Goal: Book appointment/travel/reservation

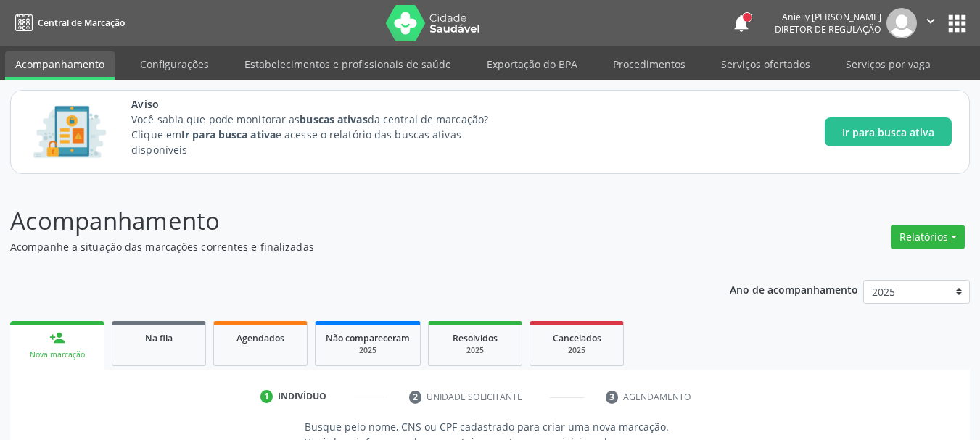
scroll to position [18, 0]
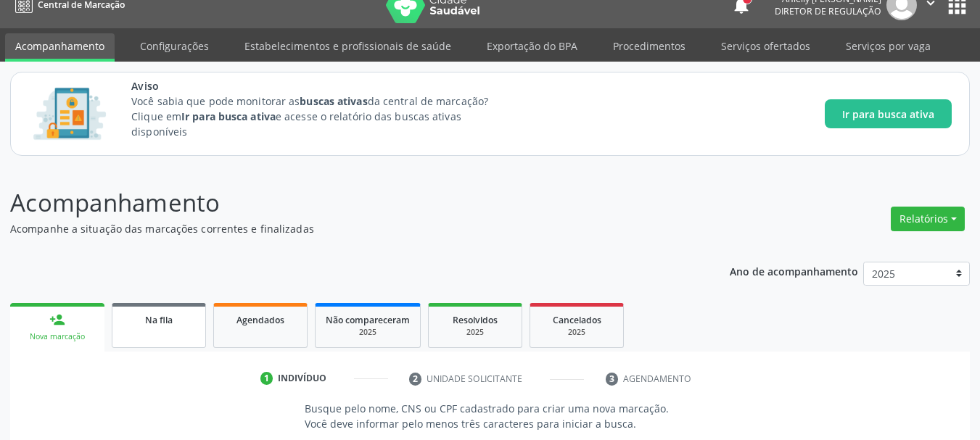
click at [166, 309] on link "Na fila" at bounding box center [159, 325] width 94 height 45
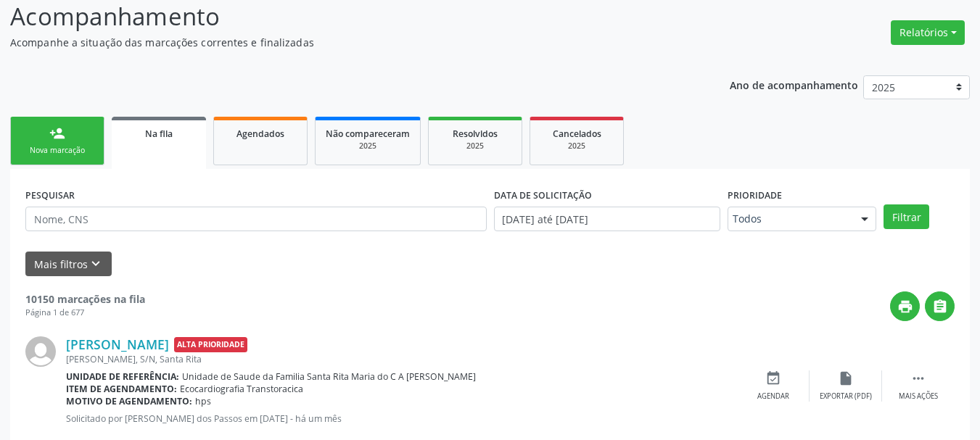
scroll to position [291, 0]
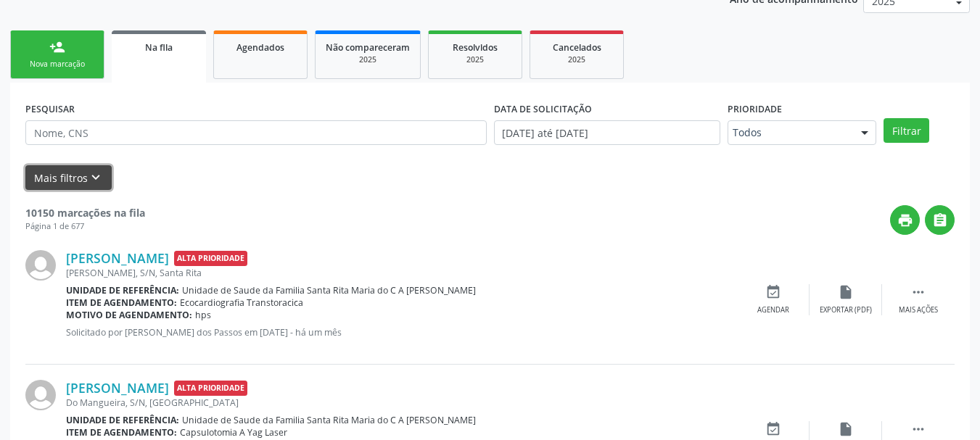
click at [90, 178] on icon "keyboard_arrow_down" at bounding box center [96, 178] width 16 height 16
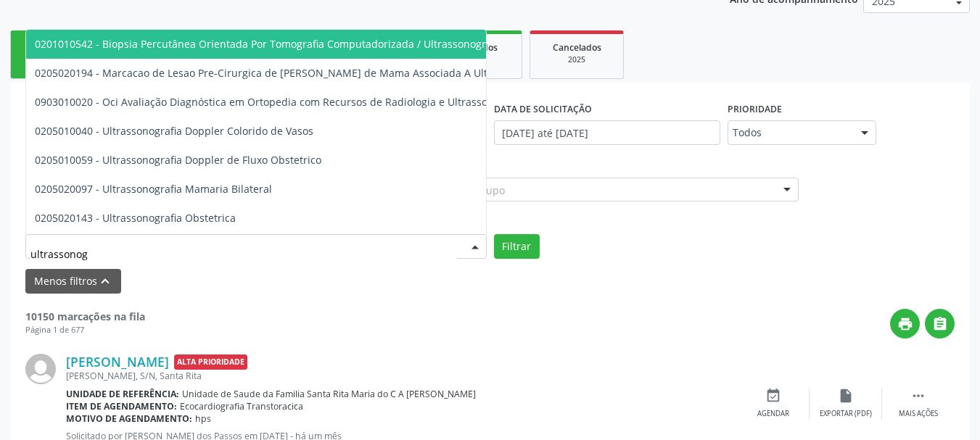
type input "ultrassonogr"
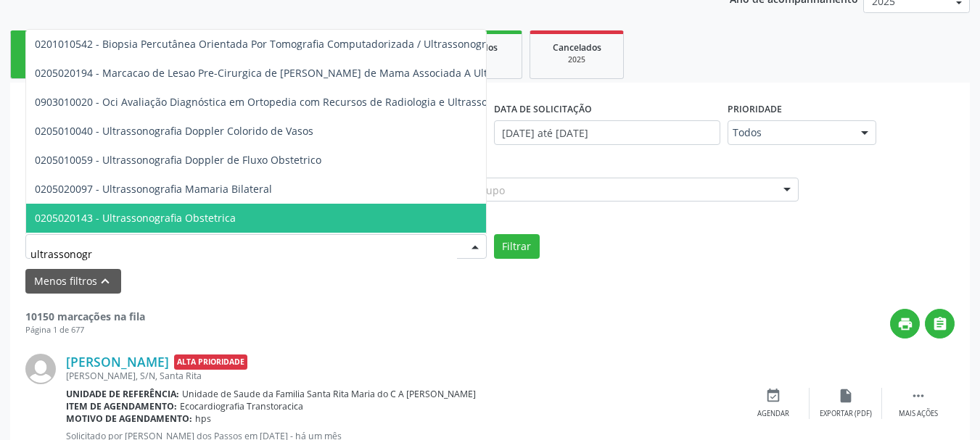
click at [152, 216] on span "0205020143 - Ultrassonografia Obstetrica" at bounding box center [135, 218] width 201 height 14
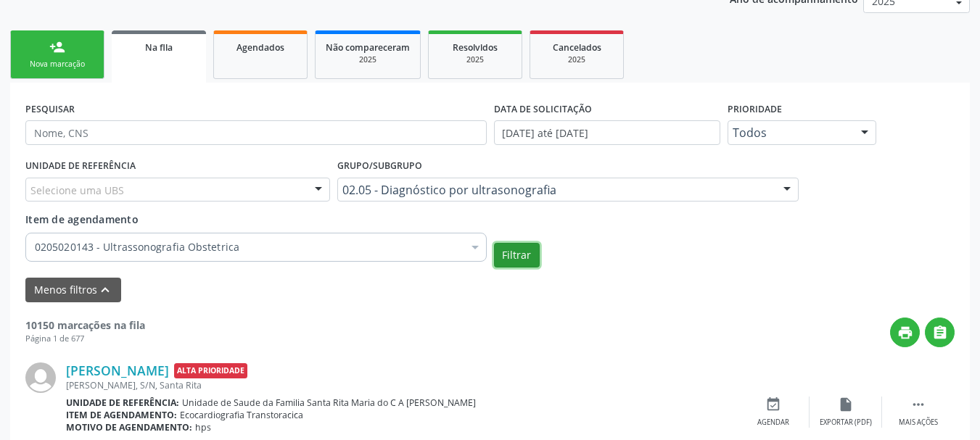
click at [528, 255] on button "Filtrar" at bounding box center [517, 255] width 46 height 25
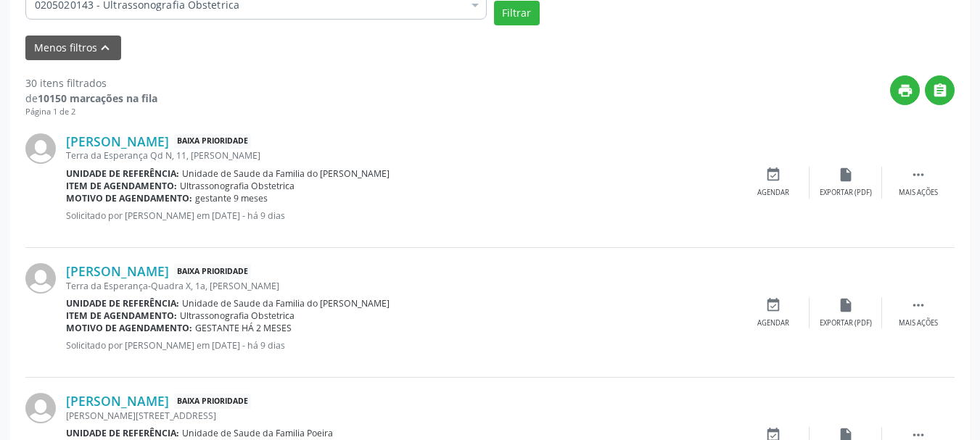
scroll to position [619, 0]
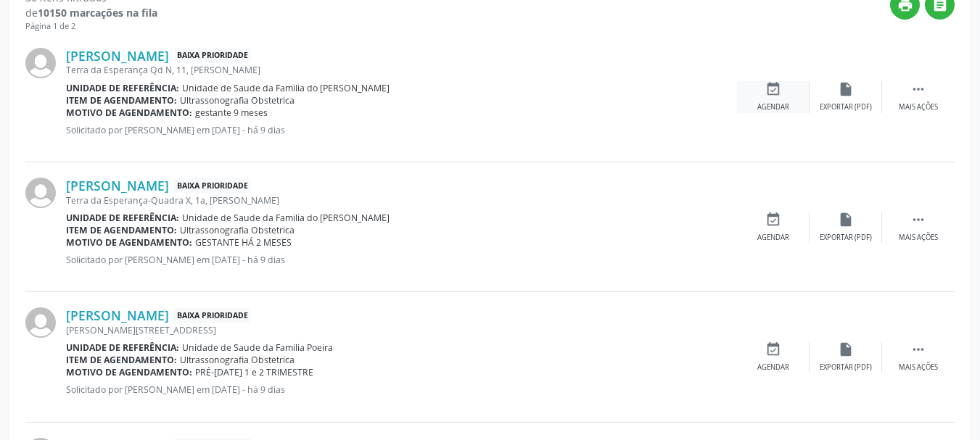
click at [763, 97] on div "event_available Agendar" at bounding box center [773, 96] width 73 height 31
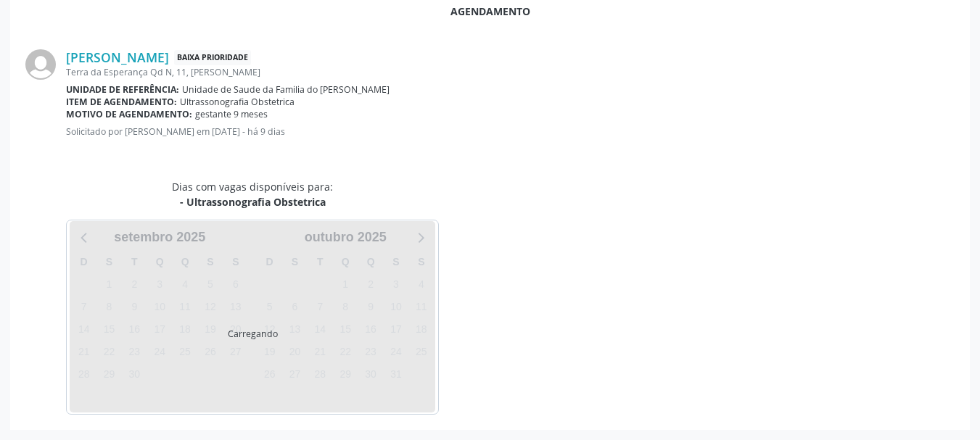
scroll to position [419, 0]
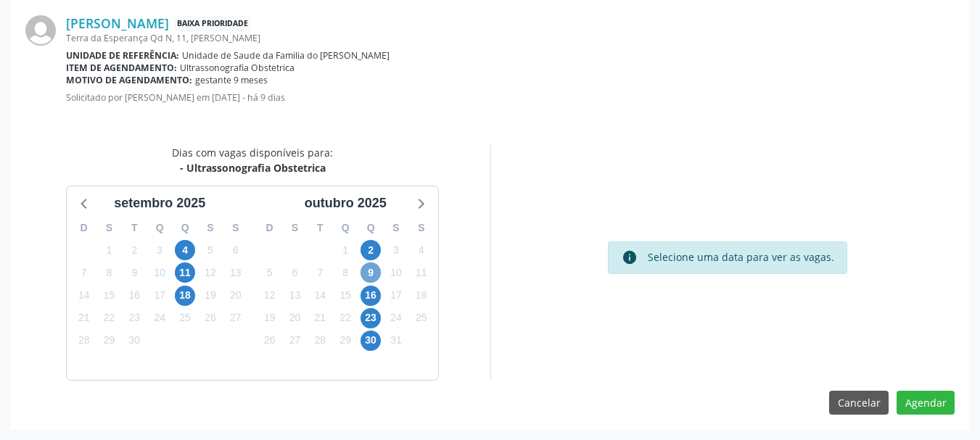
click at [379, 273] on span "9" at bounding box center [371, 273] width 20 height 20
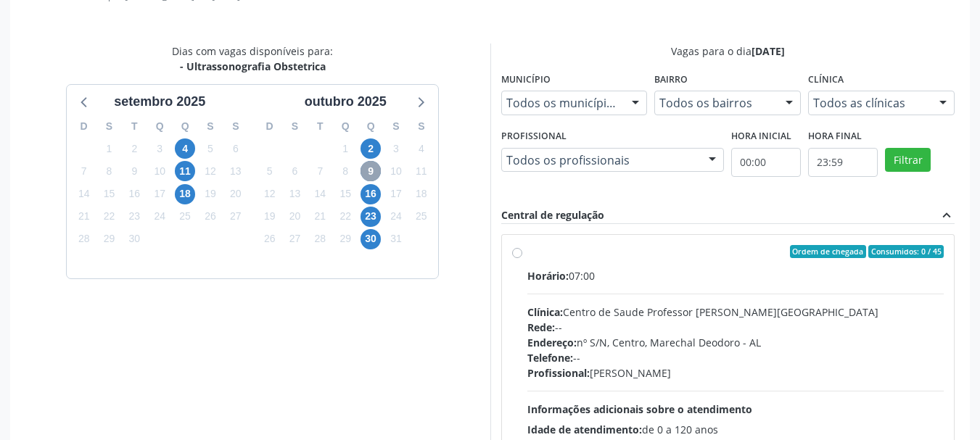
scroll to position [604, 0]
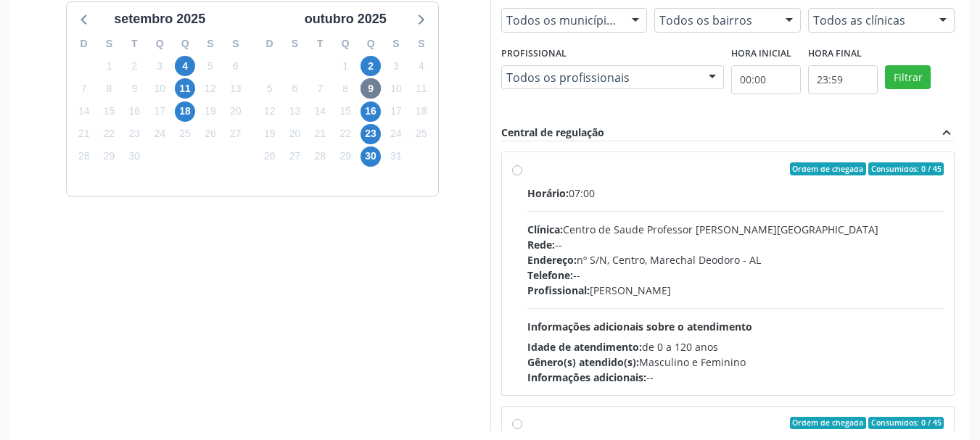
click at [787, 268] on div "Telefone: --" at bounding box center [735, 275] width 417 height 15
click at [522, 176] on input "Ordem de chegada Consumidos: 0 / 45 Horário: 07:00 Clínica: Centro de Saude Pro…" at bounding box center [517, 169] width 10 height 13
radio input "true"
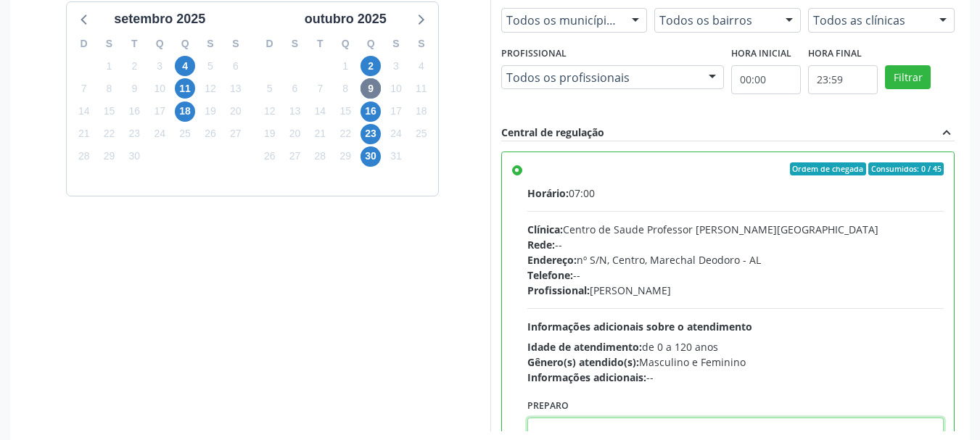
click at [747, 432] on textarea at bounding box center [735, 445] width 417 height 55
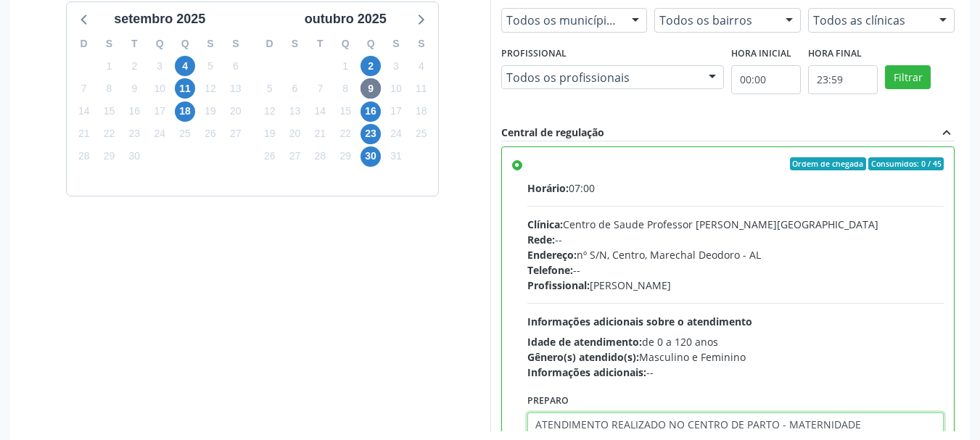
type textarea "ATENDIMENTO REALIZADO NO CENTRO DE PARTO - MATERNIDADE"
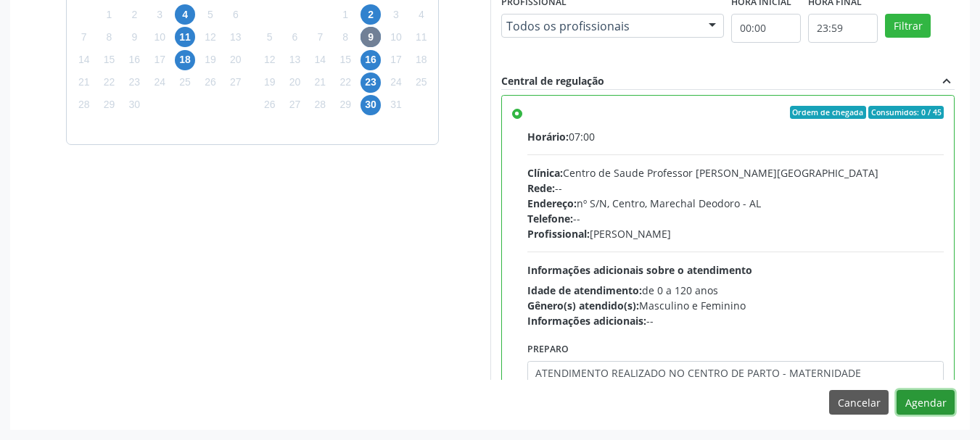
click at [897, 390] on button "Agendar" at bounding box center [926, 402] width 58 height 25
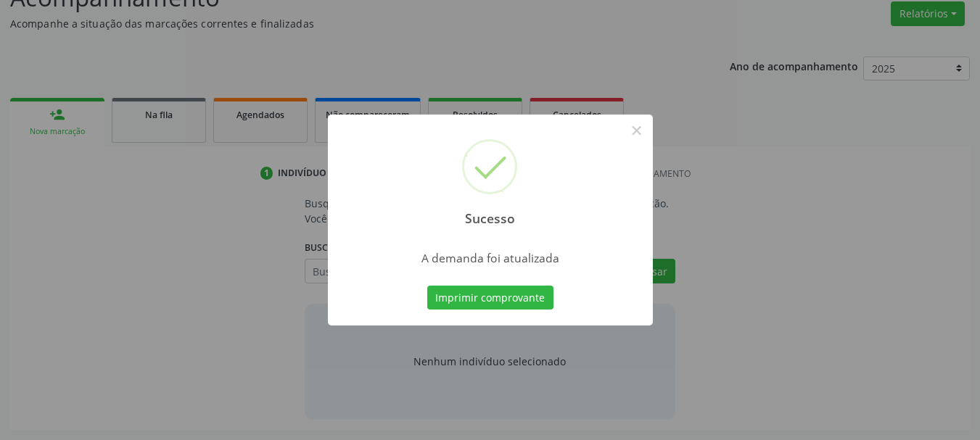
scroll to position [223, 0]
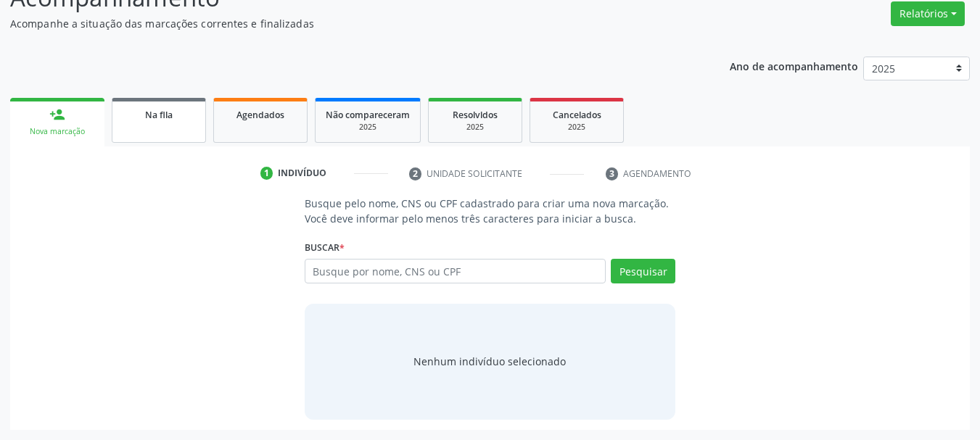
click at [142, 123] on link "Na fila" at bounding box center [159, 120] width 94 height 45
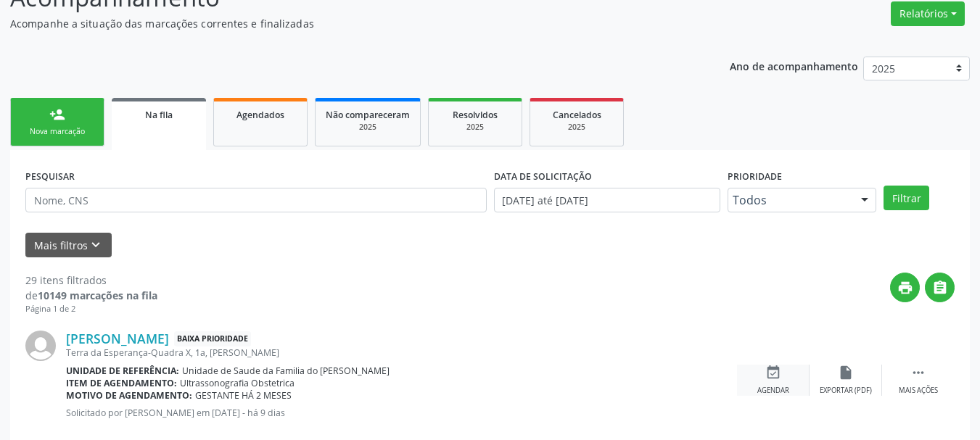
click at [761, 381] on div "event_available Agendar" at bounding box center [773, 380] width 73 height 31
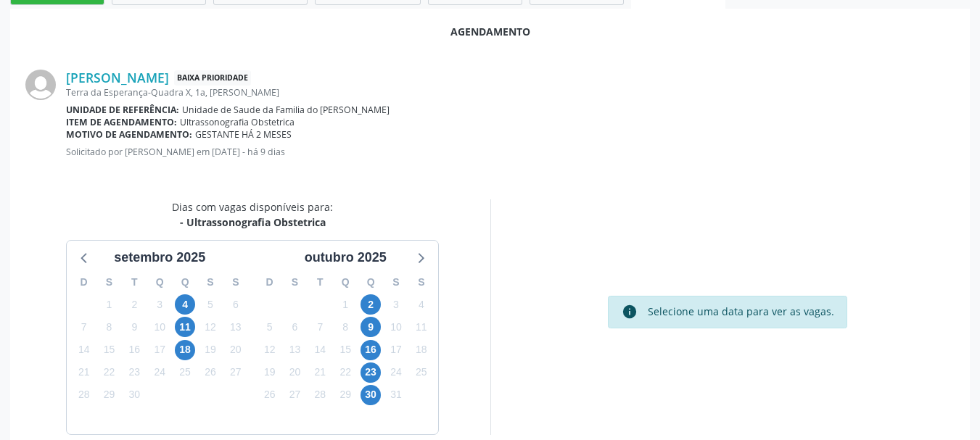
scroll to position [366, 0]
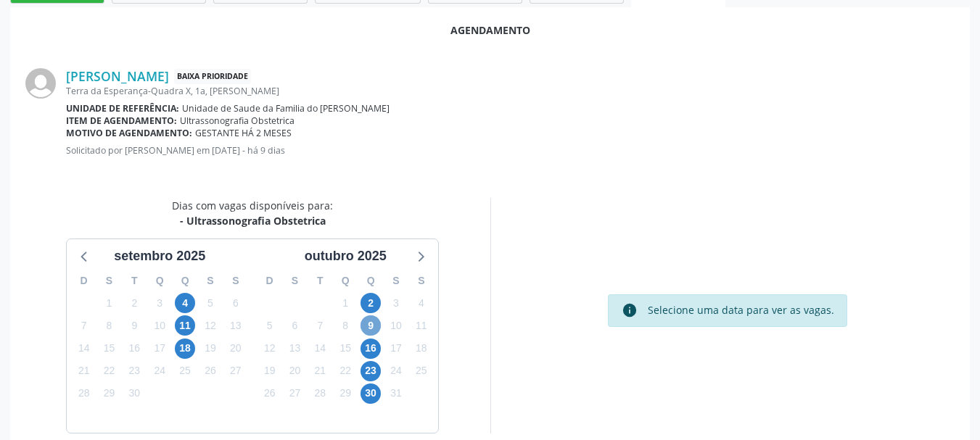
click at [366, 328] on span "9" at bounding box center [371, 326] width 20 height 20
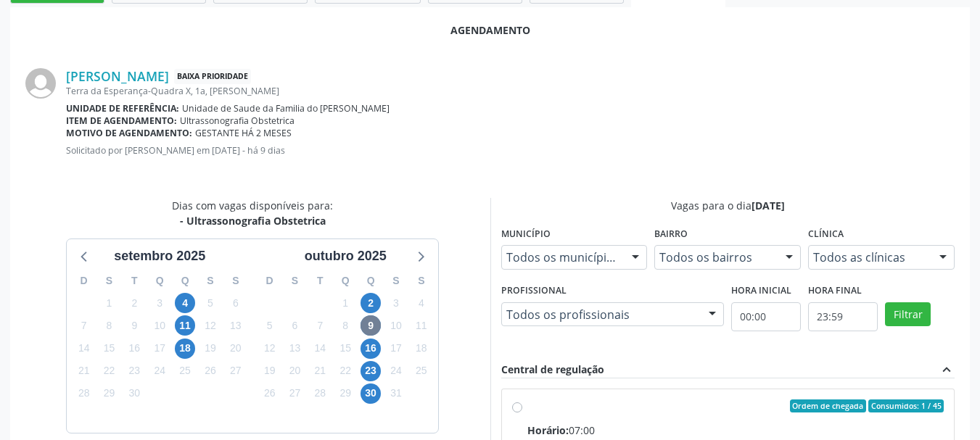
click at [522, 413] on input "Ordem de chegada Consumidos: 1 / 45 Horário: 07:00 Clínica: Centro de Saude Pro…" at bounding box center [517, 406] width 10 height 13
radio input "true"
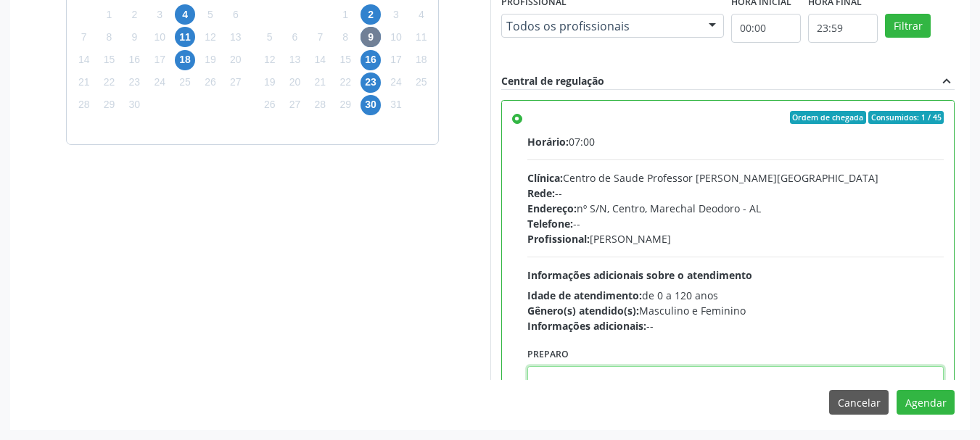
click at [773, 372] on textarea at bounding box center [735, 393] width 417 height 55
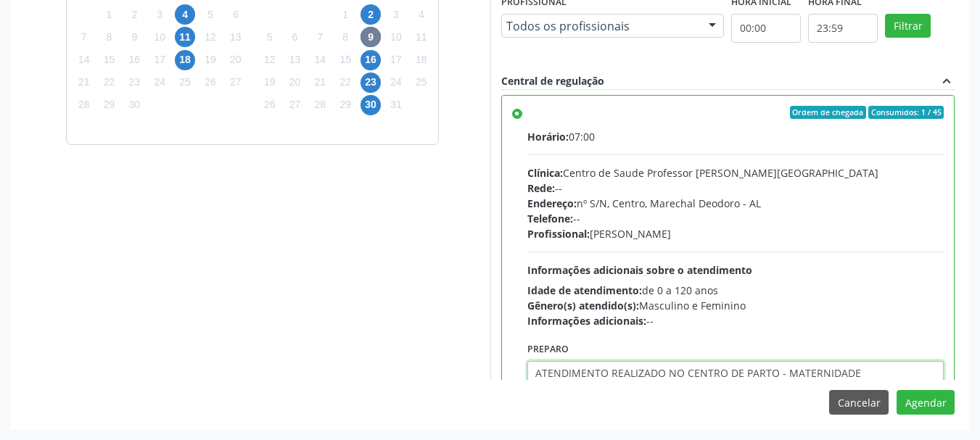
type textarea "ATENDIMENTO REALIZADO NO CENTRO DE PARTO - MATERNIDADE"
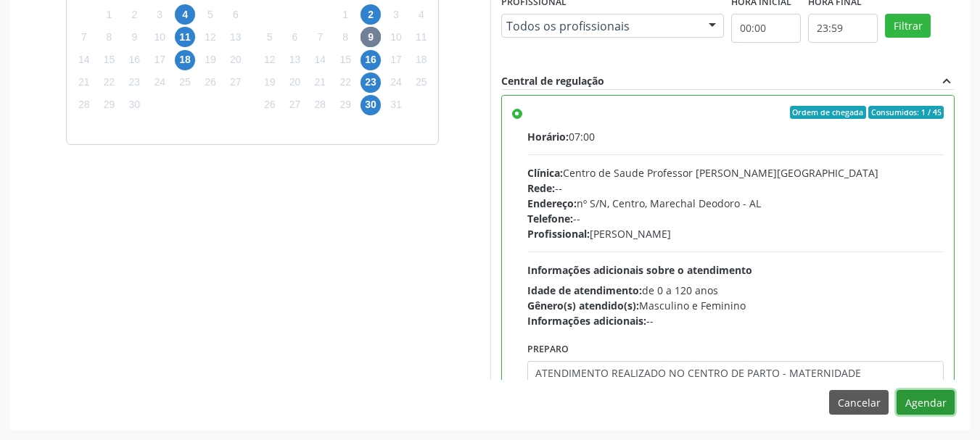
click at [897, 390] on button "Agendar" at bounding box center [926, 402] width 58 height 25
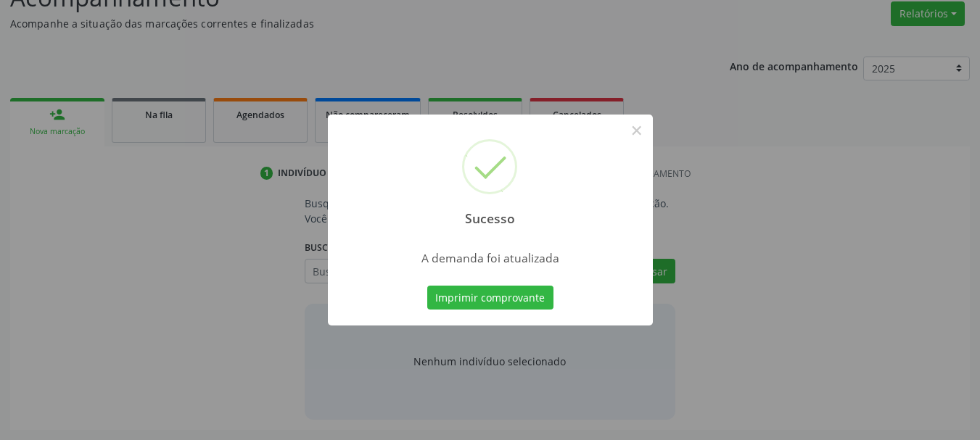
scroll to position [223, 0]
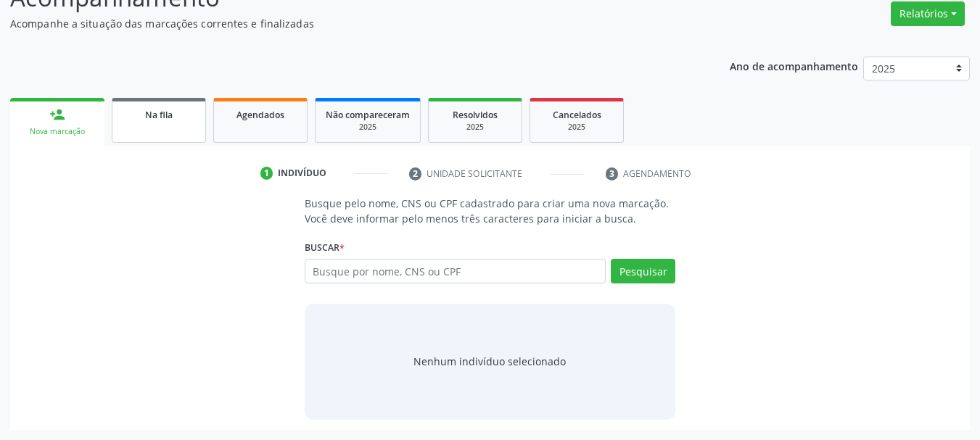
click at [181, 122] on link "Na fila" at bounding box center [159, 120] width 94 height 45
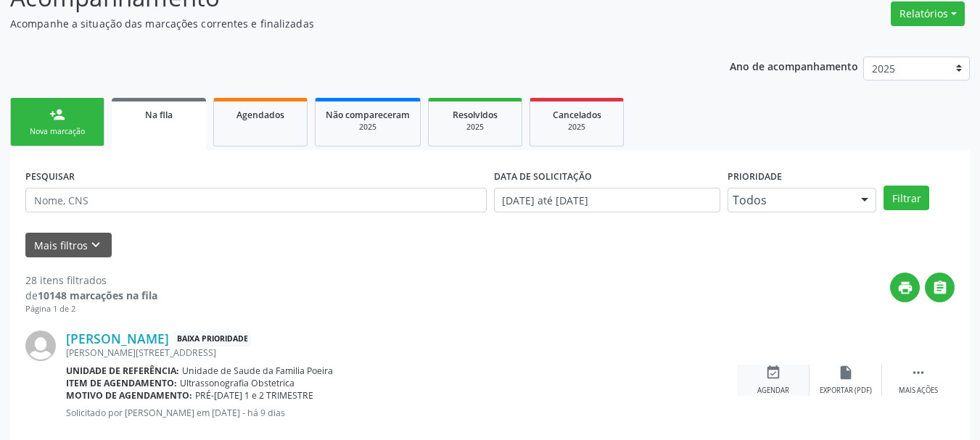
click at [776, 372] on icon "event_available" at bounding box center [773, 373] width 16 height 16
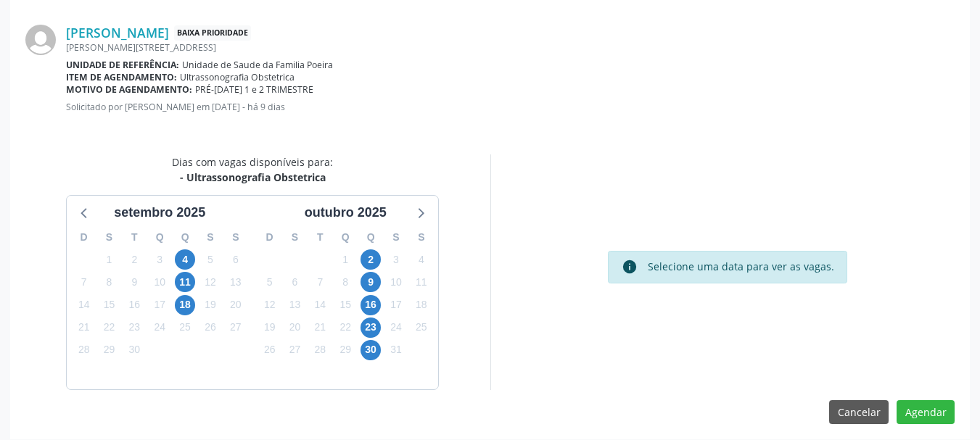
scroll to position [411, 0]
click at [367, 279] on span "9" at bounding box center [371, 281] width 20 height 20
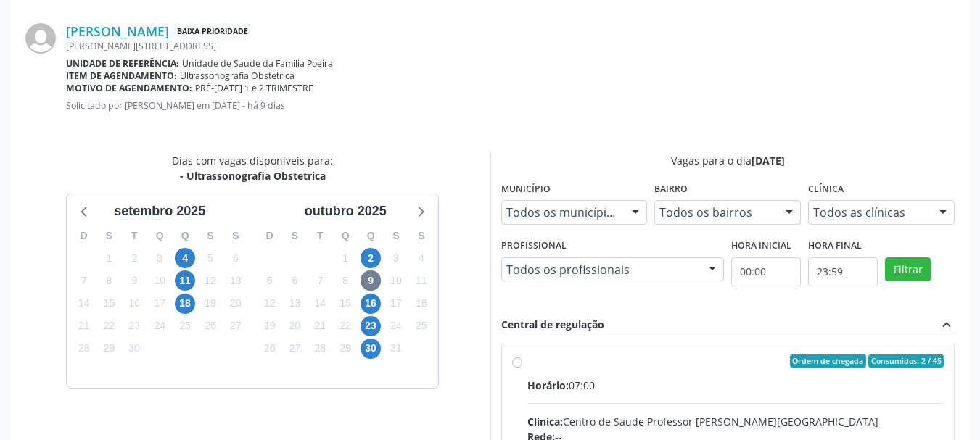
click at [608, 382] on div "Horário: 07:00" at bounding box center [735, 385] width 417 height 15
click at [522, 368] on input "Ordem de chegada Consumidos: 2 / 45 Horário: 07:00 Clínica: Centro de Saude Pro…" at bounding box center [517, 361] width 10 height 13
radio input "true"
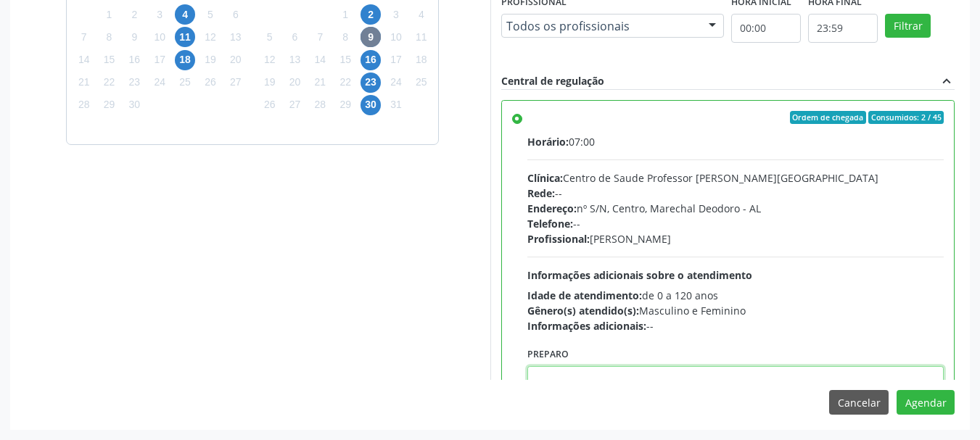
scroll to position [5, 0]
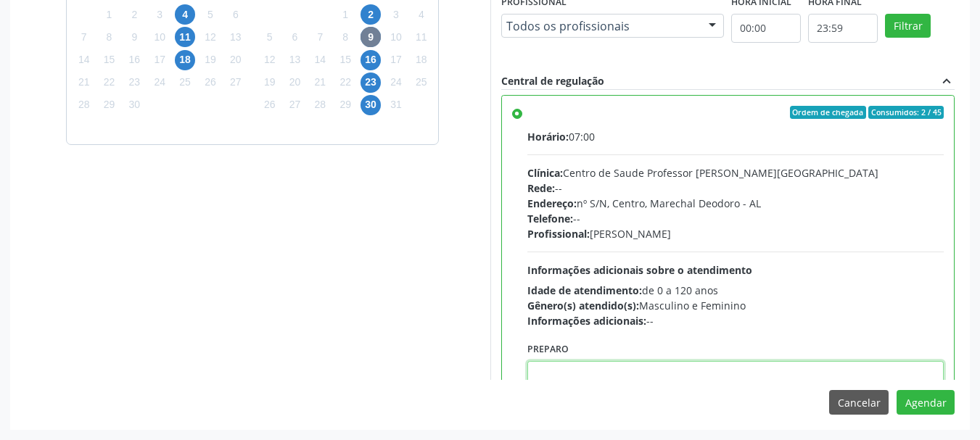
paste textarea "ATENDIMENTO REALIZADO NO CENTRO DE PARTO - MATERNIDADE"
type textarea "ATENDIMENTO REALIZADO NO CENTRO DE PARTO - MATERNIDADE"
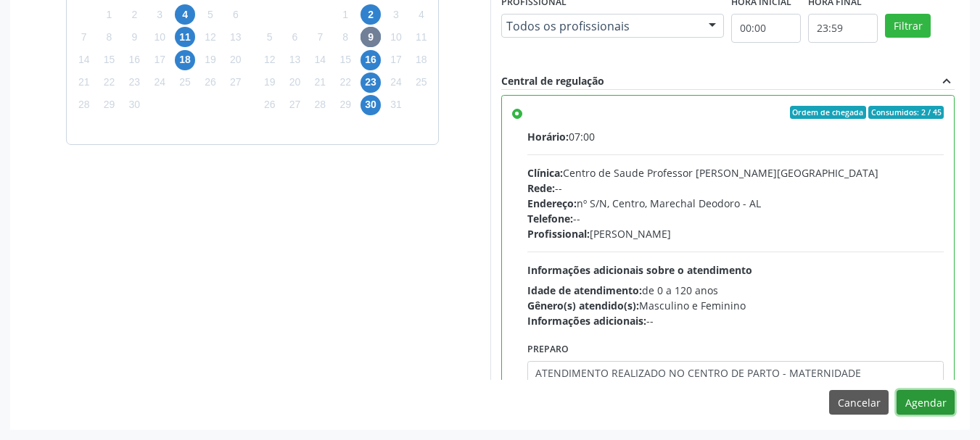
click at [897, 390] on button "Agendar" at bounding box center [926, 402] width 58 height 25
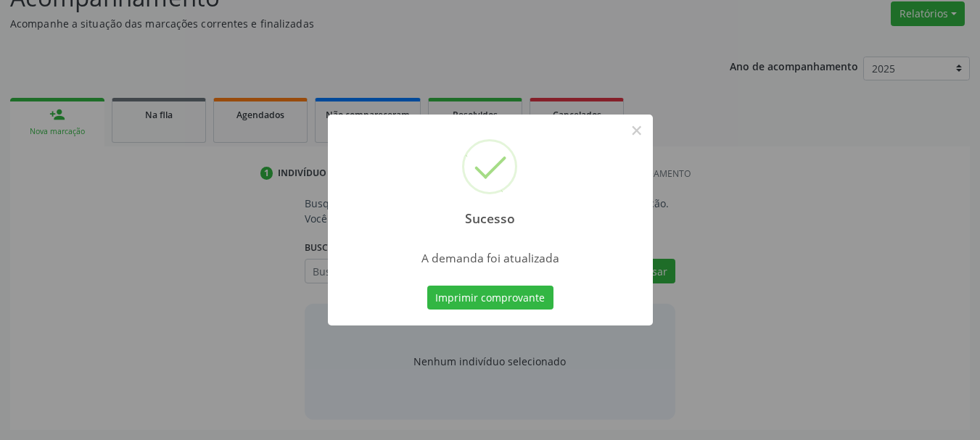
scroll to position [223, 0]
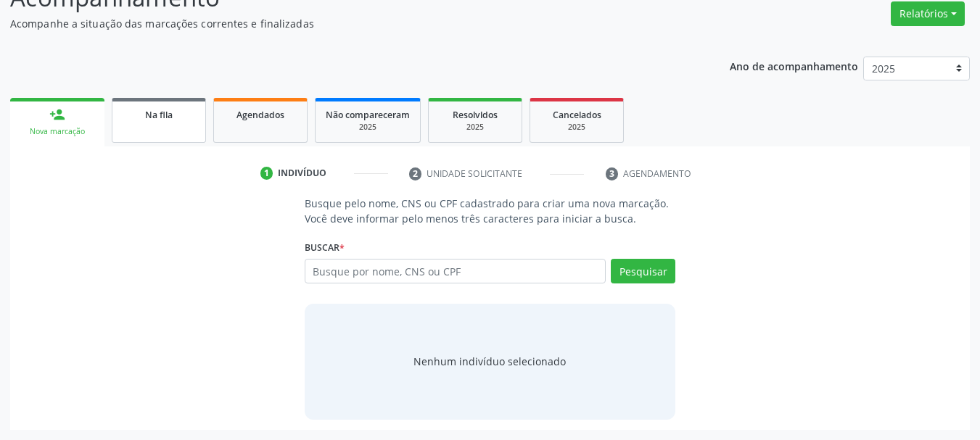
click at [159, 123] on link "Na fila" at bounding box center [159, 120] width 94 height 45
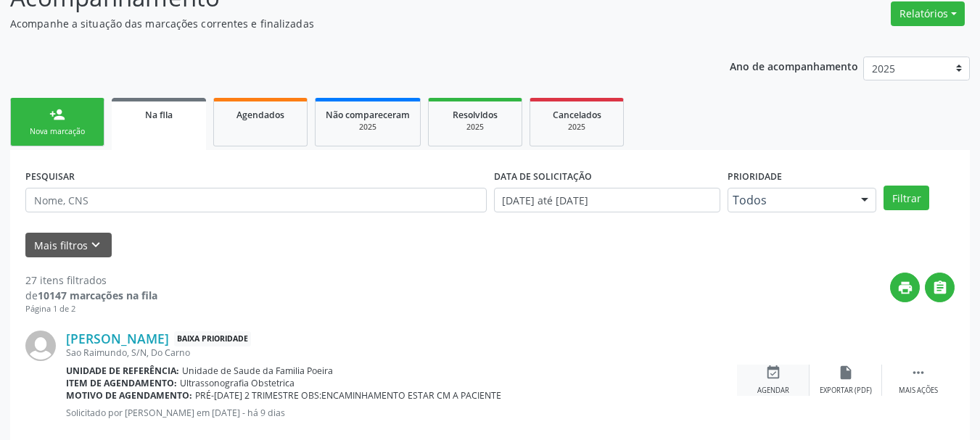
click at [763, 384] on div "event_available Agendar" at bounding box center [773, 380] width 73 height 31
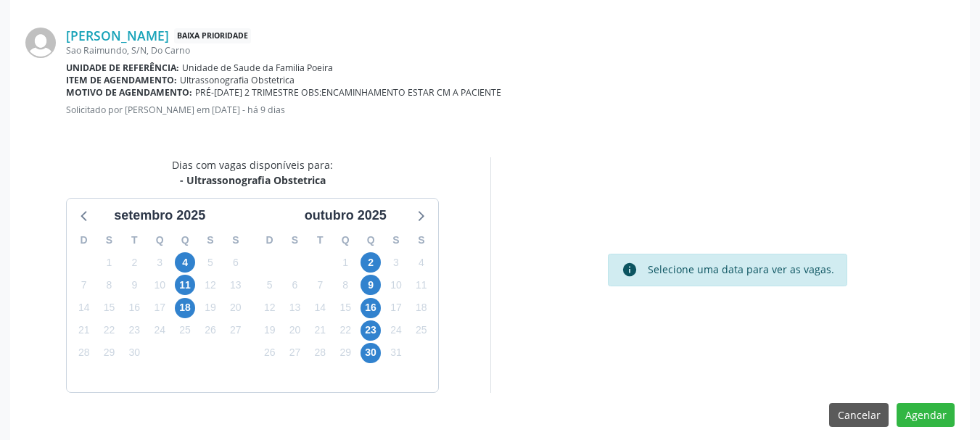
scroll to position [416, 0]
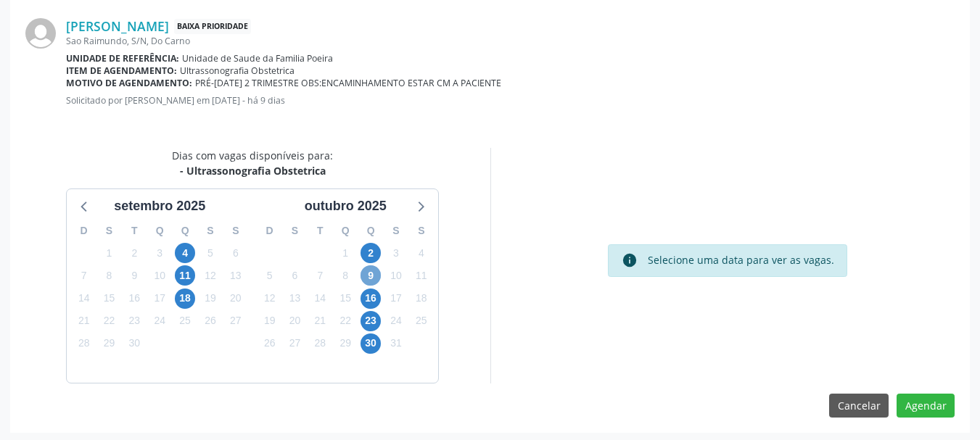
click at [374, 282] on span "9" at bounding box center [371, 276] width 20 height 20
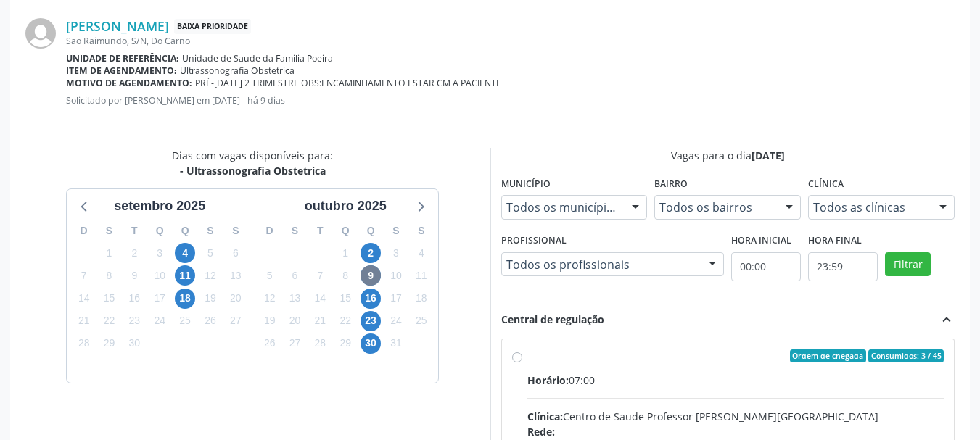
click at [522, 363] on input "Ordem de chegada Consumidos: 3 / 45 Horário: 07:00 Clínica: Centro de Saude Pro…" at bounding box center [517, 356] width 10 height 13
radio input "true"
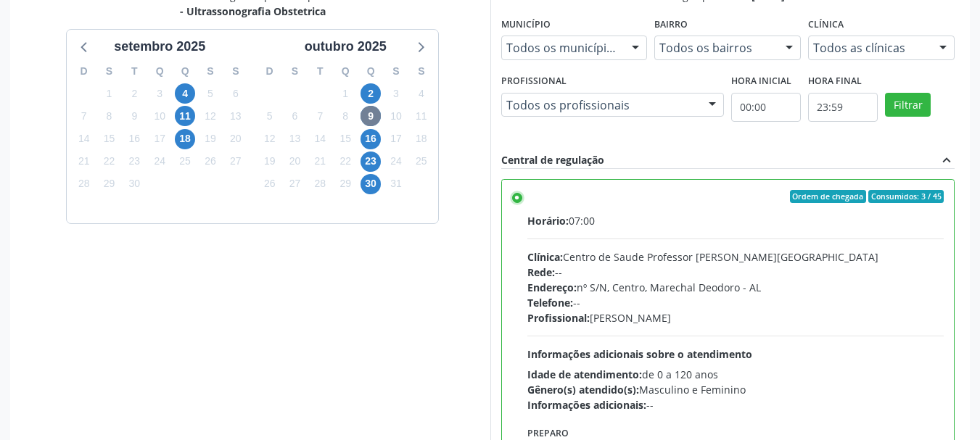
scroll to position [655, 0]
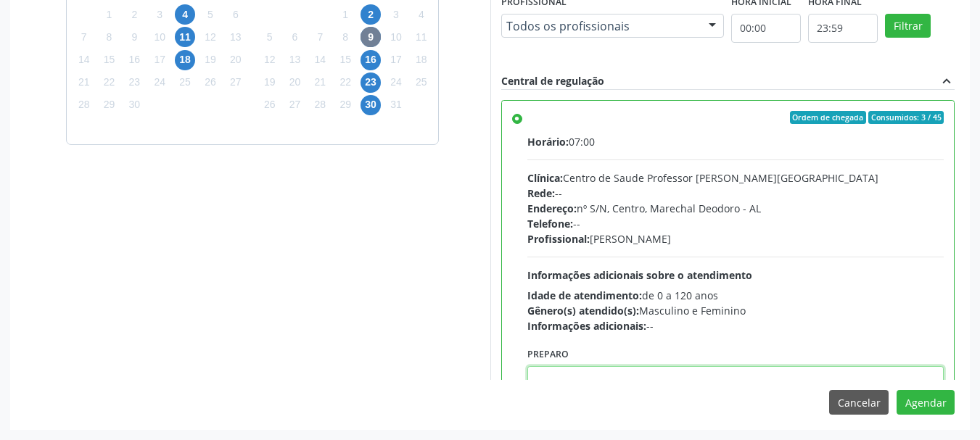
click at [787, 380] on textarea at bounding box center [735, 393] width 417 height 55
paste textarea "ATENDIMENTO REALIZADO NO CENTRO DE PARTO - MATERNIDADE"
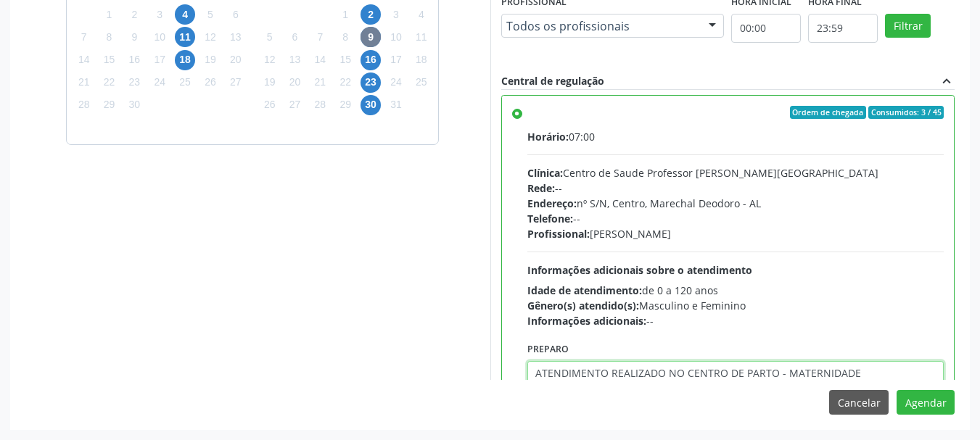
type textarea "ATENDIMENTO REALIZADO NO CENTRO DE PARTO - MATERNIDADE"
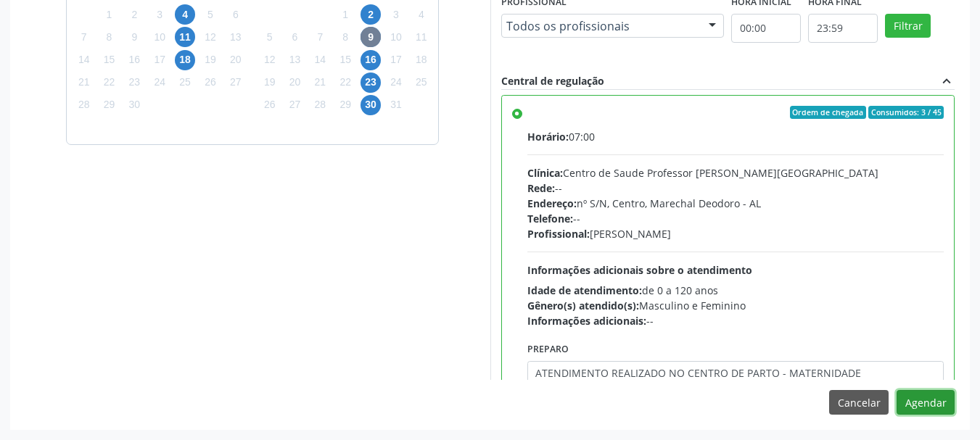
click at [897, 390] on button "Agendar" at bounding box center [926, 402] width 58 height 25
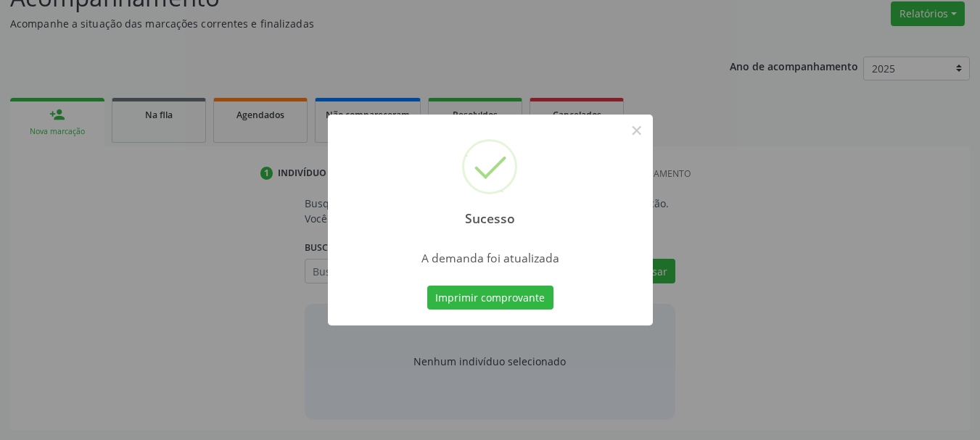
scroll to position [223, 0]
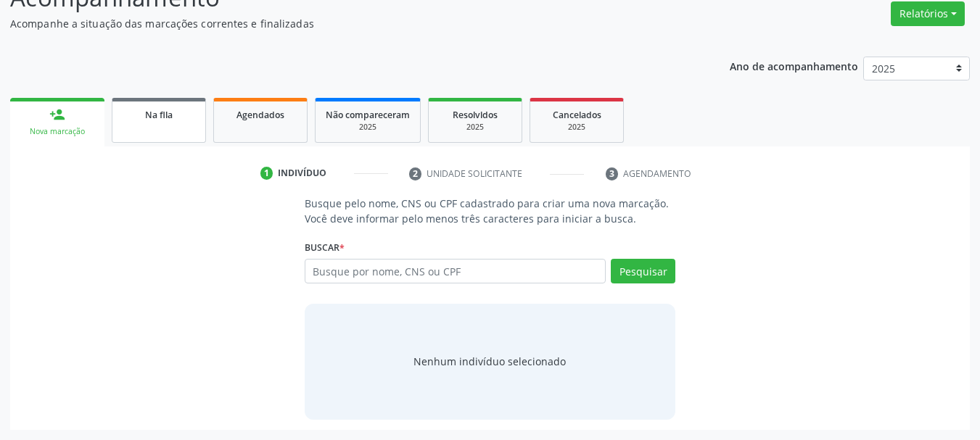
click at [186, 129] on link "Na fila" at bounding box center [159, 120] width 94 height 45
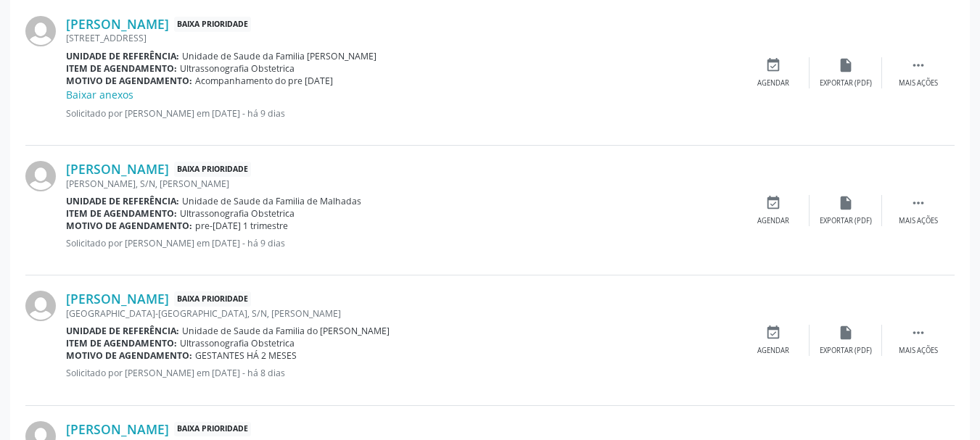
scroll to position [533, 0]
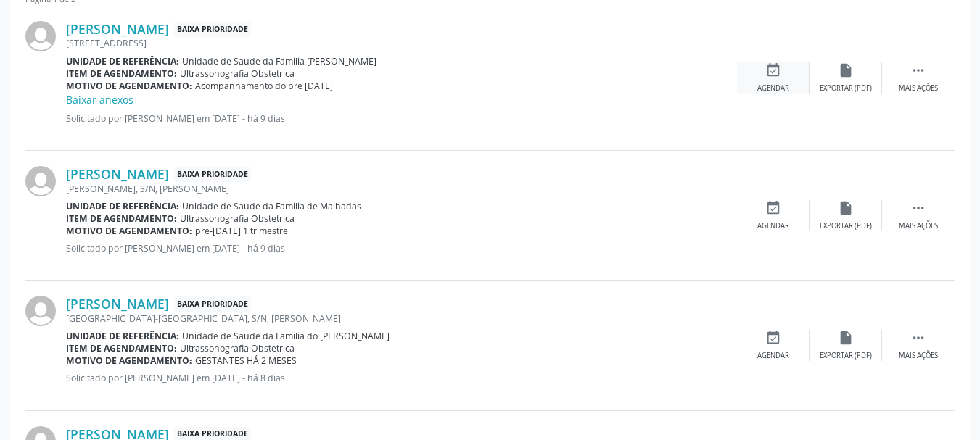
click at [762, 77] on div "event_available Agendar" at bounding box center [773, 77] width 73 height 31
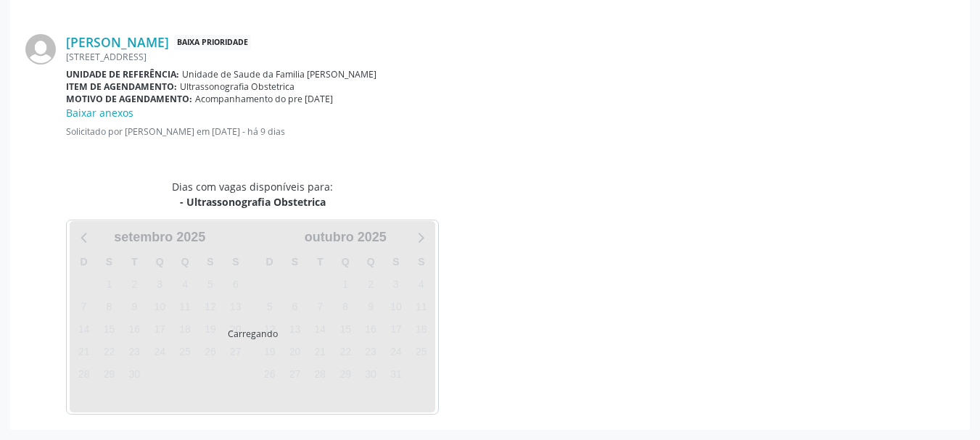
scroll to position [435, 0]
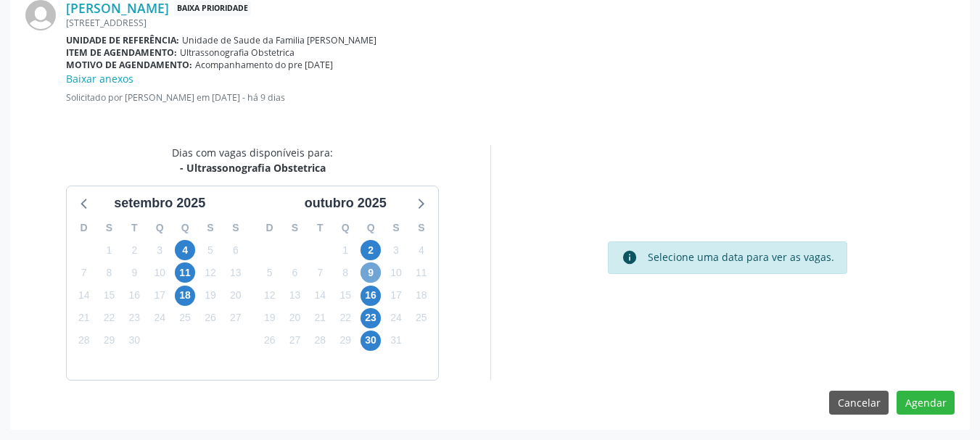
click at [376, 269] on span "9" at bounding box center [371, 273] width 20 height 20
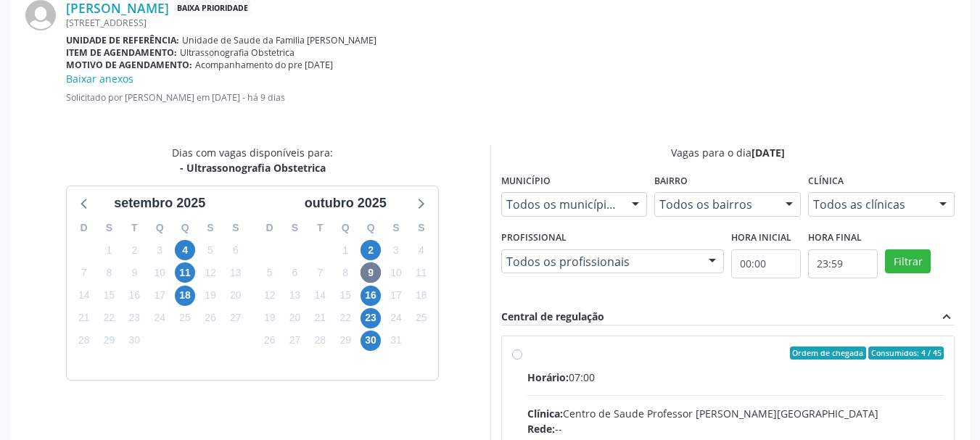
radio input "true"
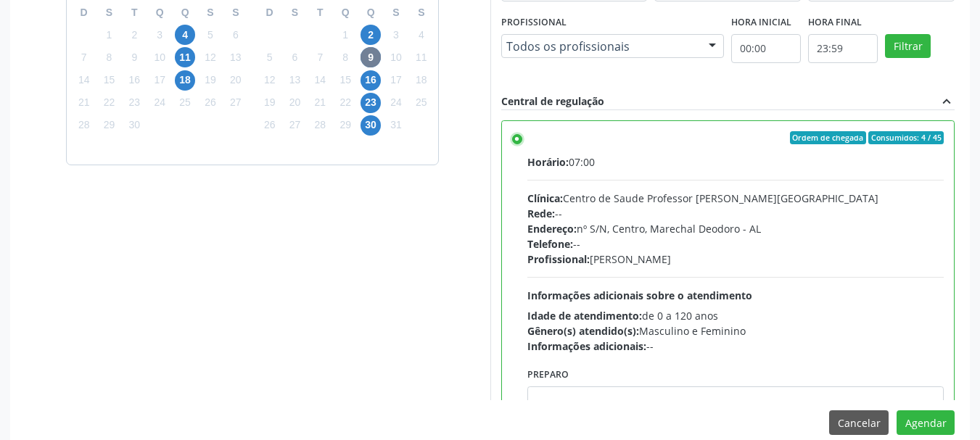
scroll to position [670, 0]
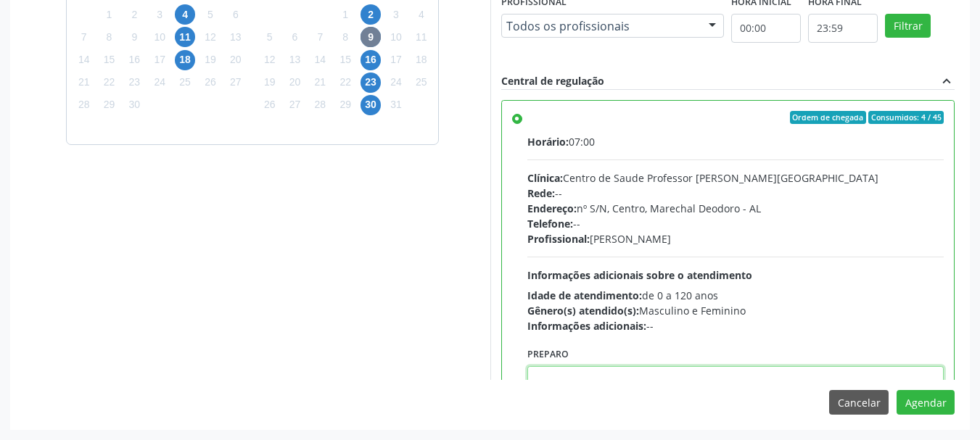
click at [715, 369] on textarea at bounding box center [735, 393] width 417 height 55
paste textarea "ATENDIMENTO REALIZADO NO CENTRO DE PARTO - MATERNIDADE"
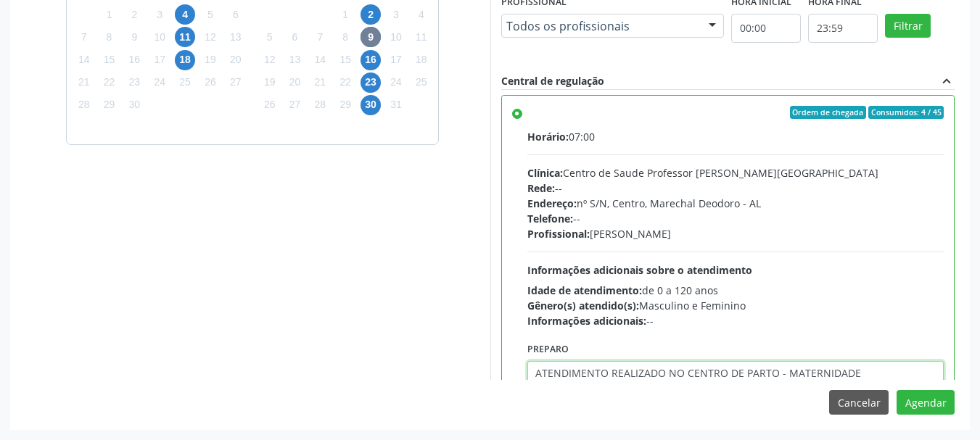
type textarea "ATENDIMENTO REALIZADO NO CENTRO DE PARTO - MATERNIDADE"
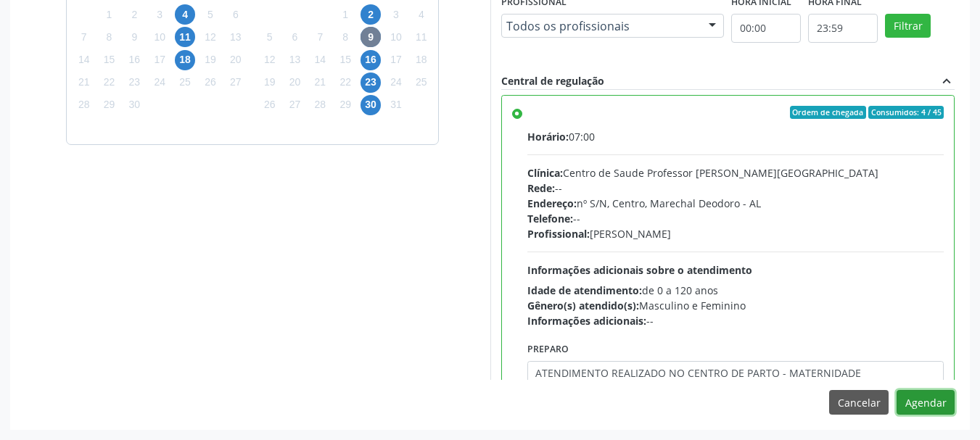
click at [897, 390] on button "Agendar" at bounding box center [926, 402] width 58 height 25
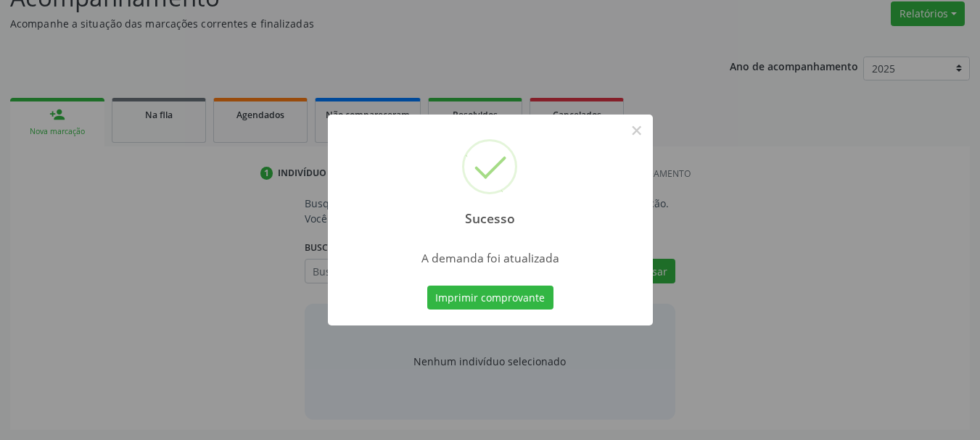
scroll to position [223, 0]
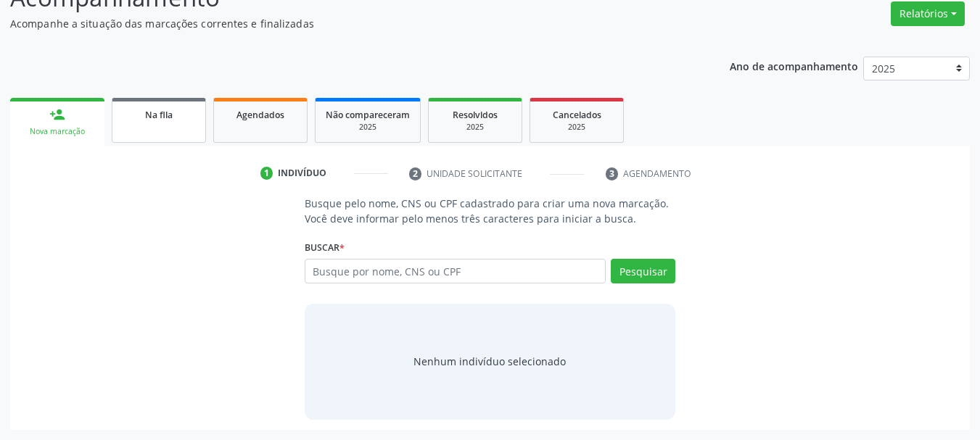
click at [153, 126] on link "Na fila" at bounding box center [159, 120] width 94 height 45
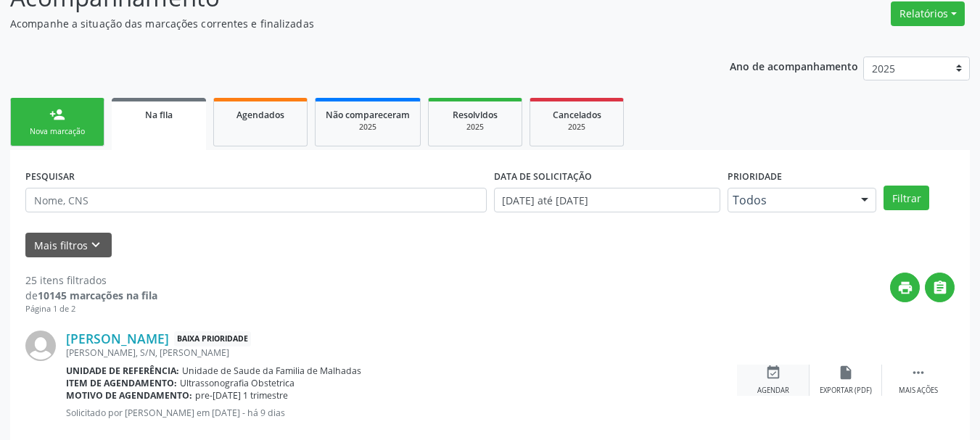
click at [740, 380] on div "event_available Agendar" at bounding box center [773, 380] width 73 height 31
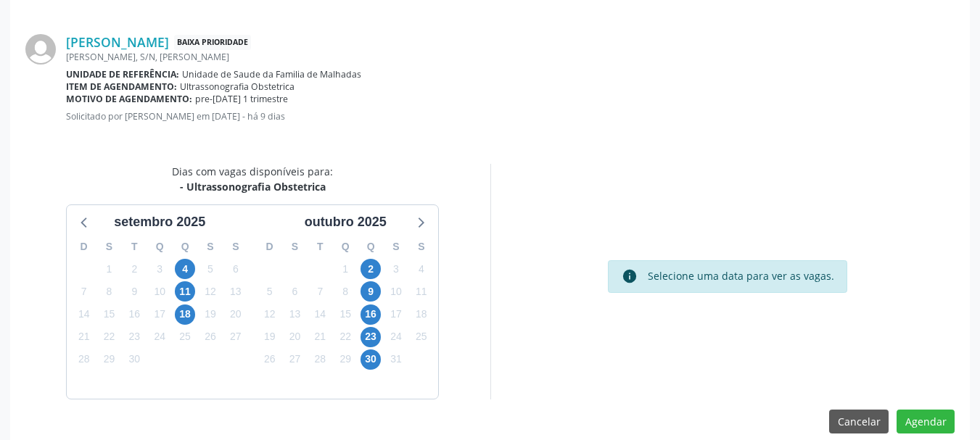
scroll to position [419, 0]
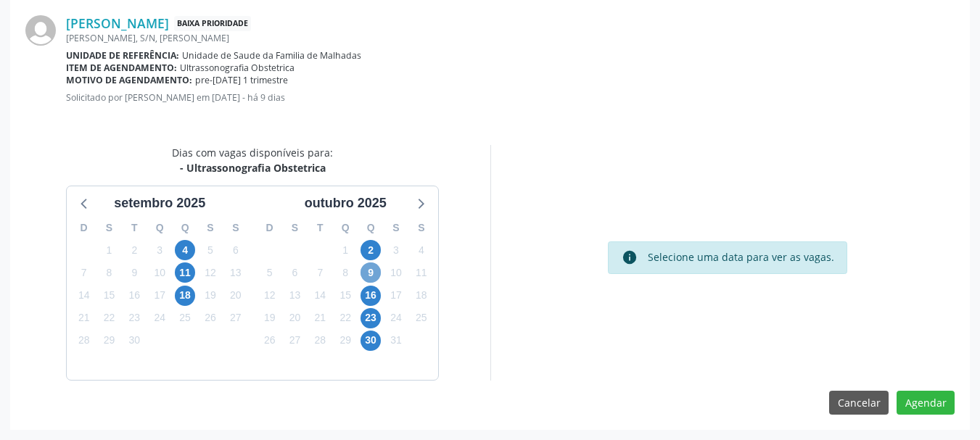
click at [366, 268] on span "9" at bounding box center [371, 273] width 20 height 20
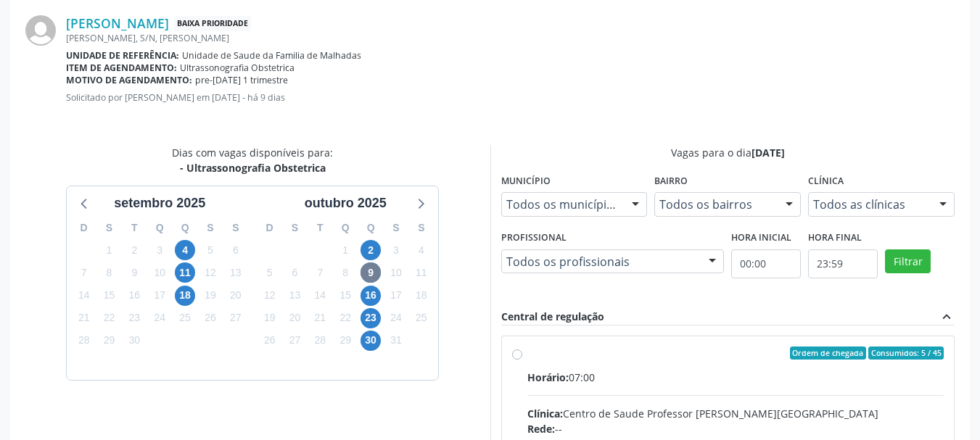
click at [583, 413] on div "Clínica: Centro de Saude Professor [PERSON_NAME][GEOGRAPHIC_DATA]" at bounding box center [735, 413] width 417 height 15
click at [522, 360] on input "Ordem de chegada Consumidos: 5 / 45 Horário: 07:00 Clínica: Centro de Saude Pro…" at bounding box center [517, 353] width 10 height 13
radio input "true"
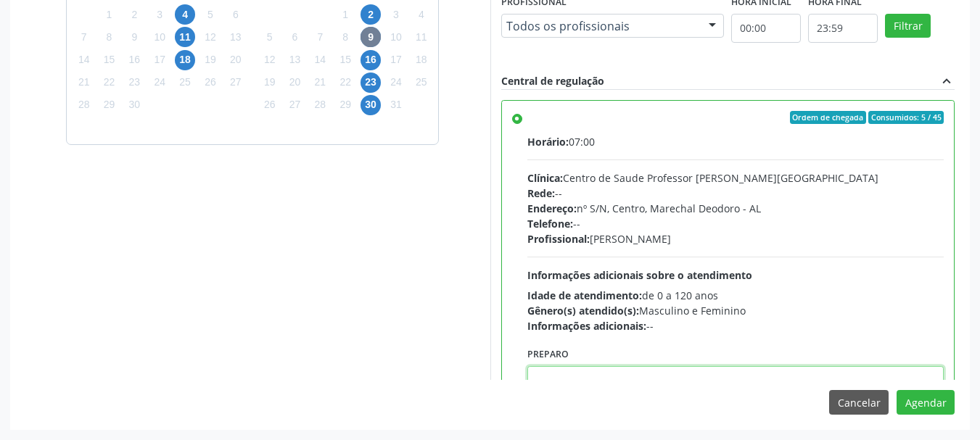
scroll to position [5, 0]
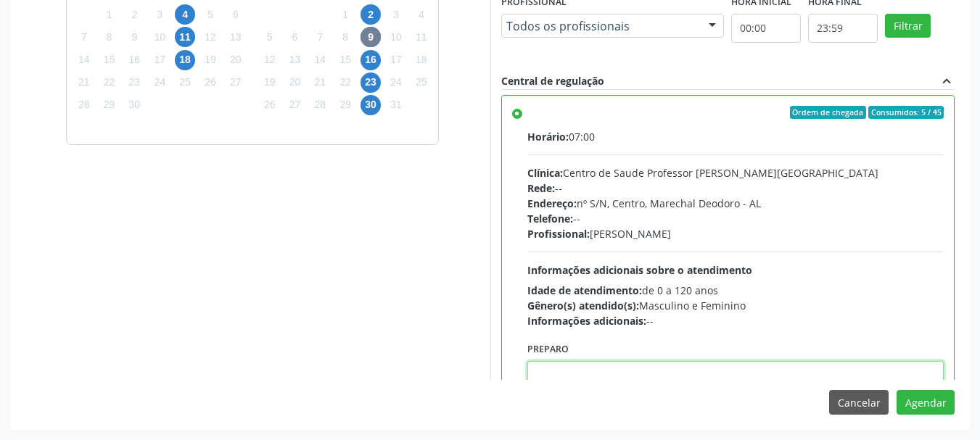
paste textarea "ATENDIMENTO REALIZADO NO CENTRO DE PARTO - MATERNIDADE"
type textarea "ATENDIMENTO REALIZADO NO CENTRO DE PARTO - MATERNIDADE"
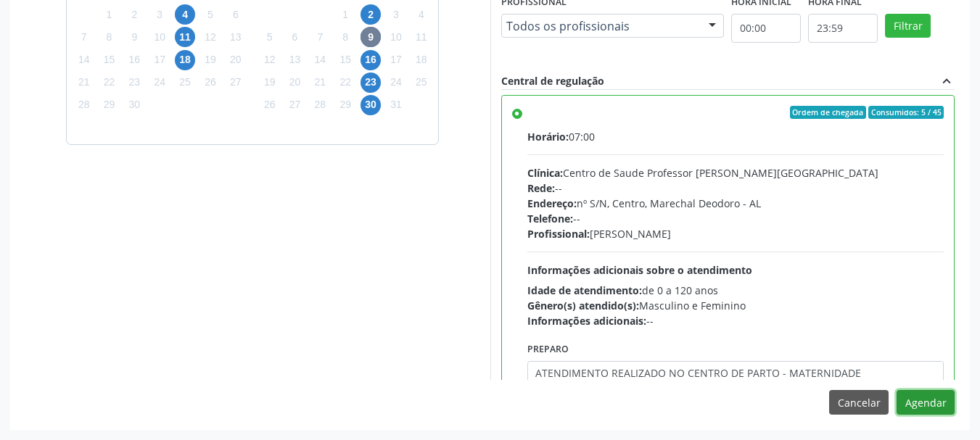
click at [897, 390] on button "Agendar" at bounding box center [926, 402] width 58 height 25
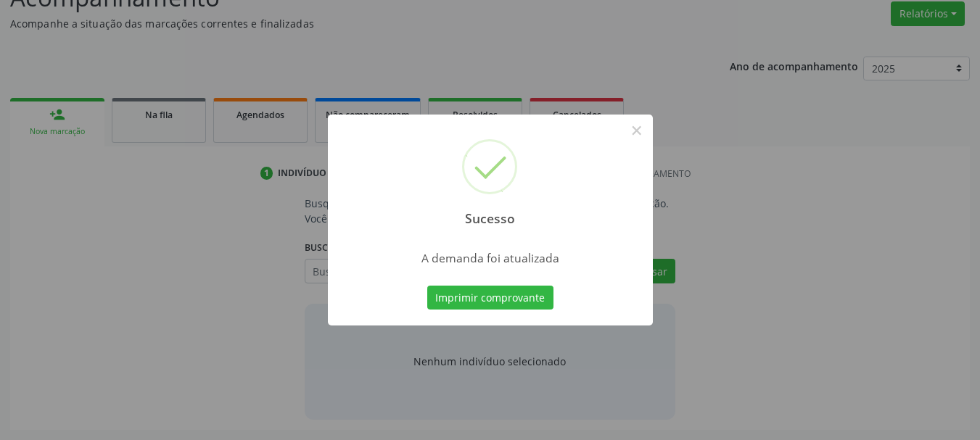
scroll to position [223, 0]
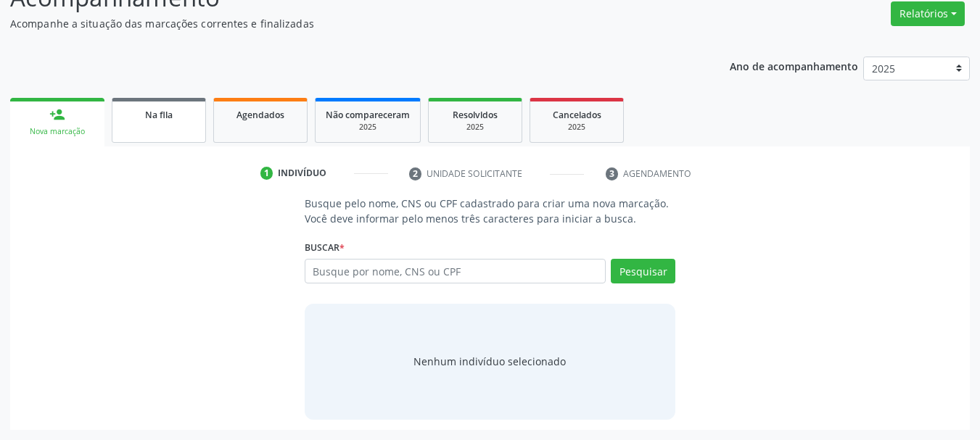
click at [188, 122] on link "Na fila" at bounding box center [159, 120] width 94 height 45
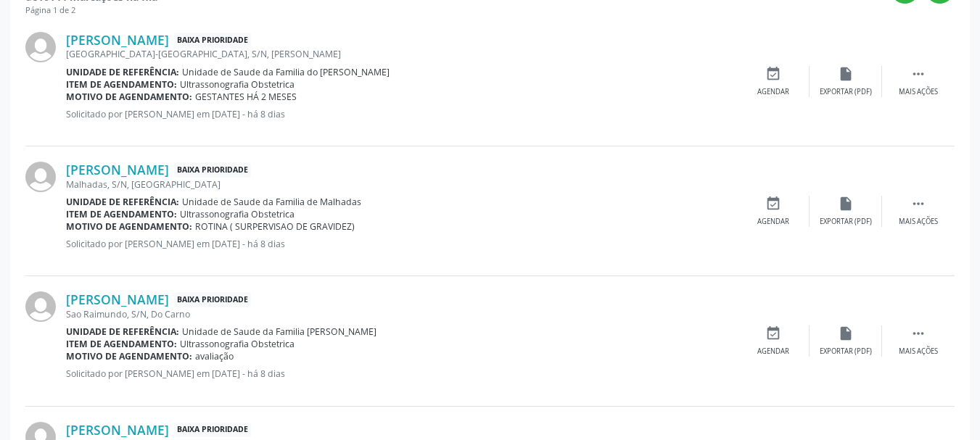
scroll to position [531, 0]
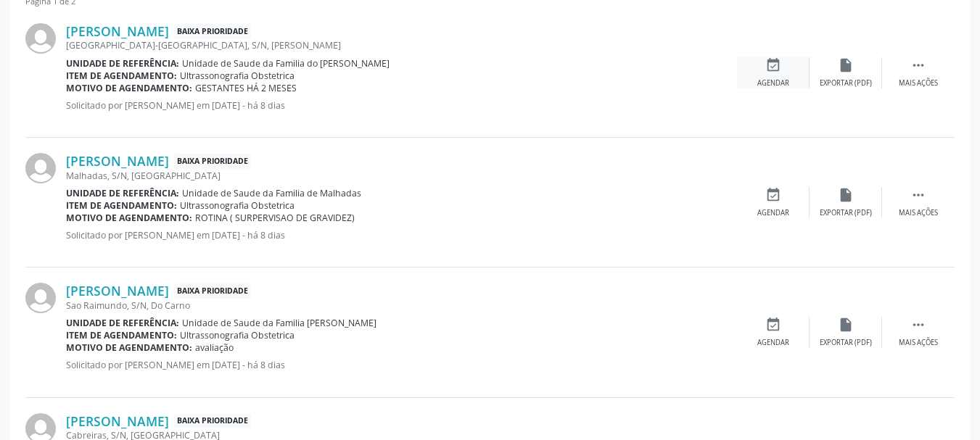
click at [783, 68] on div "event_available Agendar" at bounding box center [773, 72] width 73 height 31
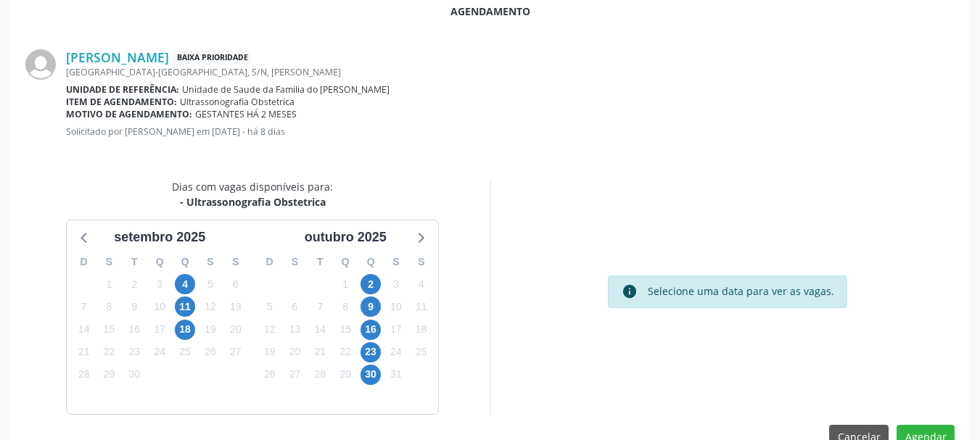
scroll to position [419, 0]
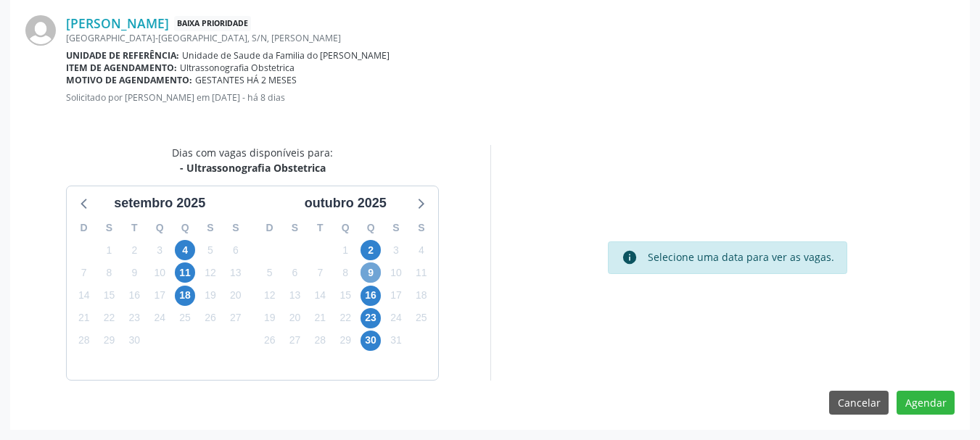
click at [374, 278] on span "9" at bounding box center [371, 273] width 20 height 20
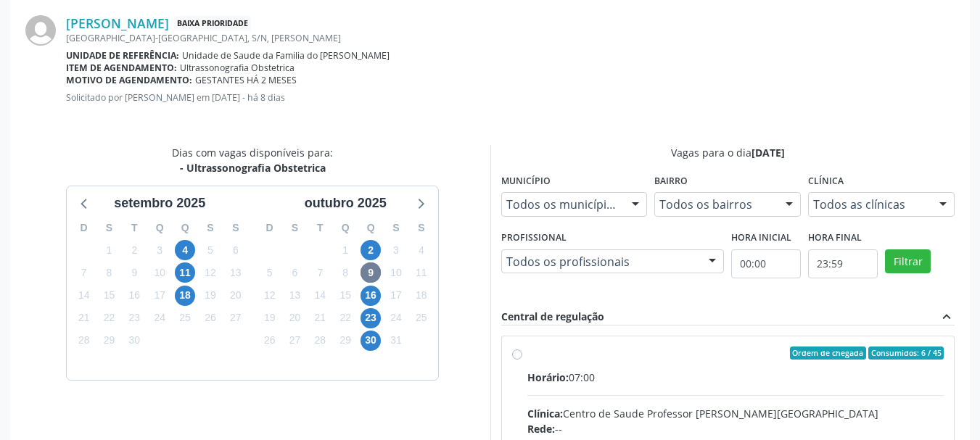
click at [522, 360] on input "Ordem de chegada Consumidos: 6 / 45 Horário: 07:00 Clínica: Centro de Saude Pro…" at bounding box center [517, 353] width 10 height 13
radio input "true"
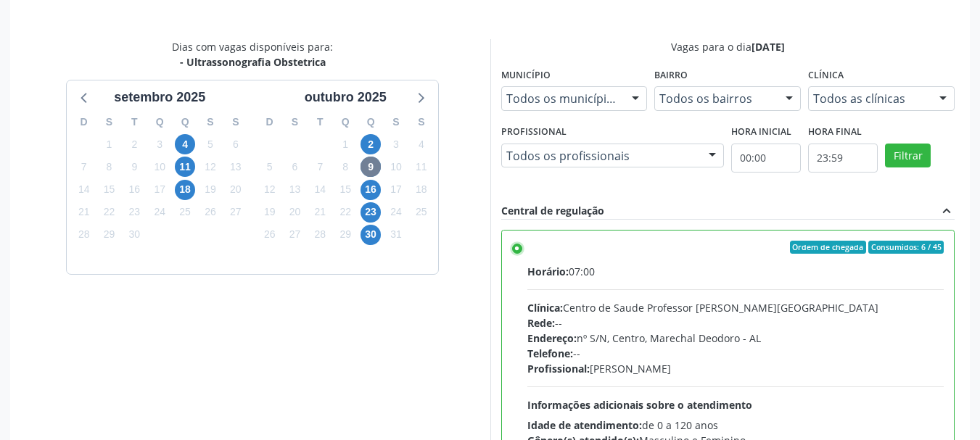
scroll to position [655, 0]
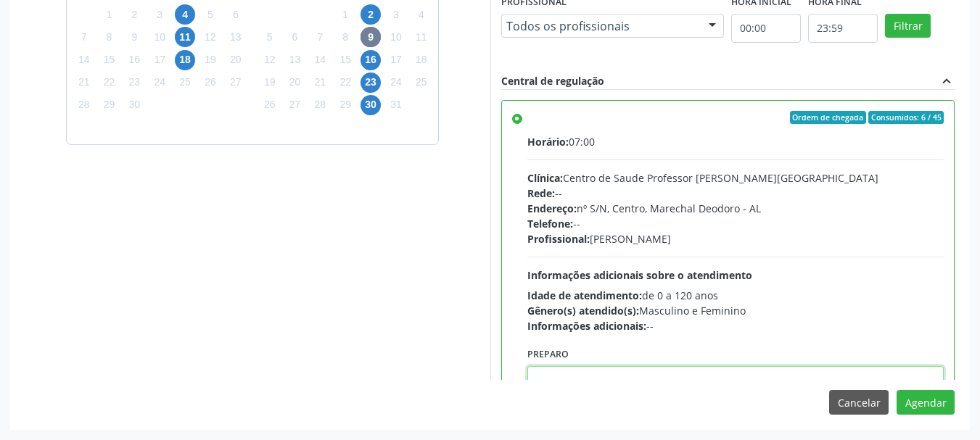
click at [863, 380] on textarea at bounding box center [735, 393] width 417 height 55
paste textarea "ATENDIMENTO REALIZADO NO CENTRO DE PARTO - MATERNIDADE"
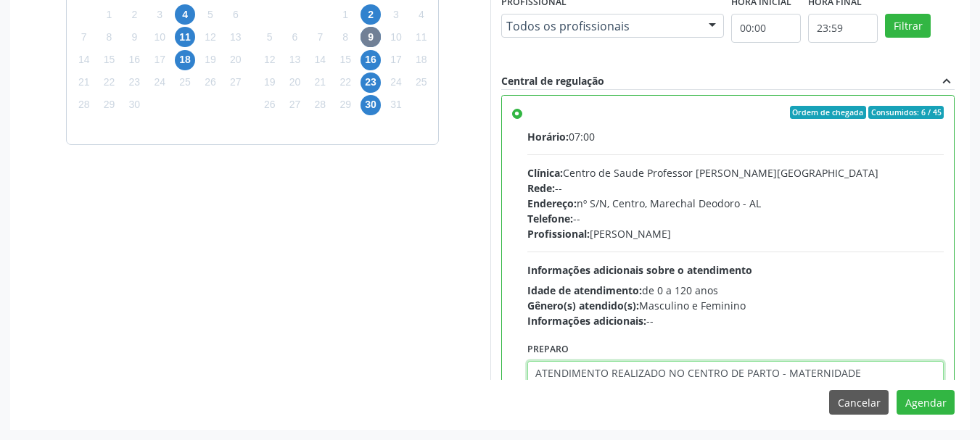
type textarea "ATENDIMENTO REALIZADO NO CENTRO DE PARTO - MATERNIDADE"
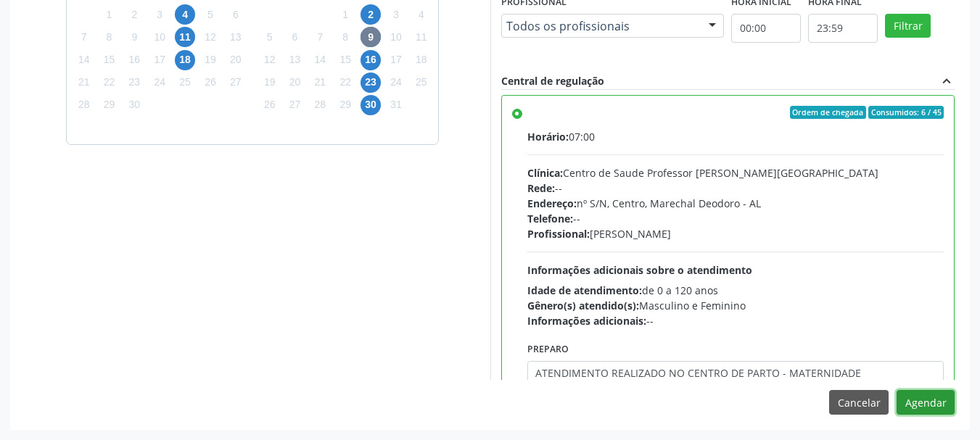
click at [897, 390] on button "Agendar" at bounding box center [926, 402] width 58 height 25
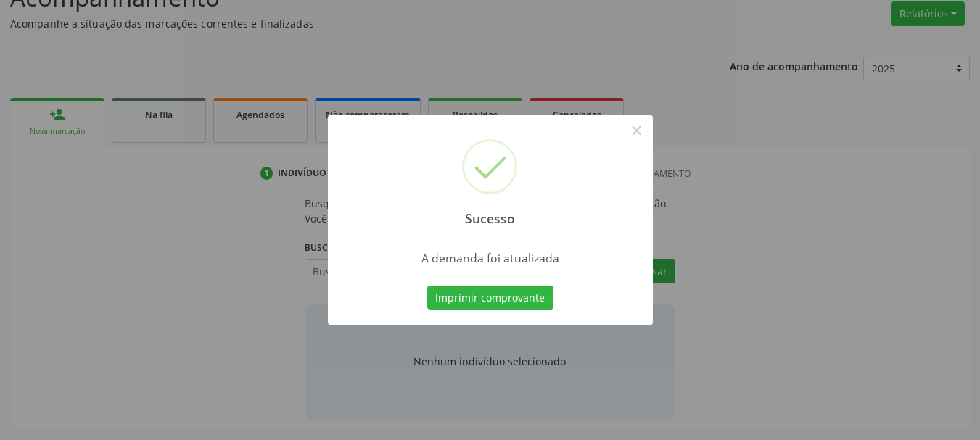
scroll to position [223, 0]
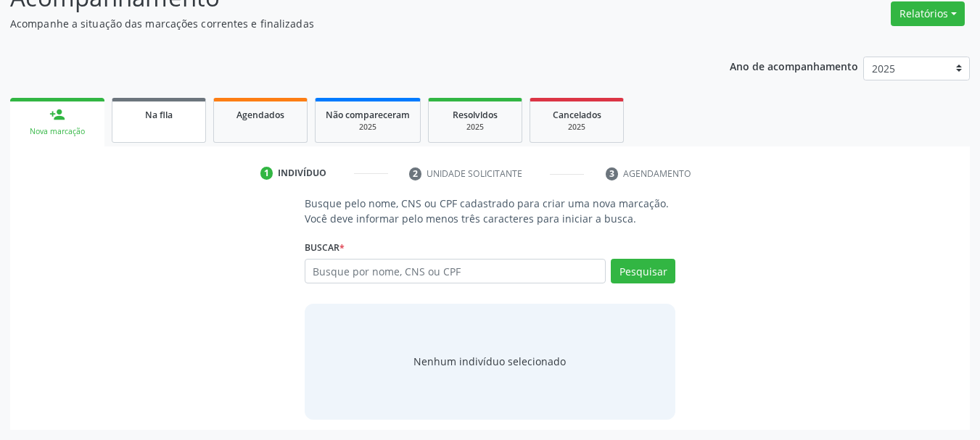
click at [165, 122] on link "Na fila" at bounding box center [159, 120] width 94 height 45
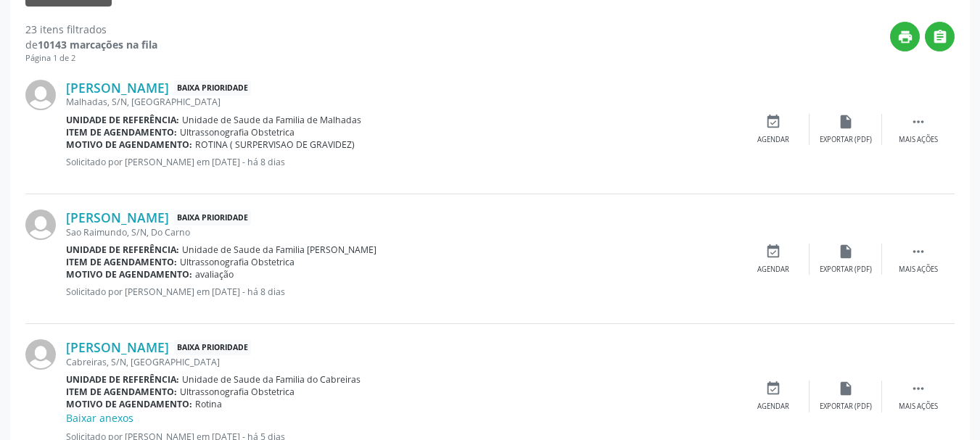
scroll to position [515, 0]
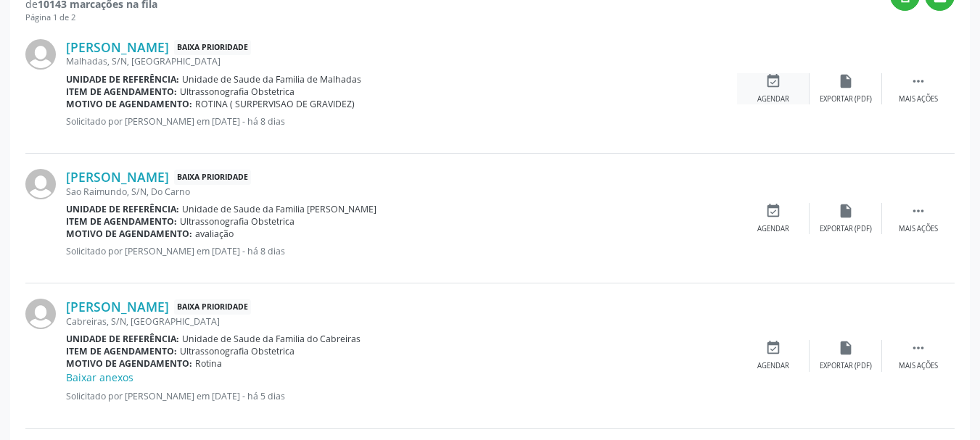
click at [771, 89] on icon "event_available" at bounding box center [773, 81] width 16 height 16
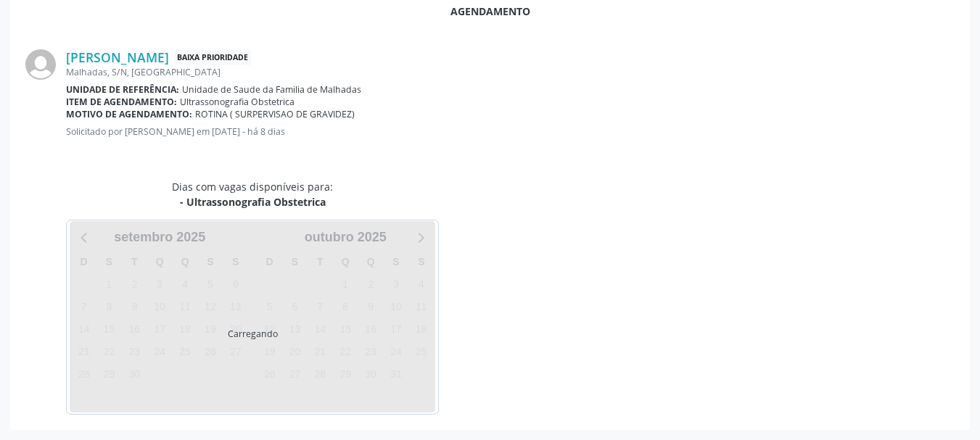
scroll to position [419, 0]
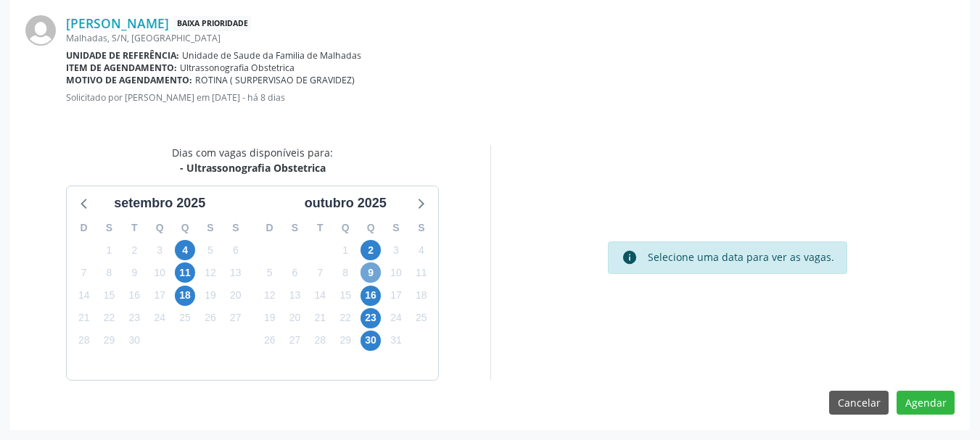
click at [371, 264] on span "9" at bounding box center [371, 273] width 20 height 20
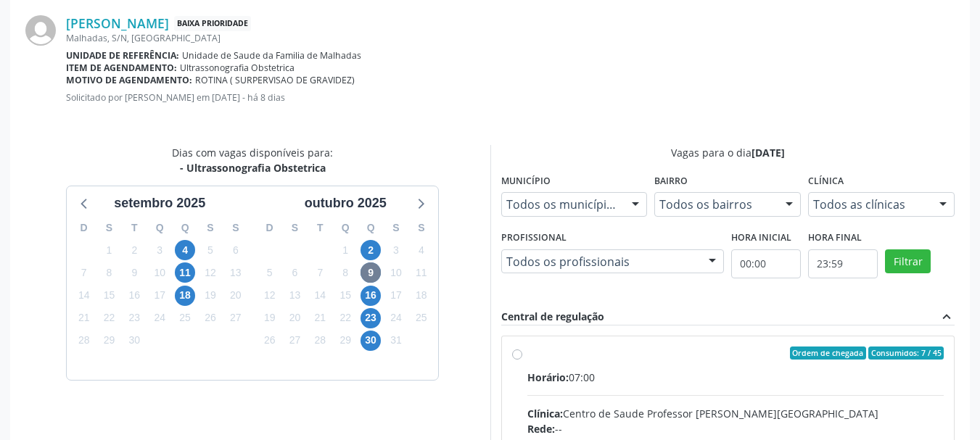
click at [522, 360] on input "Ordem de chegada Consumidos: 7 / 45 Horário: 07:00 Clínica: Centro de Saude Pro…" at bounding box center [517, 353] width 10 height 13
radio input "true"
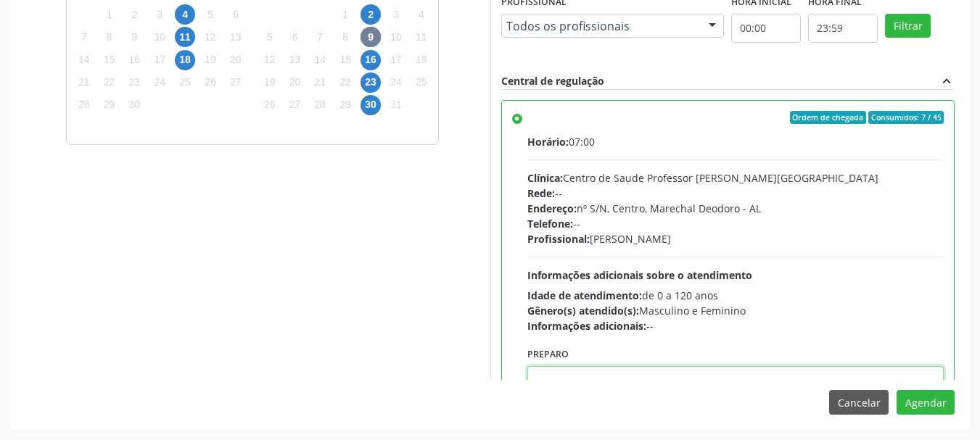
scroll to position [5, 0]
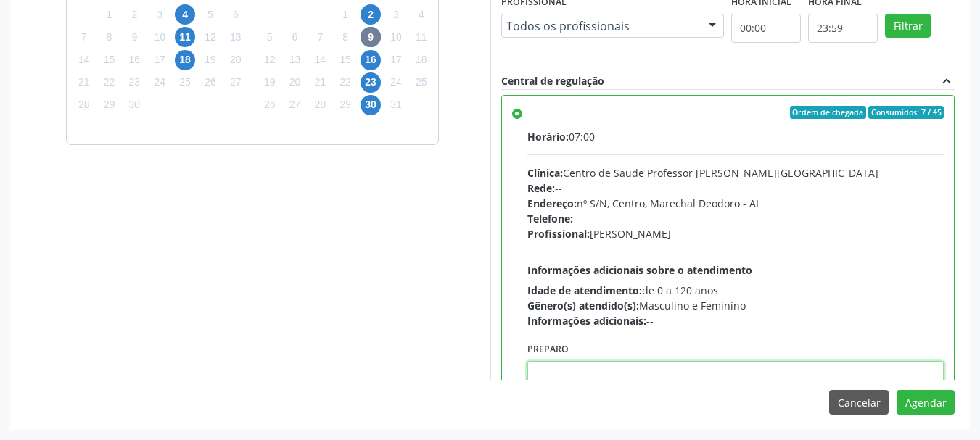
paste textarea "ATENDIMENTO REALIZADO NO CENTRO DE PARTO - MATERNIDADE"
type textarea "ATENDIMENTO REALIZADO NO CENTRO DE PARTO - MATERNIDADE"
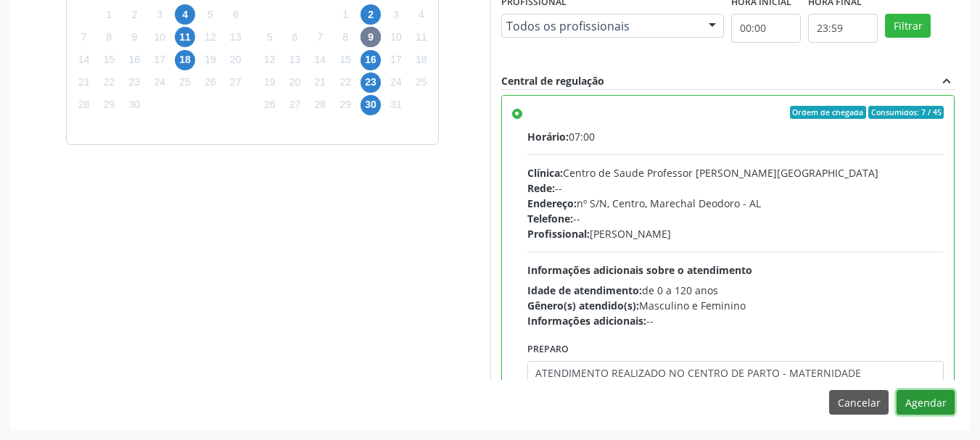
click at [897, 390] on button "Agendar" at bounding box center [926, 402] width 58 height 25
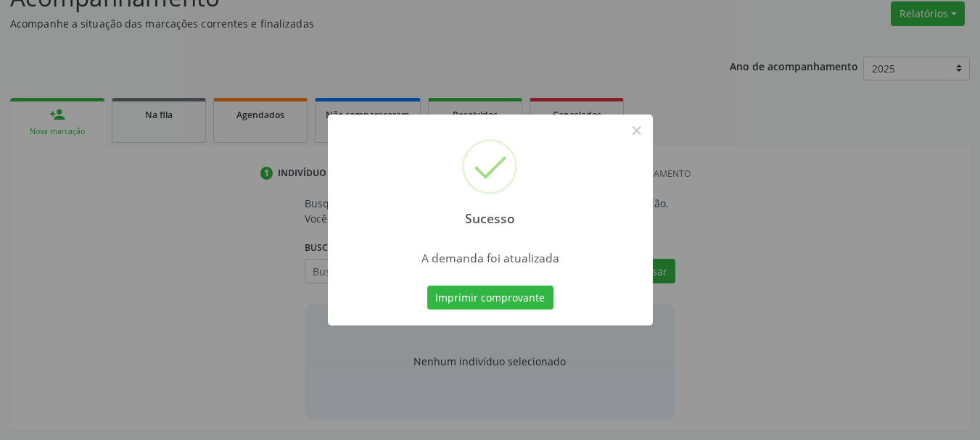
scroll to position [223, 0]
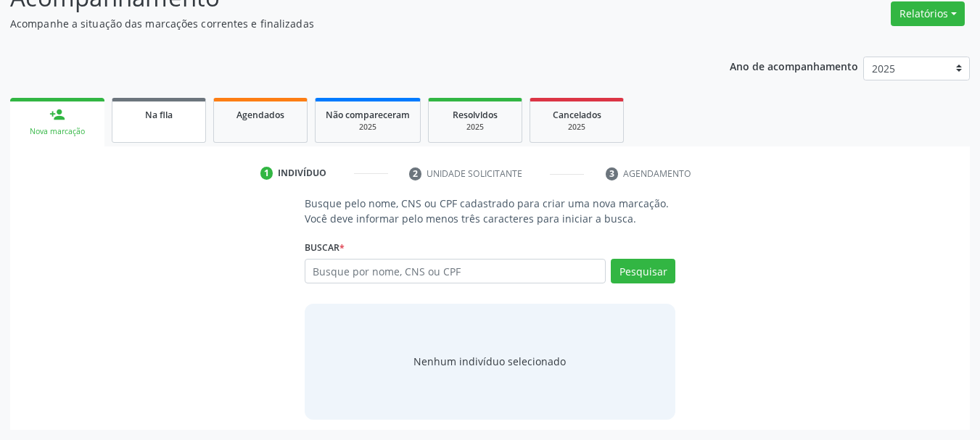
click at [184, 115] on div "Na fila" at bounding box center [159, 114] width 73 height 15
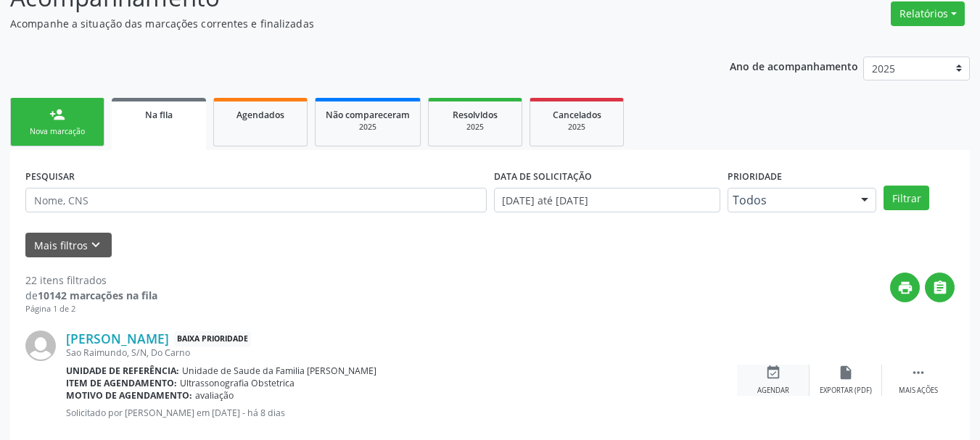
click at [758, 383] on div "event_available Agendar" at bounding box center [773, 380] width 73 height 31
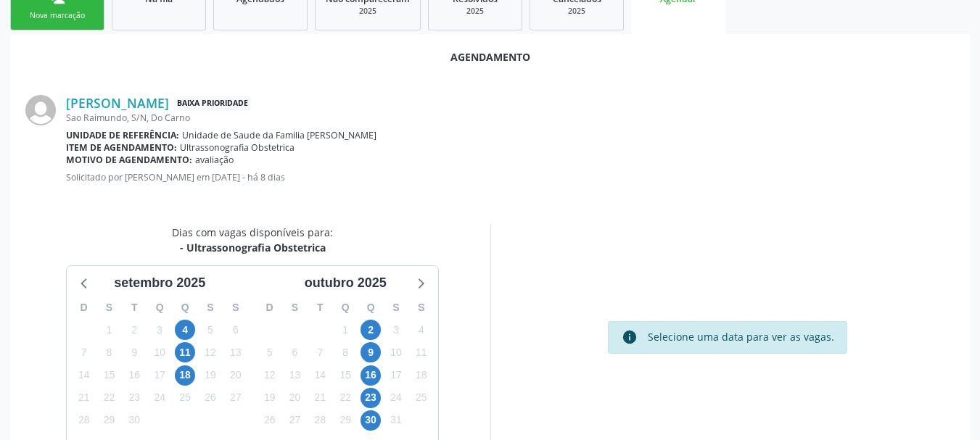
scroll to position [414, 0]
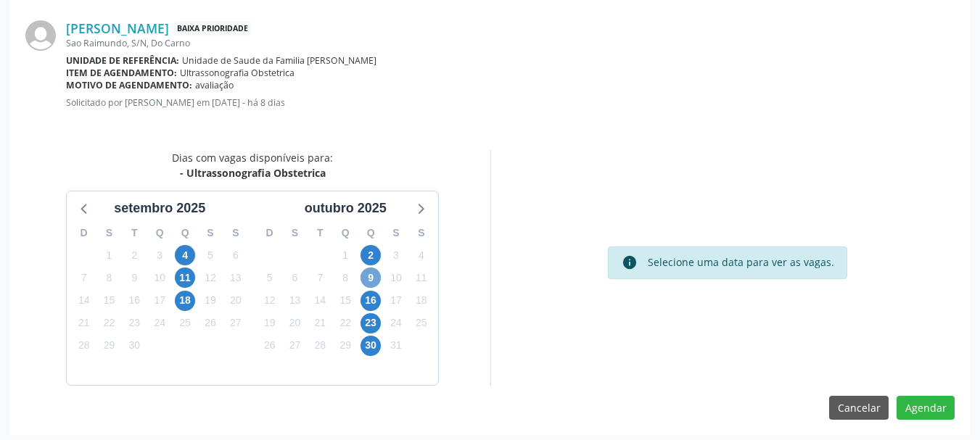
click at [371, 281] on span "9" at bounding box center [371, 278] width 20 height 20
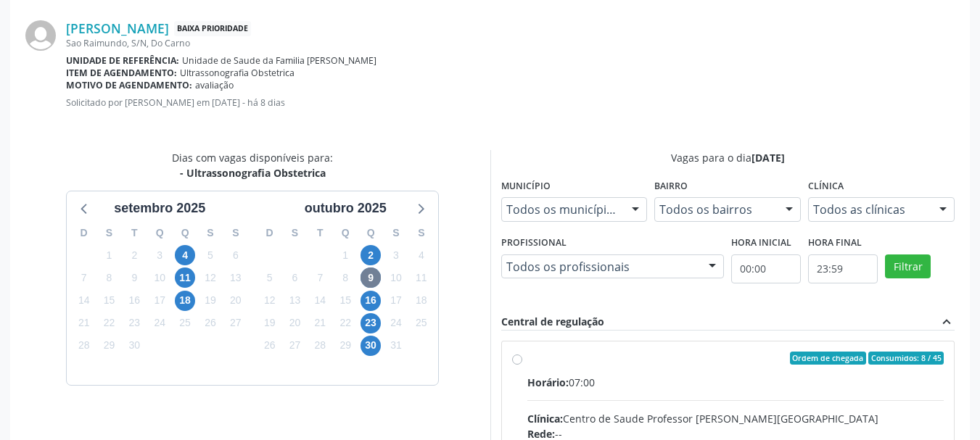
click at [522, 365] on input "Ordem de chegada Consumidos: 8 / 45 Horário: 07:00 Clínica: Centro de Saude Pro…" at bounding box center [517, 358] width 10 height 13
radio input "true"
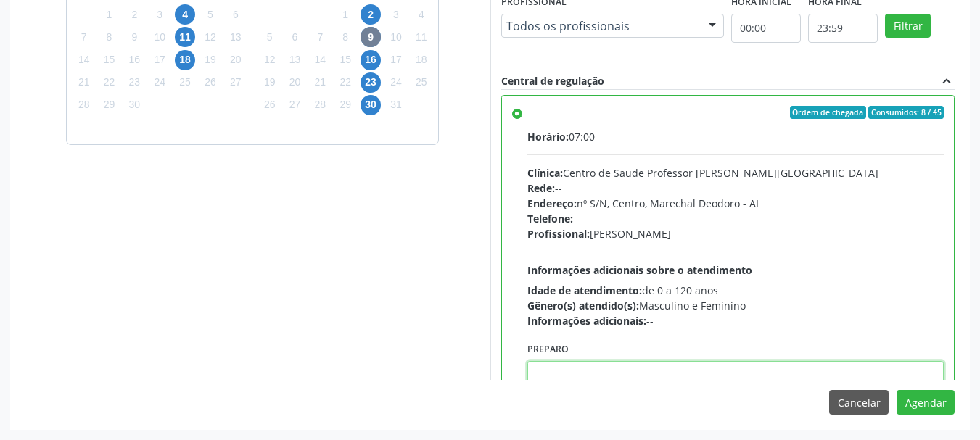
paste textarea "ATENDIMENTO REALIZADO NO CENTRO DE PARTO - MATERNIDADE"
type textarea "ATENDIMENTO REALIZADO NO CENTRO DE PARTO - MATERNIDADE"
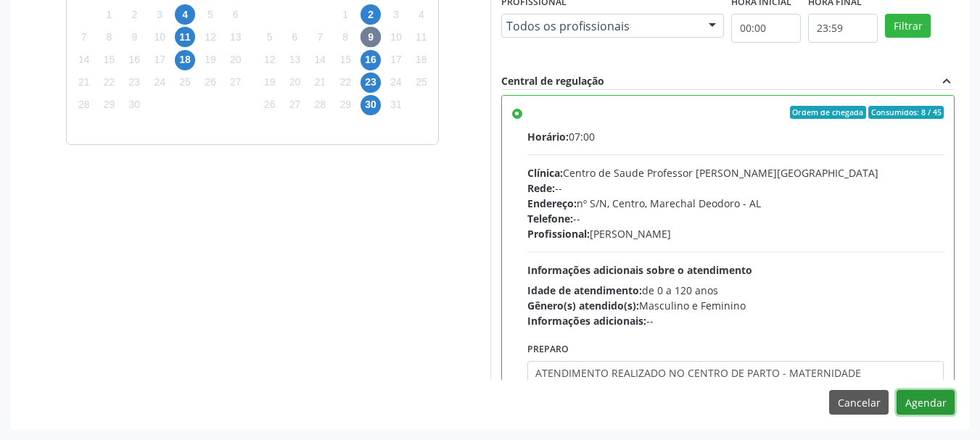
click at [897, 390] on button "Agendar" at bounding box center [926, 402] width 58 height 25
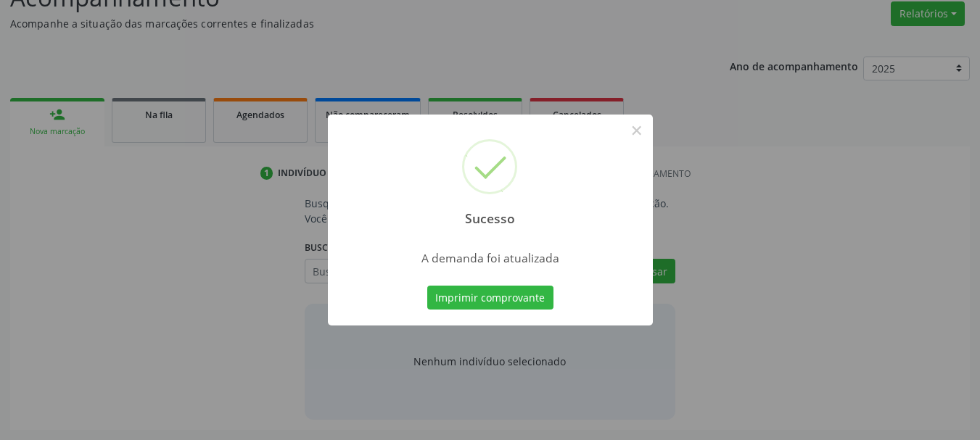
scroll to position [223, 0]
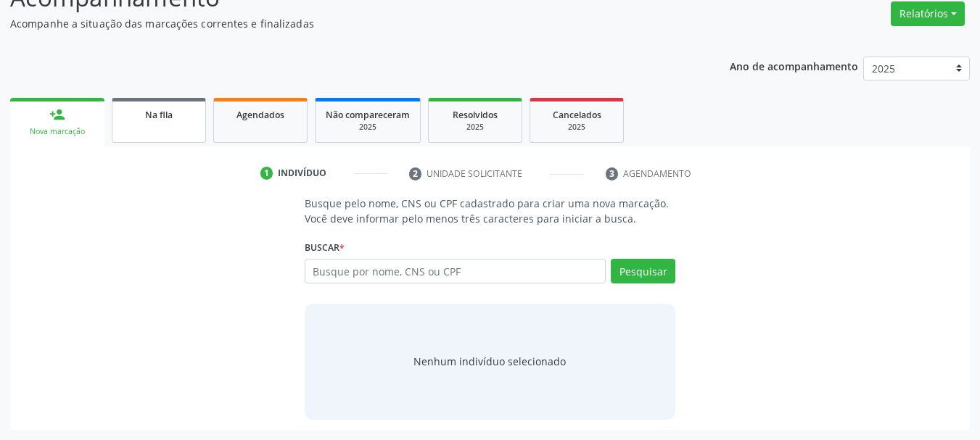
click at [192, 118] on div "Na fila" at bounding box center [159, 114] width 73 height 15
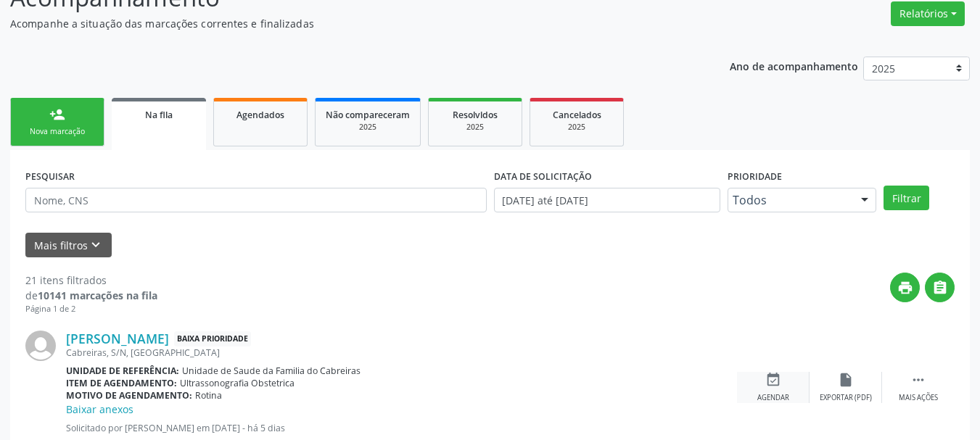
click at [768, 387] on icon "event_available" at bounding box center [773, 380] width 16 height 16
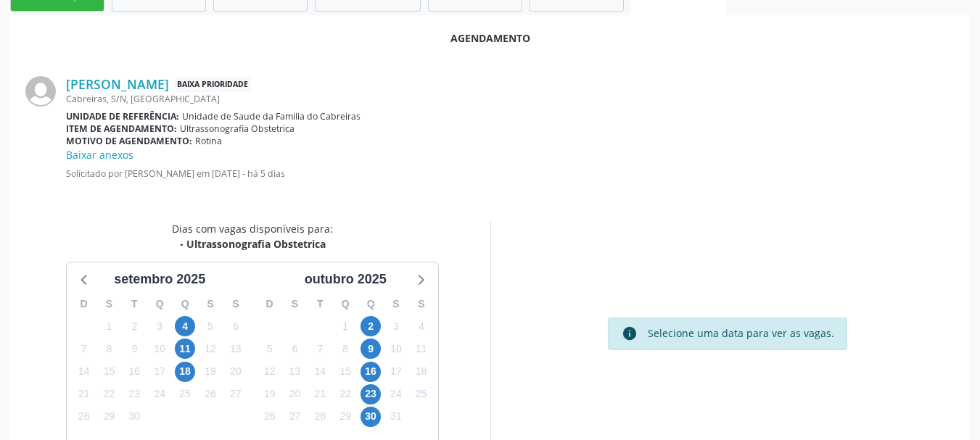
scroll to position [392, 0]
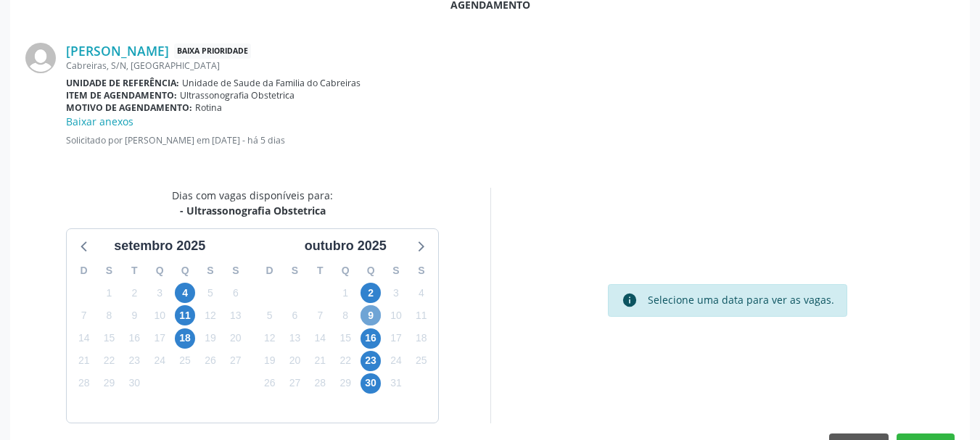
click at [372, 314] on span "9" at bounding box center [371, 315] width 20 height 20
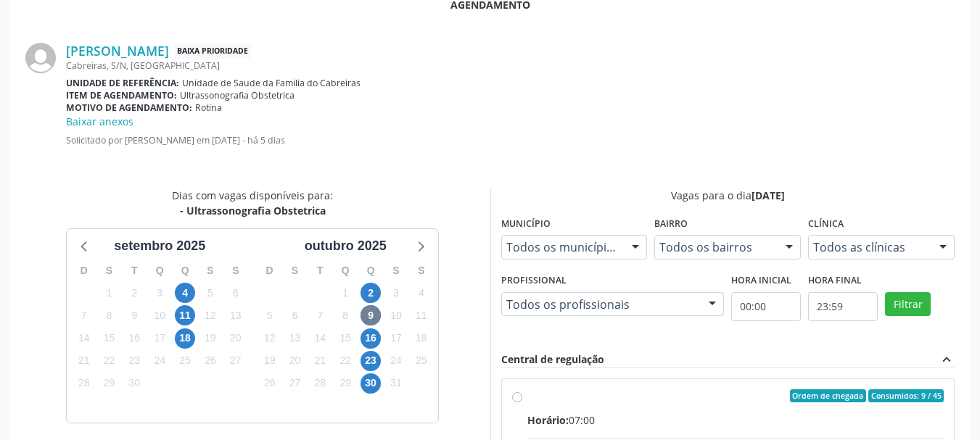
click at [541, 422] on span "Horário:" at bounding box center [547, 421] width 41 height 14
click at [522, 403] on input "Ordem de chegada Consumidos: 9 / 45 Horário: 07:00 Clínica: Centro de Saude Pro…" at bounding box center [517, 396] width 10 height 13
radio input "true"
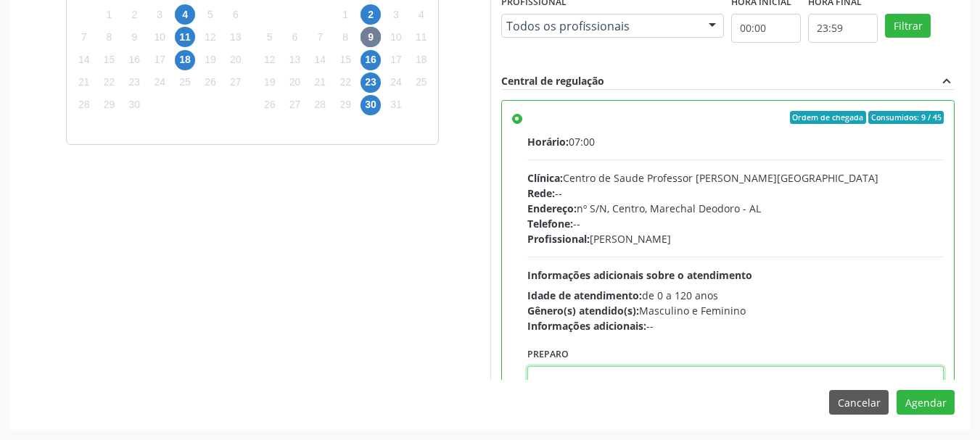
scroll to position [5, 0]
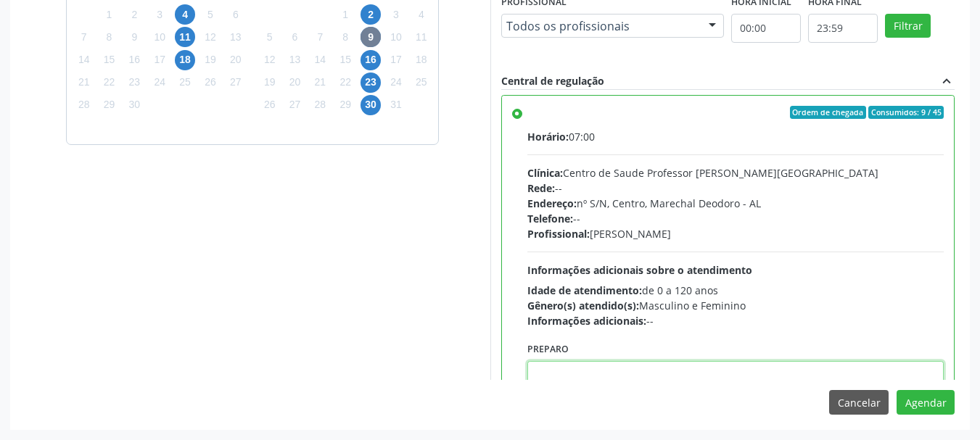
click at [567, 374] on textarea at bounding box center [735, 388] width 417 height 55
paste textarea "ATENDIMENTO REALIZADO NO CENTRO DE PARTO - MATERNIDADE"
type textarea "ATENDIMENTO REALIZADO NO CENTRO DE PARTO - MATERNIDADE"
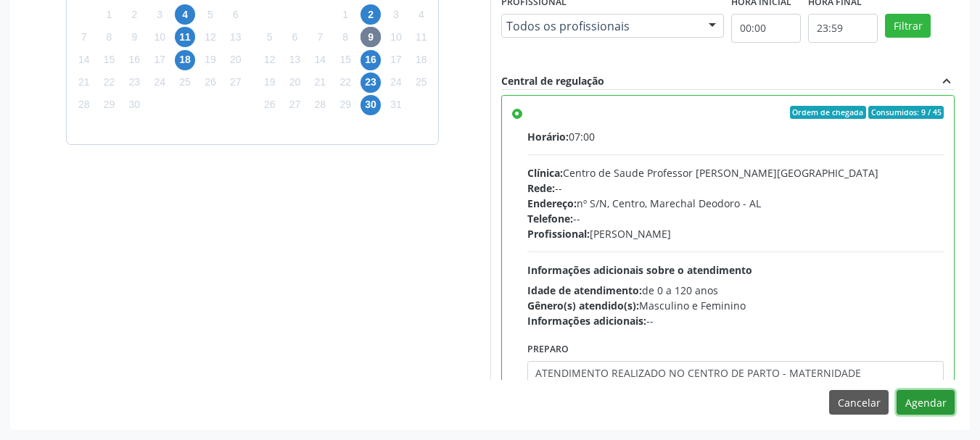
click at [897, 390] on button "Agendar" at bounding box center [926, 402] width 58 height 25
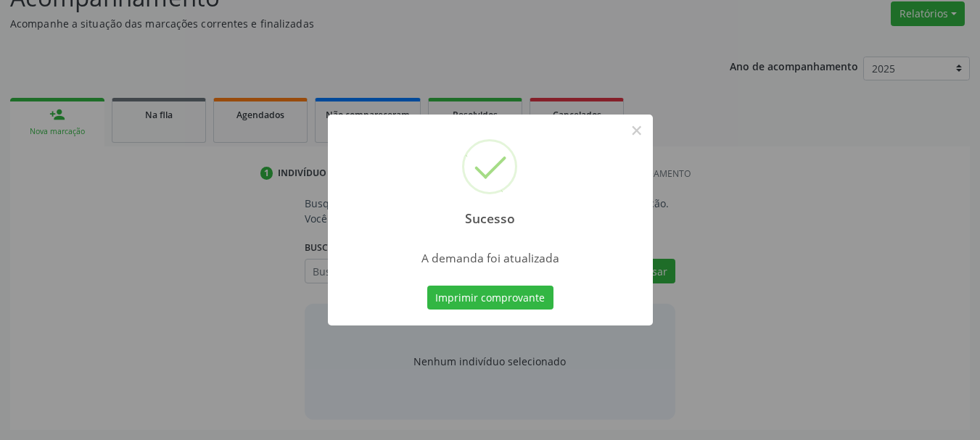
scroll to position [223, 0]
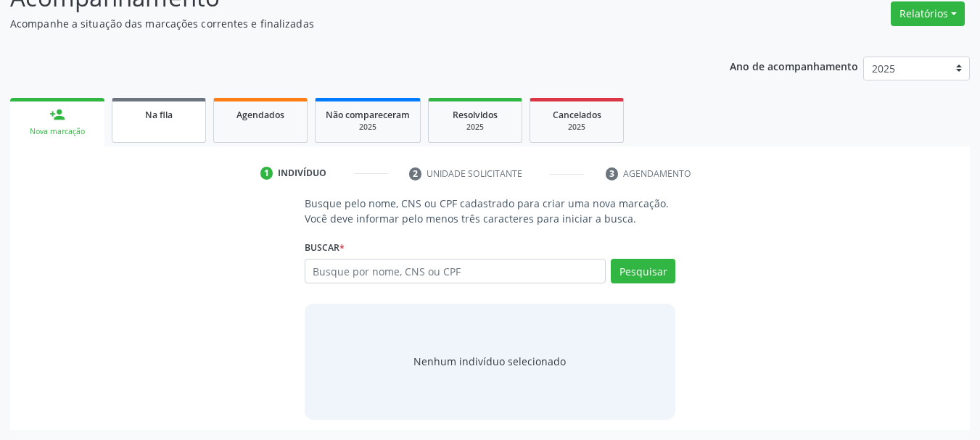
click at [178, 126] on link "Na fila" at bounding box center [159, 120] width 94 height 45
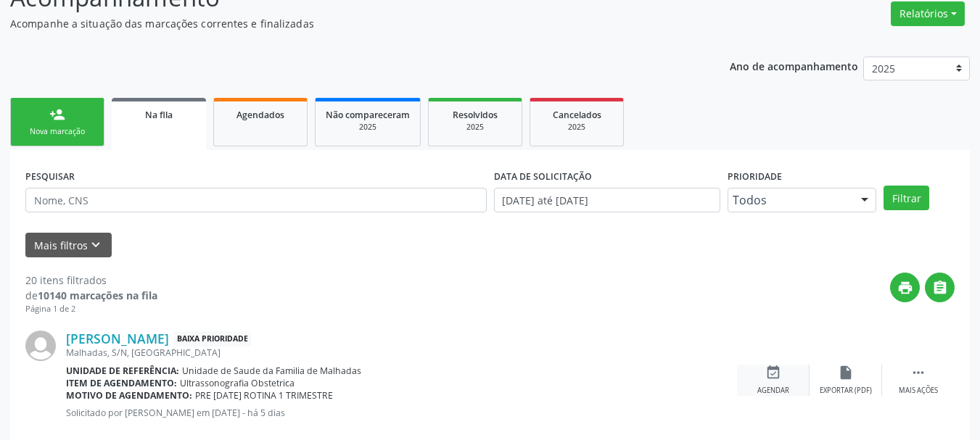
click at [779, 390] on div "Agendar" at bounding box center [774, 391] width 32 height 10
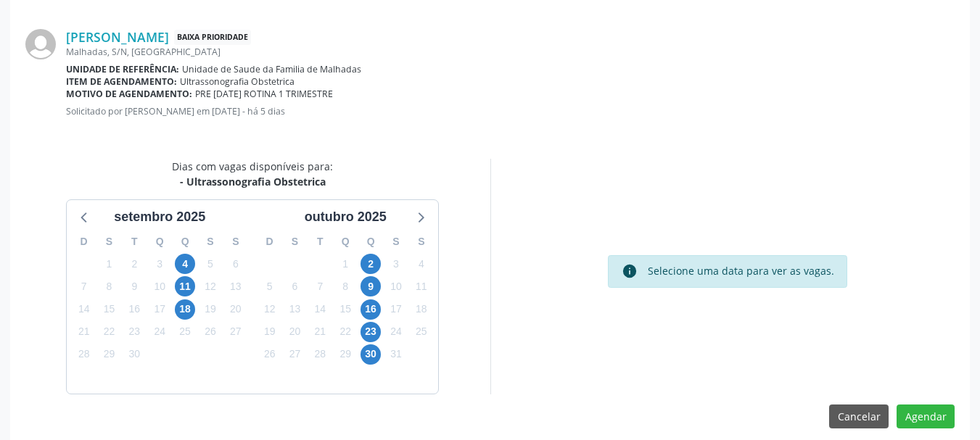
scroll to position [419, 0]
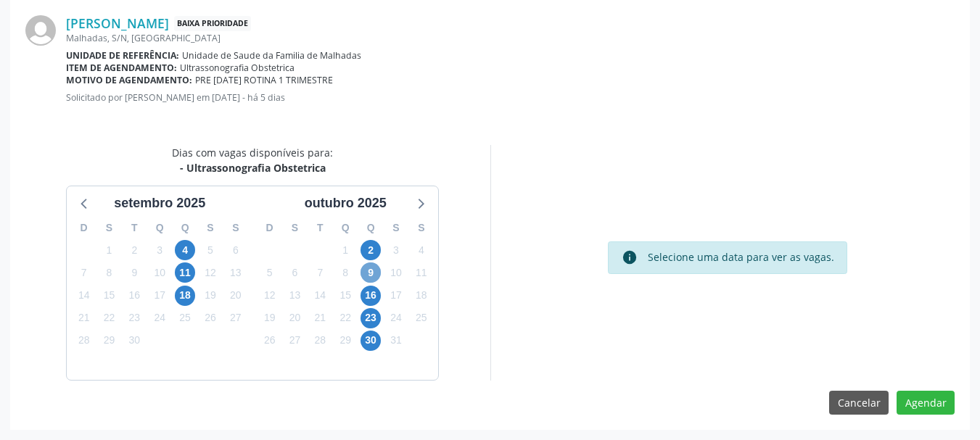
click at [369, 269] on span "9" at bounding box center [371, 273] width 20 height 20
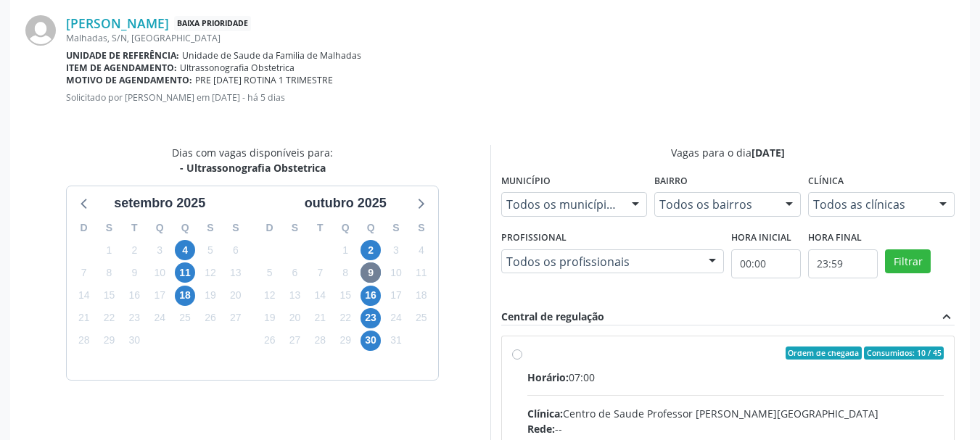
click at [573, 371] on div "Horário: 07:00" at bounding box center [735, 377] width 417 height 15
click at [522, 360] on input "Ordem de chegada Consumidos: 10 / 45 Horário: 07:00 Clínica: Centro de Saude Pr…" at bounding box center [517, 353] width 10 height 13
radio input "true"
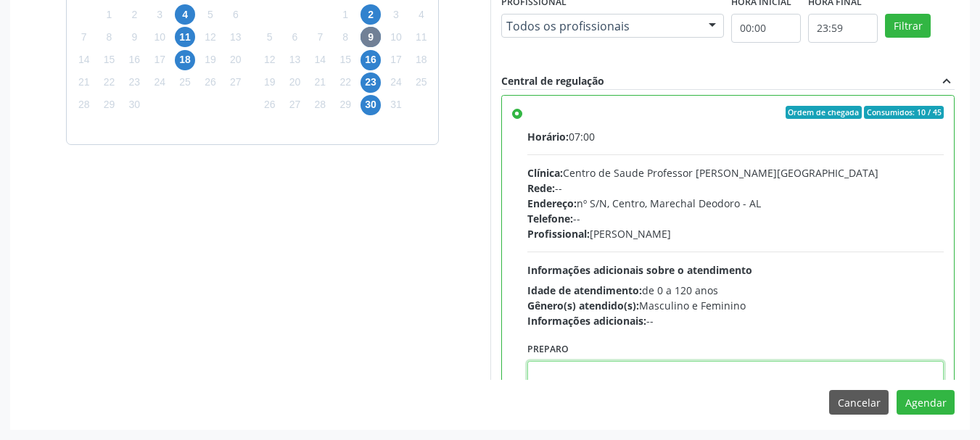
click at [573, 371] on textarea at bounding box center [735, 388] width 417 height 55
paste textarea "ATENDIMENTO REALIZADO NO CENTRO DE PARTO - MATERNIDADE"
type textarea "ATENDIMENTO REALIZADO NO CENTRO DE PARTO - MATERNIDADE"
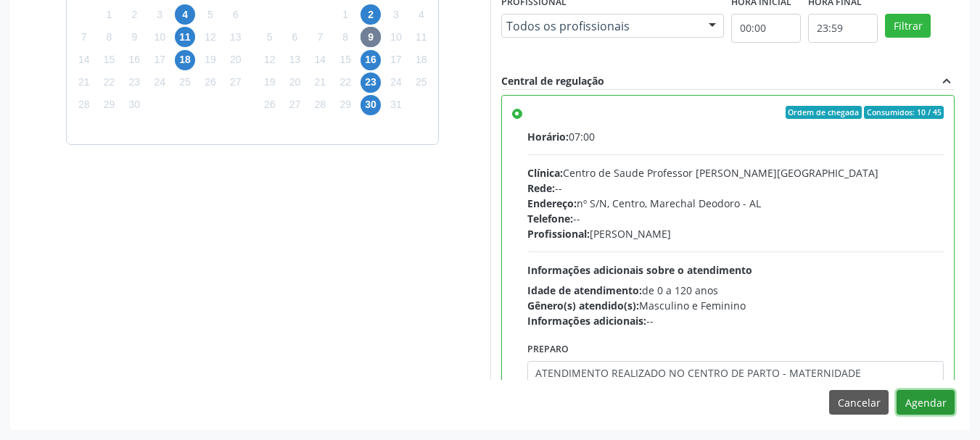
click at [897, 390] on button "Agendar" at bounding box center [926, 402] width 58 height 25
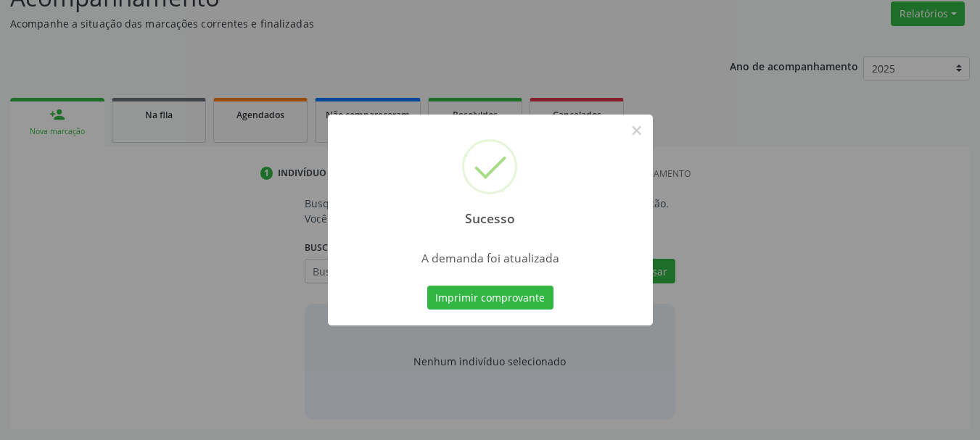
scroll to position [223, 0]
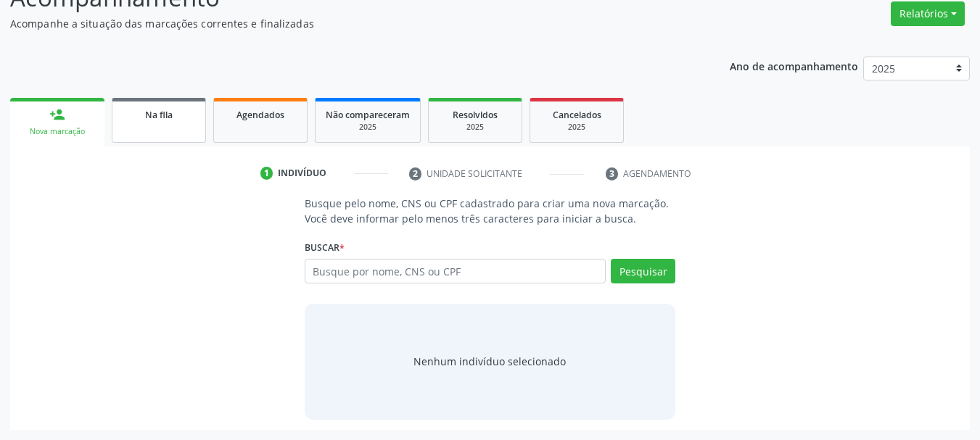
click at [149, 131] on link "Na fila" at bounding box center [159, 120] width 94 height 45
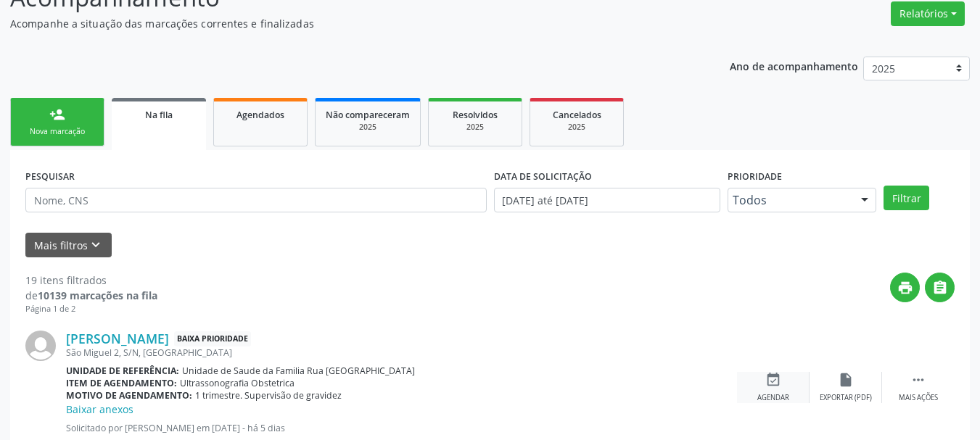
click at [780, 376] on icon "event_available" at bounding box center [773, 380] width 16 height 16
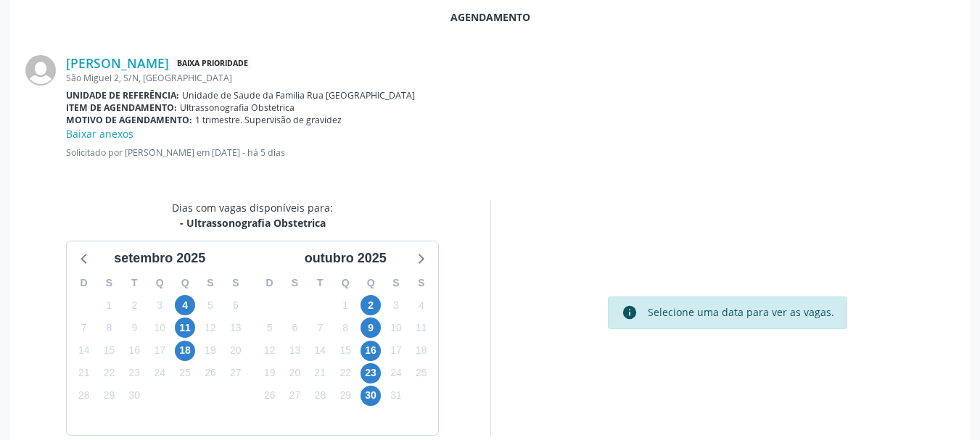
scroll to position [384, 0]
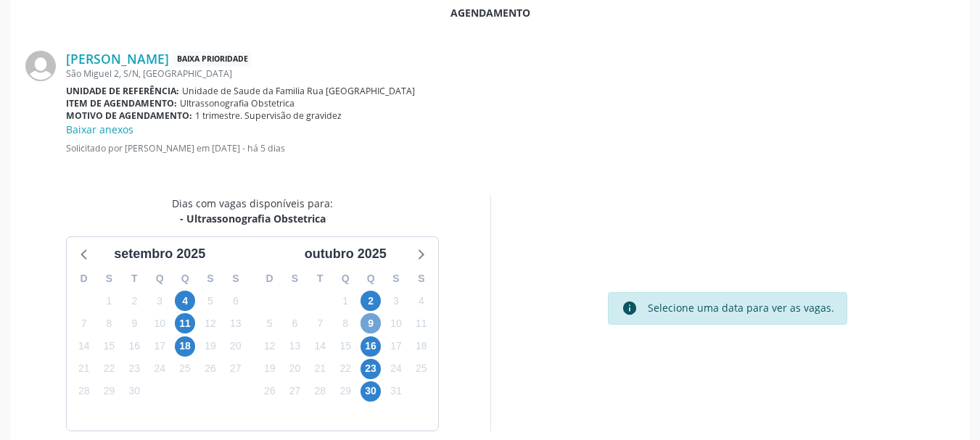
click at [371, 329] on span "9" at bounding box center [371, 323] width 20 height 20
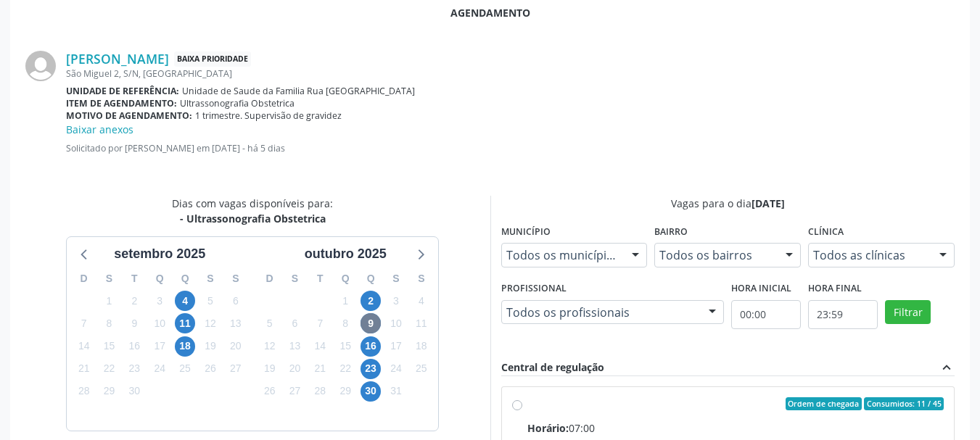
click at [521, 403] on input "Ordem de chegada Consumidos: 11 / 45 Horário: 07:00 Clínica: Centro de Saude Pr…" at bounding box center [517, 404] width 10 height 13
radio input "true"
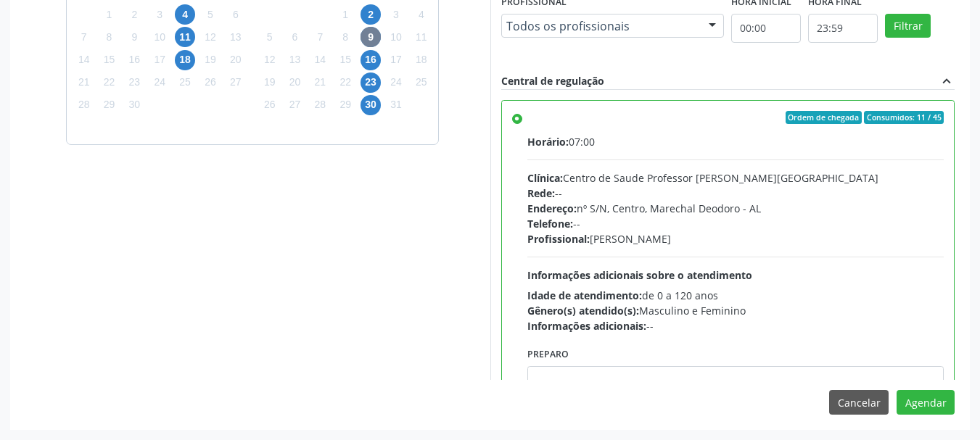
scroll to position [5, 0]
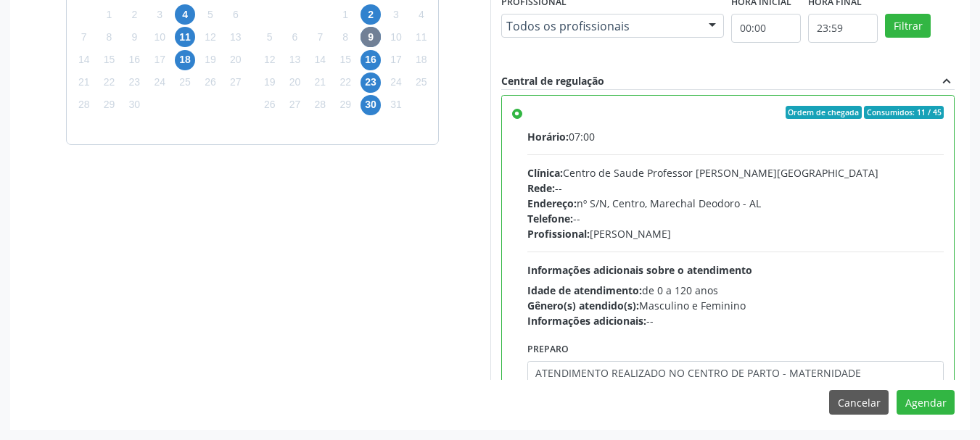
type textarea "ATENDIMENTO REALIZADO NO CENTRO DE PARTO - MATERNIDADE"
click button "Cancelar" at bounding box center [858, 402] width 59 height 25
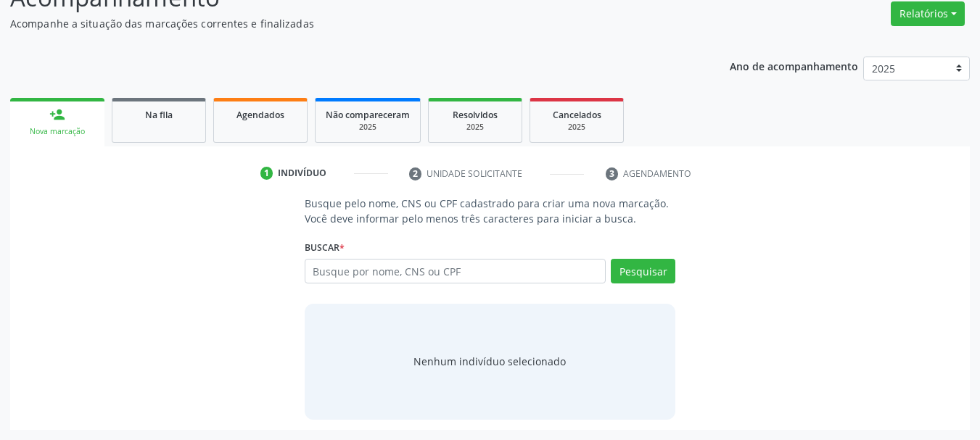
scroll to position [0, 0]
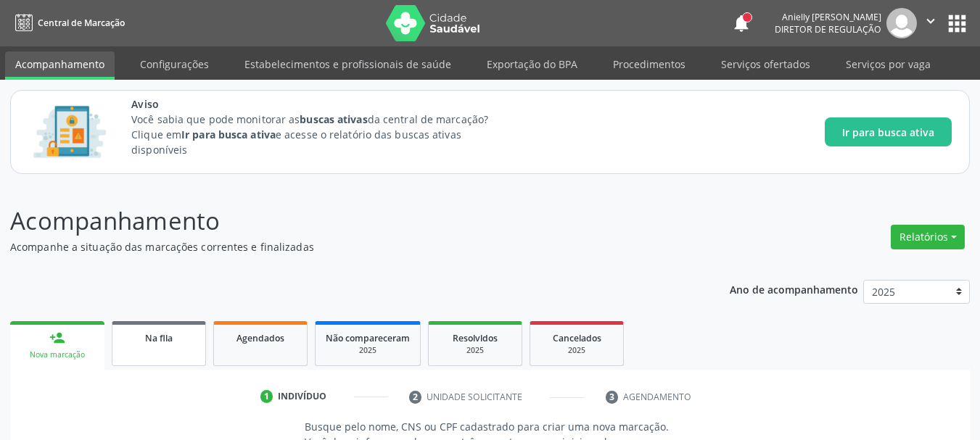
click at [134, 326] on link "Na fila" at bounding box center [159, 343] width 94 height 45
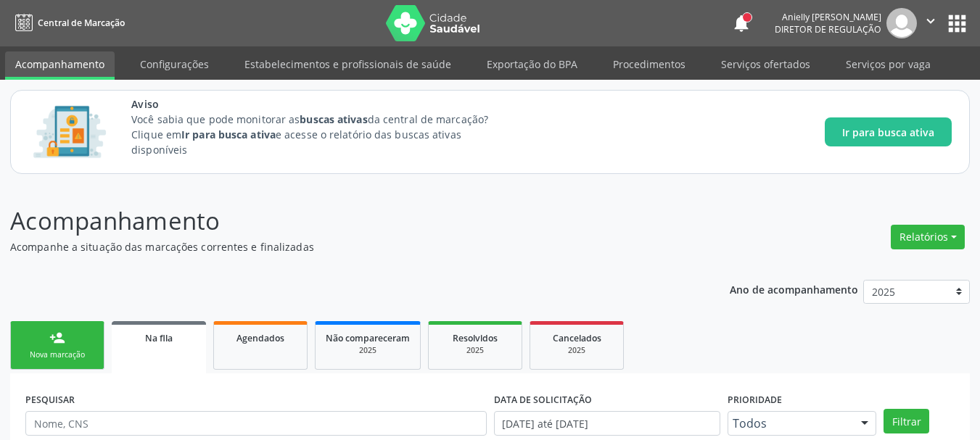
scroll to position [385, 0]
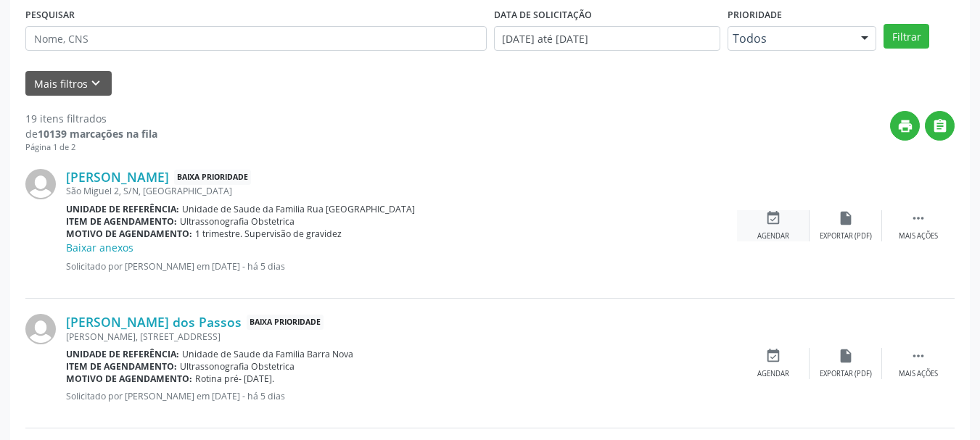
click at [772, 218] on icon "event_available" at bounding box center [773, 218] width 16 height 16
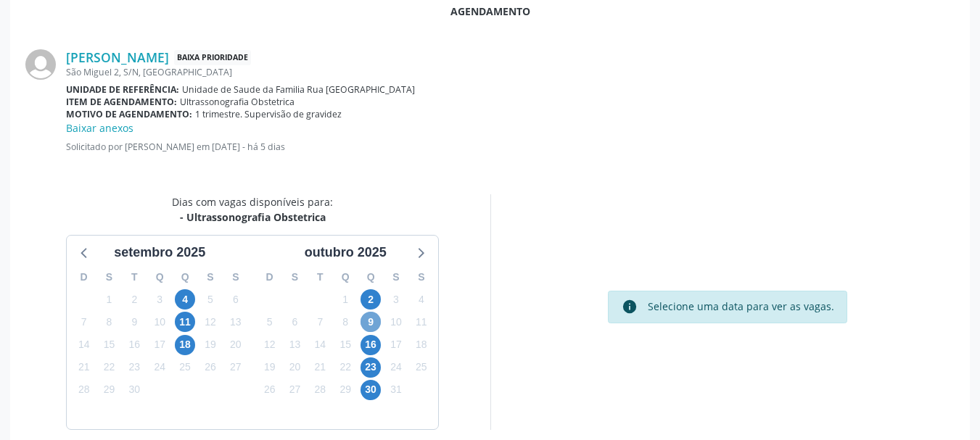
click at [372, 329] on span "9" at bounding box center [371, 322] width 20 height 20
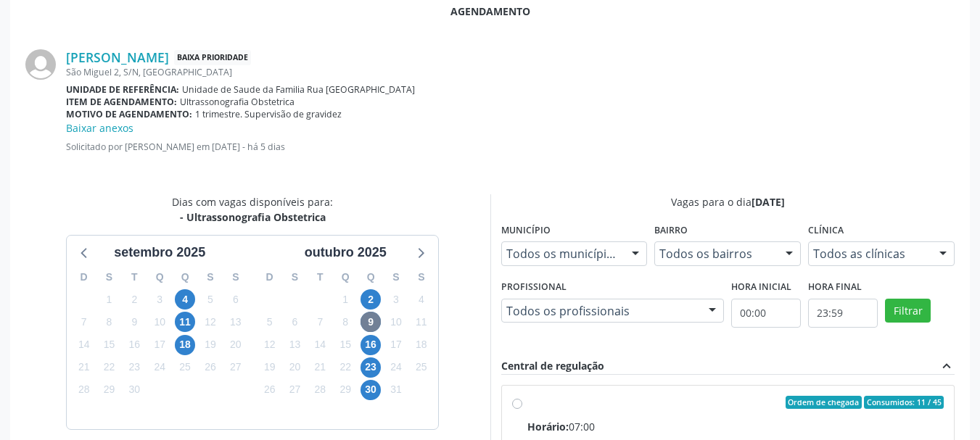
radio input "true"
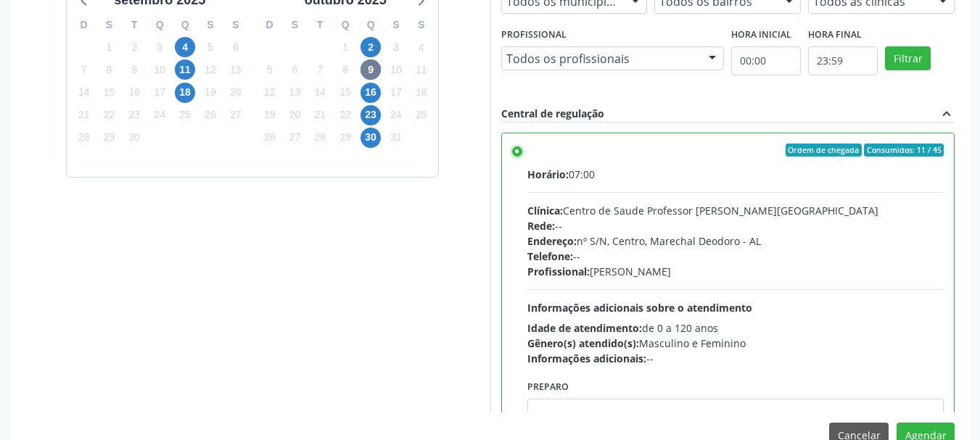
scroll to position [670, 0]
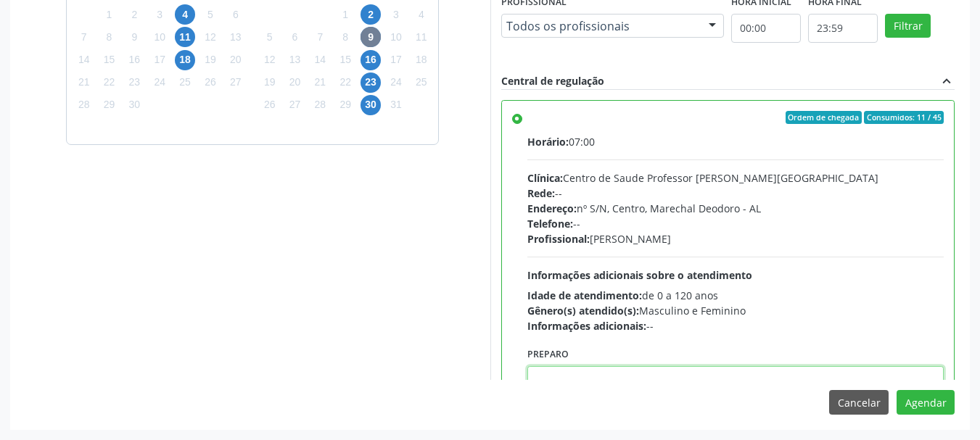
click at [704, 369] on textarea at bounding box center [735, 393] width 417 height 55
paste textarea "ATENDIMENTO REALIZADO NO CENTRO DE PARTO - MATERNIDADE"
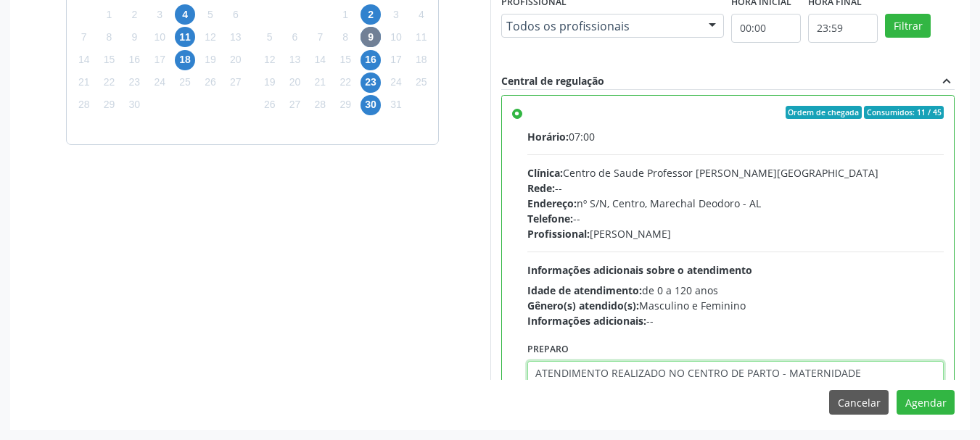
type textarea "ATENDIMENTO REALIZADO NO CENTRO DE PARTO - MATERNIDADE"
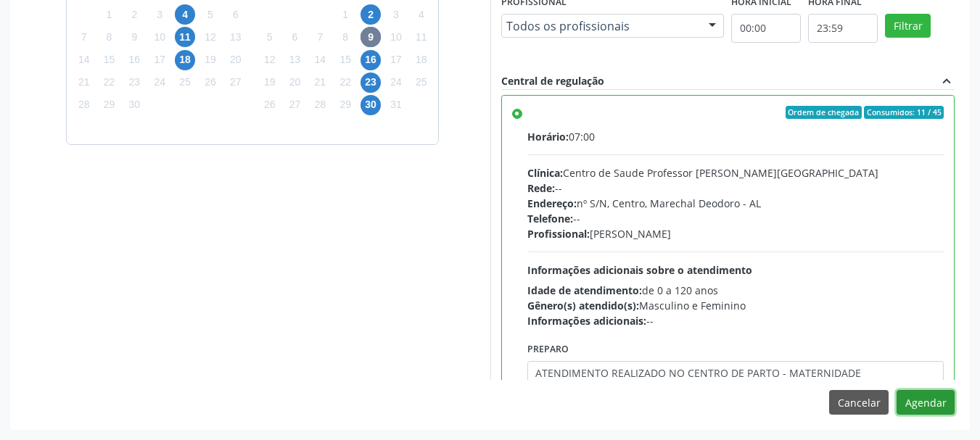
click at [897, 390] on button "Agendar" at bounding box center [926, 402] width 58 height 25
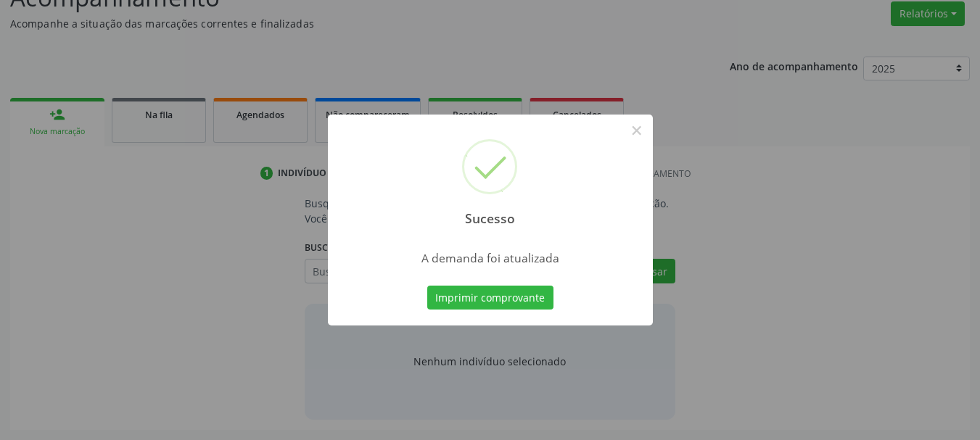
scroll to position [223, 0]
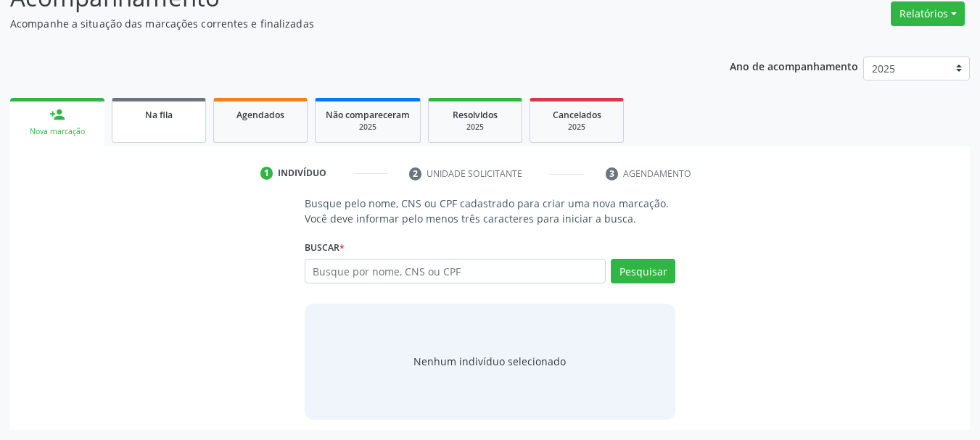
click at [184, 133] on link "Na fila" at bounding box center [159, 120] width 94 height 45
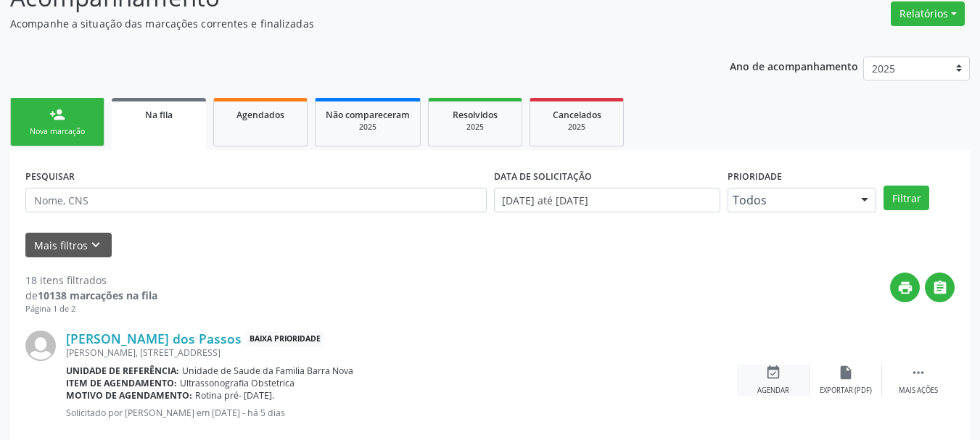
click at [777, 374] on icon "event_available" at bounding box center [773, 373] width 16 height 16
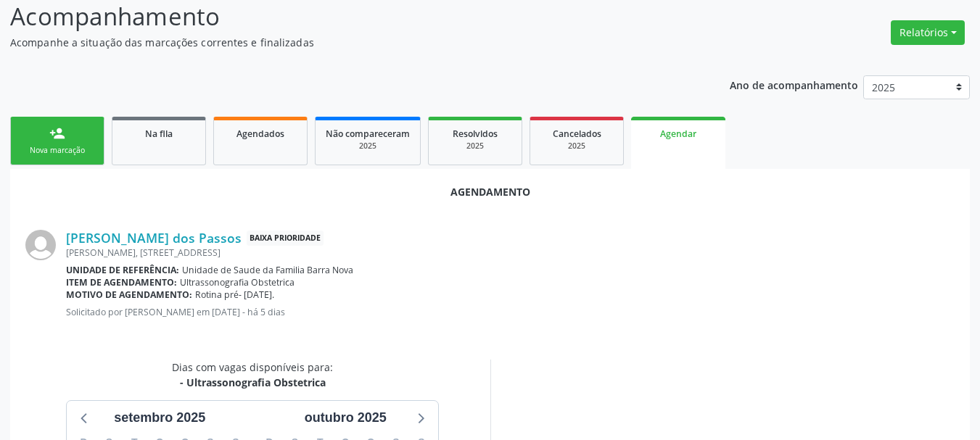
scroll to position [419, 0]
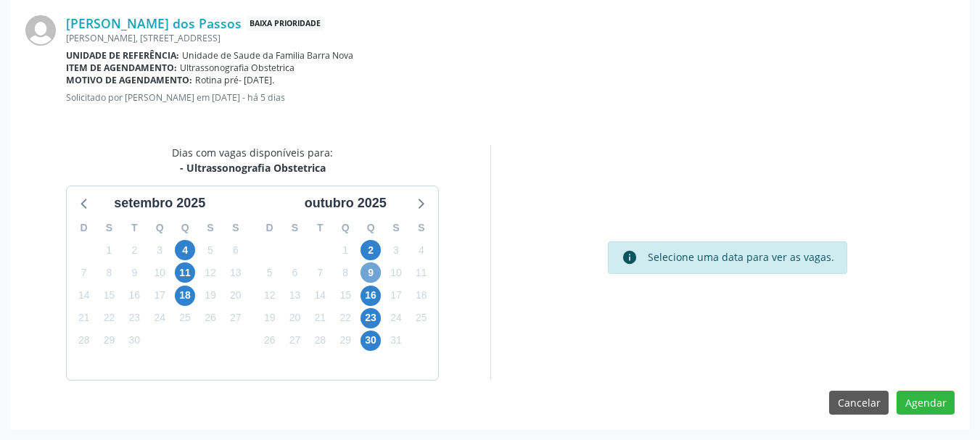
click at [370, 273] on span "9" at bounding box center [371, 273] width 20 height 20
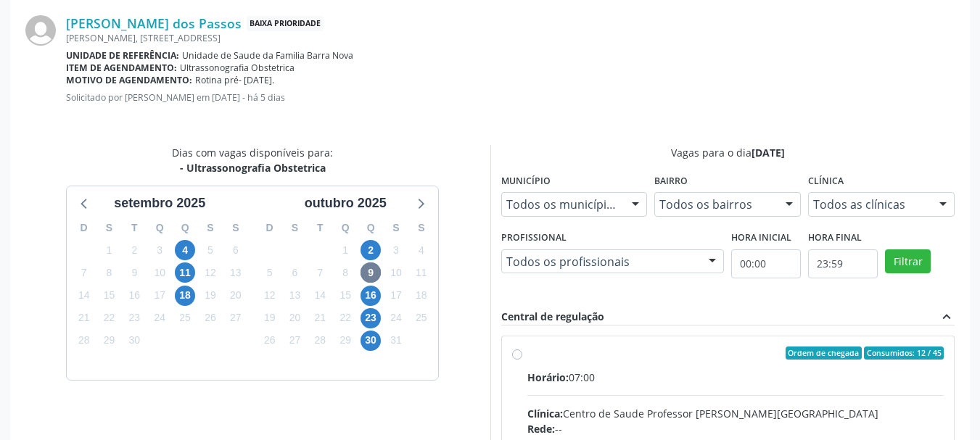
click at [552, 408] on span "Clínica:" at bounding box center [545, 414] width 36 height 14
click at [522, 360] on input "Ordem de chegada Consumidos: 12 / 45 Horário: 07:00 Clínica: Centro de Saude Pr…" at bounding box center [517, 353] width 10 height 13
radio input "true"
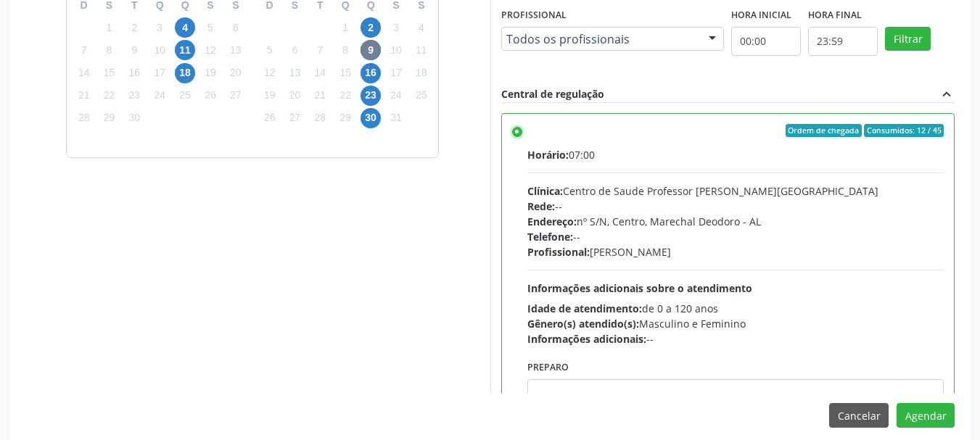
scroll to position [655, 0]
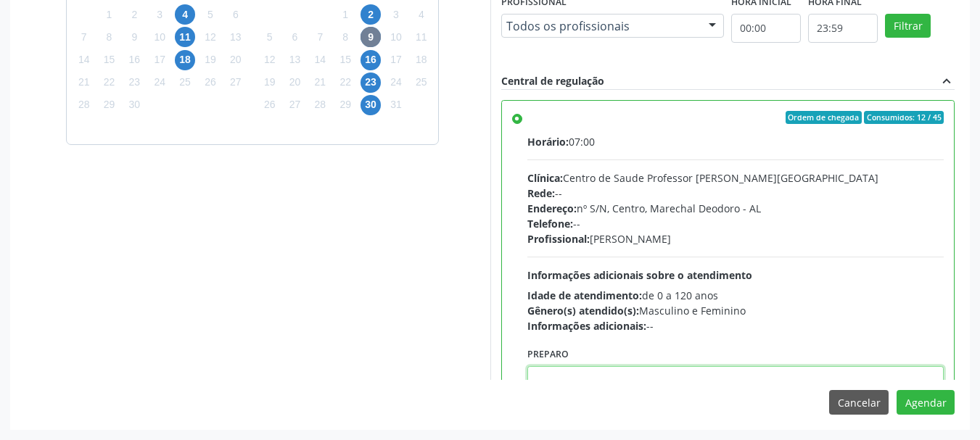
click at [660, 372] on textarea at bounding box center [735, 393] width 417 height 55
paste textarea "ATENDIMENTO REALIZADO NO CENTRO DE PARTO - MATERNIDADE"
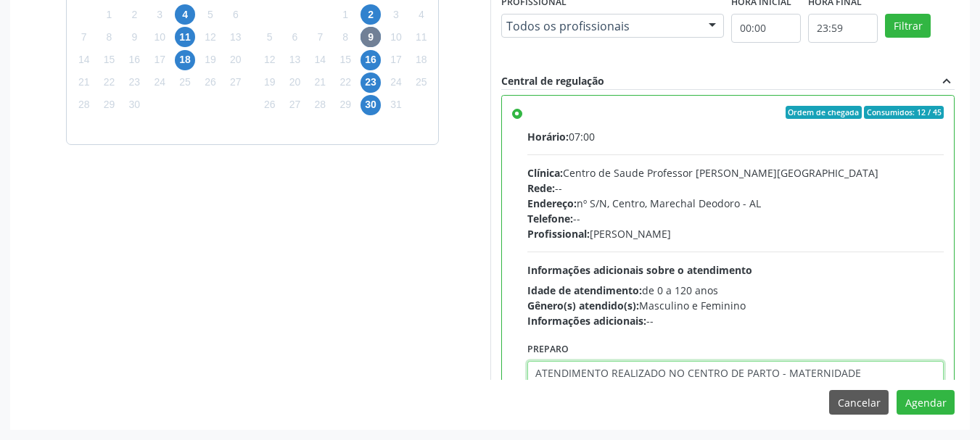
type textarea "ATENDIMENTO REALIZADO NO CENTRO DE PARTO - MATERNIDADE"
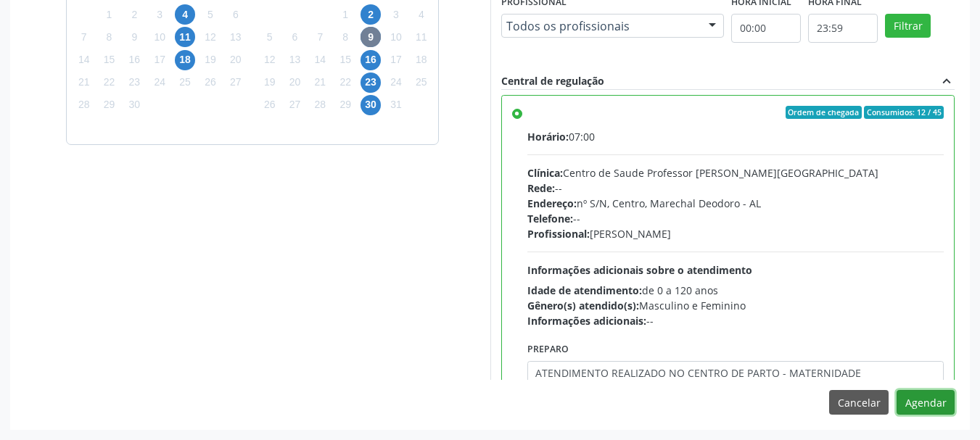
click at [897, 390] on button "Agendar" at bounding box center [926, 402] width 58 height 25
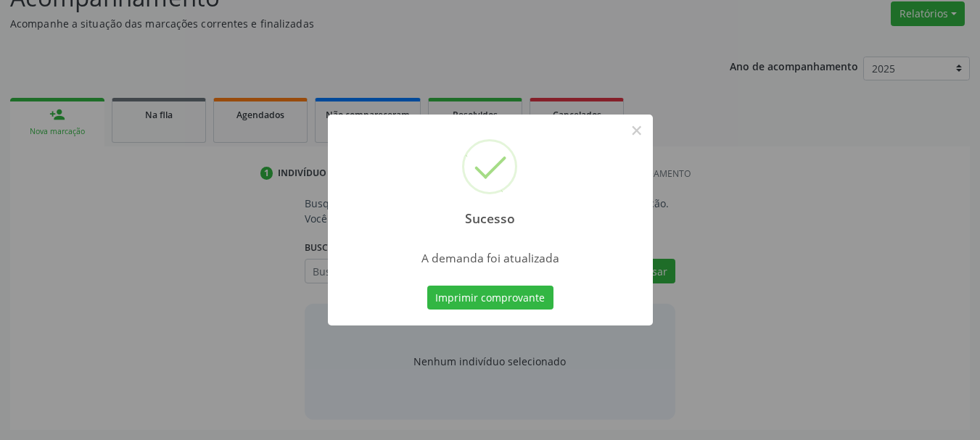
scroll to position [223, 0]
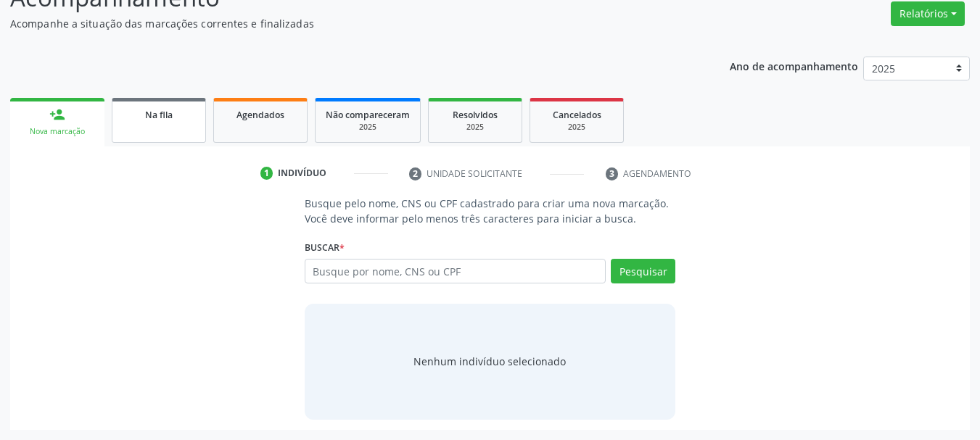
click at [178, 123] on link "Na fila" at bounding box center [159, 120] width 94 height 45
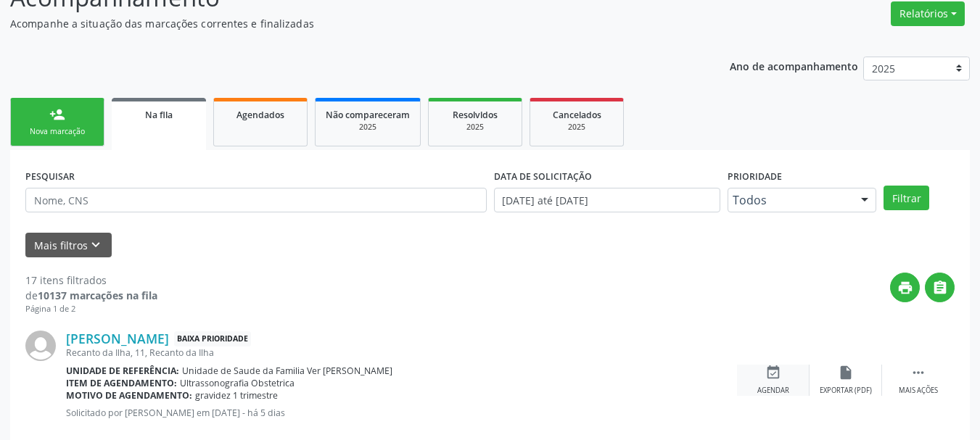
click at [769, 382] on div "event_available Agendar" at bounding box center [773, 380] width 73 height 31
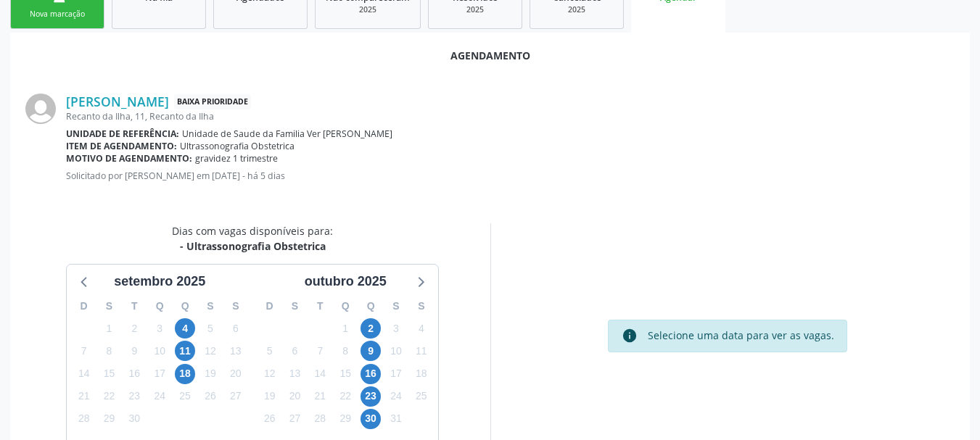
scroll to position [419, 0]
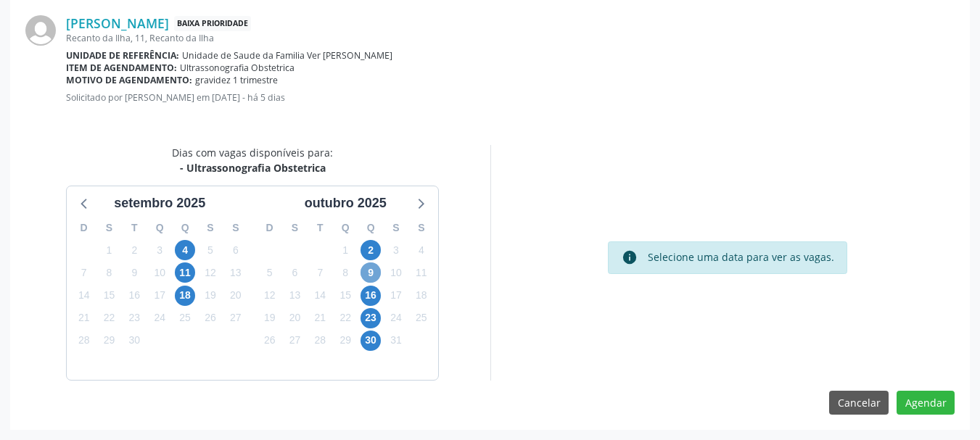
click at [366, 274] on span "9" at bounding box center [371, 273] width 20 height 20
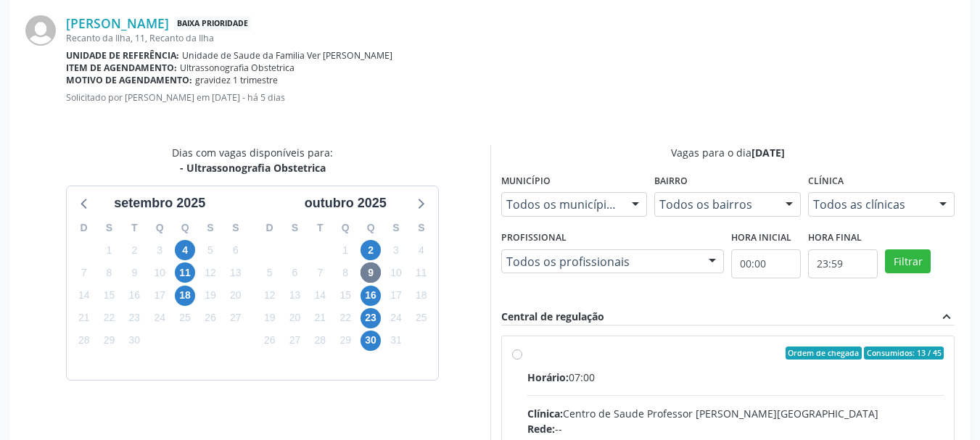
click at [565, 371] on span "Horário:" at bounding box center [547, 378] width 41 height 14
click at [522, 360] on input "Ordem de chegada Consumidos: 13 / 45 Horário: 07:00 Clínica: Centro de Saude Pr…" at bounding box center [517, 353] width 10 height 13
radio input "true"
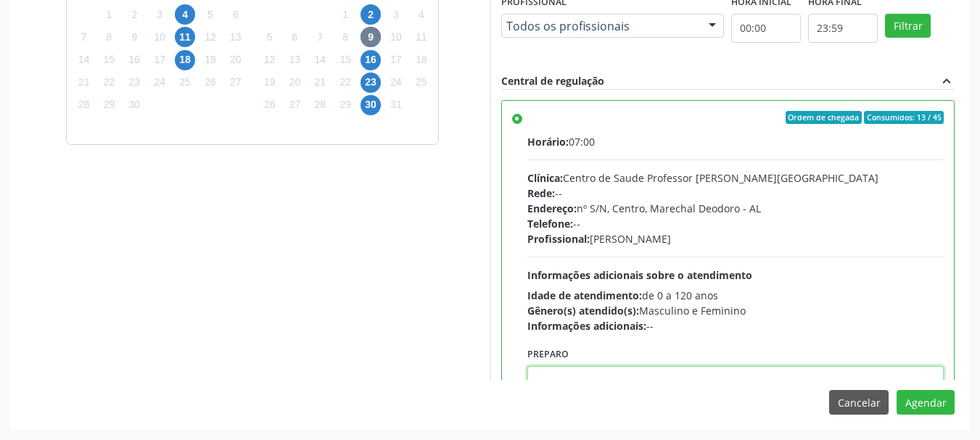
scroll to position [5, 0]
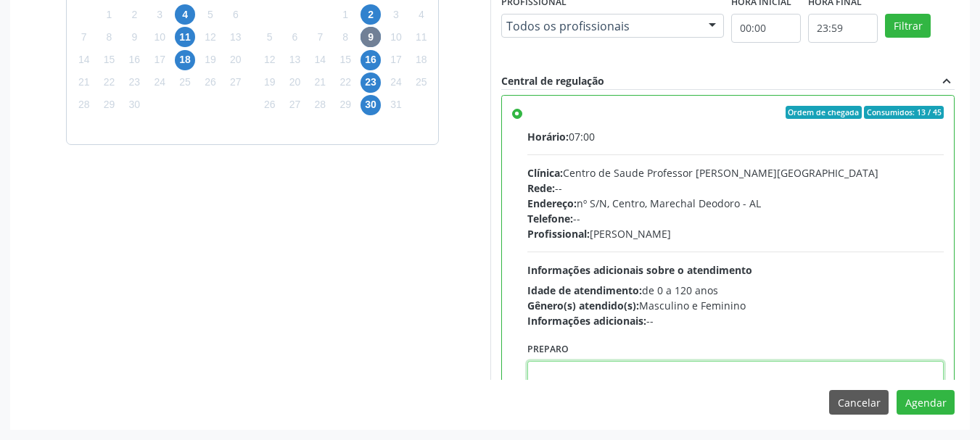
click at [565, 371] on textarea at bounding box center [735, 388] width 417 height 55
paste textarea "ATENDIMENTO REALIZADO NO CENTRO DE PARTO - MATERNIDADE"
type textarea "ATENDIMENTO REALIZADO NO CENTRO DE PARTO - MATERNIDADE"
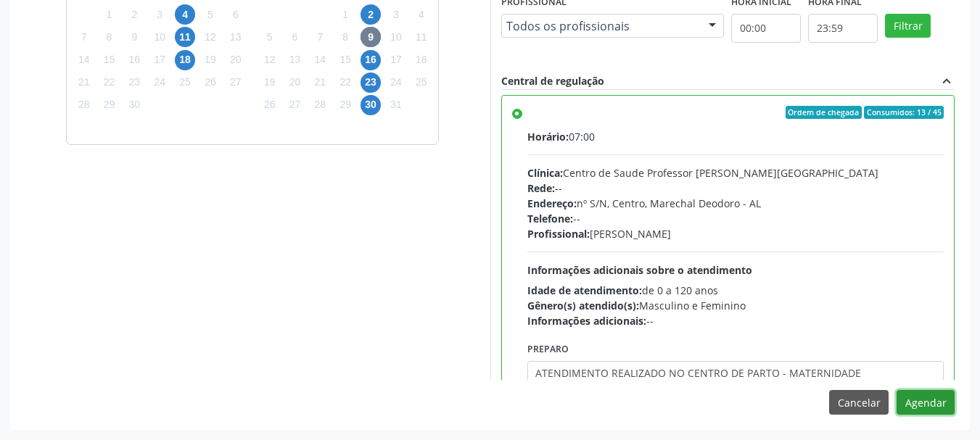
click at [927, 404] on button "Agendar" at bounding box center [926, 402] width 58 height 25
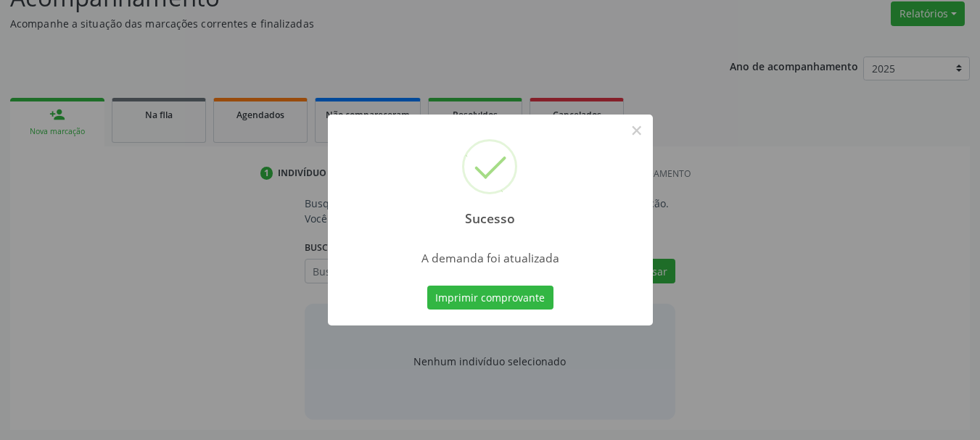
scroll to position [223, 0]
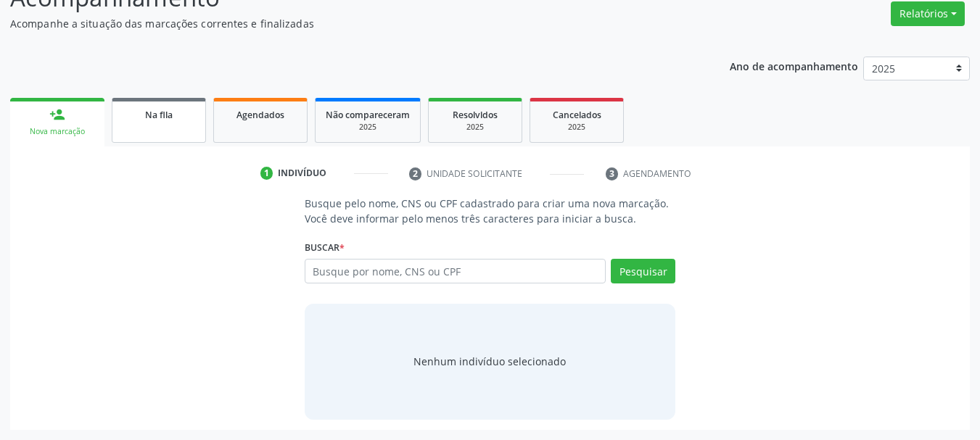
click at [165, 109] on span "Na fila" at bounding box center [159, 115] width 28 height 12
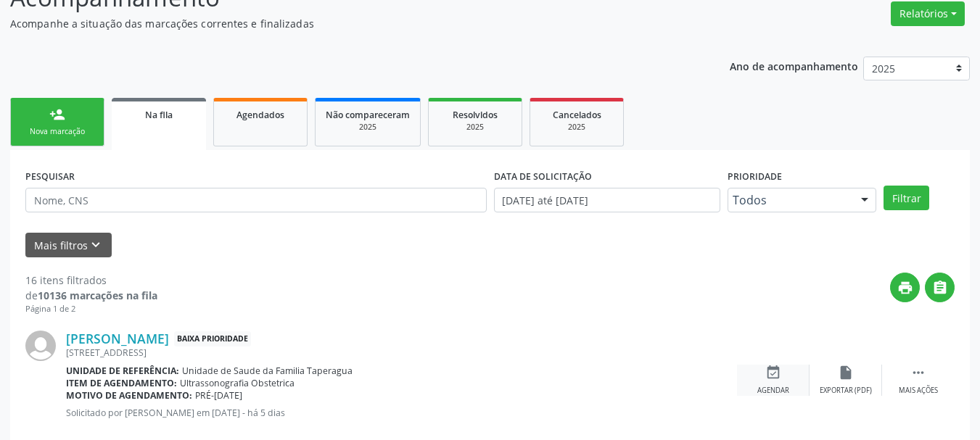
click at [758, 386] on div "Agendar" at bounding box center [774, 391] width 32 height 10
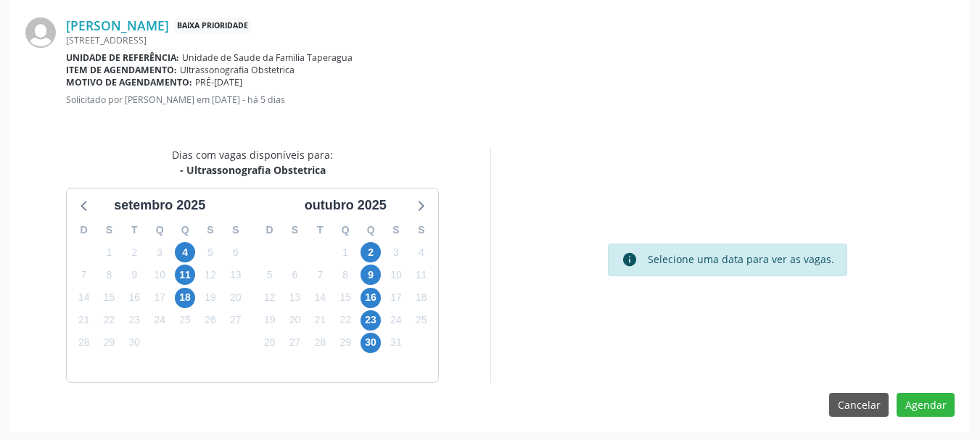
scroll to position [419, 0]
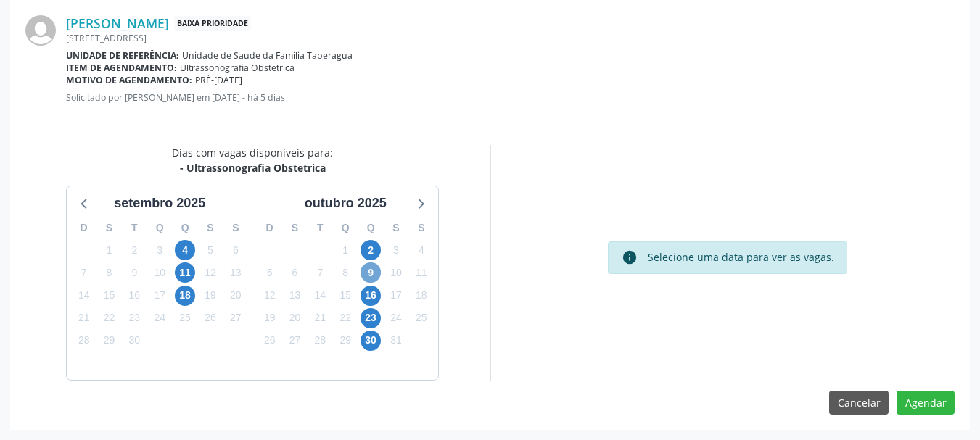
click at [367, 274] on span "9" at bounding box center [371, 273] width 20 height 20
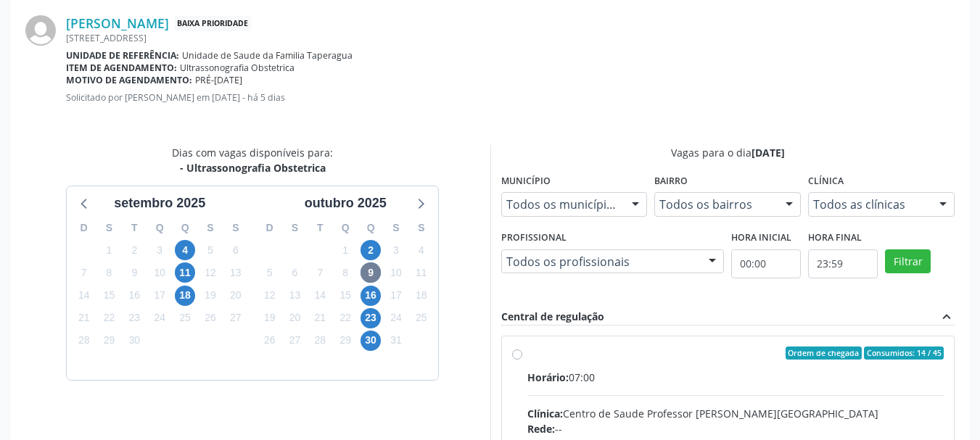
click at [522, 360] on input "Ordem de chegada Consumidos: 14 / 45 Horário: 07:00 Clínica: Centro de Saude Pr…" at bounding box center [517, 353] width 10 height 13
radio input "true"
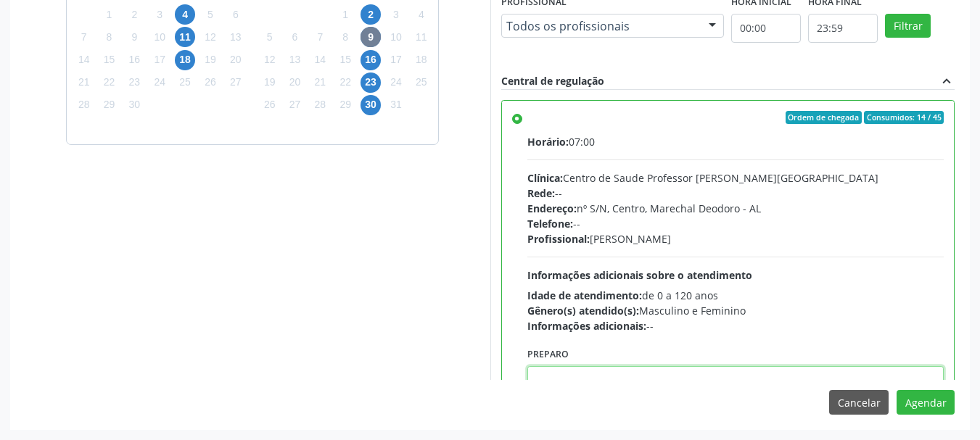
click at [811, 374] on textarea at bounding box center [735, 393] width 417 height 55
paste textarea "ATENDIMENTO REALIZADO NO CENTRO DE PARTO - MATERNIDADE"
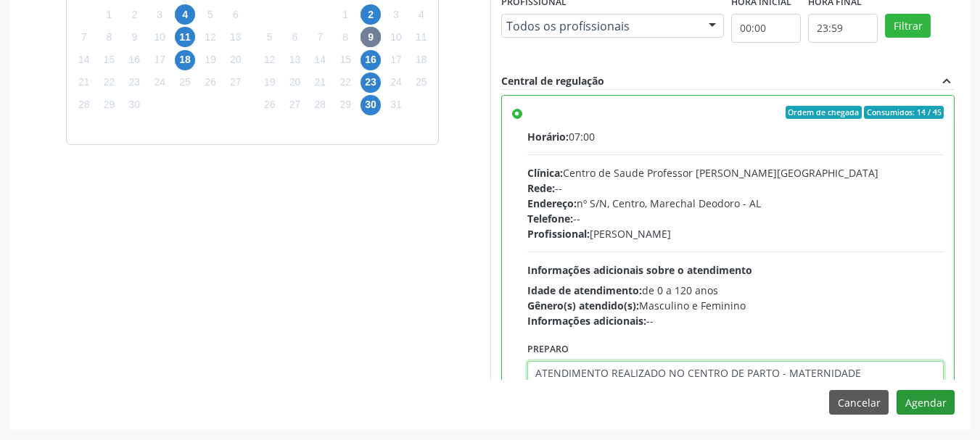
type textarea "ATENDIMENTO REALIZADO NO CENTRO DE PARTO - MATERNIDADE"
click at [918, 398] on button "Agendar" at bounding box center [926, 402] width 58 height 25
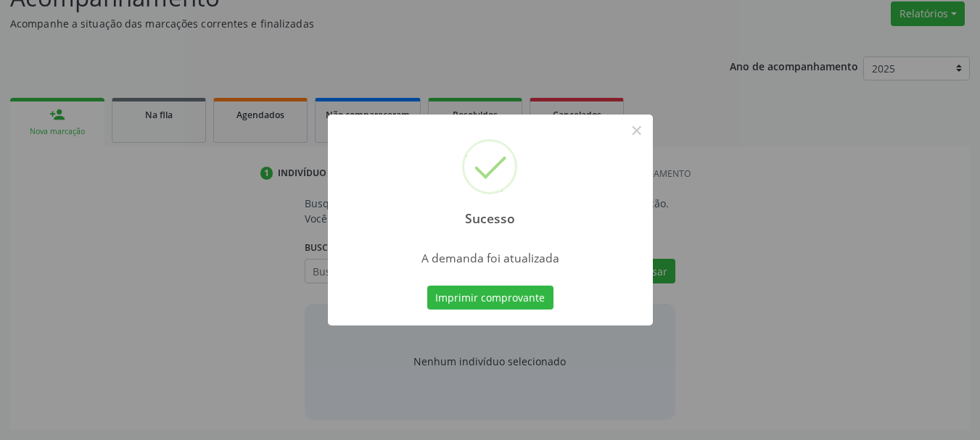
scroll to position [223, 0]
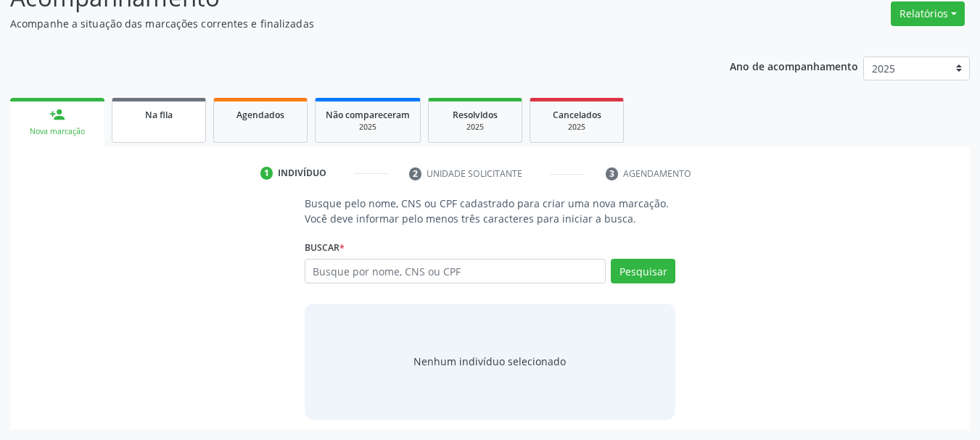
click at [171, 124] on link "Na fila" at bounding box center [159, 120] width 94 height 45
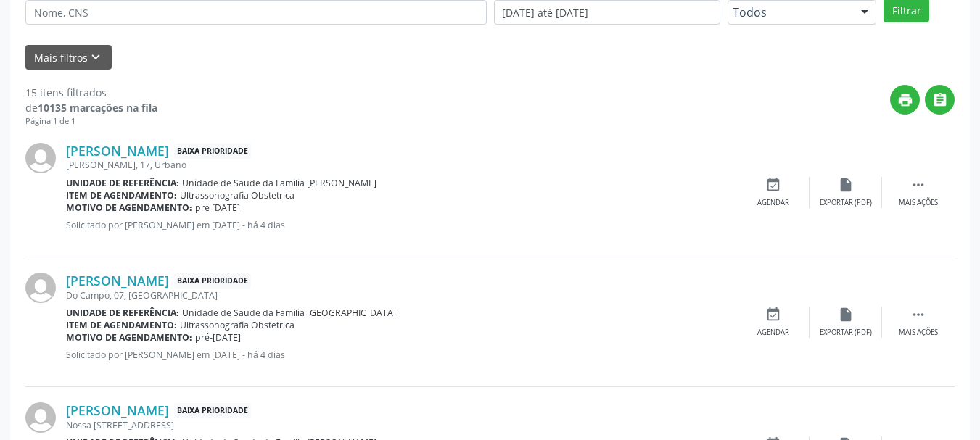
scroll to position [421, 0]
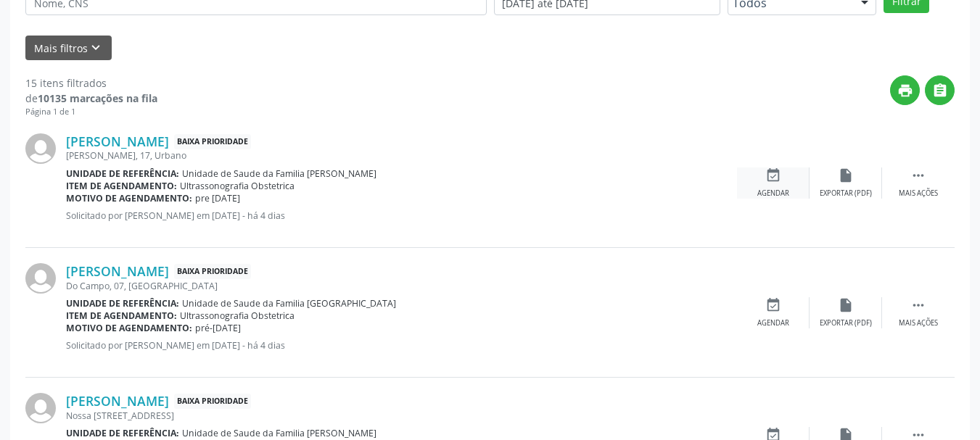
click at [754, 181] on div "event_available Agendar" at bounding box center [773, 183] width 73 height 31
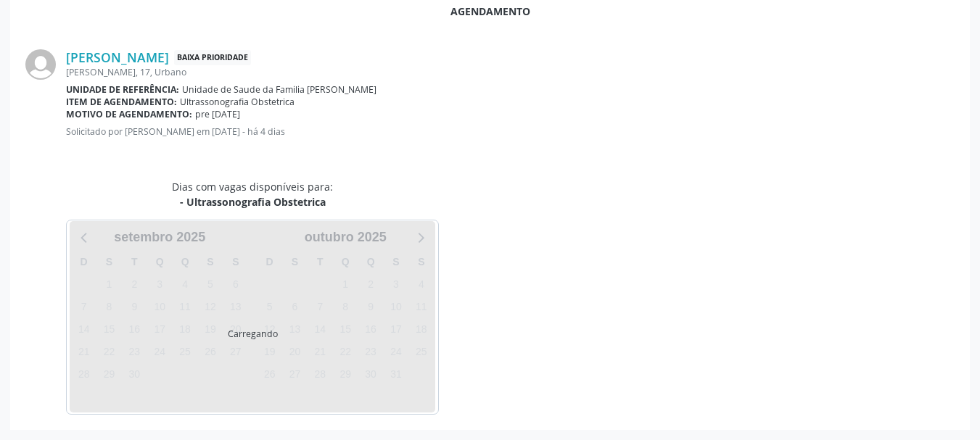
scroll to position [419, 0]
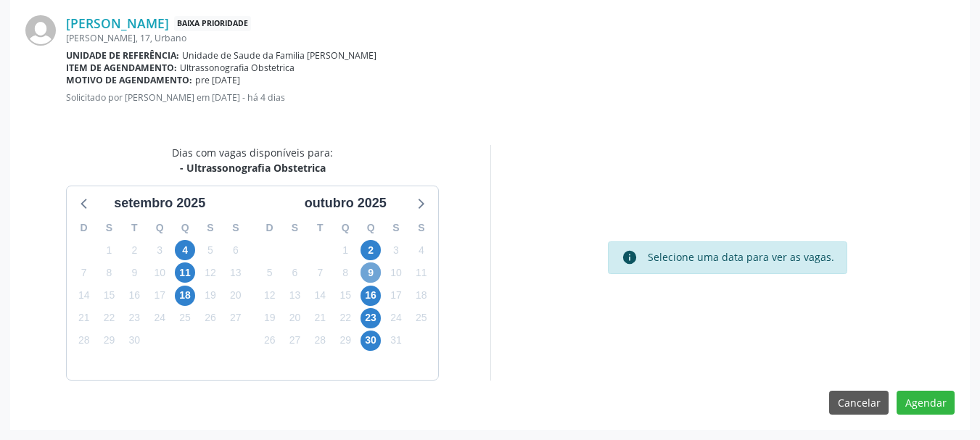
click at [371, 266] on span "9" at bounding box center [371, 273] width 20 height 20
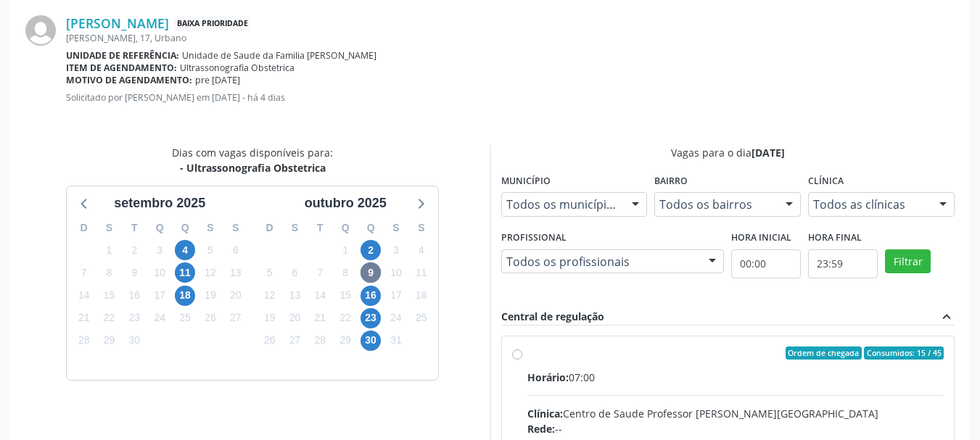
click at [530, 384] on span "Horário:" at bounding box center [547, 378] width 41 height 14
click at [522, 360] on input "Ordem de chegada Consumidos: 15 / 45 Horário: 07:00 Clínica: Centro de Saude Pr…" at bounding box center [517, 353] width 10 height 13
radio input "true"
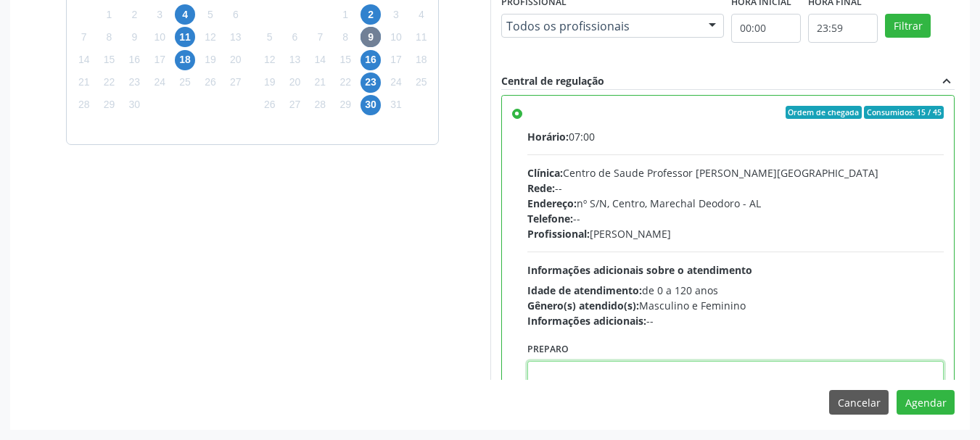
paste textarea "ATENDIMENTO REALIZADO NO CENTRO DE PARTO - MATERNIDADE"
type textarea "ATENDIMENTO REALIZADO NO CENTRO DE PARTO - MATERNIDADE"
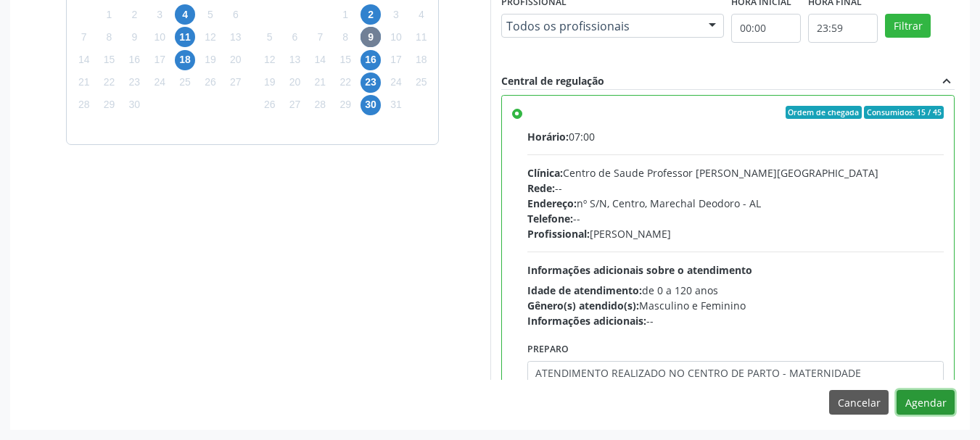
click at [897, 390] on button "Agendar" at bounding box center [926, 402] width 58 height 25
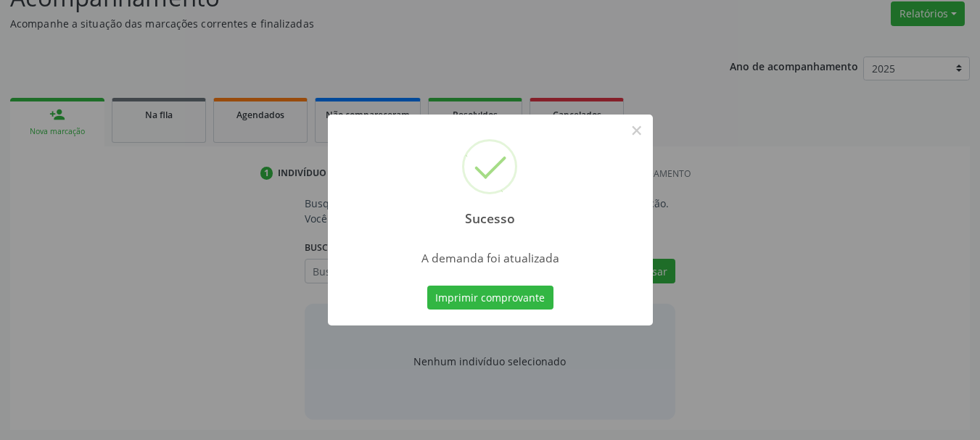
scroll to position [223, 0]
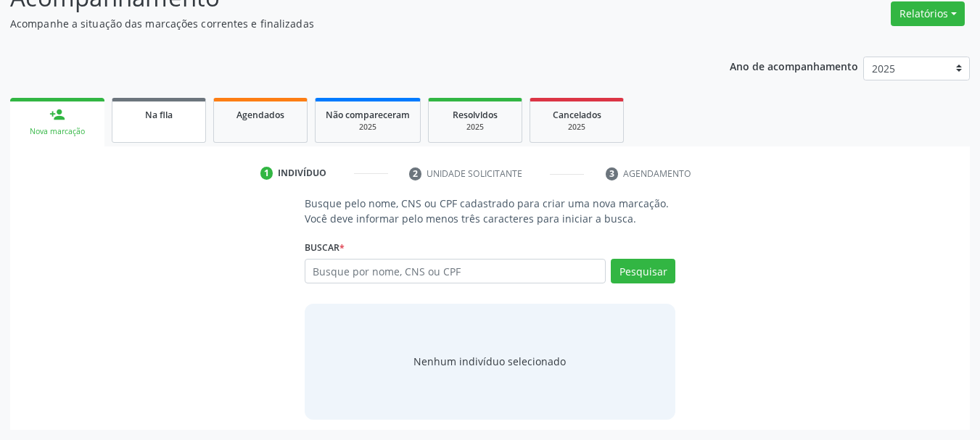
click at [143, 140] on link "Na fila" at bounding box center [159, 120] width 94 height 45
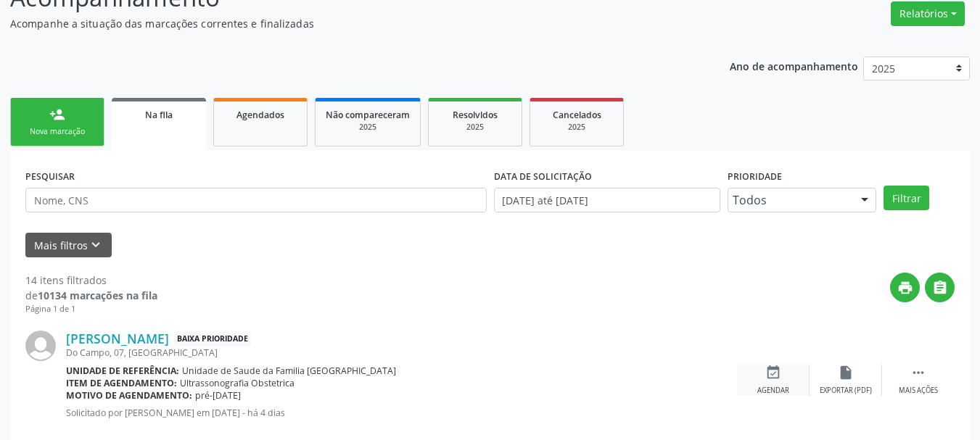
click at [797, 372] on div "event_available Agendar" at bounding box center [773, 380] width 73 height 31
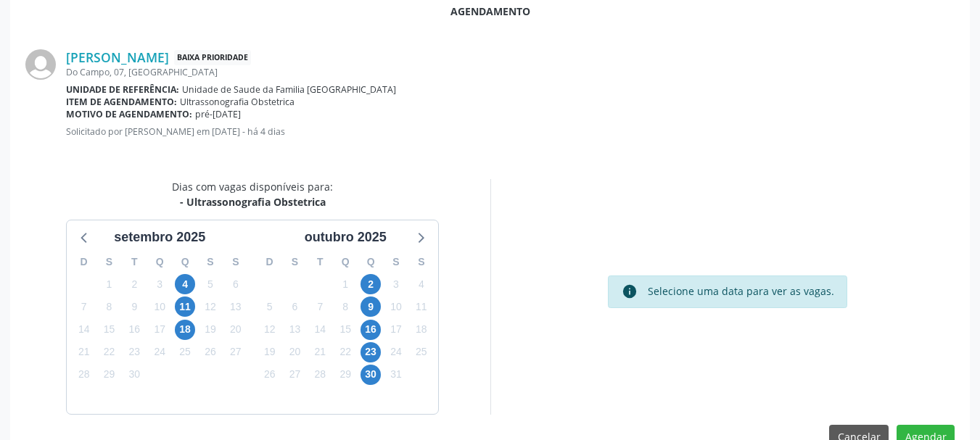
scroll to position [393, 0]
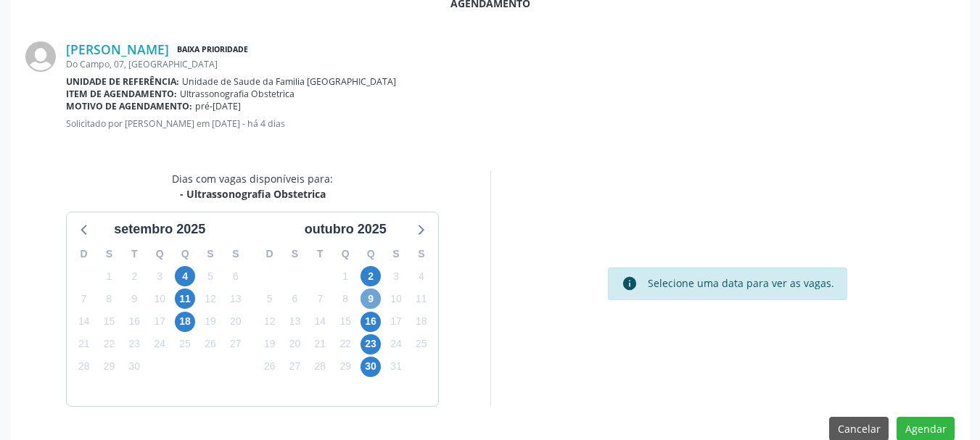
click at [372, 300] on span "9" at bounding box center [371, 299] width 20 height 20
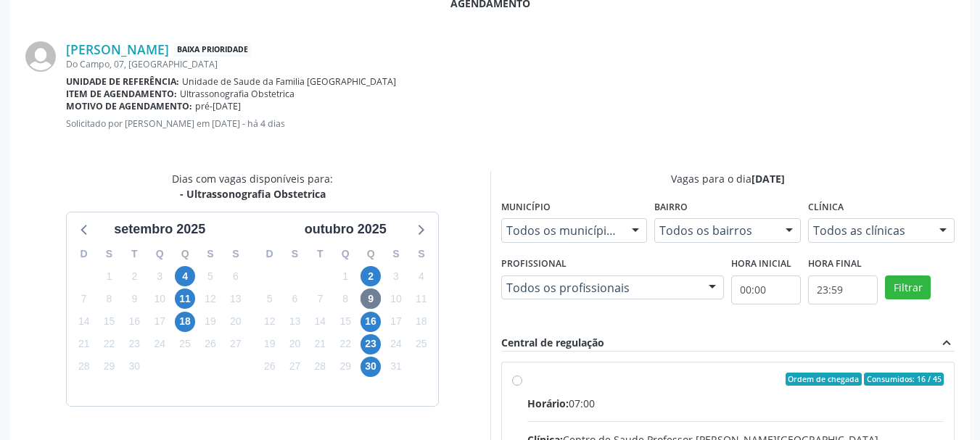
click at [560, 380] on div "Ordem de chegada Consumidos: 16 / 45" at bounding box center [735, 379] width 417 height 13
click at [522, 380] on input "Ordem de chegada Consumidos: 16 / 45 Horário: 07:00 Clínica: Centro de Saude Pr…" at bounding box center [517, 379] width 10 height 13
radio input "true"
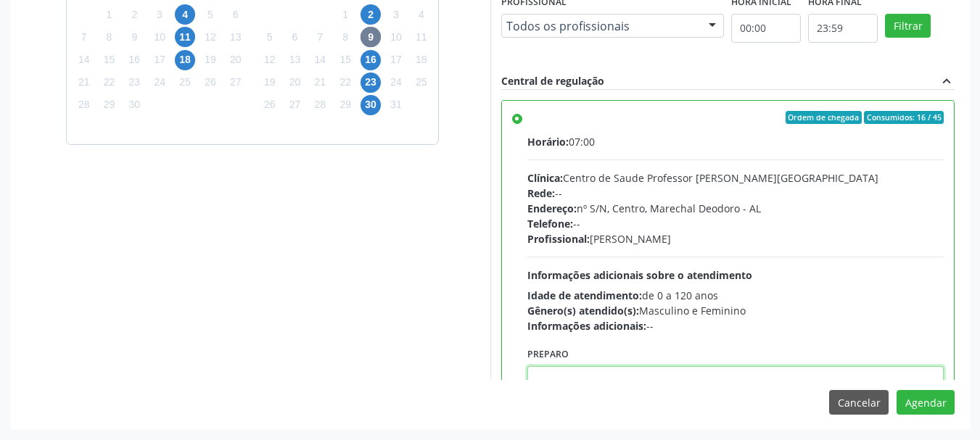
scroll to position [5, 0]
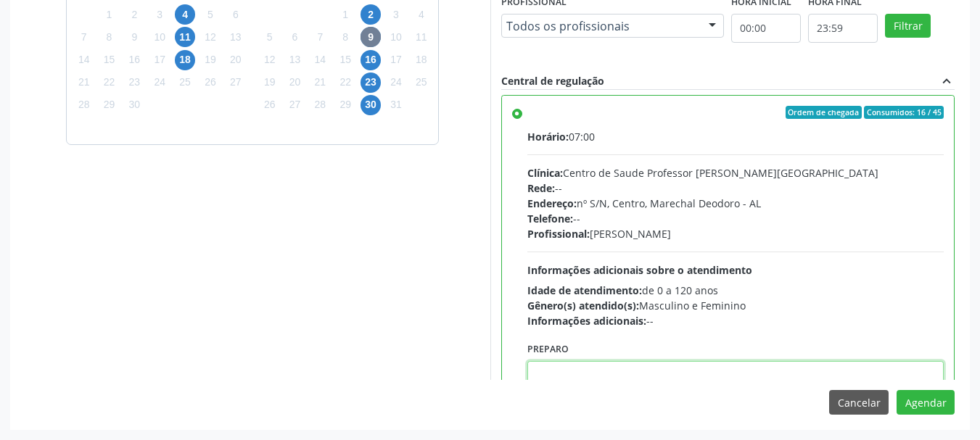
click at [560, 380] on textarea at bounding box center [735, 388] width 417 height 55
paste textarea "ATENDIMENTO REALIZADO NO CENTRO DE PARTO - MATERNIDADE"
type textarea "ATENDIMENTO REALIZADO NO CENTRO DE PARTO - MATERNIDADE"
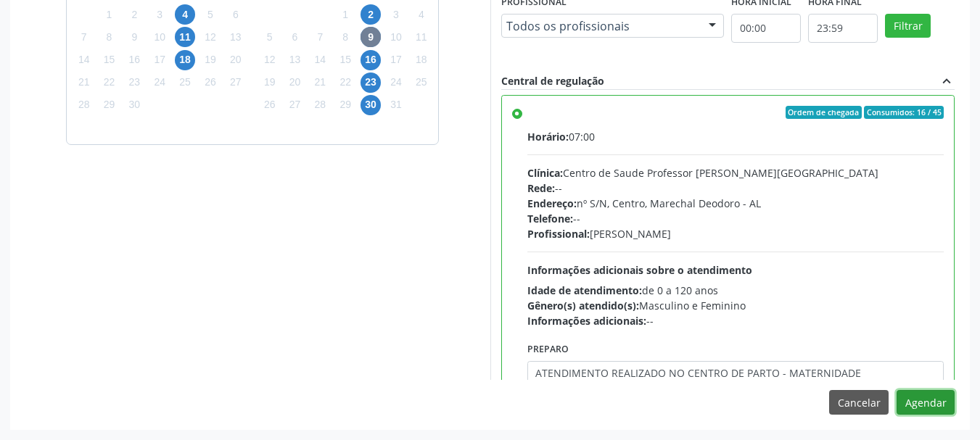
click at [897, 390] on button "Agendar" at bounding box center [926, 402] width 58 height 25
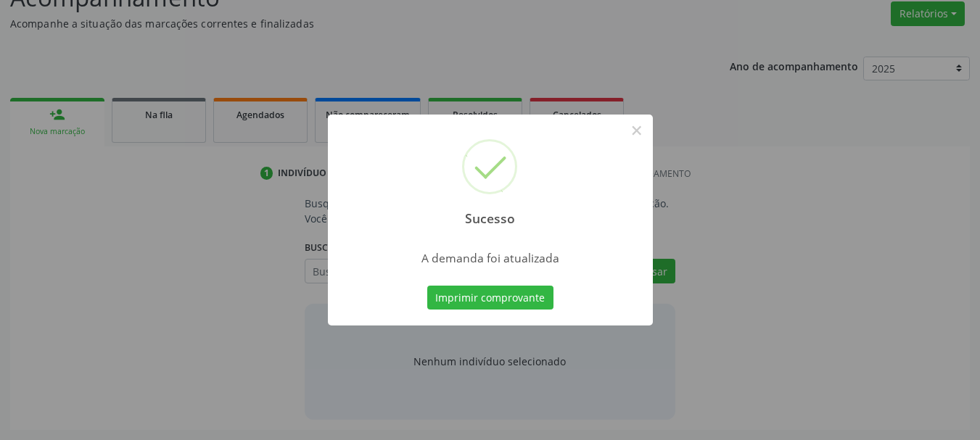
scroll to position [223, 0]
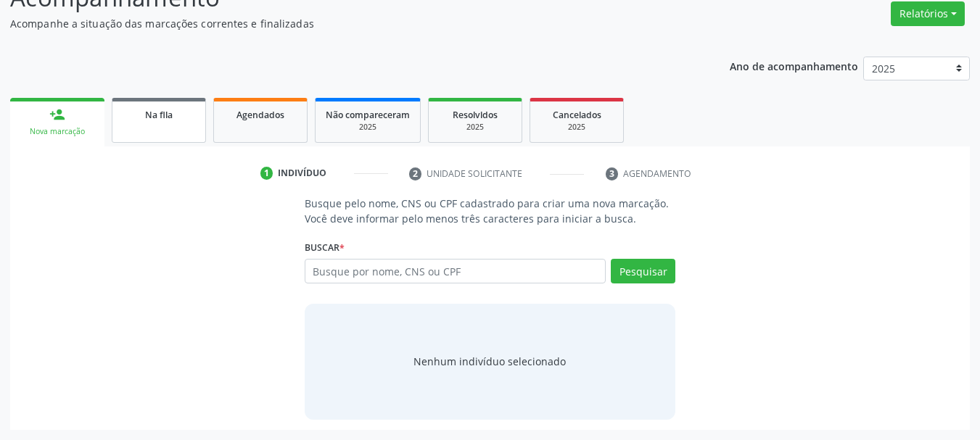
click at [134, 113] on div "Na fila" at bounding box center [159, 114] width 73 height 15
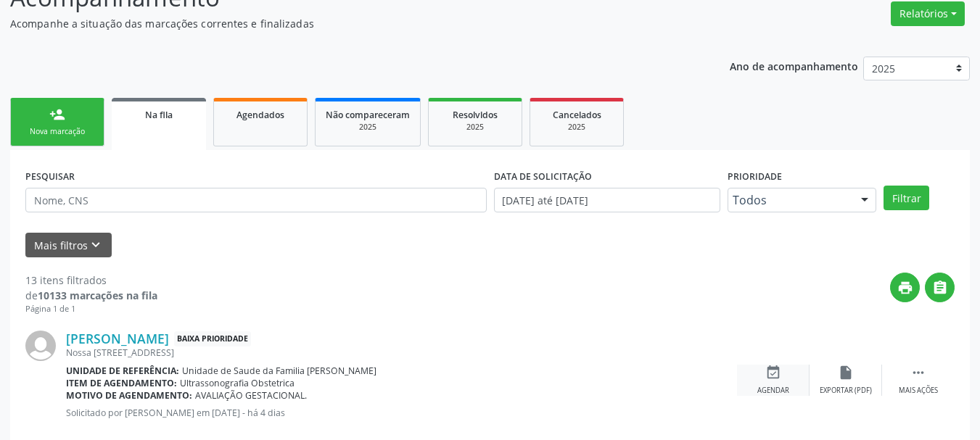
click at [787, 388] on div "Agendar" at bounding box center [774, 391] width 32 height 10
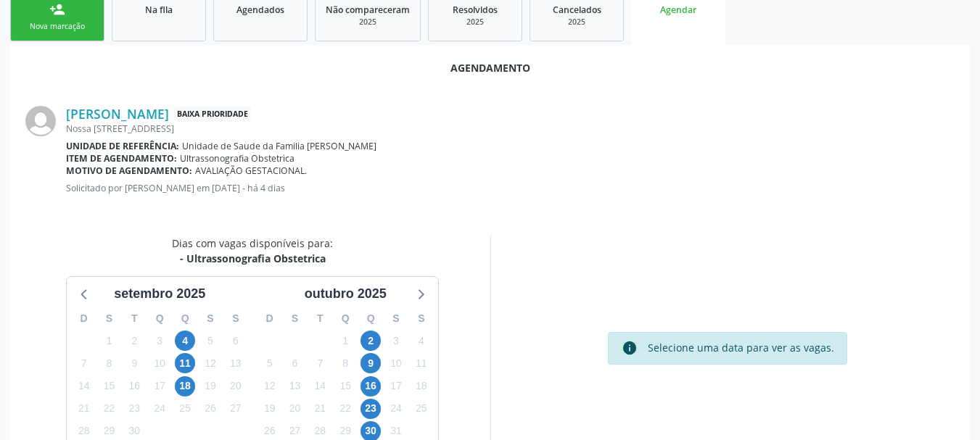
scroll to position [419, 0]
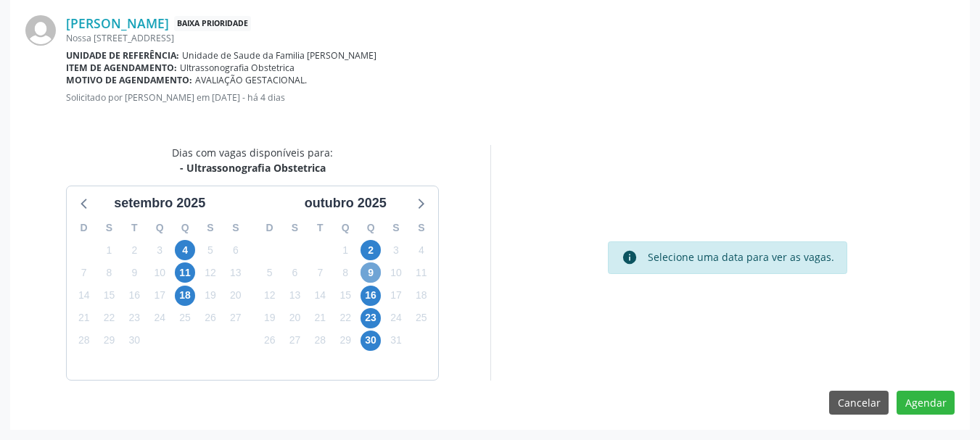
click at [362, 279] on span "9" at bounding box center [371, 273] width 20 height 20
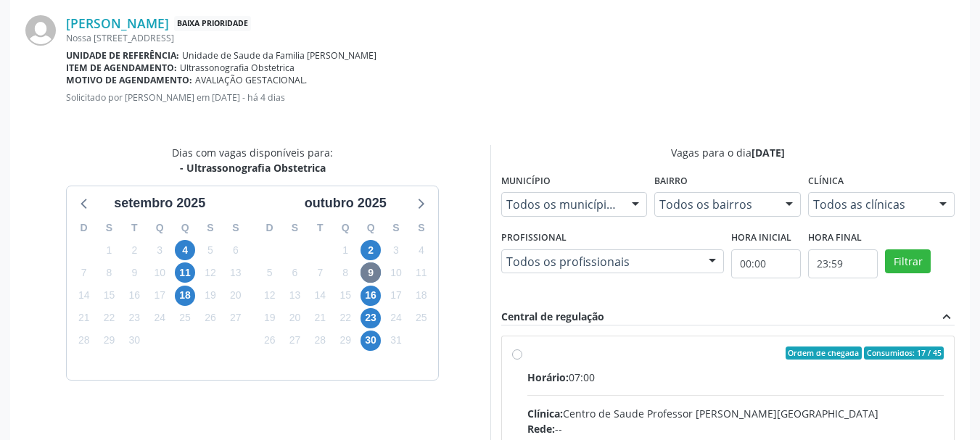
click at [569, 420] on div "Clínica: Centro de Saude Professor [PERSON_NAME][GEOGRAPHIC_DATA]" at bounding box center [735, 413] width 417 height 15
click at [522, 360] on input "Ordem de chegada Consumidos: 17 / 45 Horário: 07:00 Clínica: Centro de Saude Pr…" at bounding box center [517, 353] width 10 height 13
radio input "true"
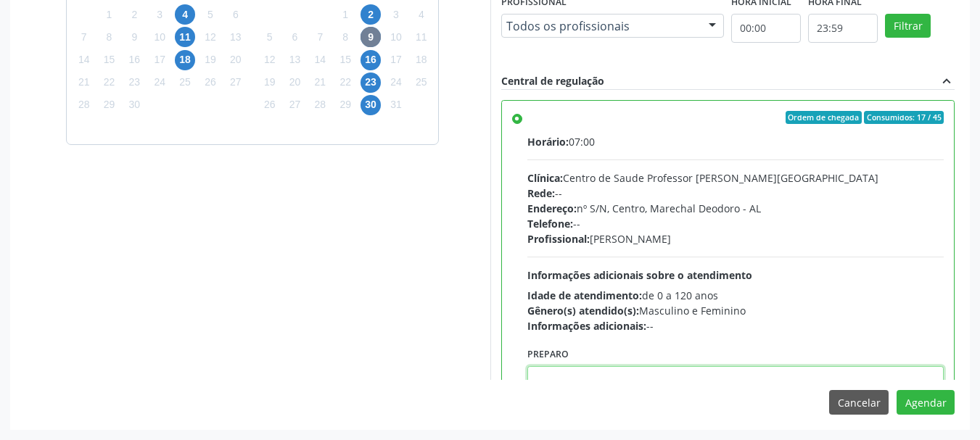
scroll to position [5, 0]
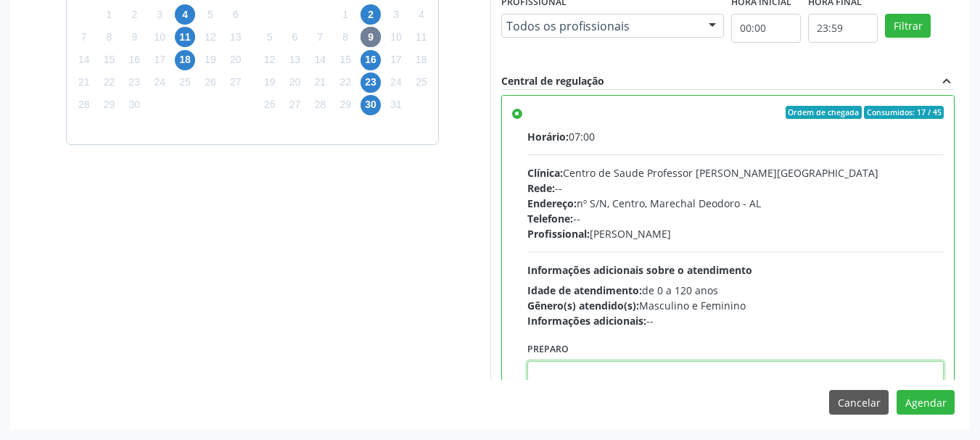
paste textarea "ATENDIMENTO REALIZADO NO CENTRO DE PARTO - MATERNIDADE"
type textarea "ATENDIMENTO REALIZADO NO CENTRO DE PARTO - MATERNIDADE"
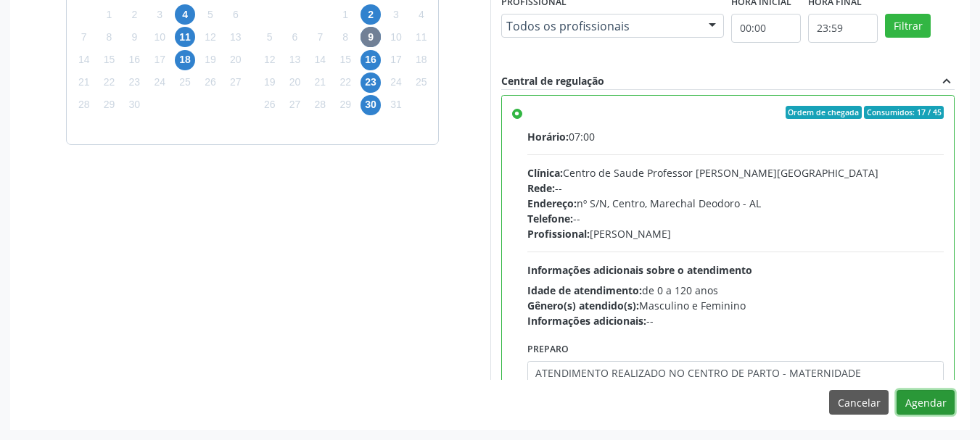
click at [897, 390] on button "Agendar" at bounding box center [926, 402] width 58 height 25
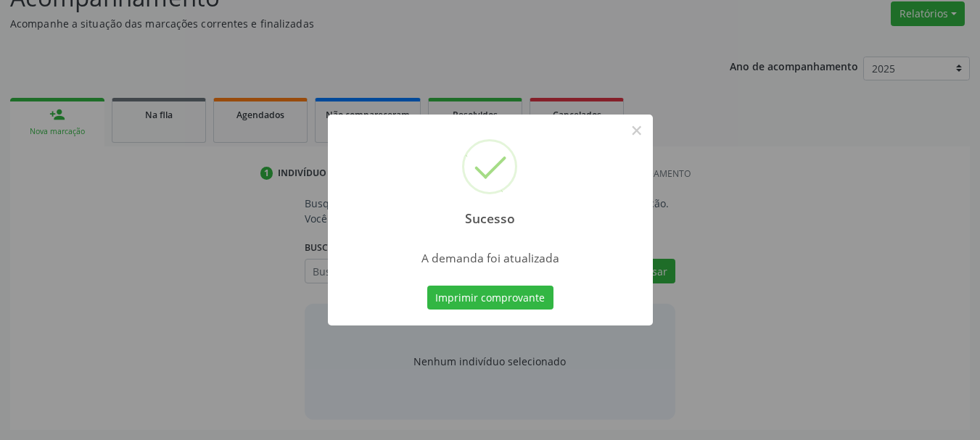
scroll to position [223, 0]
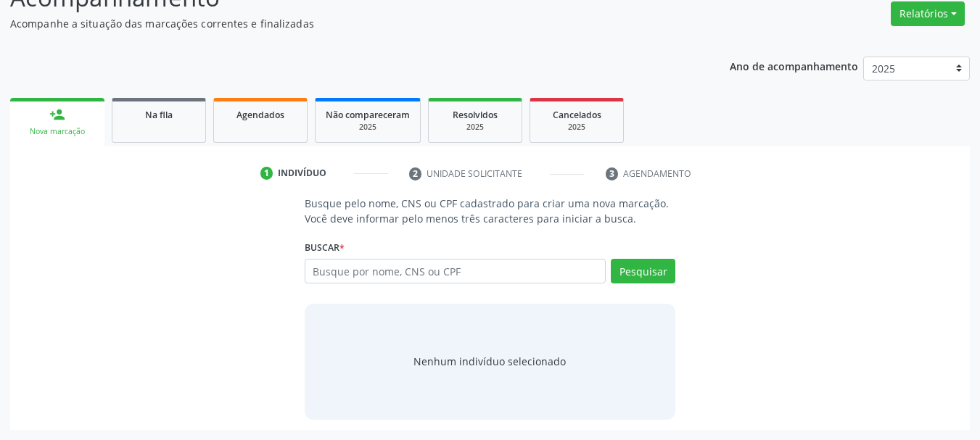
click at [157, 97] on ul "person_add Nova marcação Na fila Agendados Não compareceram 2025 Resolvidos 202…" at bounding box center [490, 120] width 960 height 52
click at [165, 110] on span "Na fila" at bounding box center [159, 115] width 28 height 12
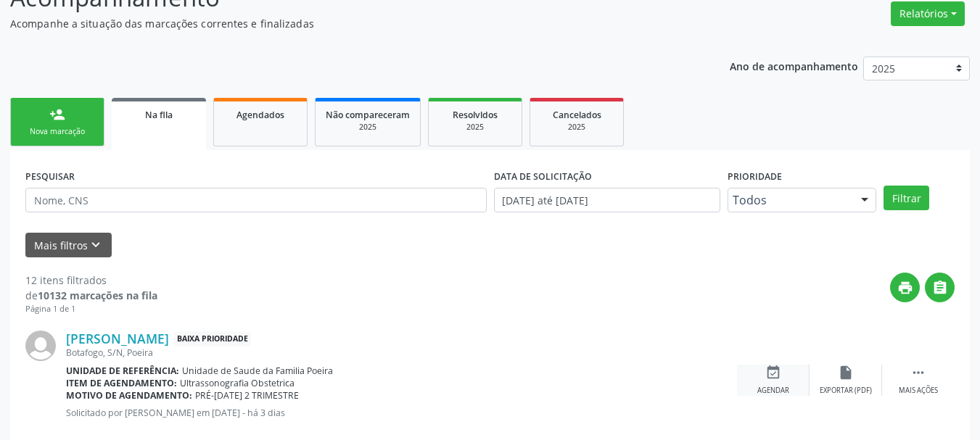
click at [780, 381] on div "event_available Agendar" at bounding box center [773, 380] width 73 height 31
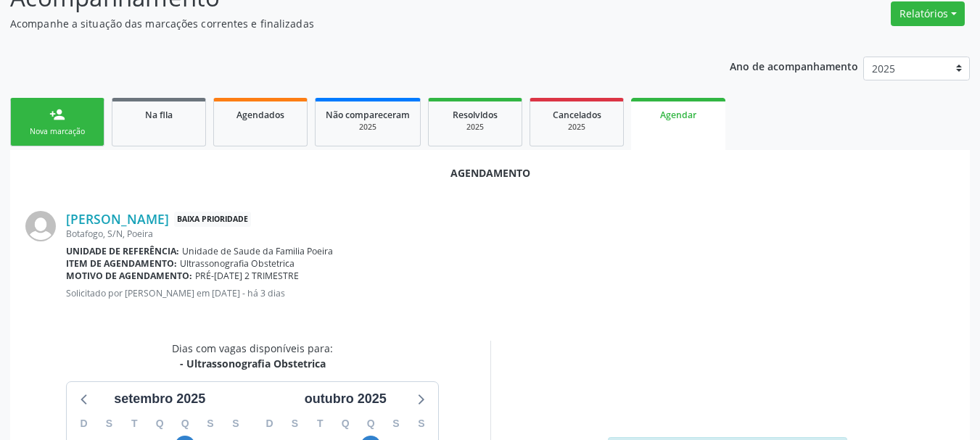
scroll to position [419, 0]
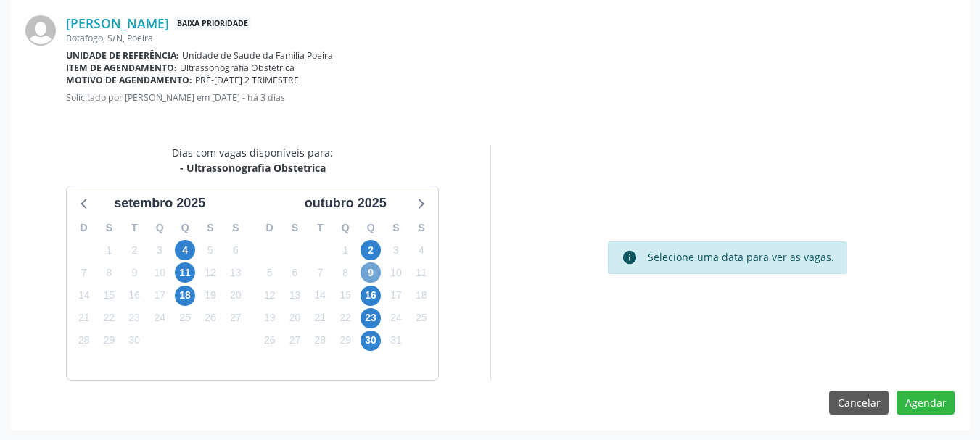
click at [364, 269] on span "9" at bounding box center [371, 273] width 20 height 20
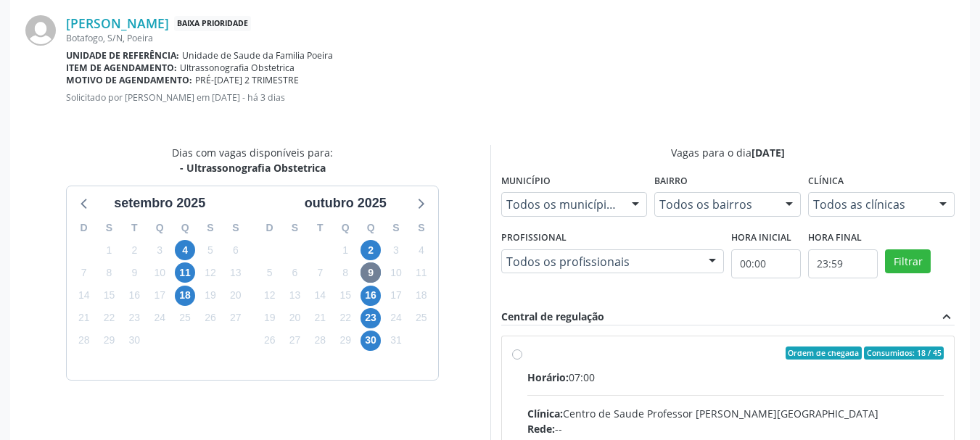
click at [552, 371] on span "Horário:" at bounding box center [547, 378] width 41 height 14
click at [522, 360] on input "Ordem de chegada Consumidos: 18 / 45 Horário: 07:00 Clínica: Centro de Saude Pr…" at bounding box center [517, 353] width 10 height 13
radio input "true"
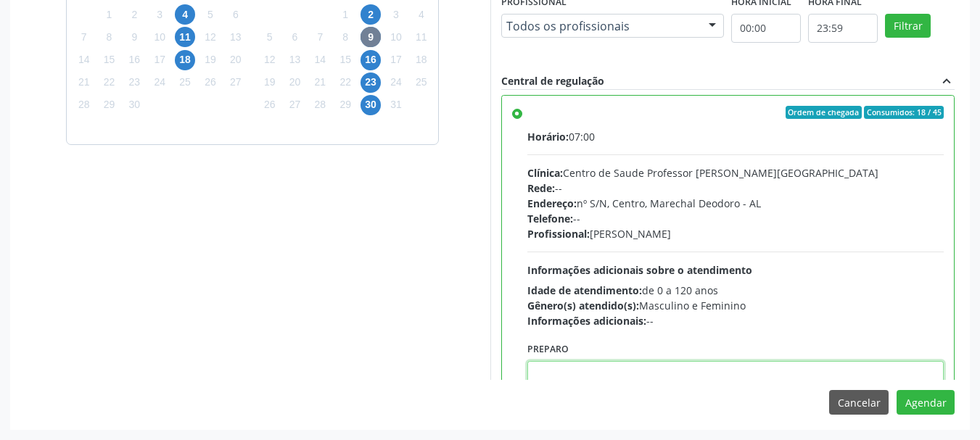
paste textarea "ATENDIMENTO REALIZADO NO CENTRO DE PARTO - MATERNIDADE"
type textarea "ATENDIMENTO REALIZADO NO CENTRO DE PARTO - MATERNIDADE"
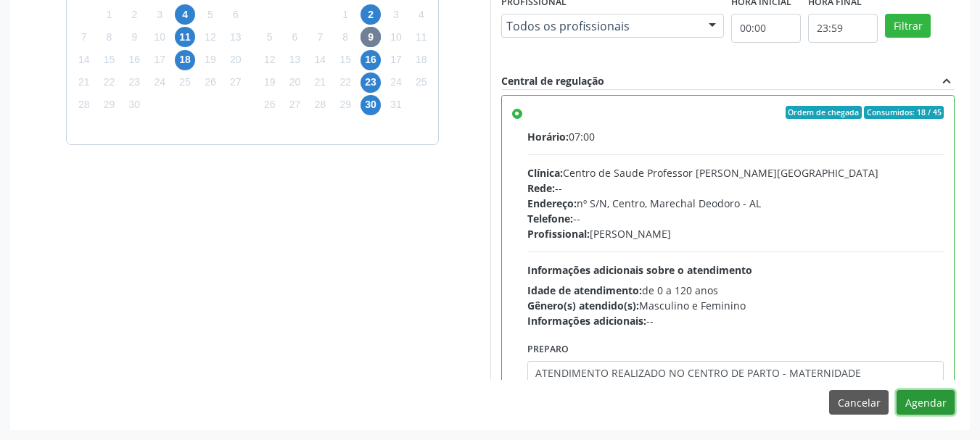
click at [897, 390] on button "Agendar" at bounding box center [926, 402] width 58 height 25
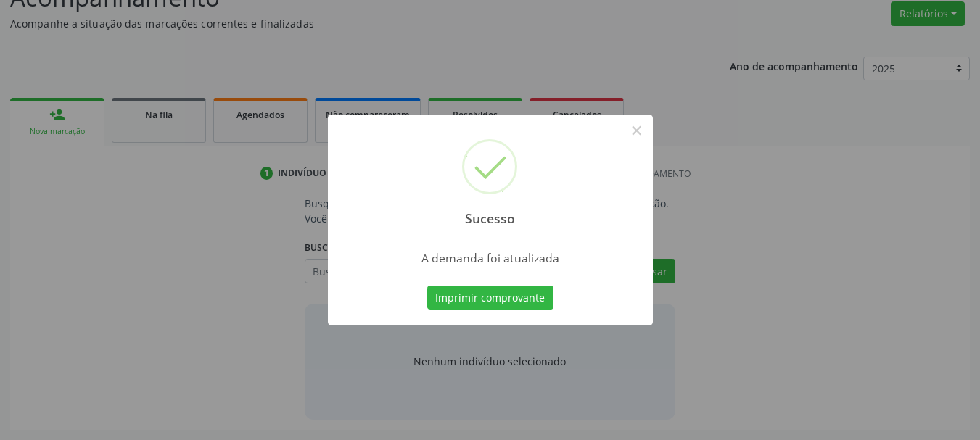
scroll to position [223, 0]
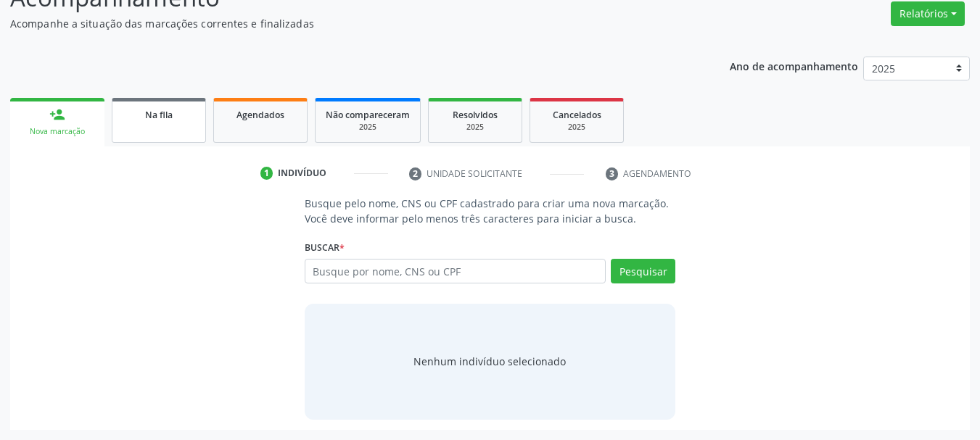
click at [151, 130] on link "Na fila" at bounding box center [159, 120] width 94 height 45
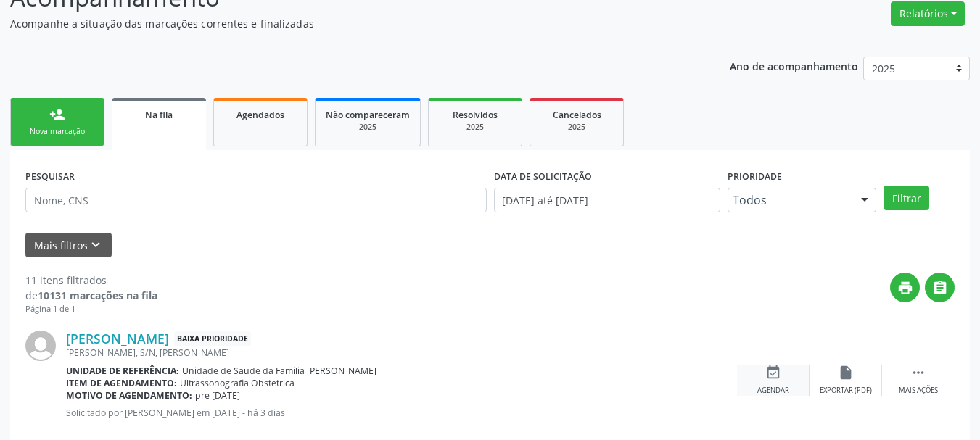
click at [768, 380] on icon "event_available" at bounding box center [773, 373] width 16 height 16
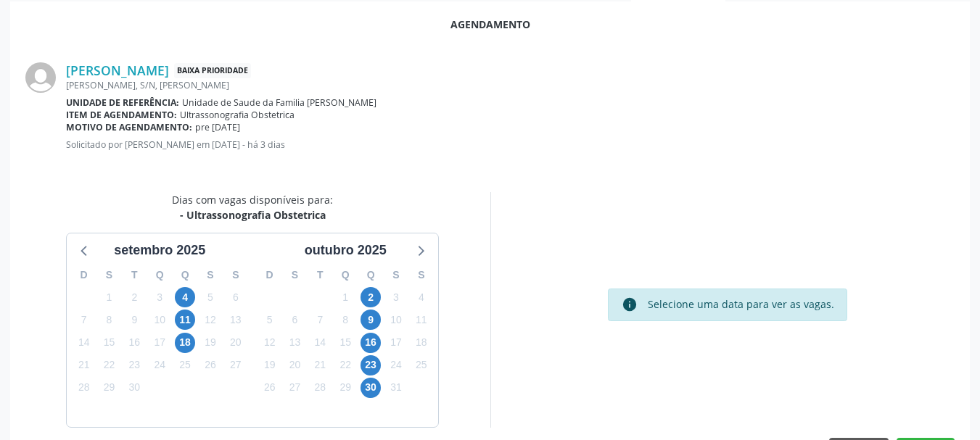
scroll to position [419, 0]
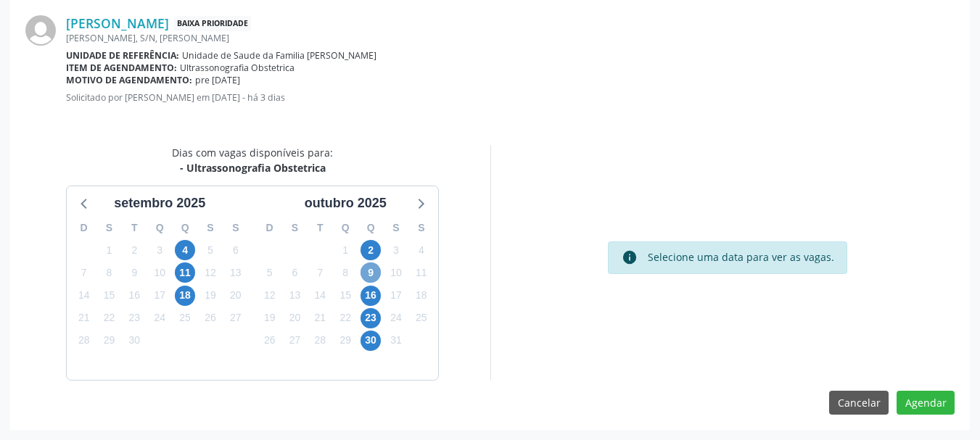
click at [374, 269] on span "9" at bounding box center [371, 273] width 20 height 20
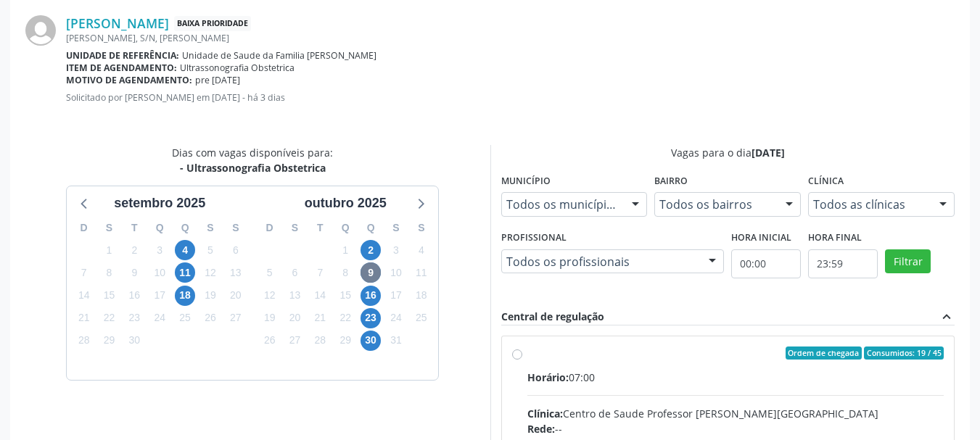
click at [698, 430] on div "Rede: --" at bounding box center [735, 429] width 417 height 15
click at [522, 360] on input "Ordem de chegada Consumidos: 19 / 45 Horário: 07:00 Clínica: Centro de Saude Pr…" at bounding box center [517, 353] width 10 height 13
radio input "true"
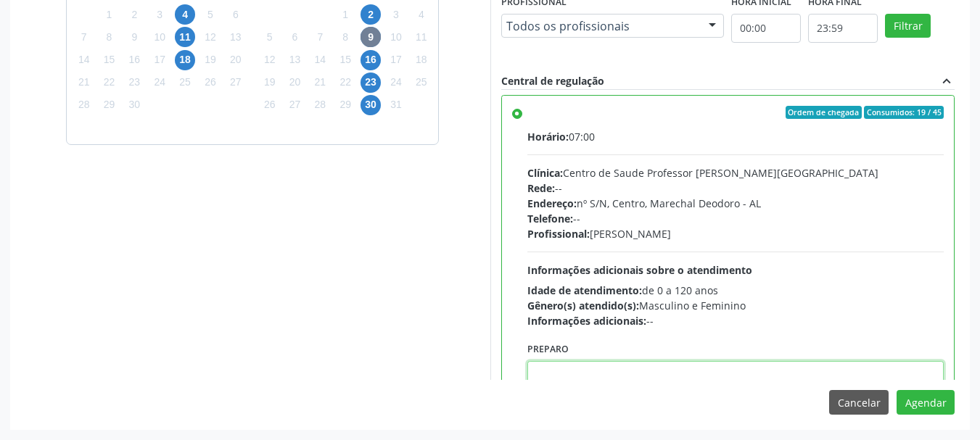
paste textarea "ATENDIMENTO REALIZADO NO CENTRO DE PARTO - MATERNIDADE"
type textarea "ATENDIMENTO REALIZADO NO CENTRO DE PARTO - MATERNIDADE"
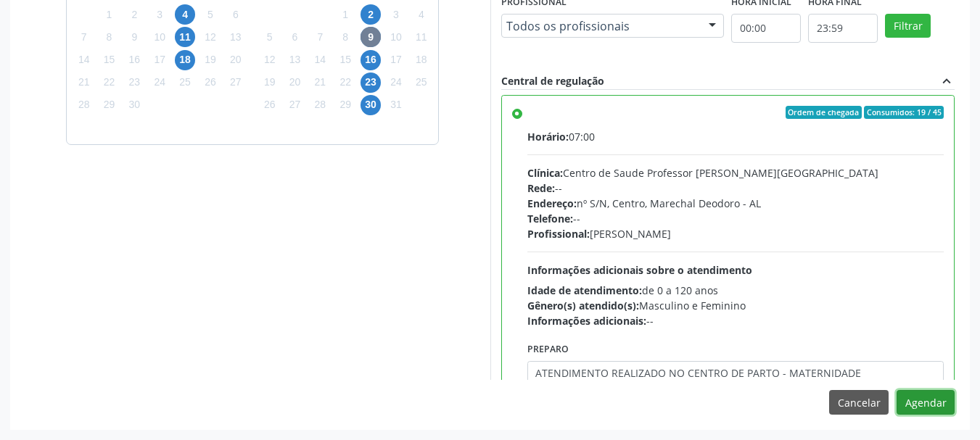
click at [897, 390] on button "Agendar" at bounding box center [926, 402] width 58 height 25
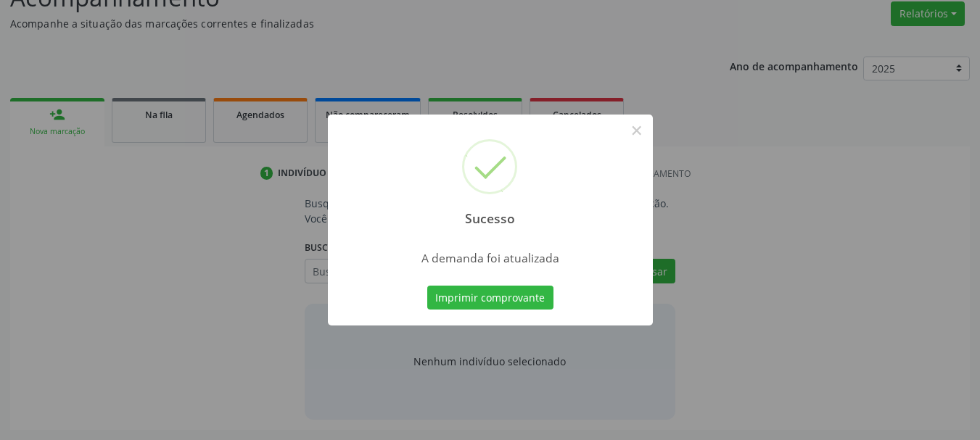
scroll to position [223, 0]
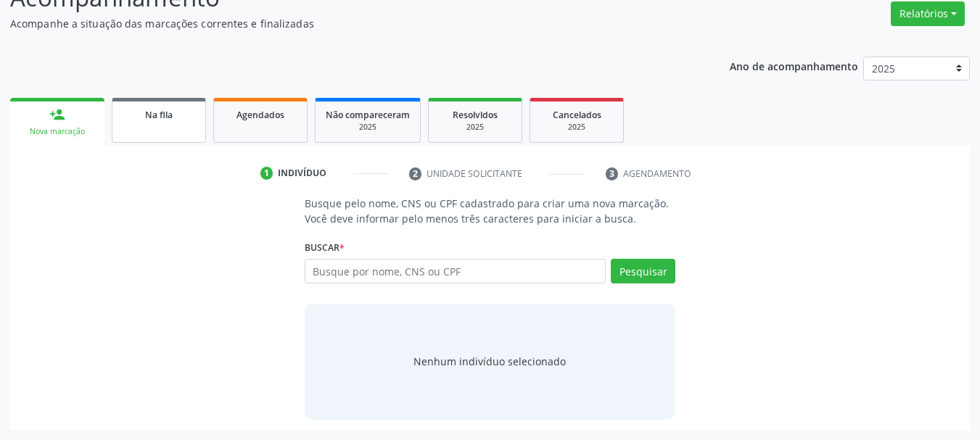
click at [133, 118] on div "Na fila" at bounding box center [159, 114] width 73 height 15
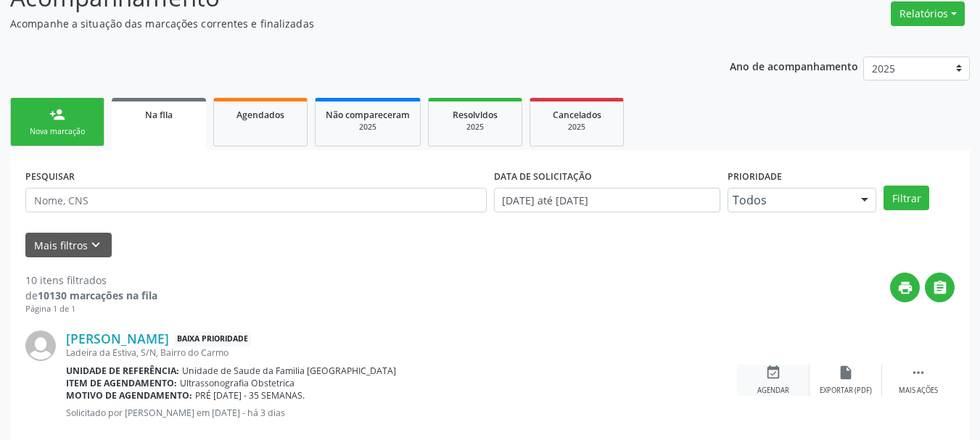
click at [782, 386] on div "Agendar" at bounding box center [774, 391] width 32 height 10
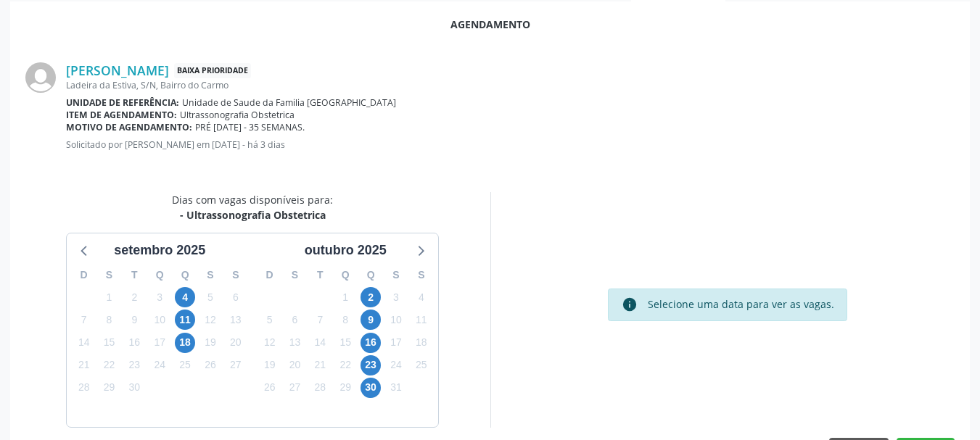
scroll to position [375, 0]
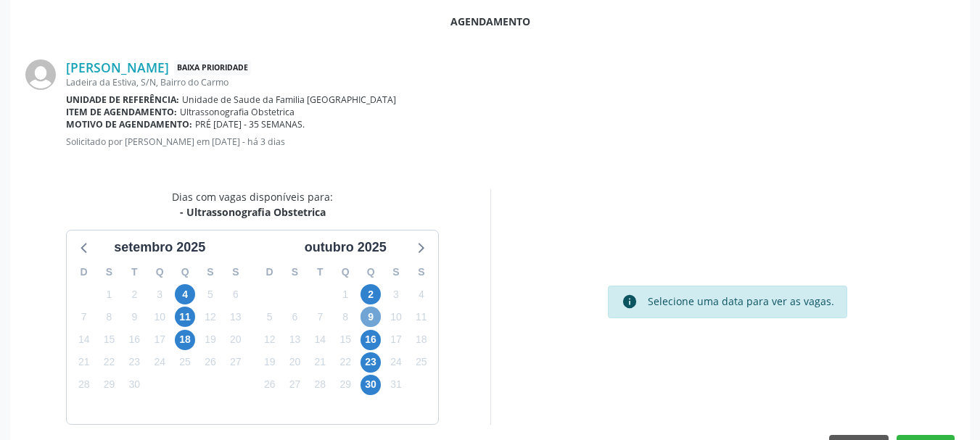
click at [372, 318] on span "9" at bounding box center [371, 317] width 20 height 20
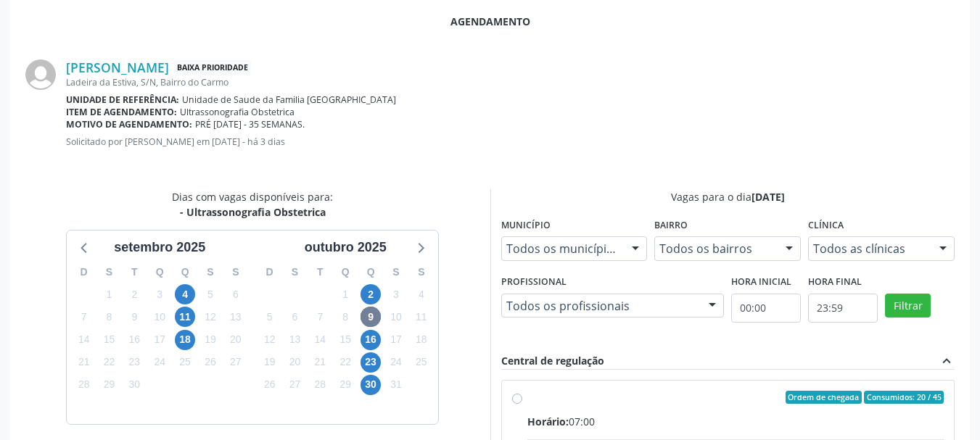
radio input "true"
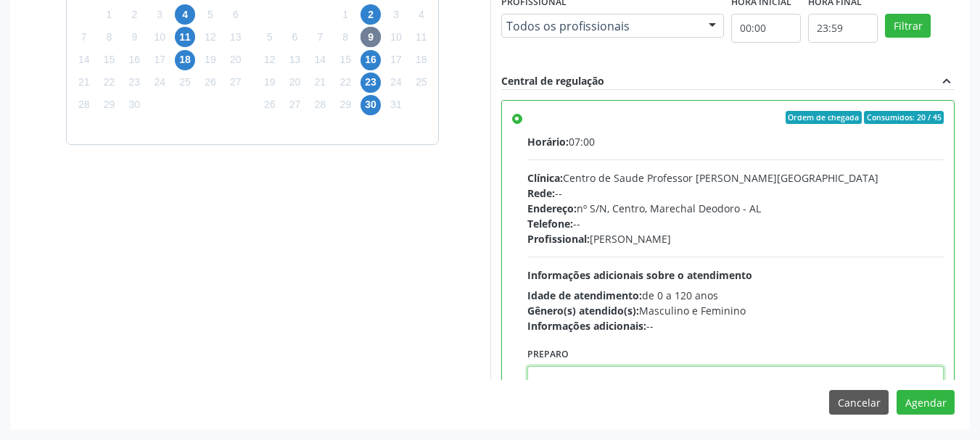
scroll to position [5, 0]
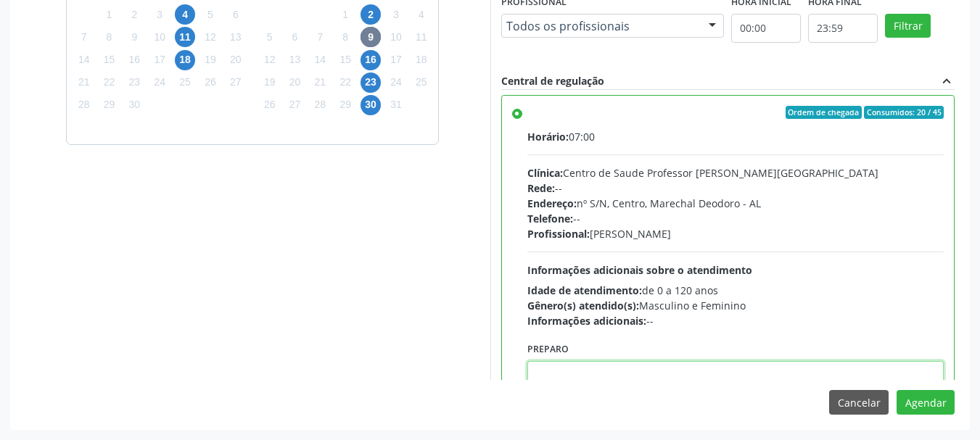
paste textarea "ATENDIMENTO REALIZADO NO CENTRO DE PARTO - MATERNIDADE"
type textarea "ATENDIMENTO REALIZADO NO CENTRO DE PARTO - MATERNIDADE"
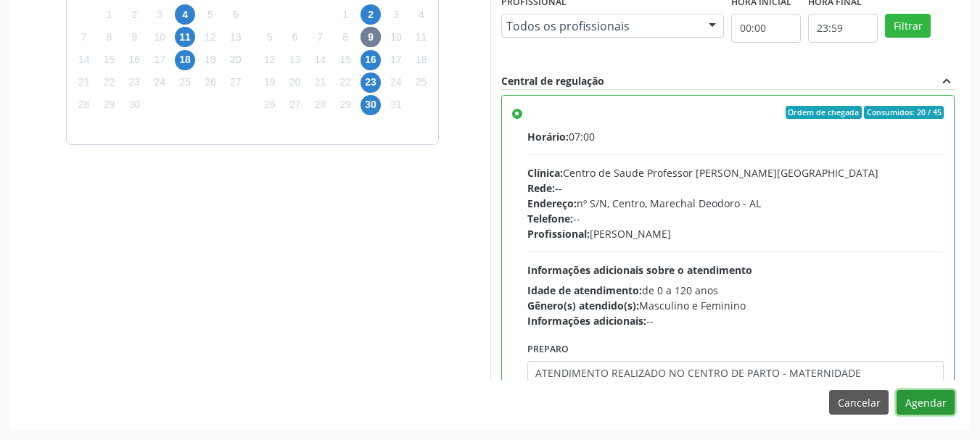
click at [897, 390] on button "Agendar" at bounding box center [926, 402] width 58 height 25
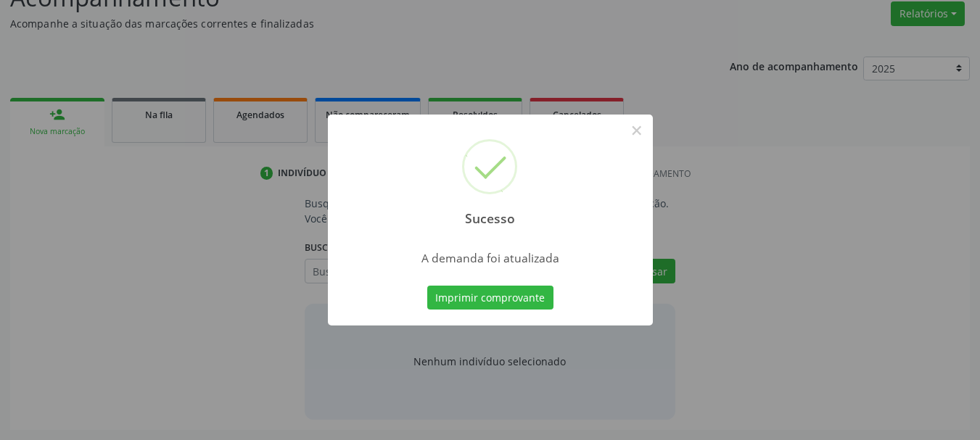
scroll to position [223, 0]
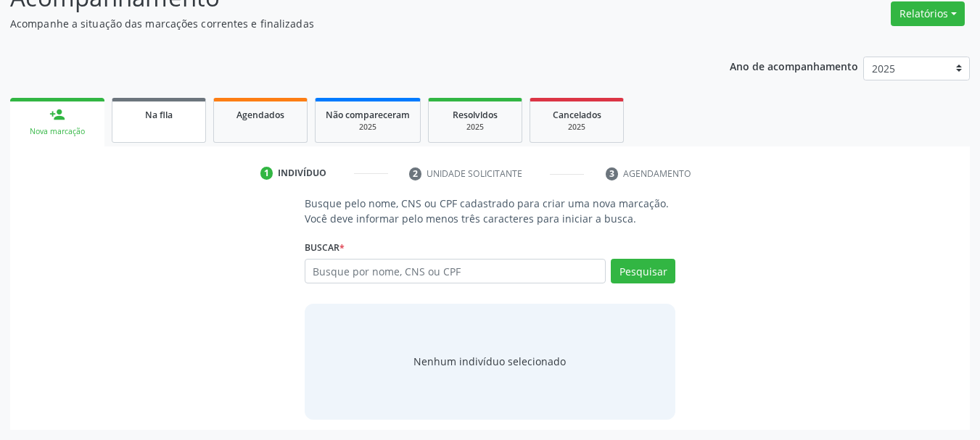
click at [177, 101] on link "Na fila" at bounding box center [159, 120] width 94 height 45
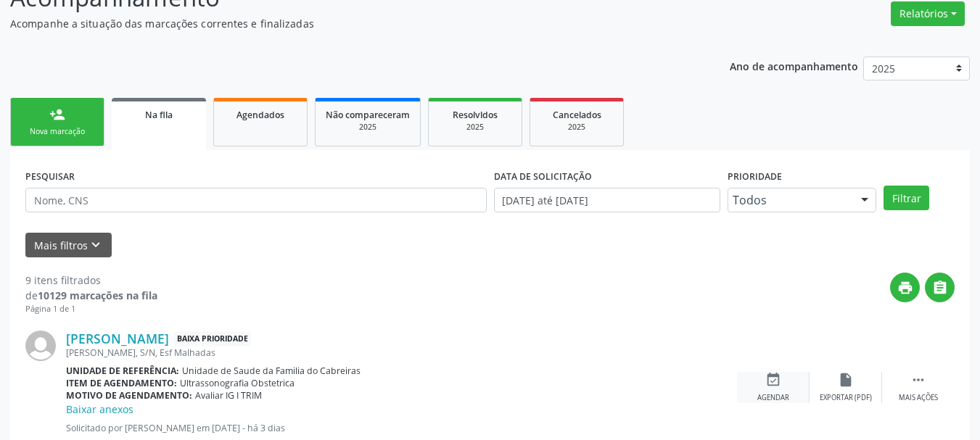
click at [760, 388] on div "event_available Agendar" at bounding box center [773, 387] width 73 height 31
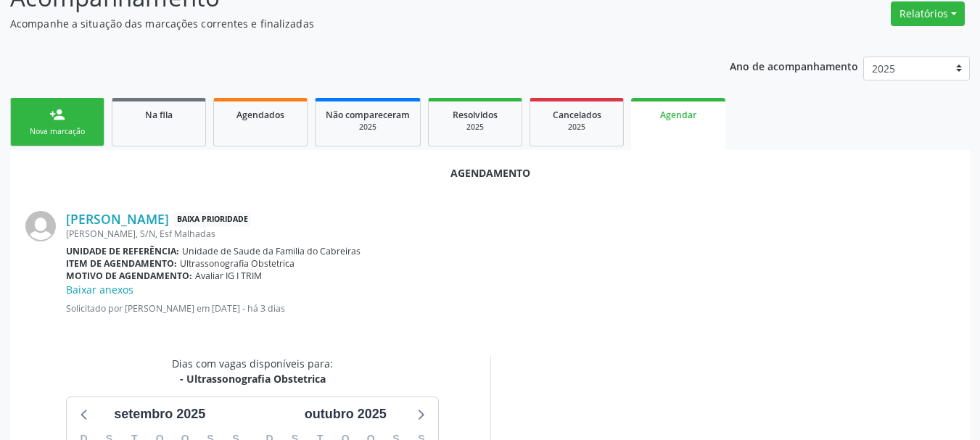
drag, startPoint x: 961, startPoint y: 157, endPoint x: 953, endPoint y: 269, distance: 112.0
click at [953, 269] on div "Agendamento [PERSON_NAME] Baixa Prioridade [PERSON_NAME], S/N, Esf Malhadas Uni…" at bounding box center [490, 395] width 960 height 491
click at [707, 295] on div "Baixar anexos" at bounding box center [510, 289] width 889 height 15
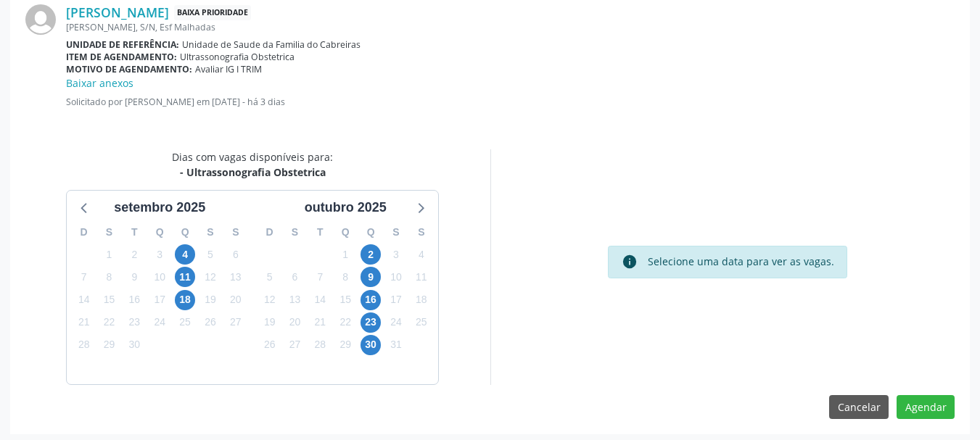
scroll to position [435, 0]
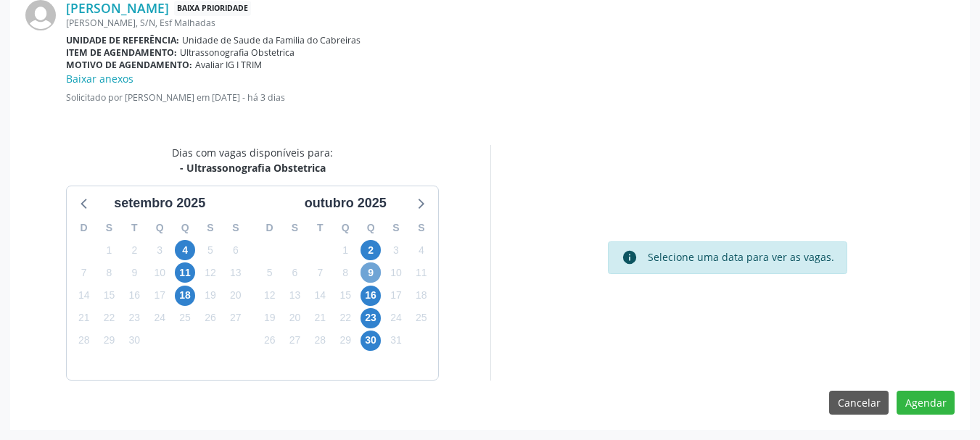
click at [367, 270] on span "9" at bounding box center [371, 273] width 20 height 20
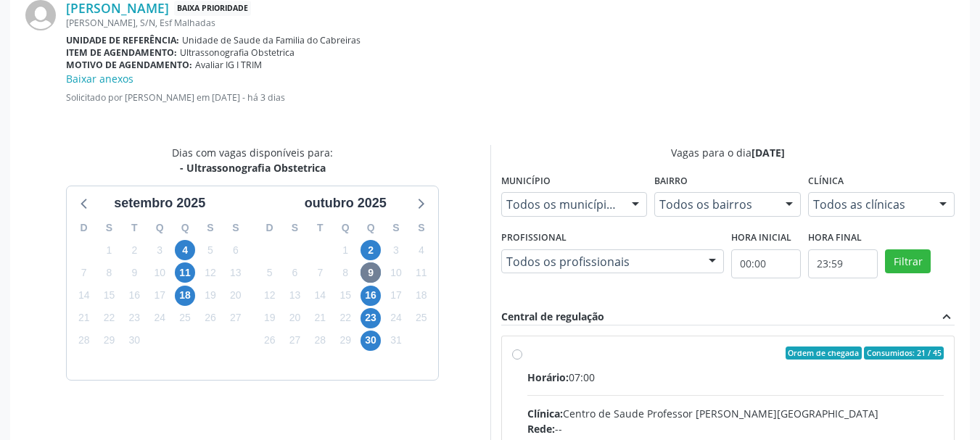
click at [522, 360] on input "Ordem de chegada Consumidos: 21 / 45 Horário: 07:00 Clínica: Centro de Saude Pr…" at bounding box center [517, 353] width 10 height 13
radio input "true"
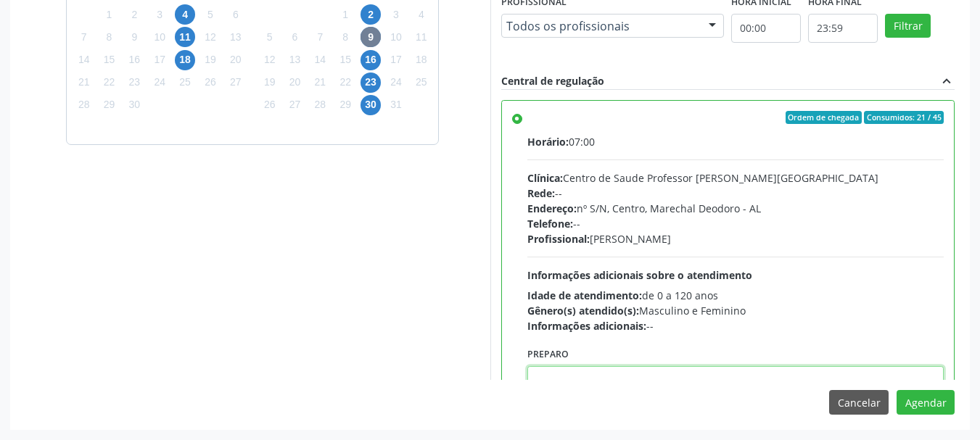
scroll to position [5, 0]
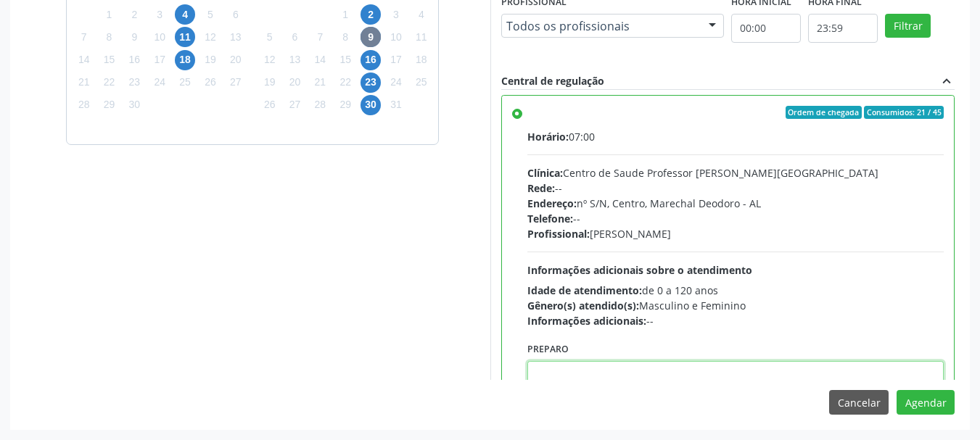
paste textarea "ATENDIMENTO REALIZADO NO CENTRO DE PARTO - MATERNIDADE"
type textarea "ATENDIMENTO REALIZADO NO CENTRO DE PARTO - MATERNIDADE"
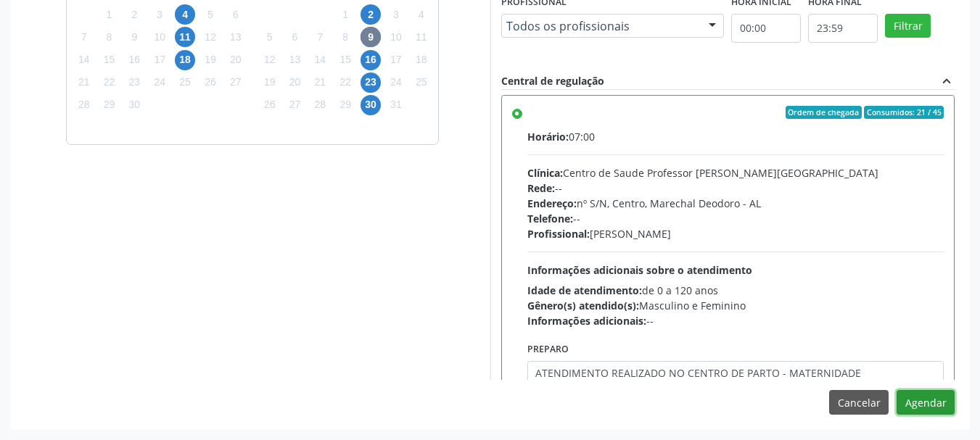
click at [897, 390] on button "Agendar" at bounding box center [926, 402] width 58 height 25
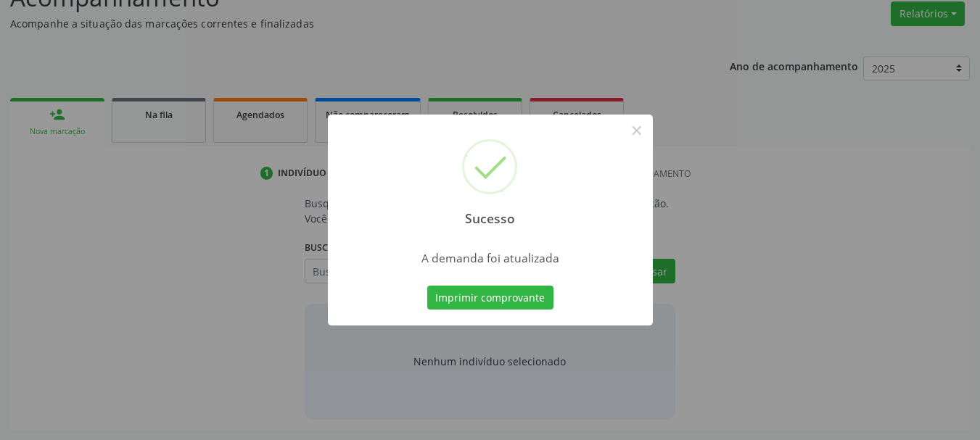
scroll to position [223, 0]
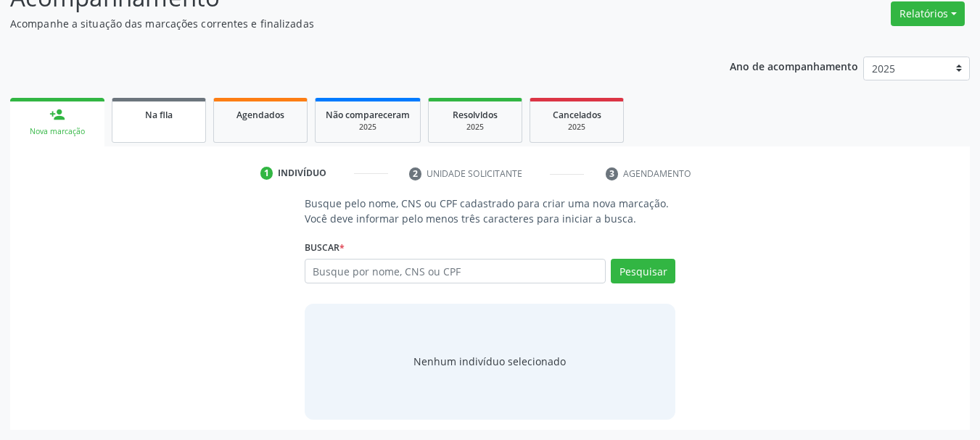
click at [192, 126] on link "Na fila" at bounding box center [159, 120] width 94 height 45
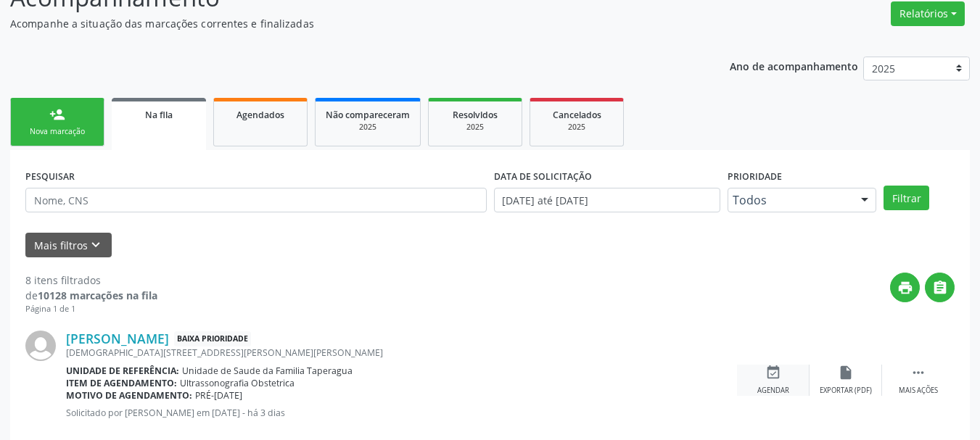
click at [779, 375] on icon "event_available" at bounding box center [773, 373] width 16 height 16
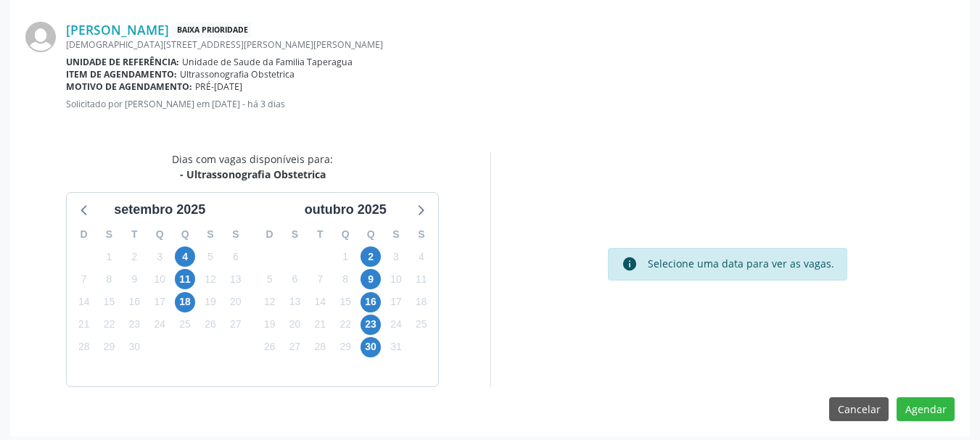
scroll to position [419, 0]
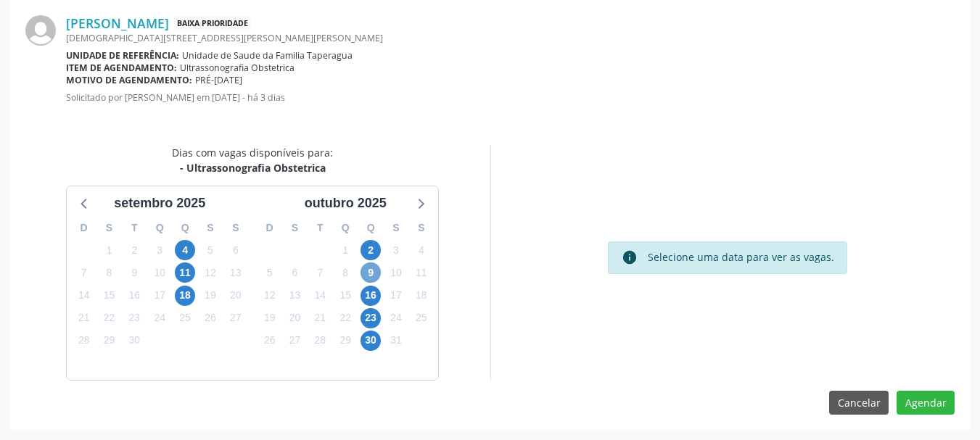
click at [364, 275] on span "9" at bounding box center [371, 273] width 20 height 20
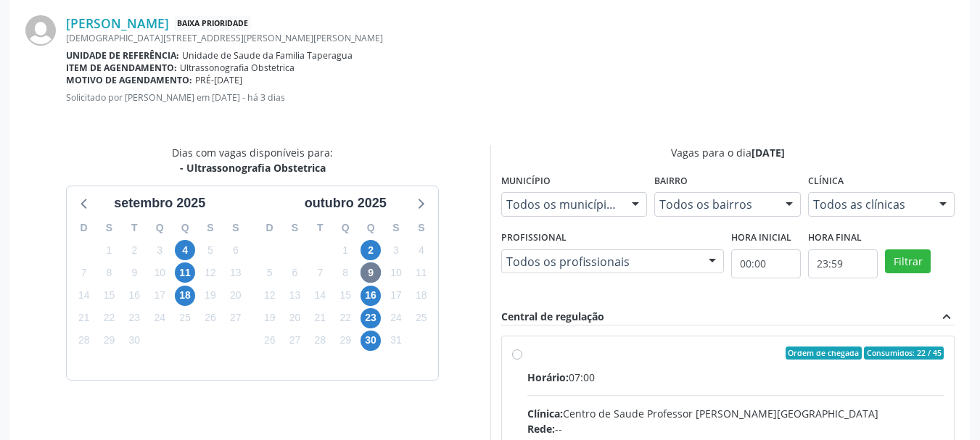
click at [579, 413] on div "Clínica: Centro de Saude Professor [PERSON_NAME][GEOGRAPHIC_DATA]" at bounding box center [735, 413] width 417 height 15
click at [522, 360] on input "Ordem de chegada Consumidos: 22 / 45 Horário: 07:00 Clínica: Centro de Saude Pr…" at bounding box center [517, 353] width 10 height 13
radio input "true"
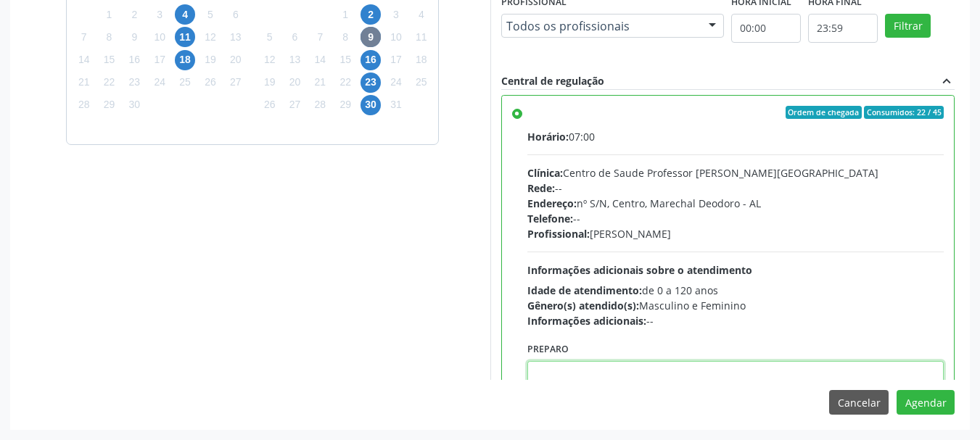
paste textarea "ATENDIMENTO REALIZADO NO CENTRO DE PARTO - MATERNIDADE"
type textarea "ATENDIMENTO REALIZADO NO CENTRO DE PARTO - MATERNIDADE"
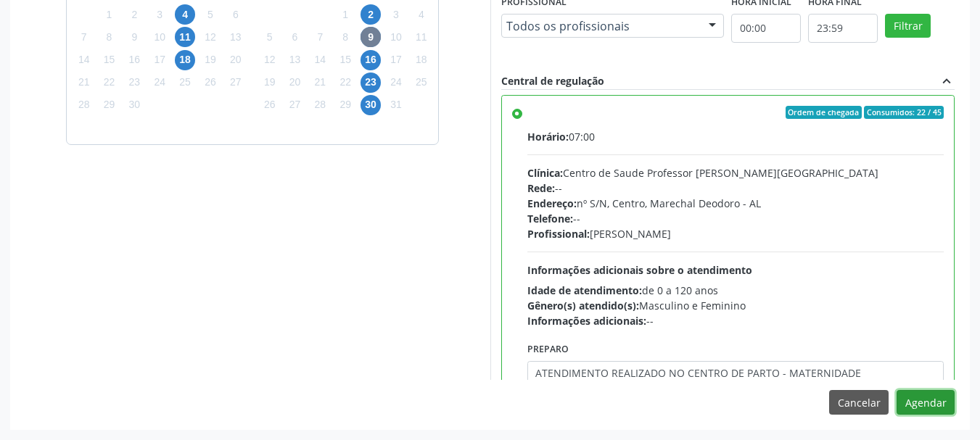
click at [897, 390] on button "Agendar" at bounding box center [926, 402] width 58 height 25
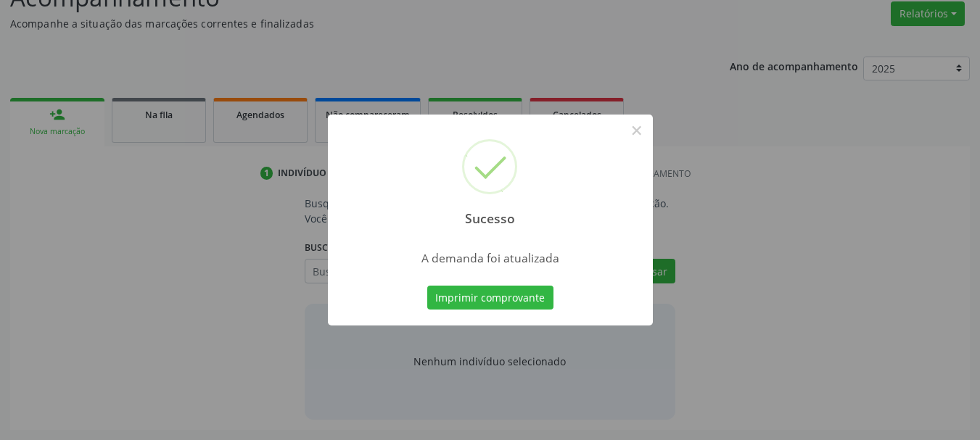
scroll to position [223, 0]
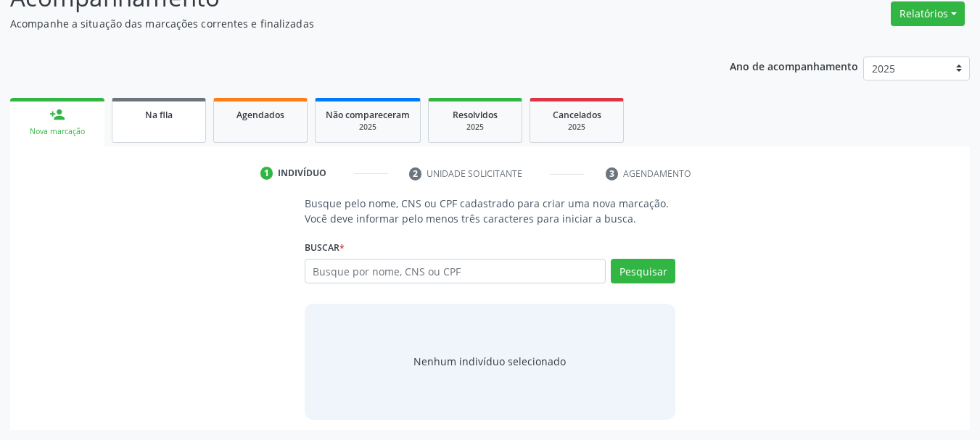
click at [146, 124] on link "Na fila" at bounding box center [159, 120] width 94 height 45
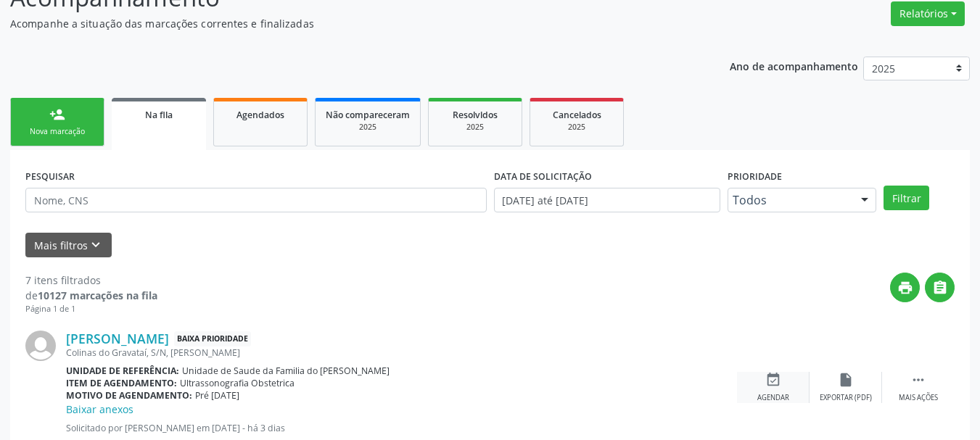
click at [784, 401] on div "Agendar" at bounding box center [774, 398] width 32 height 10
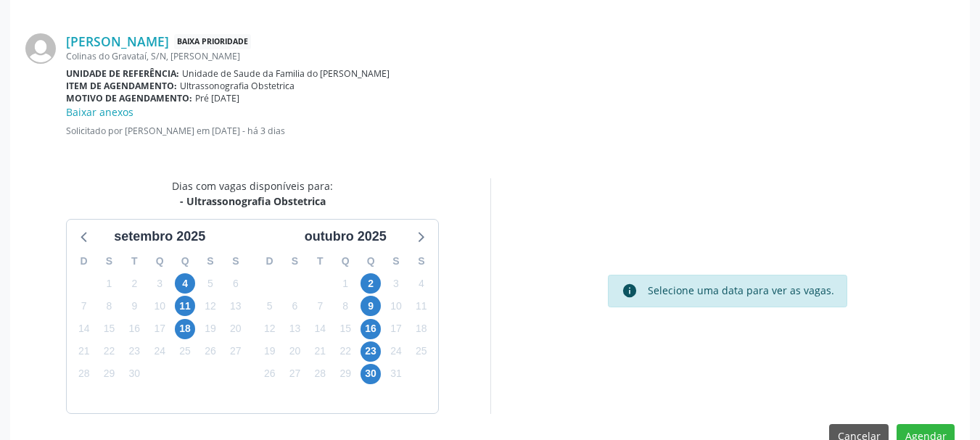
scroll to position [435, 0]
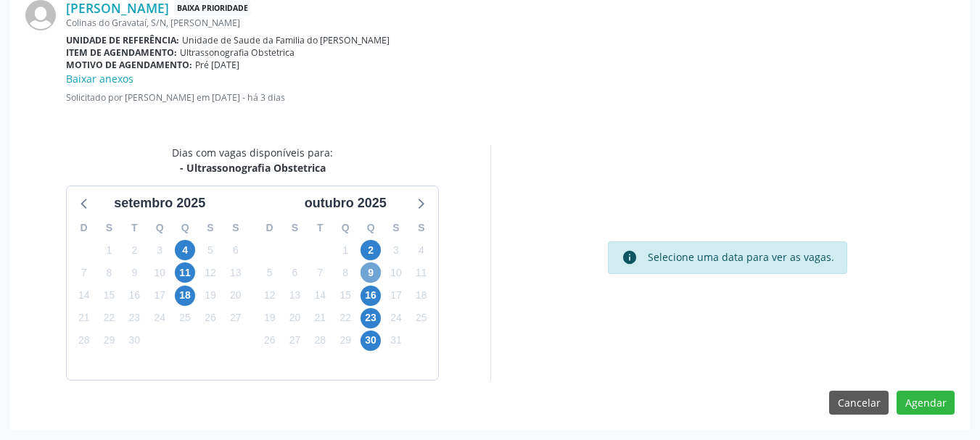
click at [369, 274] on span "9" at bounding box center [371, 273] width 20 height 20
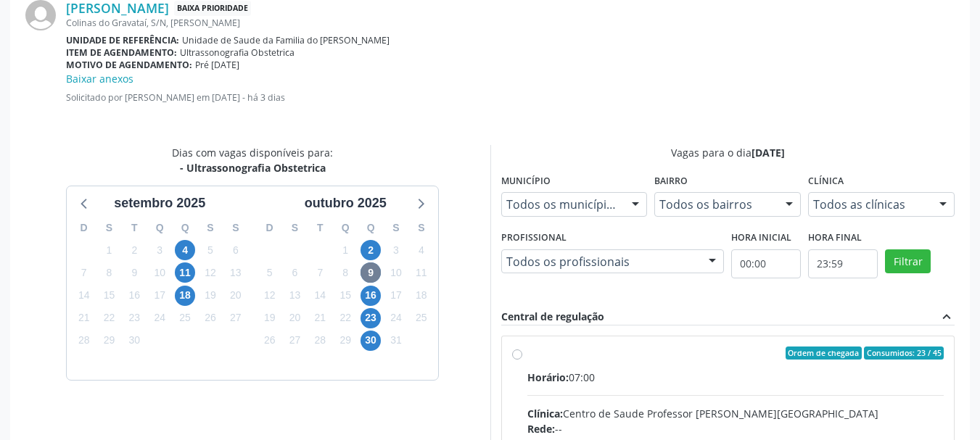
click at [522, 360] on input "Ordem de chegada Consumidos: 23 / 45 Horário: 07:00 Clínica: Centro de Saude Pr…" at bounding box center [517, 353] width 10 height 13
radio input "true"
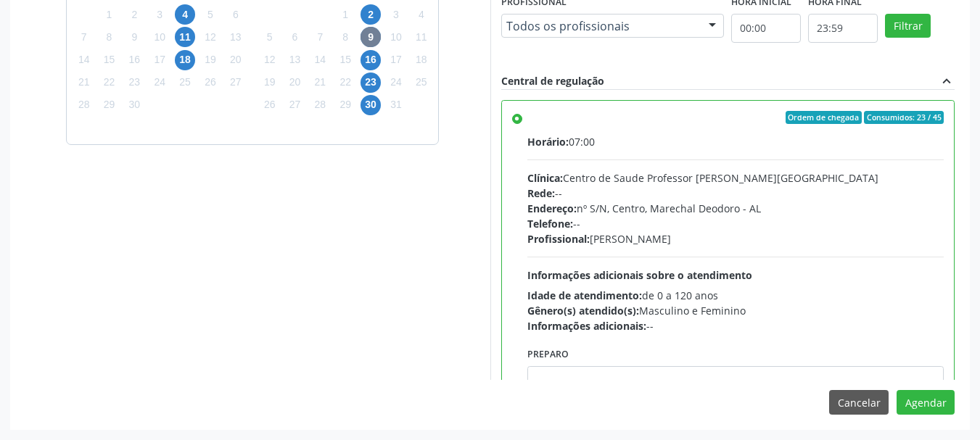
scroll to position [5, 0]
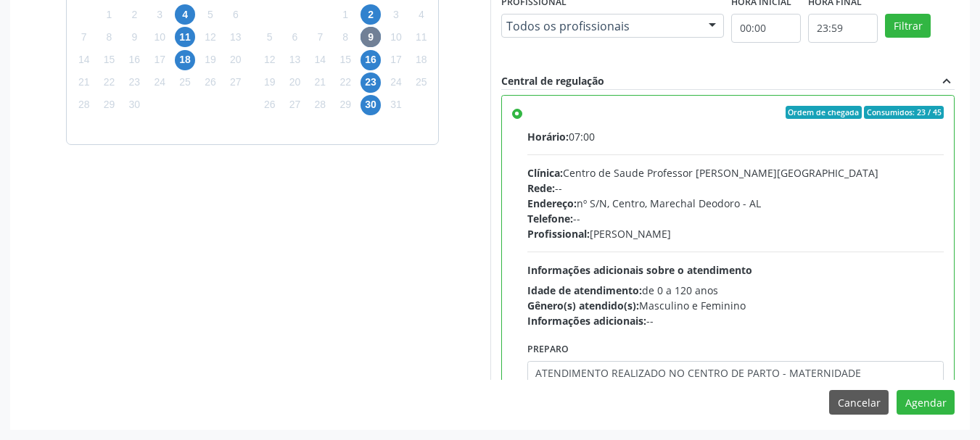
type textarea "ATENDIMENTO REALIZADO NO CENTRO DE PARTO - MATERNIDADE"
click at [897, 390] on button "Agendar" at bounding box center [926, 402] width 58 height 25
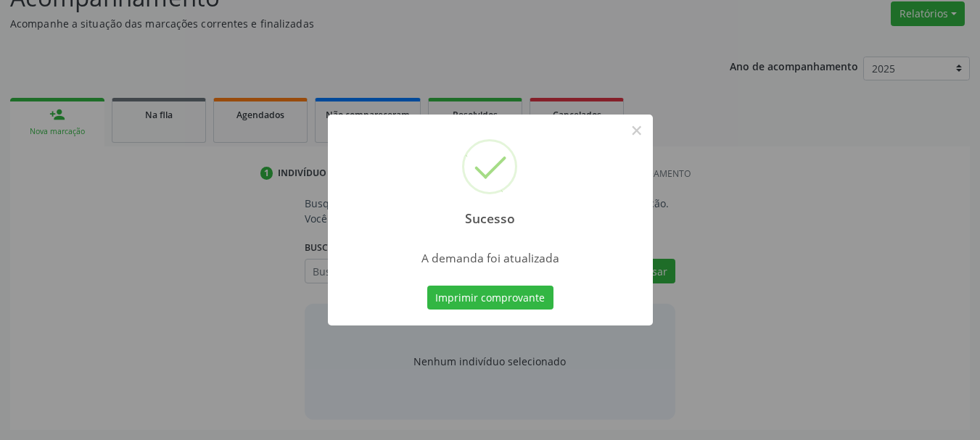
scroll to position [223, 0]
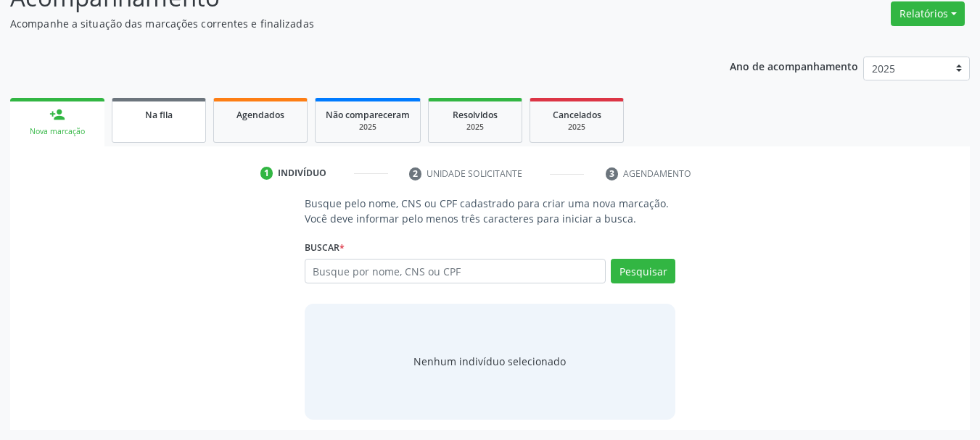
click at [185, 139] on link "Na fila" at bounding box center [159, 120] width 94 height 45
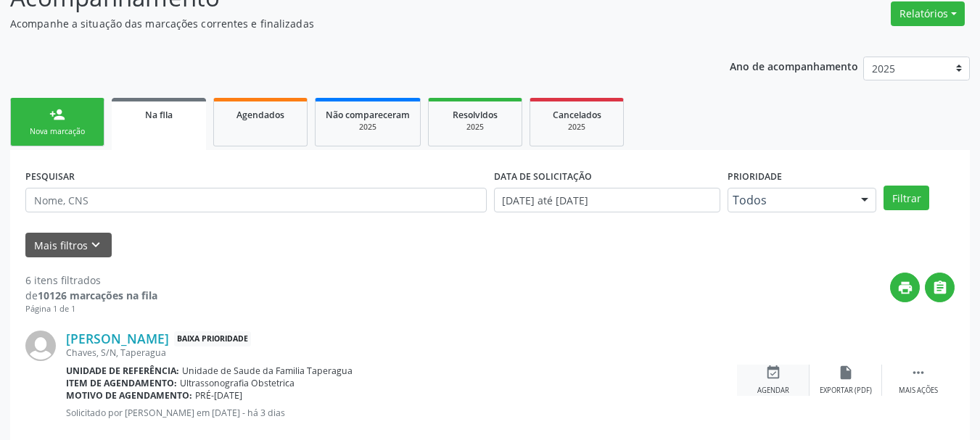
click at [775, 376] on icon "event_available" at bounding box center [773, 373] width 16 height 16
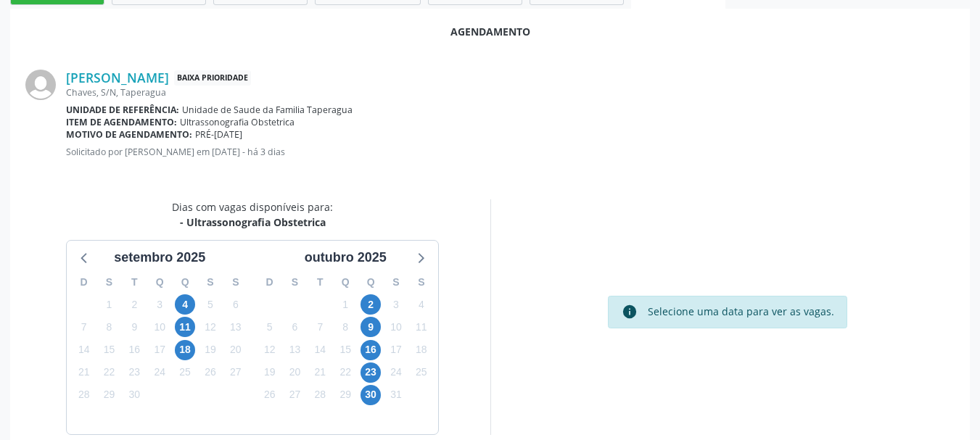
scroll to position [419, 0]
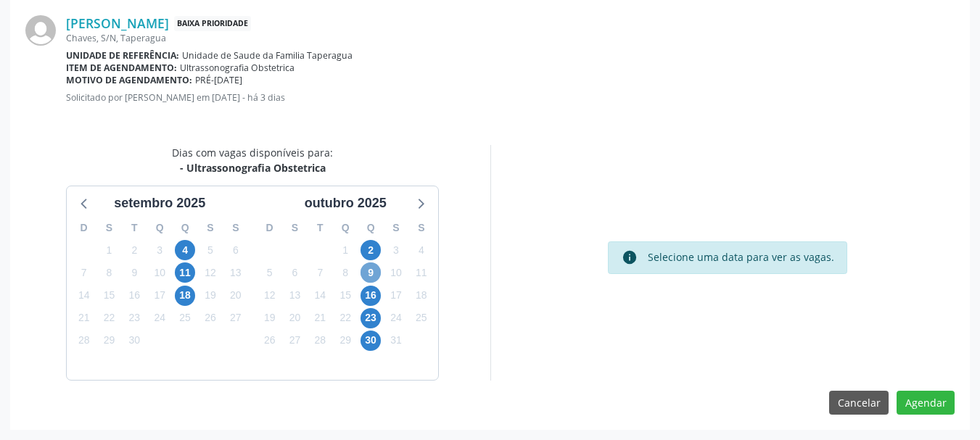
click at [373, 276] on span "9" at bounding box center [371, 273] width 20 height 20
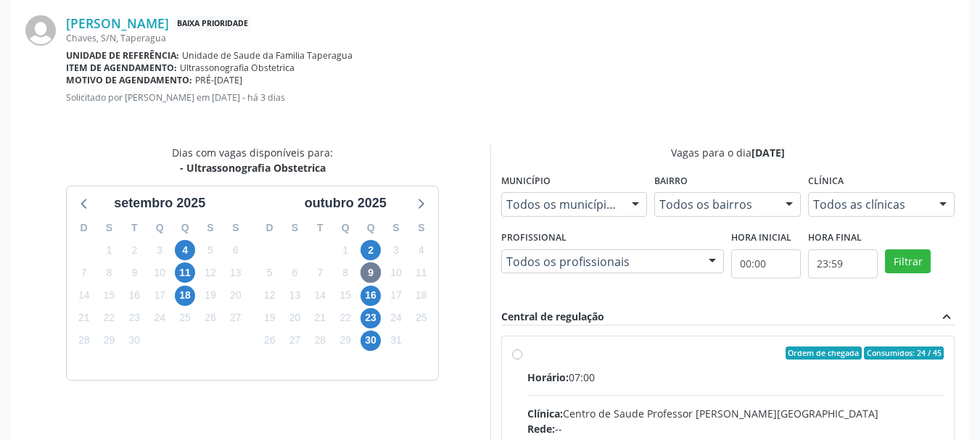
click at [522, 360] on input "Ordem de chegada Consumidos: 24 / 45 Horário: 07:00 Clínica: Centro de Saude Pr…" at bounding box center [517, 353] width 10 height 13
radio input "true"
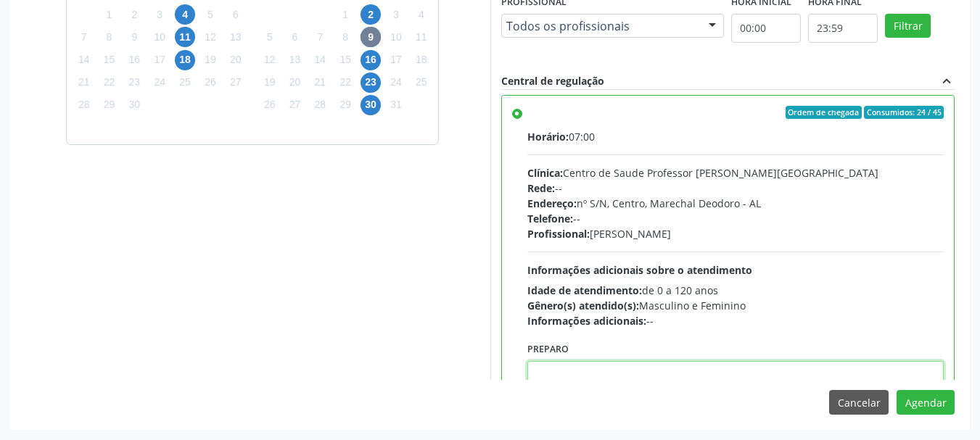
paste textarea "ATENDIMENTO REALIZADO NO CENTRO DE PARTO - MATERNIDADE"
type textarea "ATENDIMENTO REALIZADO NO CENTRO DE PARTO - MATERNIDADE"
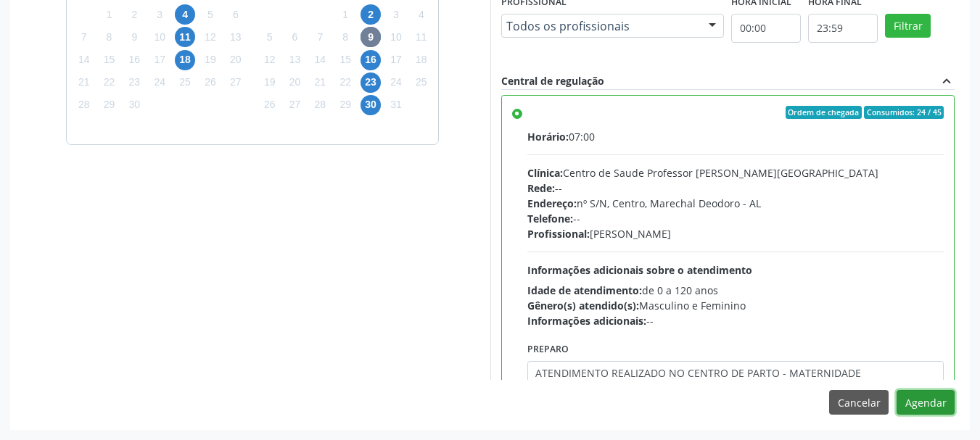
click at [897, 390] on button "Agendar" at bounding box center [926, 402] width 58 height 25
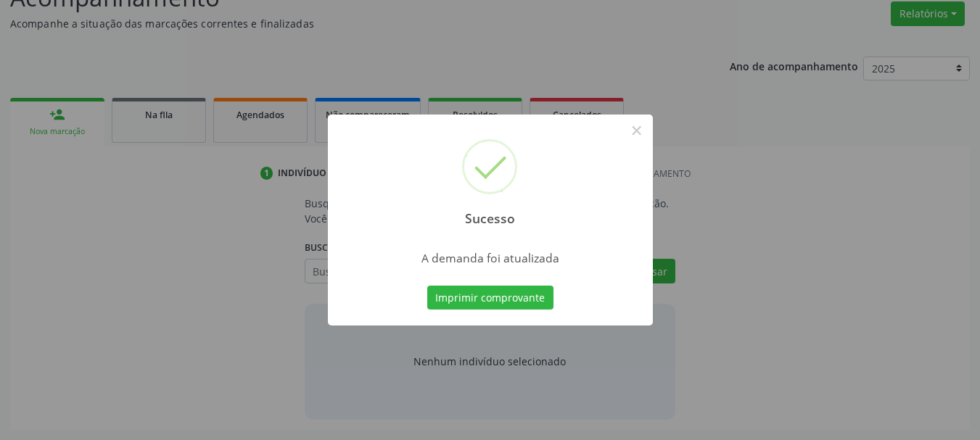
scroll to position [223, 0]
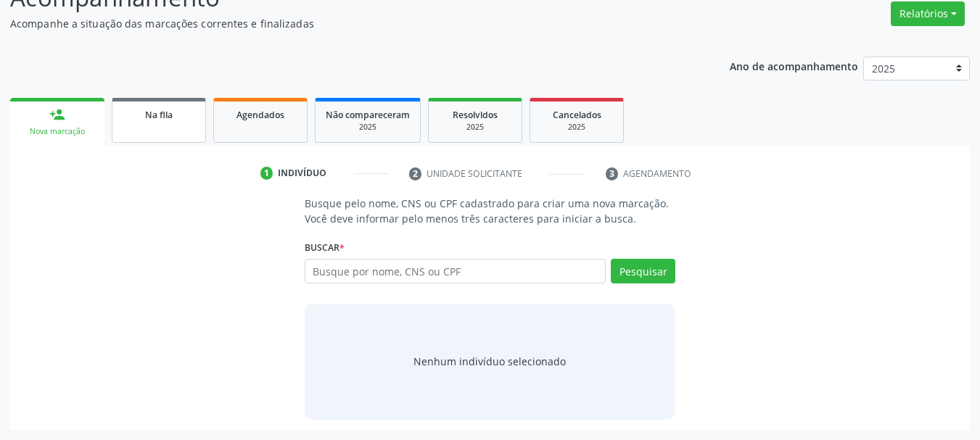
click at [173, 114] on span "Na fila" at bounding box center [159, 115] width 28 height 12
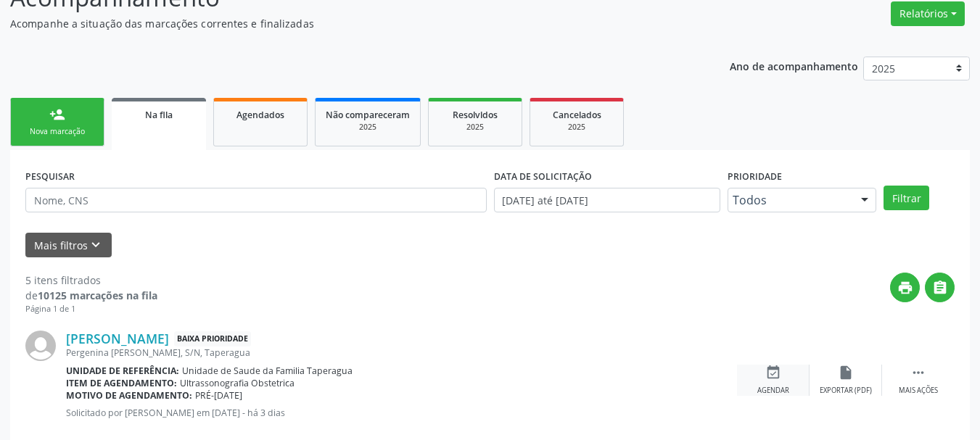
click at [770, 381] on div "event_available Agendar" at bounding box center [773, 380] width 73 height 31
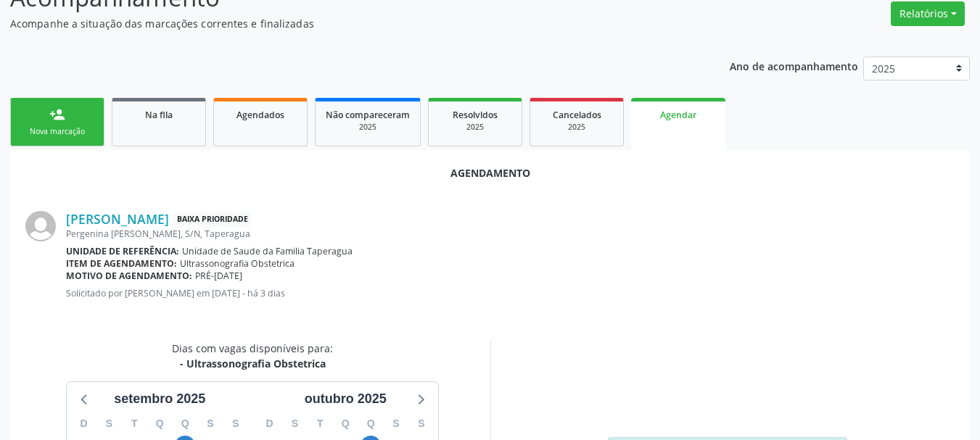
click at [603, 248] on div "Unidade de referência: Unidade de Saude da Familia Taperagua" at bounding box center [510, 251] width 889 height 12
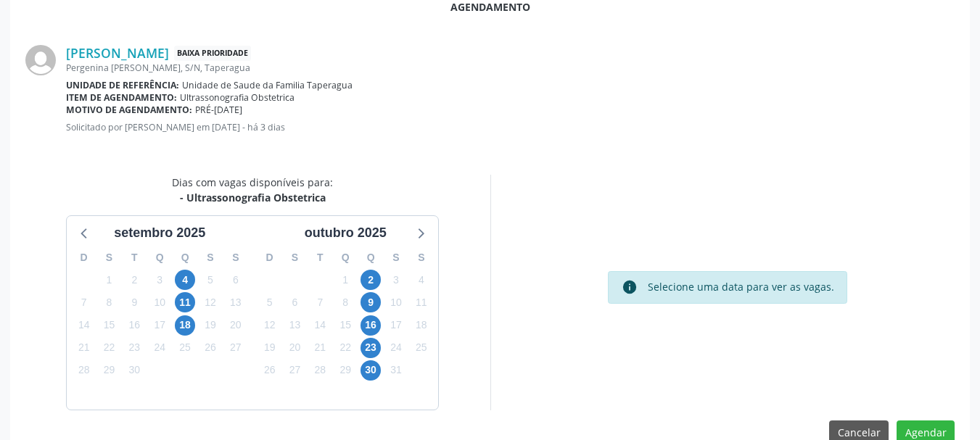
scroll to position [419, 0]
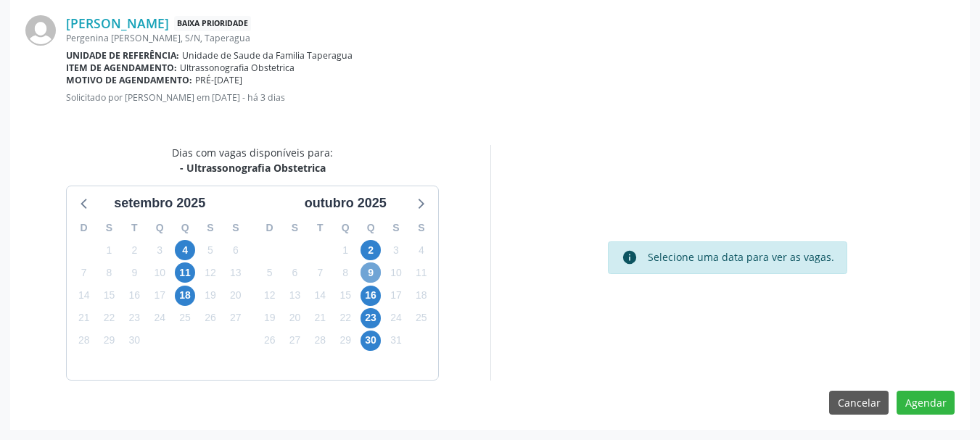
click at [377, 274] on span "9" at bounding box center [371, 273] width 20 height 20
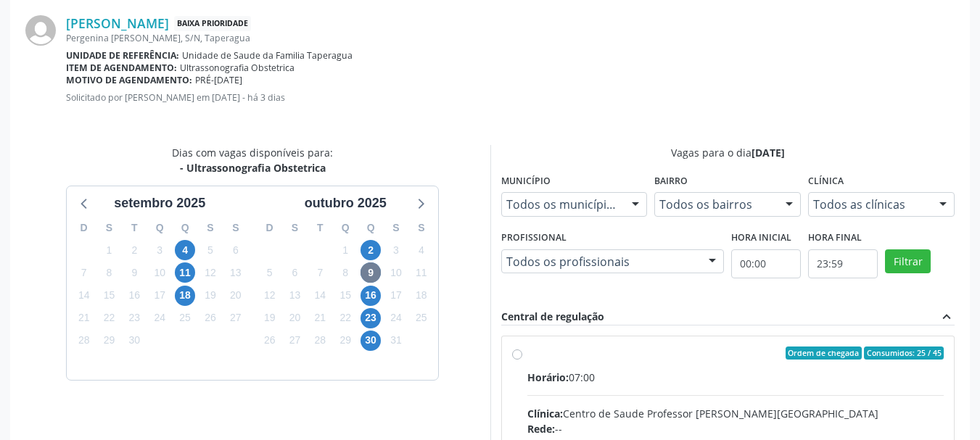
click at [686, 370] on div "Horário: 07:00" at bounding box center [735, 377] width 417 height 15
click at [522, 360] on input "Ordem de chegada Consumidos: 25 / 45 Horário: 07:00 Clínica: Centro de Saude Pr…" at bounding box center [517, 353] width 10 height 13
radio input "true"
click at [686, 370] on div "Horário: 07:00" at bounding box center [735, 377] width 417 height 15
click at [522, 360] on input "Ordem de chegada Consumidos: 25 / 45 Horário: 07:00 Clínica: Centro de Saude Pr…" at bounding box center [517, 353] width 10 height 13
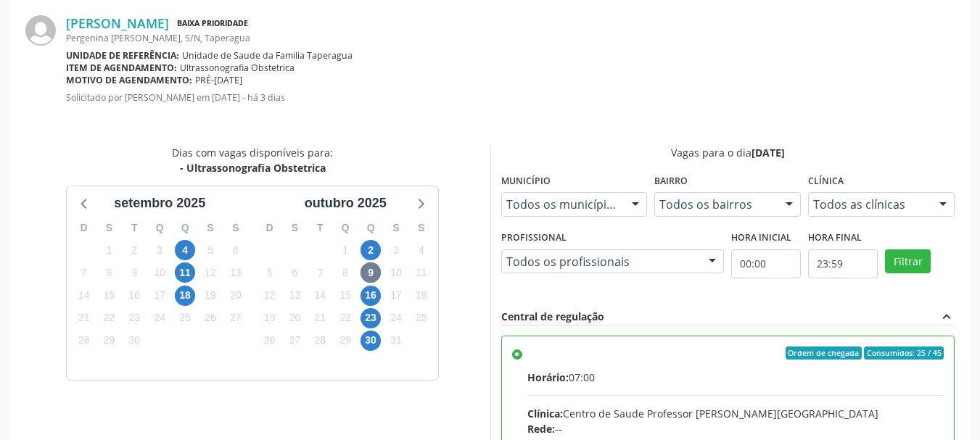
scroll to position [5, 0]
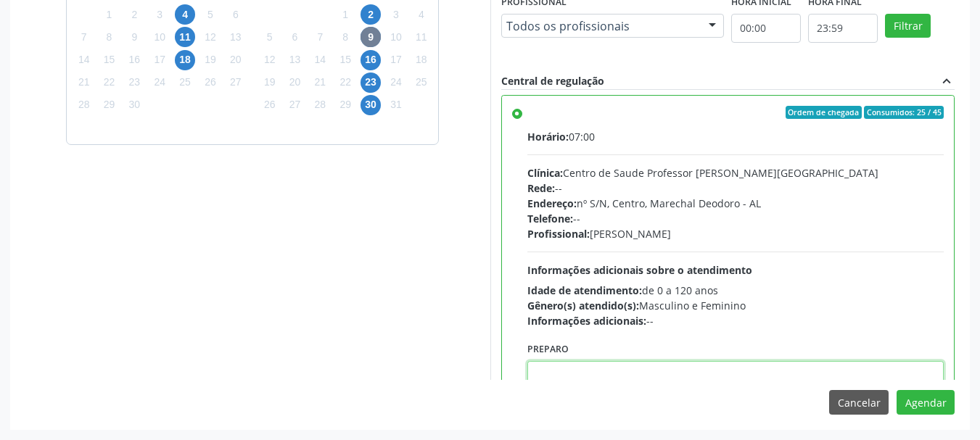
click at [686, 370] on textarea at bounding box center [735, 388] width 417 height 55
paste textarea "ATENDIMENTO REALIZADO NO CENTRO DE PARTO - MATERNIDADE"
type textarea "ATENDIMENTO REALIZADO NO CENTRO DE PARTO - MATERNIDADE"
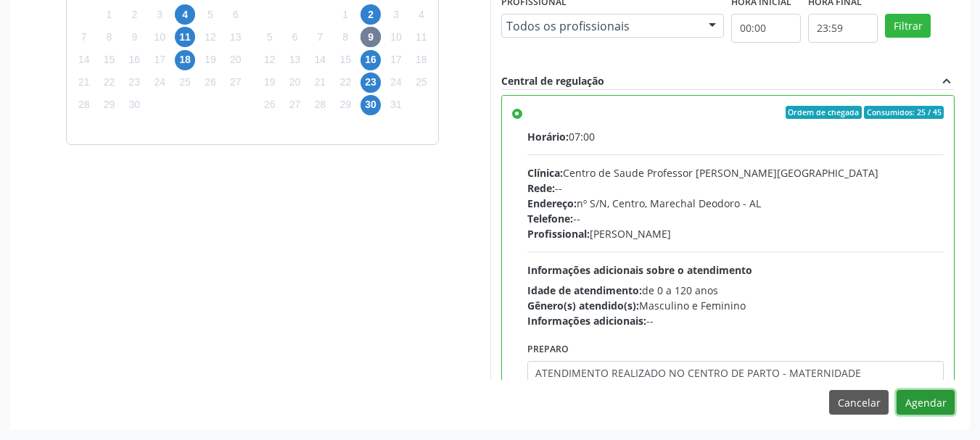
click at [897, 390] on button "Agendar" at bounding box center [926, 402] width 58 height 25
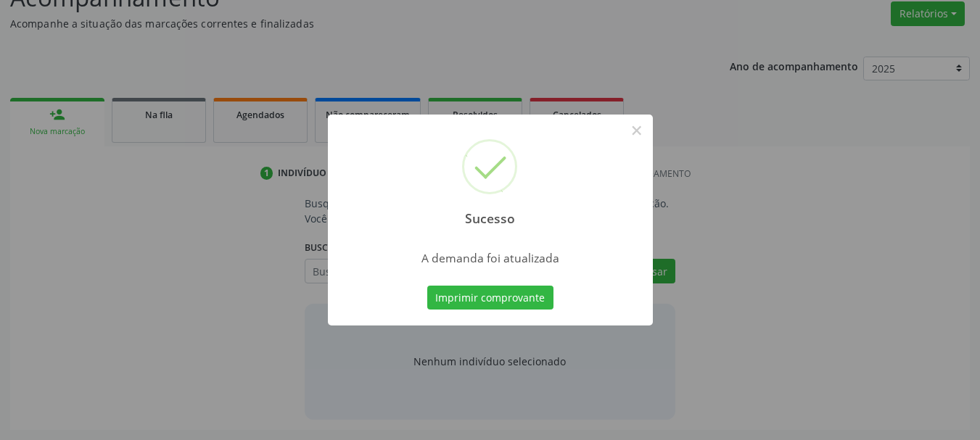
scroll to position [223, 0]
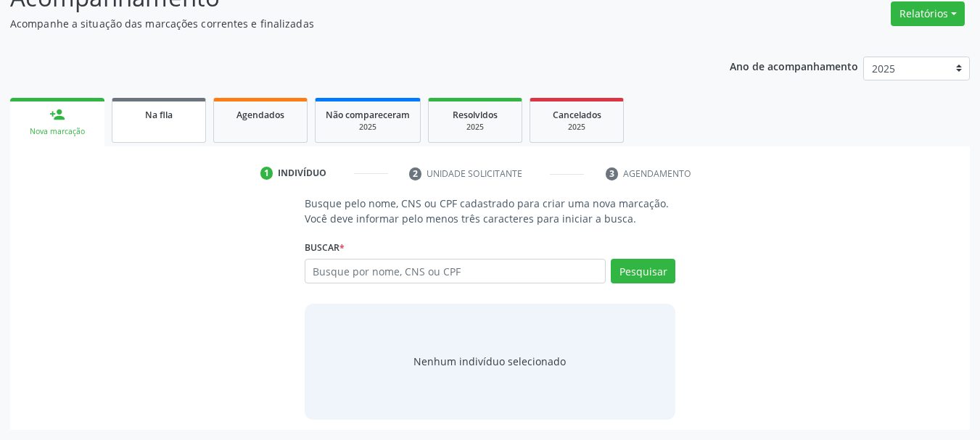
click at [143, 110] on div "Na fila" at bounding box center [159, 114] width 73 height 15
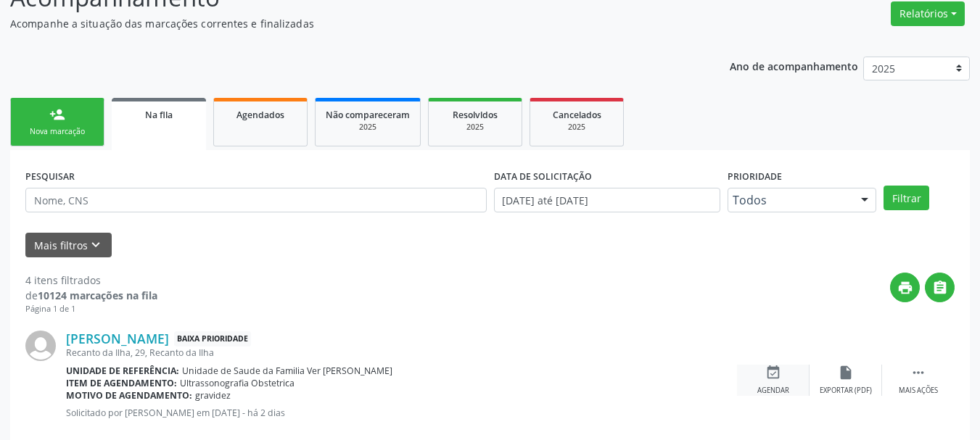
click at [770, 378] on icon "event_available" at bounding box center [773, 373] width 16 height 16
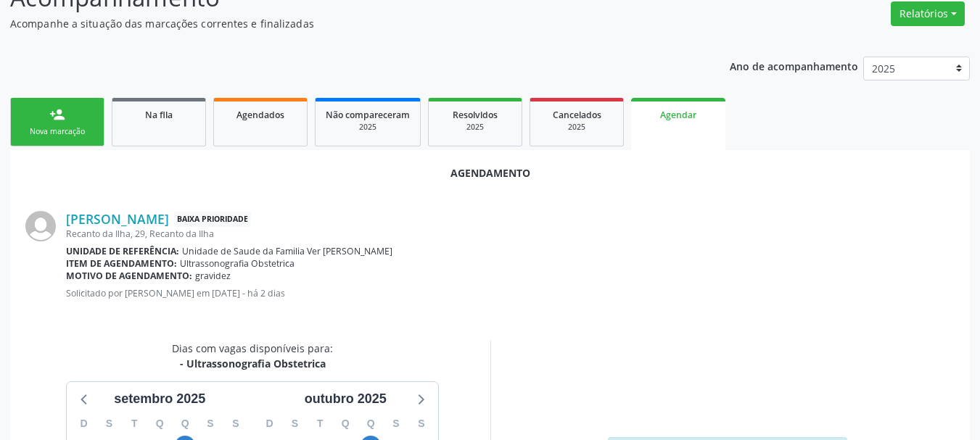
click at [947, 338] on div "Agendamento [PERSON_NAME] Baixa Prioridade Recanto da Ilha, 29, [GEOGRAPHIC_DAT…" at bounding box center [490, 388] width 960 height 476
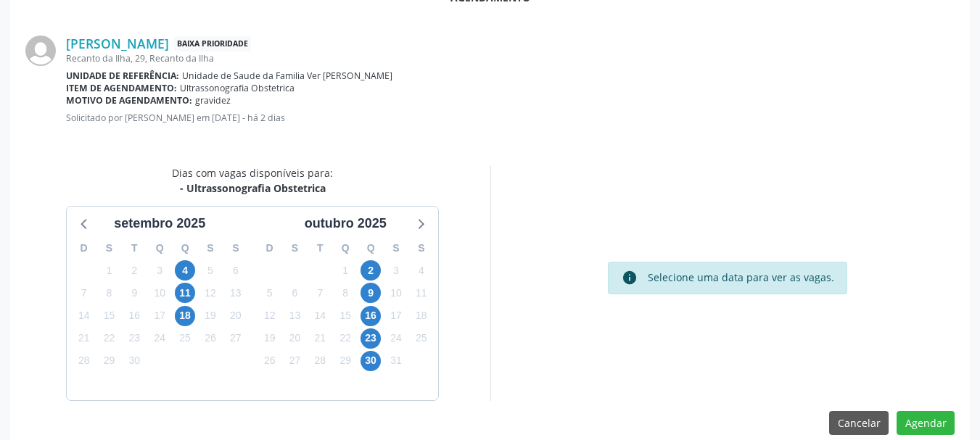
scroll to position [419, 0]
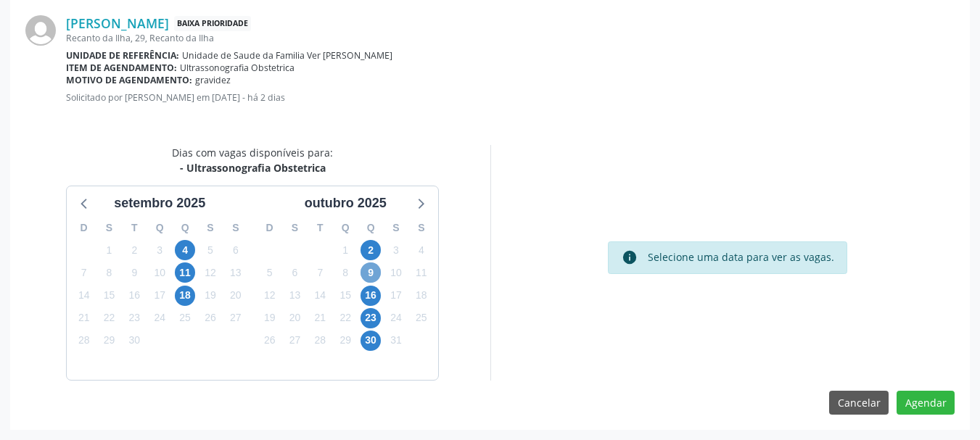
click at [379, 275] on span "9" at bounding box center [371, 273] width 20 height 20
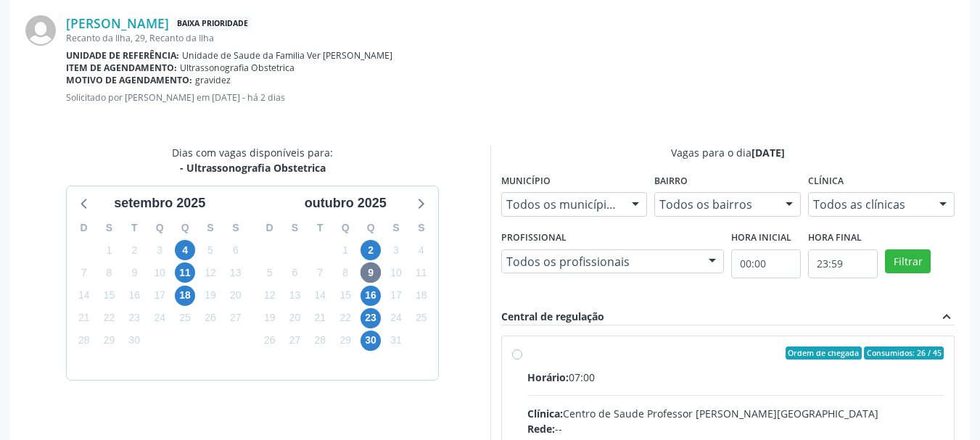
radio input "true"
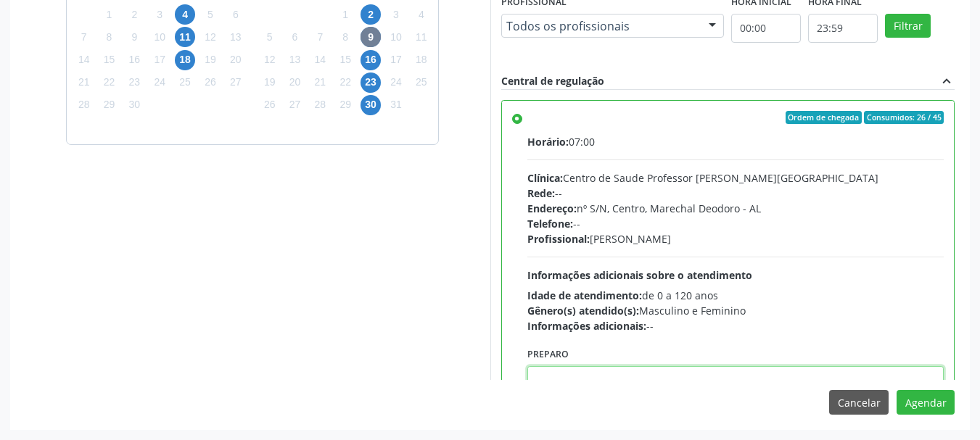
scroll to position [5, 0]
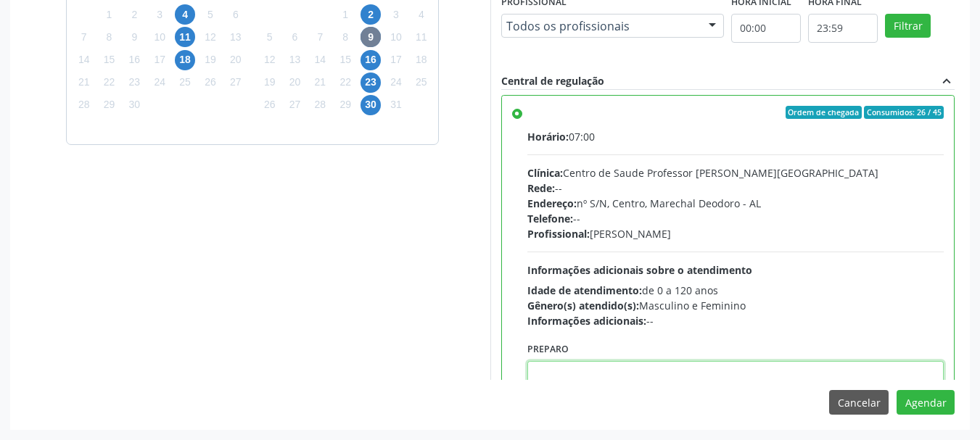
paste textarea "ATENDIMENTO REALIZADO NO CENTRO DE PARTO - MATERNIDADE"
type textarea "ATENDIMENTO REALIZADO NO CENTRO DE PARTO - MATERNIDADE"
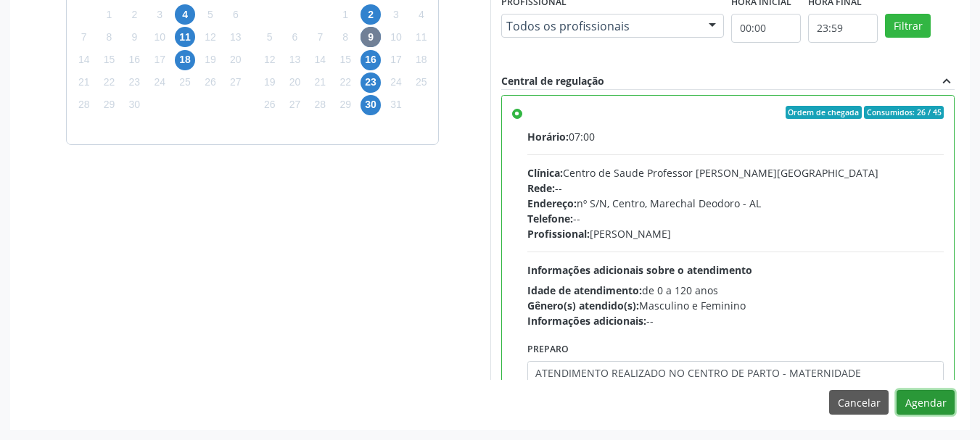
click at [897, 390] on button "Agendar" at bounding box center [926, 402] width 58 height 25
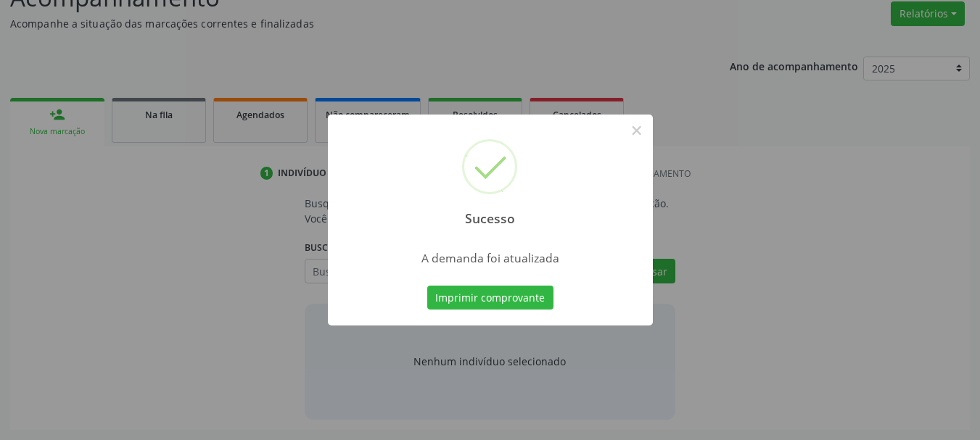
scroll to position [223, 0]
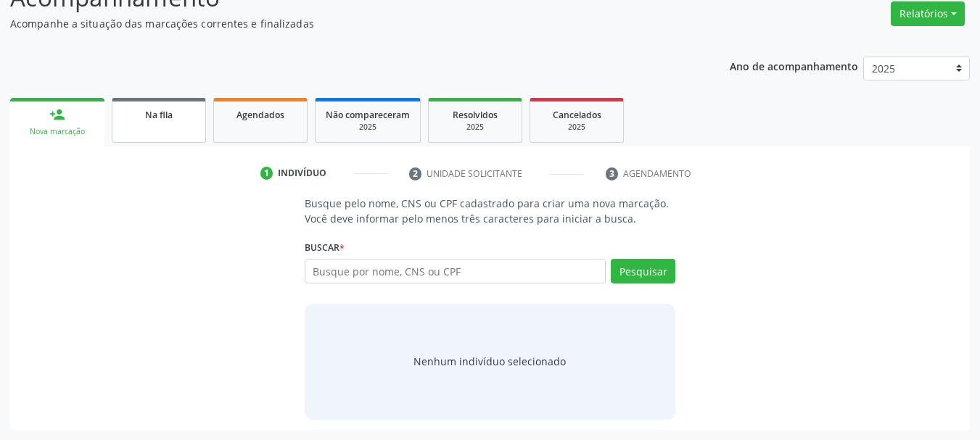
click at [194, 116] on div "Na fila" at bounding box center [159, 114] width 73 height 15
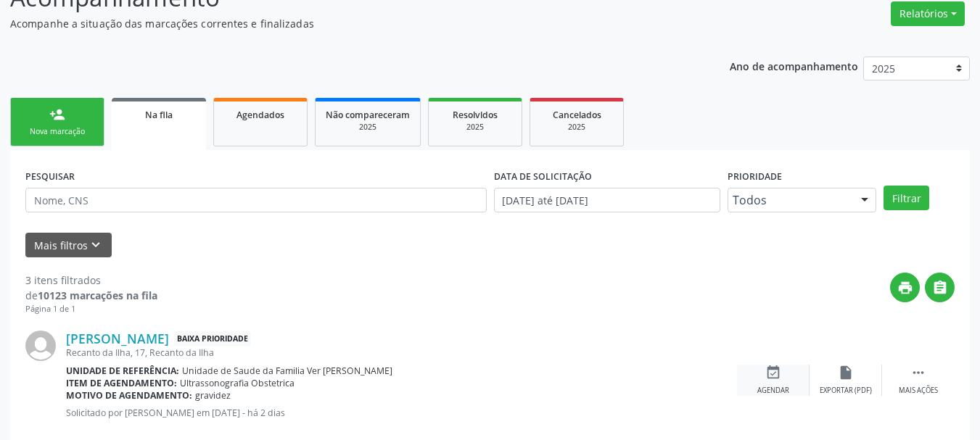
click at [767, 382] on div "event_available Agendar" at bounding box center [773, 380] width 73 height 31
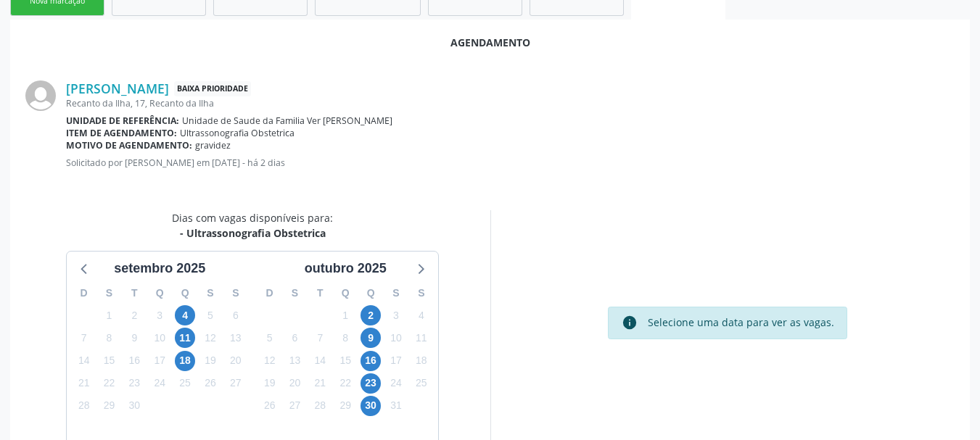
scroll to position [419, 0]
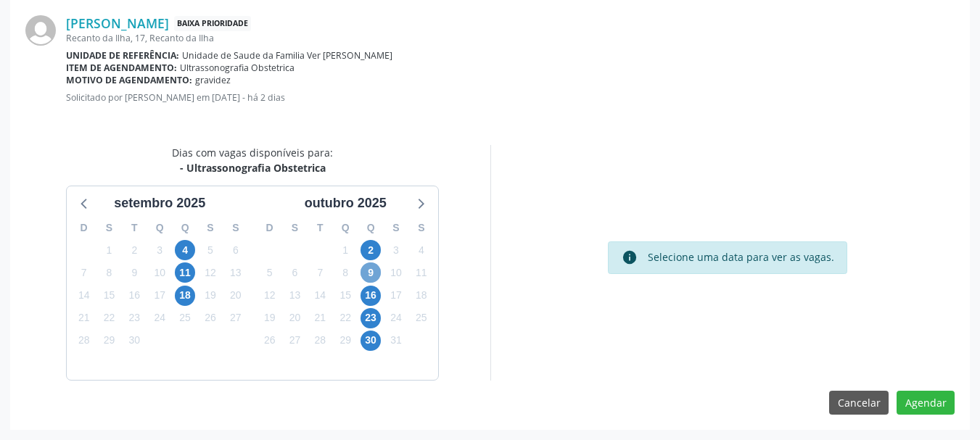
click at [368, 277] on span "9" at bounding box center [371, 273] width 20 height 20
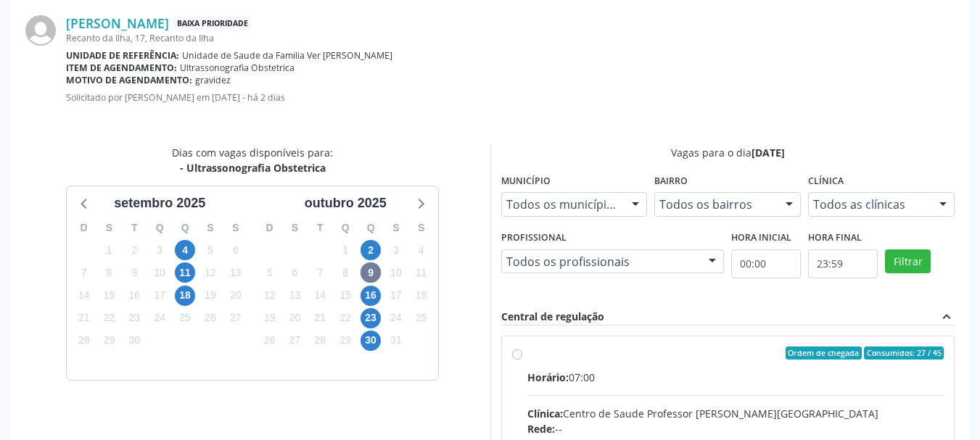
click at [522, 360] on input "Ordem de chegada Consumidos: 27 / 45 Horário: 07:00 Clínica: Centro de Saude Pr…" at bounding box center [517, 353] width 10 height 13
radio input "true"
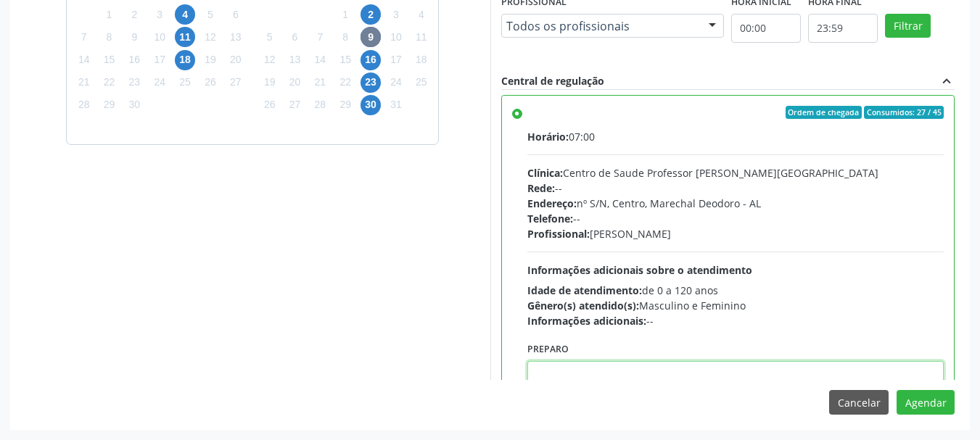
paste textarea "ATENDIMENTO REALIZADO NO CENTRO DE PARTO - MATERNIDADE"
type textarea "ATENDIMENTO REALIZADO NO CENTRO DE PARTO - MATERNIDADE"
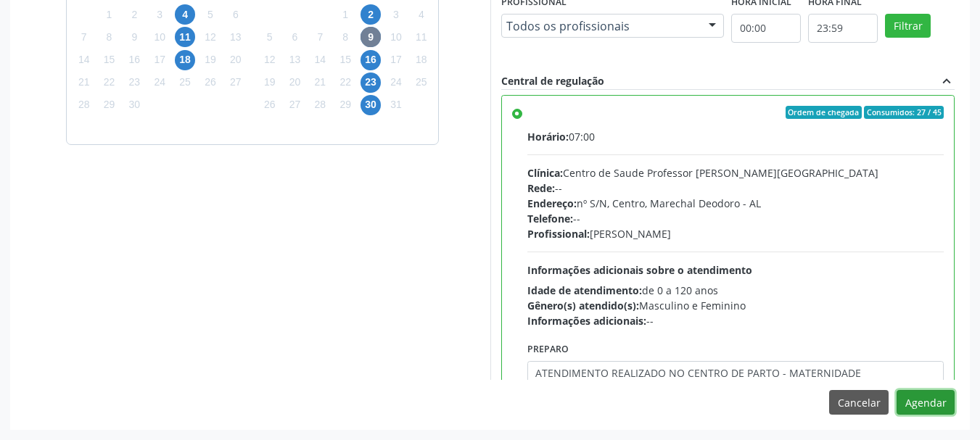
click at [897, 390] on button "Agendar" at bounding box center [926, 402] width 58 height 25
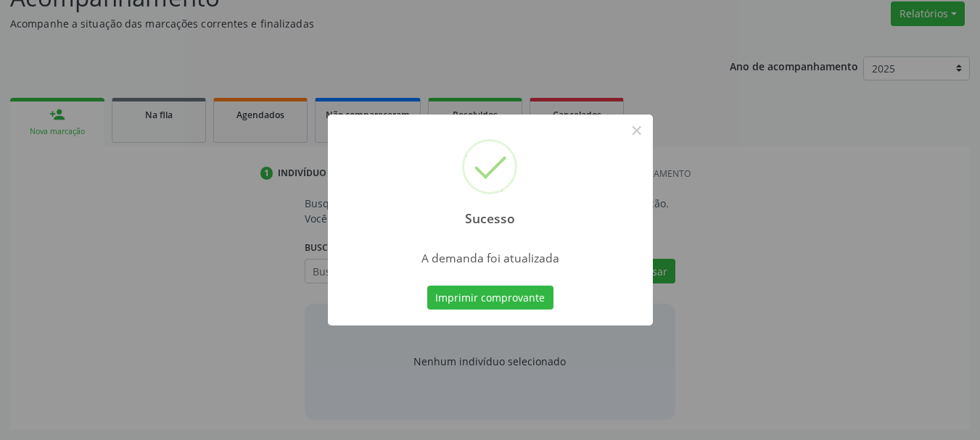
scroll to position [223, 0]
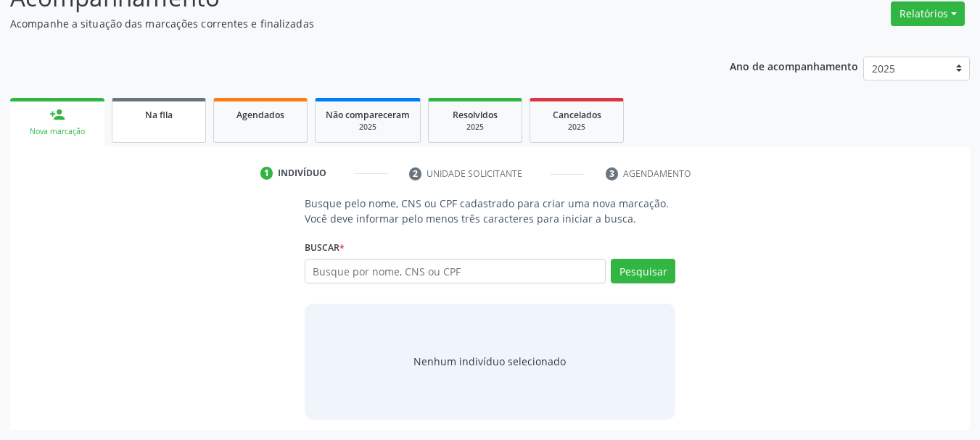
click at [136, 136] on link "Na fila" at bounding box center [159, 120] width 94 height 45
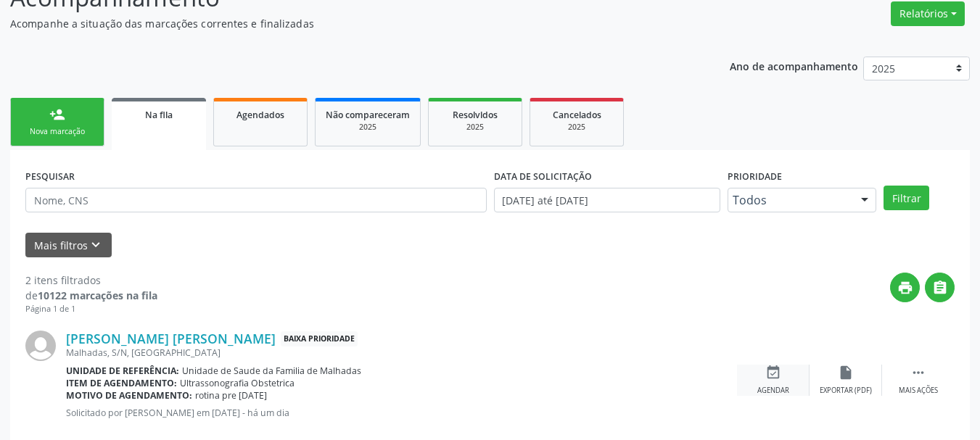
click at [777, 383] on div "event_available Agendar" at bounding box center [773, 380] width 73 height 31
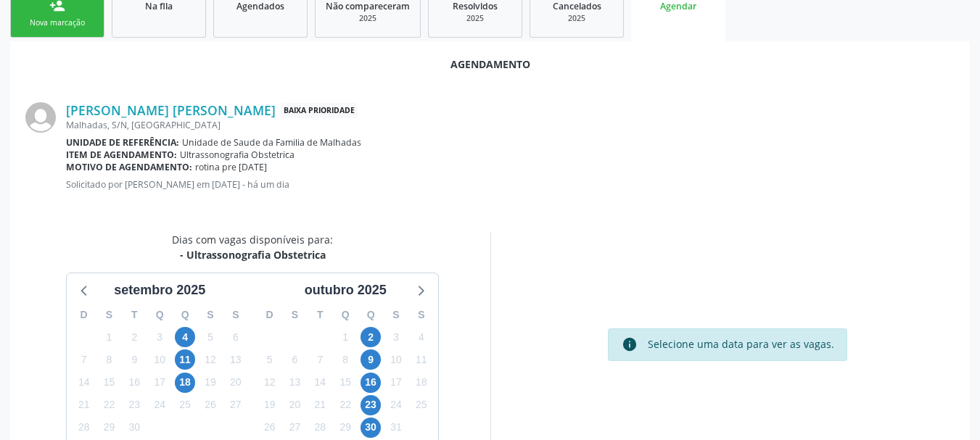
scroll to position [340, 0]
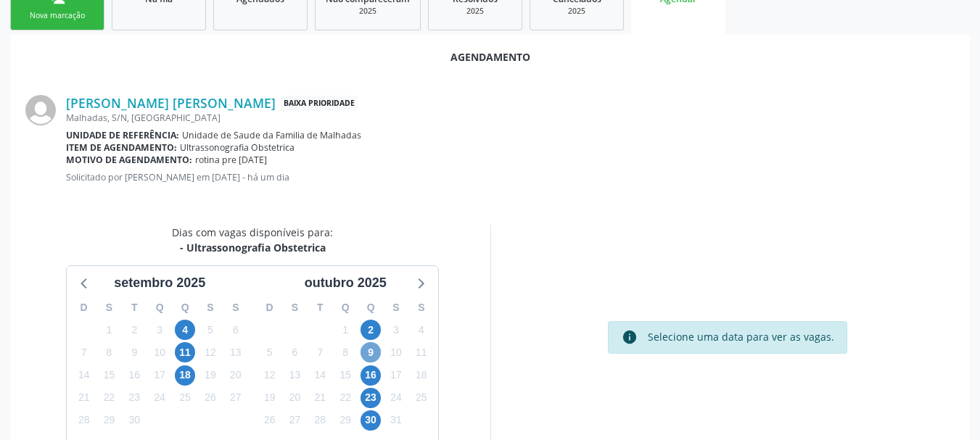
click at [366, 349] on span "9" at bounding box center [371, 352] width 20 height 20
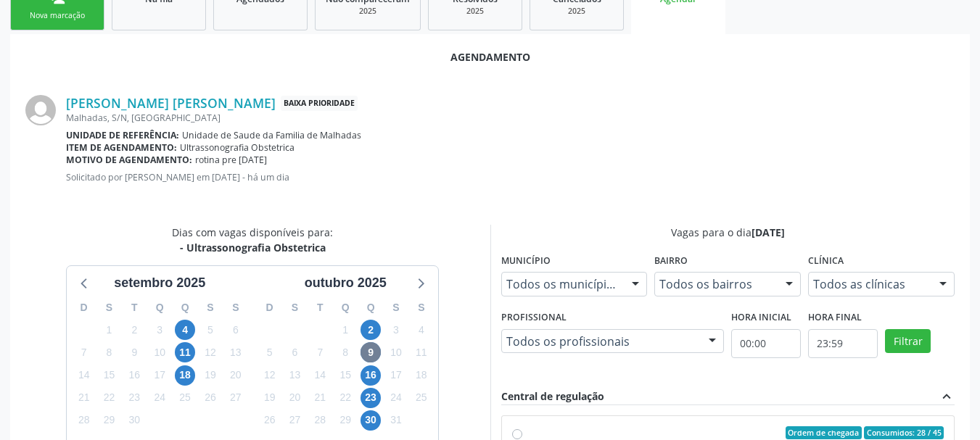
click at [529, 435] on div "Ordem de chegada Consumidos: 28 / 45" at bounding box center [735, 433] width 417 height 13
click at [522, 435] on input "Ordem de chegada Consumidos: 28 / 45 Horário: 07:00 Clínica: Centro de Saude Pr…" at bounding box center [517, 433] width 10 height 13
radio input "true"
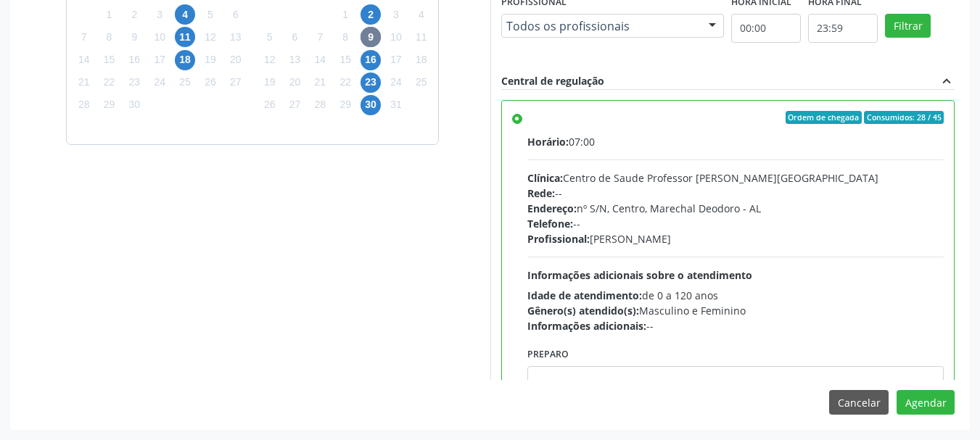
scroll to position [5, 0]
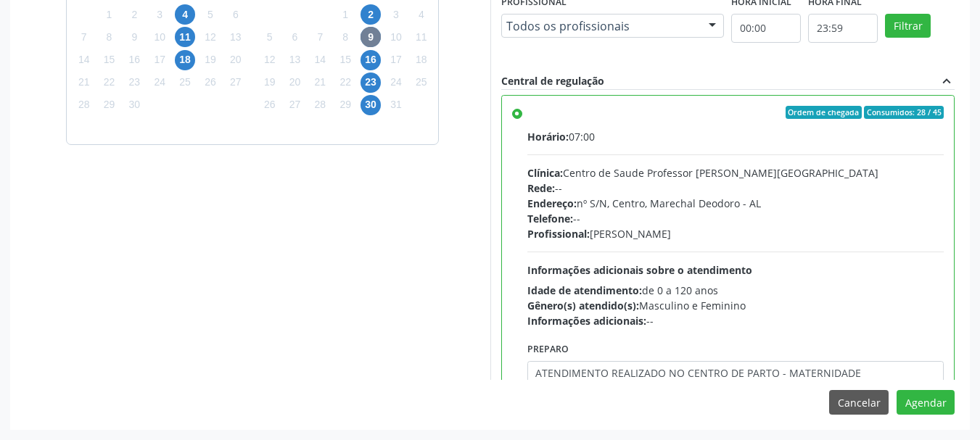
type textarea "ATENDIMENTO REALIZADO NO CENTRO DE PARTO - MATERNIDADE"
click at [897, 390] on button "Agendar" at bounding box center [926, 402] width 58 height 25
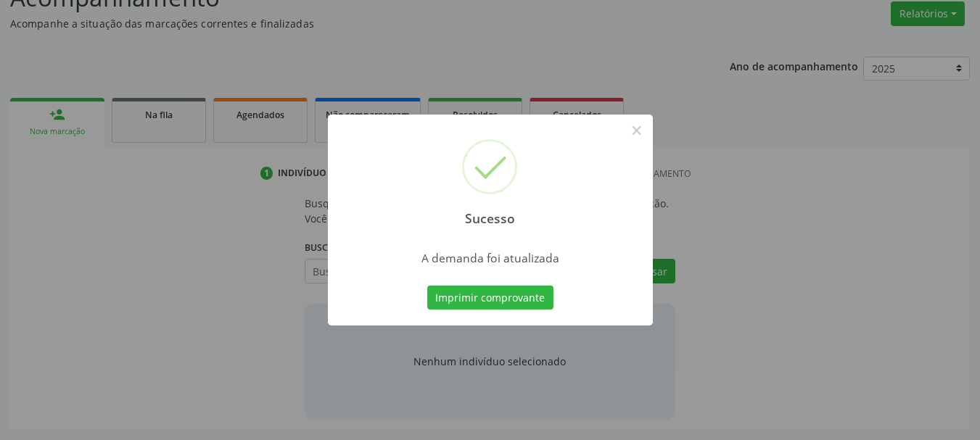
scroll to position [223, 0]
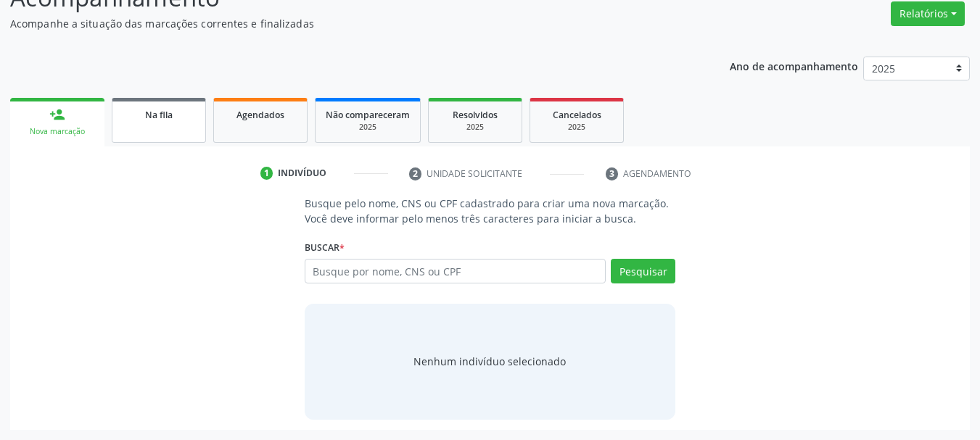
click at [168, 108] on div "Na fila" at bounding box center [159, 114] width 73 height 15
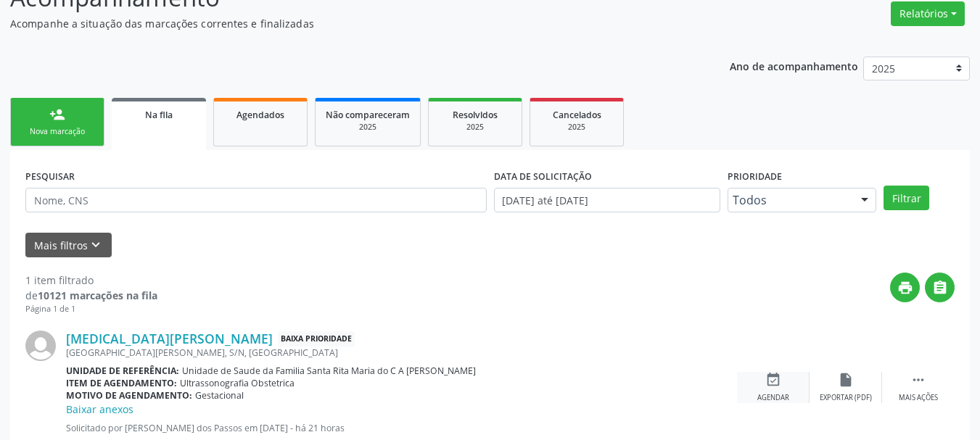
click at [764, 388] on div "event_available Agendar" at bounding box center [773, 387] width 73 height 31
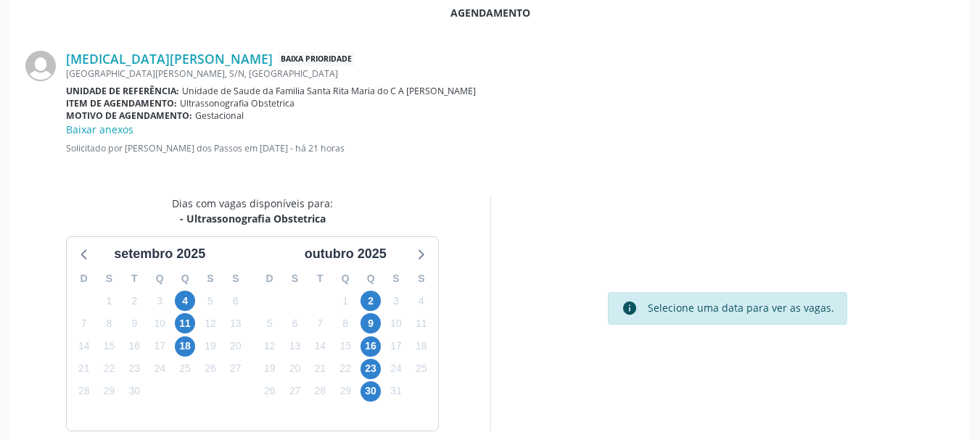
scroll to position [435, 0]
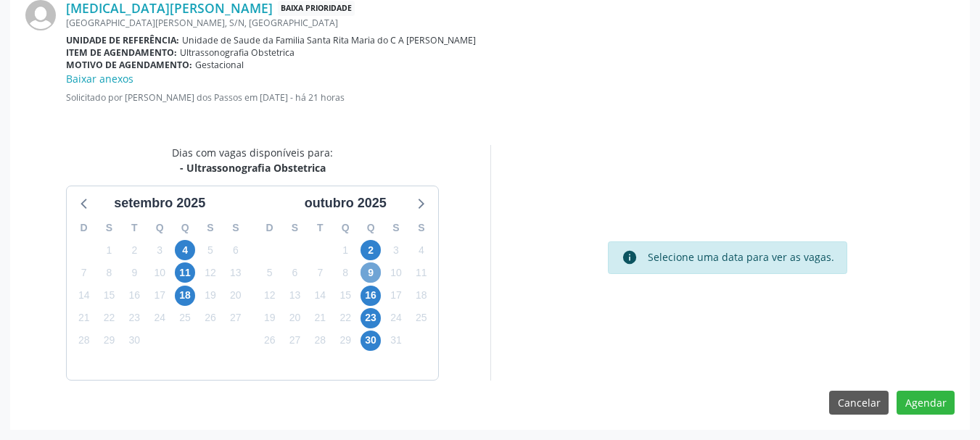
click at [378, 274] on span "9" at bounding box center [371, 273] width 20 height 20
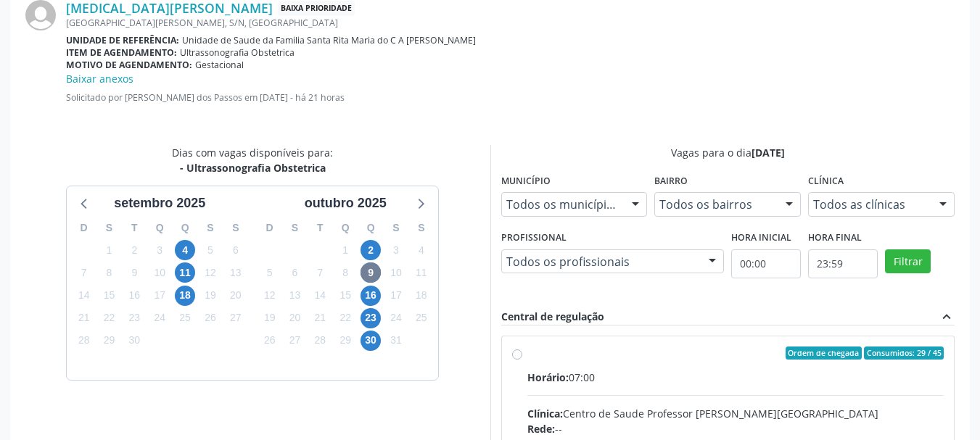
radio input "true"
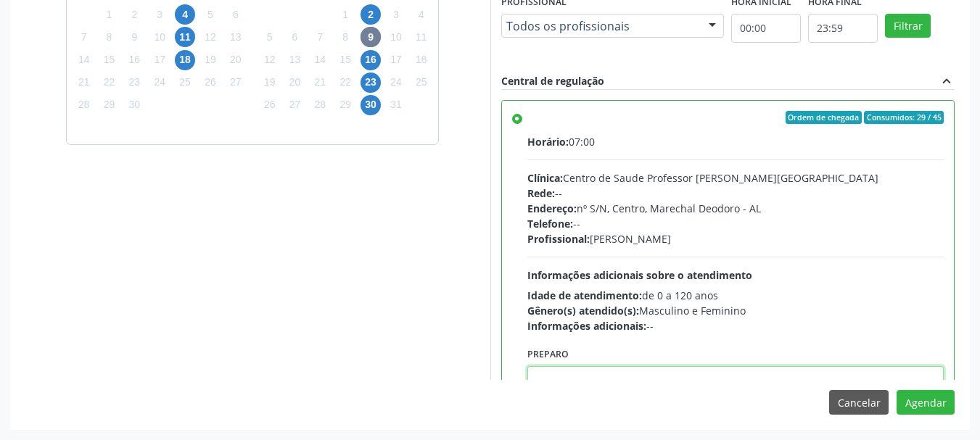
scroll to position [5, 0]
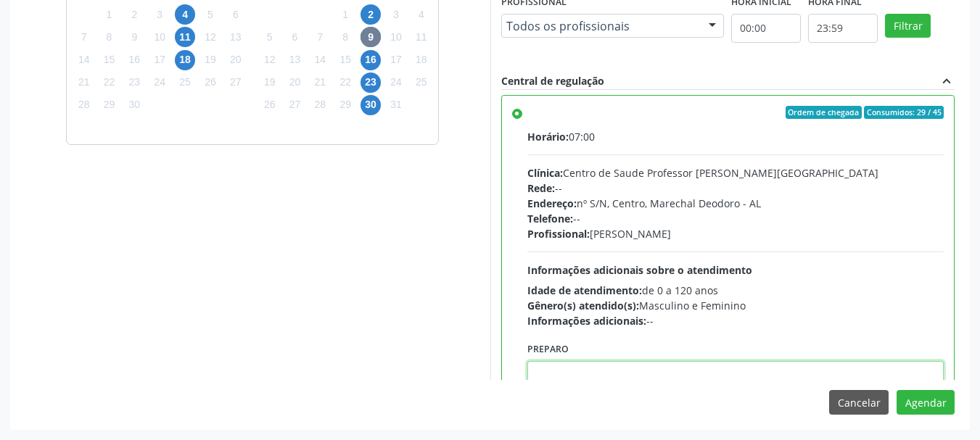
paste textarea "ATENDIMENTO REALIZADO NO CENTRO DE PARTO - MATERNIDADE"
type textarea "ATENDIMENTO REALIZADO NO CENTRO DE PARTO - MATERNIDADE"
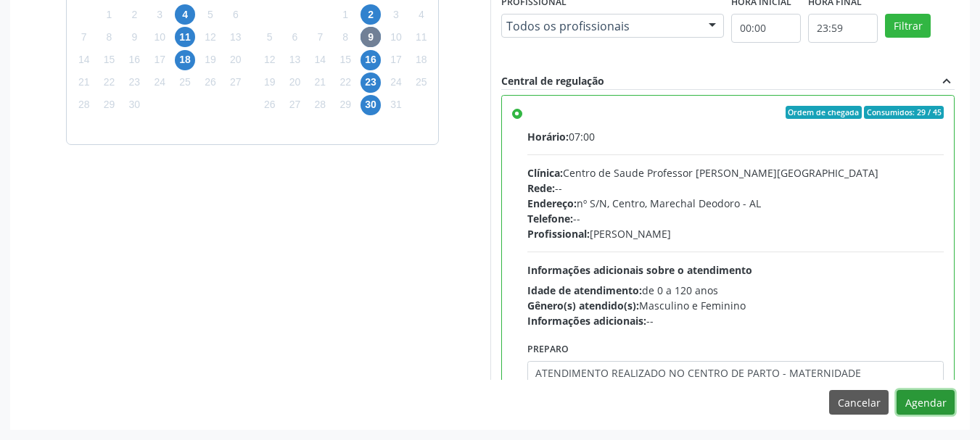
click at [897, 390] on button "Agendar" at bounding box center [926, 402] width 58 height 25
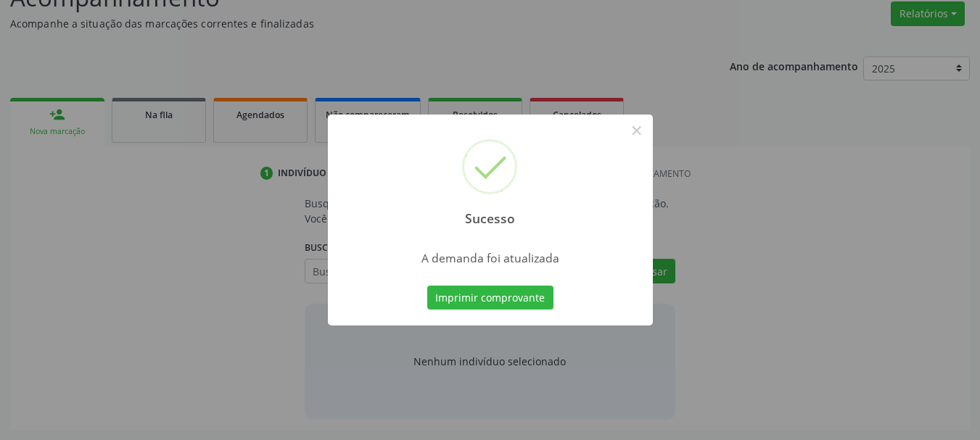
scroll to position [223, 0]
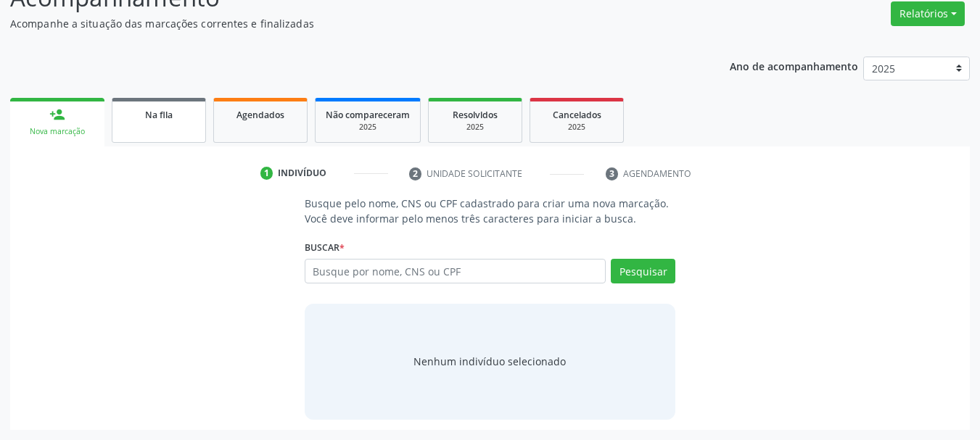
click at [159, 114] on span "Na fila" at bounding box center [159, 115] width 28 height 12
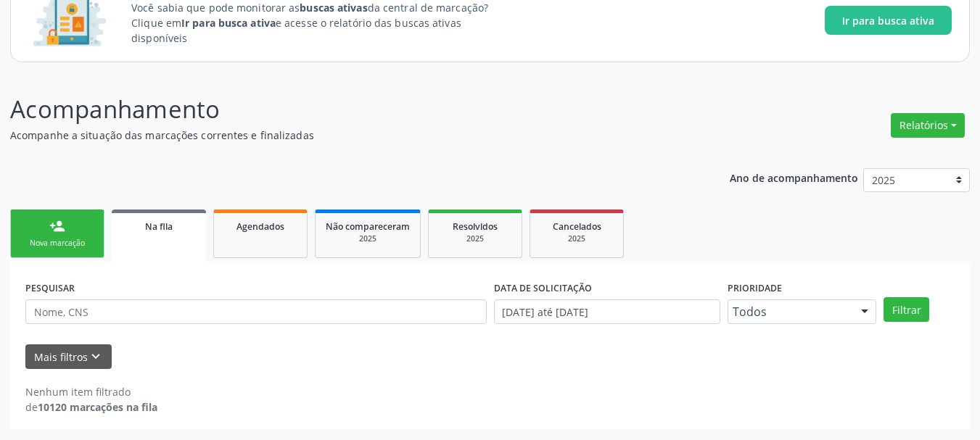
scroll to position [112, 0]
click at [386, 366] on div "Mais filtros keyboard_arrow_down" at bounding box center [490, 357] width 937 height 25
click at [41, 350] on button "Mais filtros keyboard_arrow_down" at bounding box center [68, 357] width 86 height 25
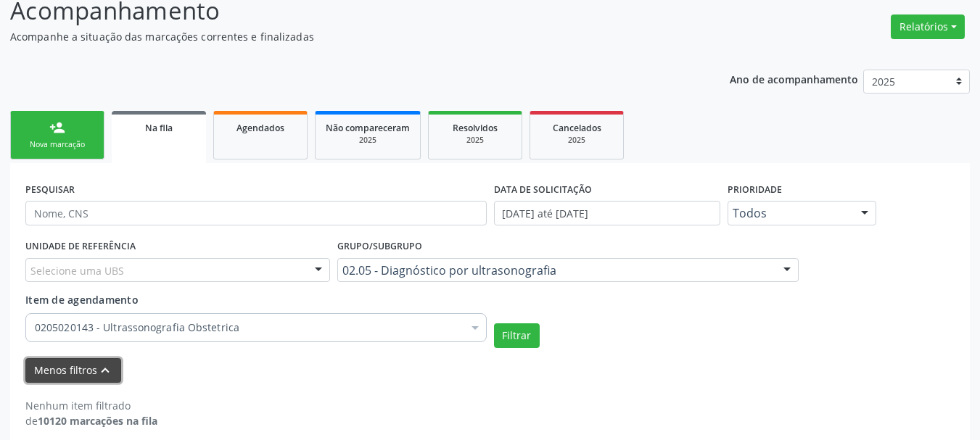
scroll to position [224, 0]
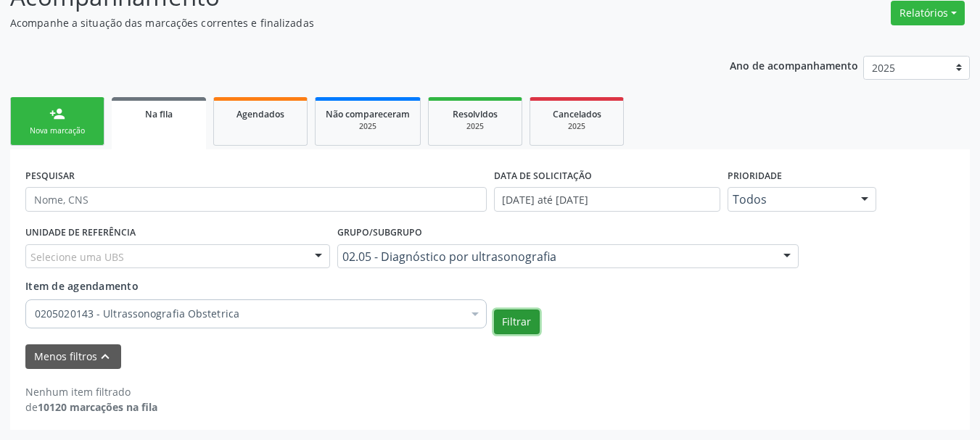
click at [531, 327] on button "Filtrar" at bounding box center [517, 322] width 46 height 25
click at [608, 365] on div "Menos filtros keyboard_arrow_up" at bounding box center [490, 357] width 937 height 25
click at [270, 139] on link "Agendados" at bounding box center [260, 121] width 94 height 49
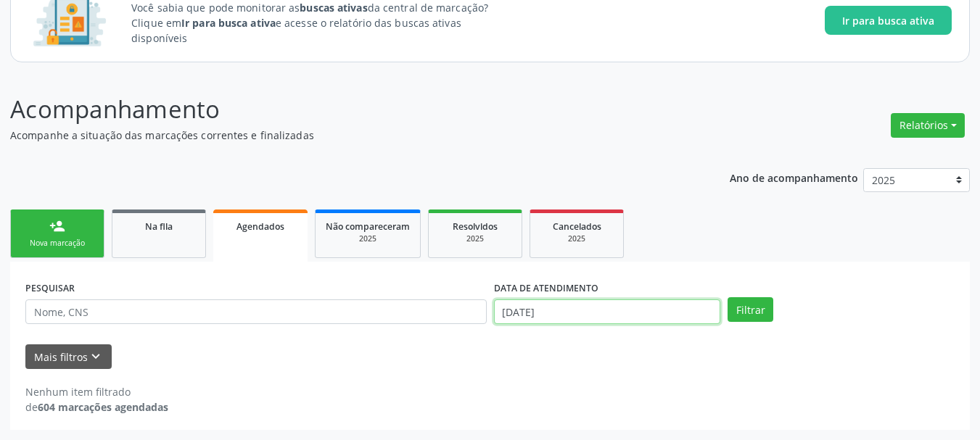
scroll to position [202, 0]
click at [578, 308] on body "Central de Marcação notifications [PERSON_NAME] Diretor de regulação  Configur…" at bounding box center [490, 108] width 980 height 440
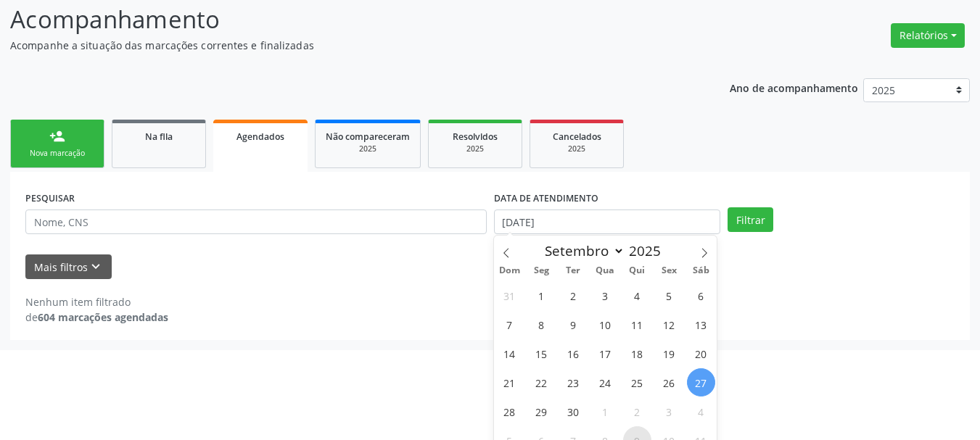
click at [639, 435] on span "9" at bounding box center [637, 441] width 28 height 28
type input "[DATE]"
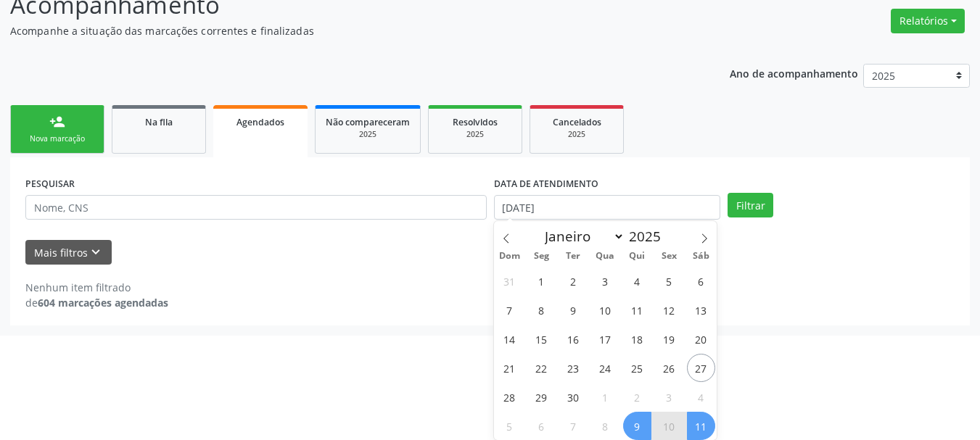
click at [694, 427] on span "11" at bounding box center [701, 426] width 28 height 28
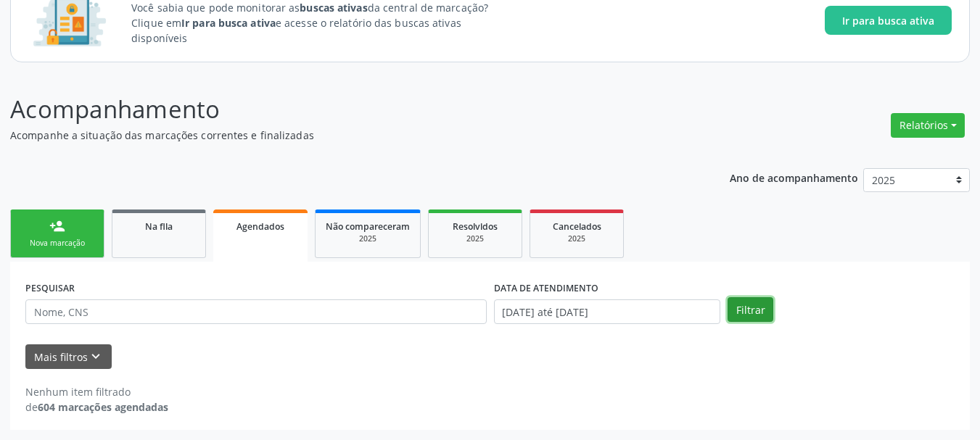
click at [739, 314] on button "Filtrar" at bounding box center [751, 309] width 46 height 25
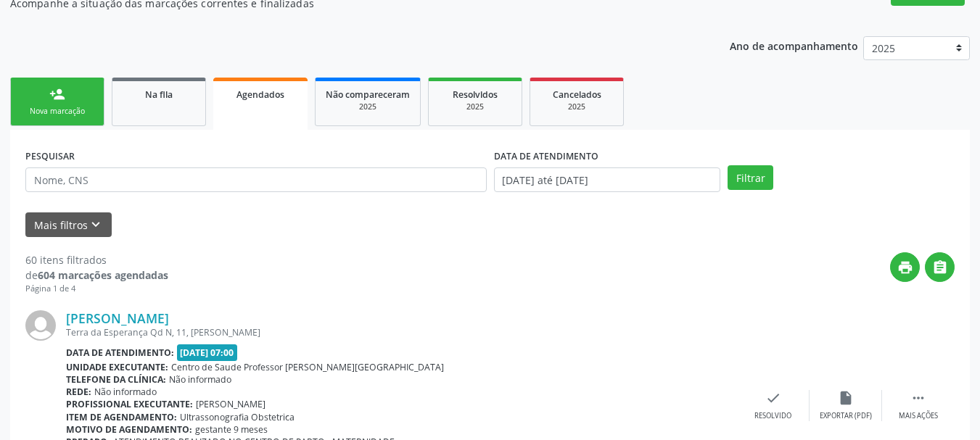
scroll to position [230, 0]
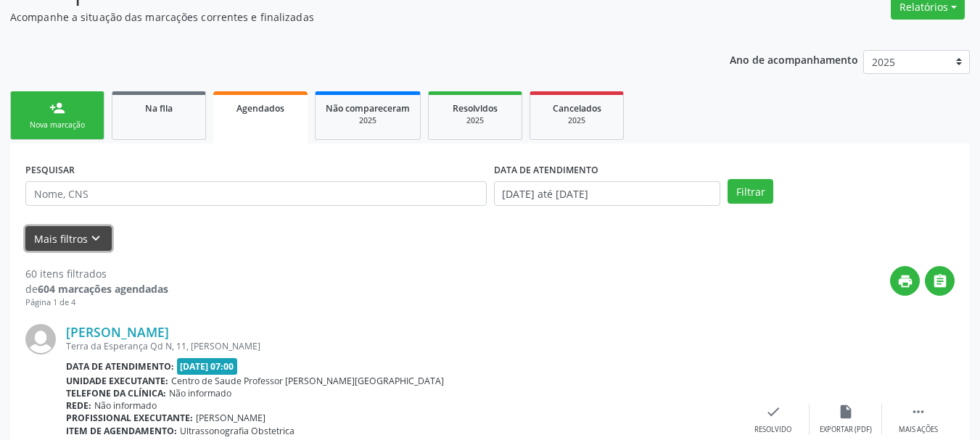
click at [91, 235] on icon "keyboard_arrow_down" at bounding box center [96, 239] width 16 height 16
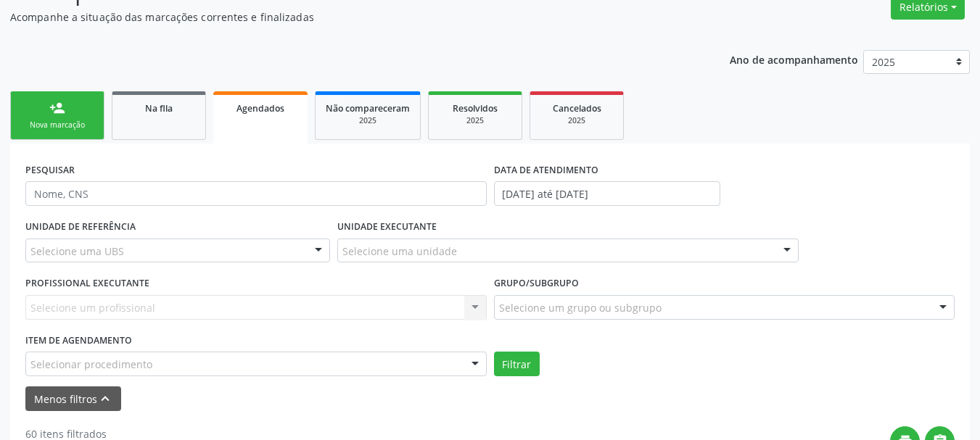
click at [176, 369] on div "Selecionar procedimento" at bounding box center [255, 364] width 461 height 25
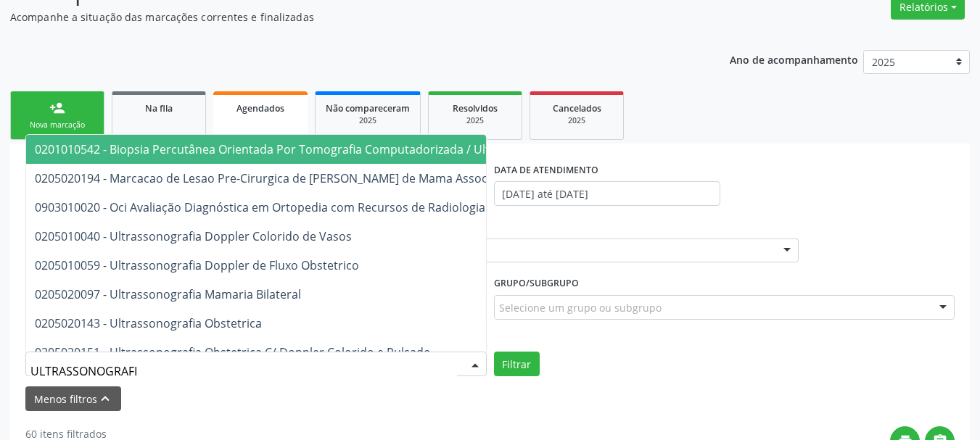
type input "ULTRASSONOGRAFIA"
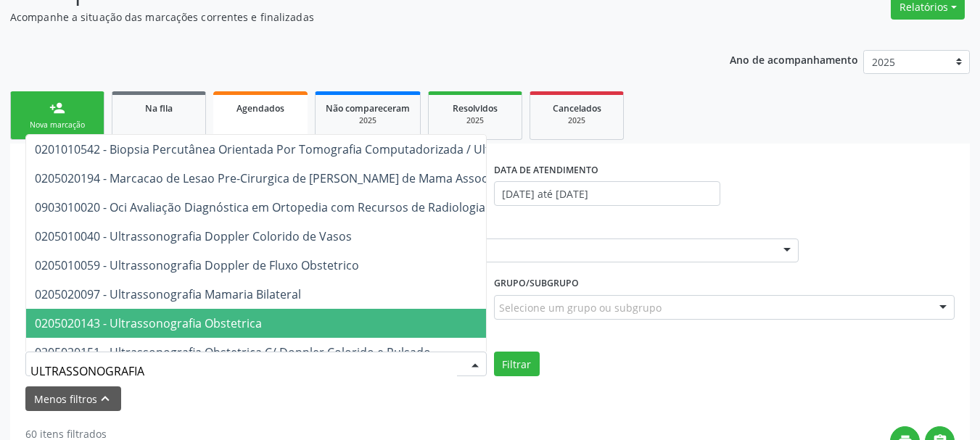
click at [209, 312] on span "0205020143 - Ultrassonografia Obstetrica" at bounding box center [391, 323] width 731 height 29
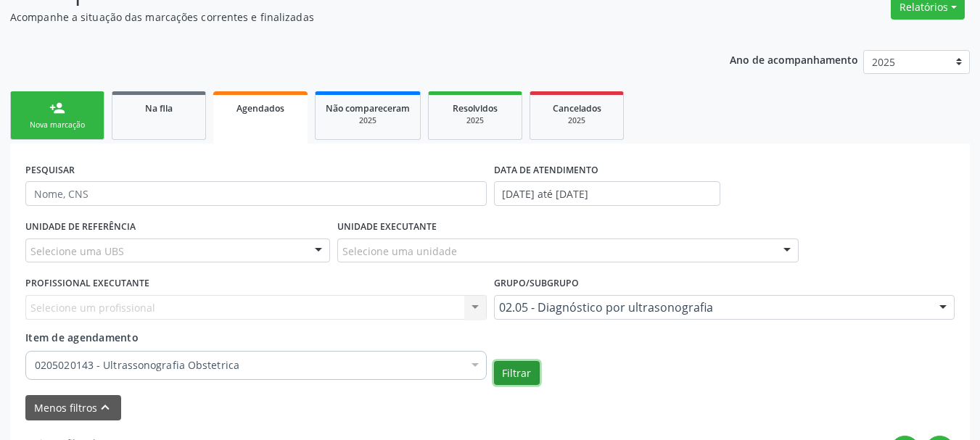
click at [514, 364] on button "Filtrar" at bounding box center [517, 373] width 46 height 25
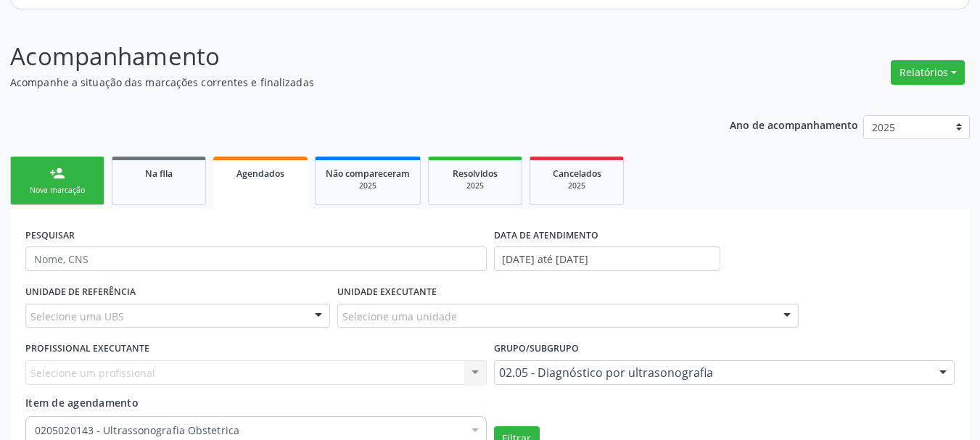
scroll to position [92, 0]
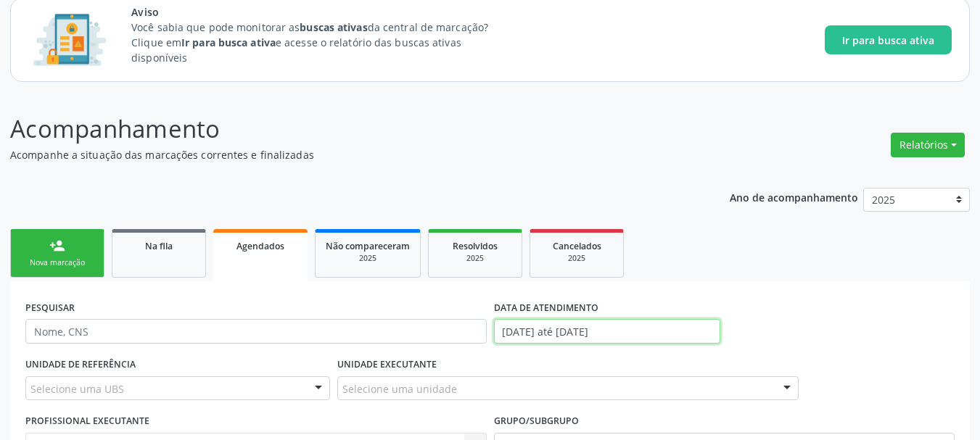
click at [594, 342] on input "[DATE] até [DATE]" at bounding box center [607, 331] width 227 height 25
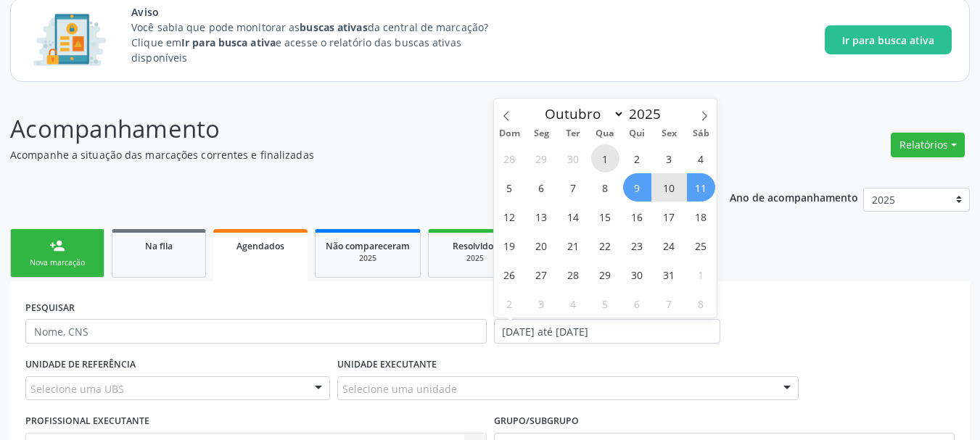
click at [609, 157] on span "1" at bounding box center [605, 158] width 28 height 28
type input "01/10/2025"
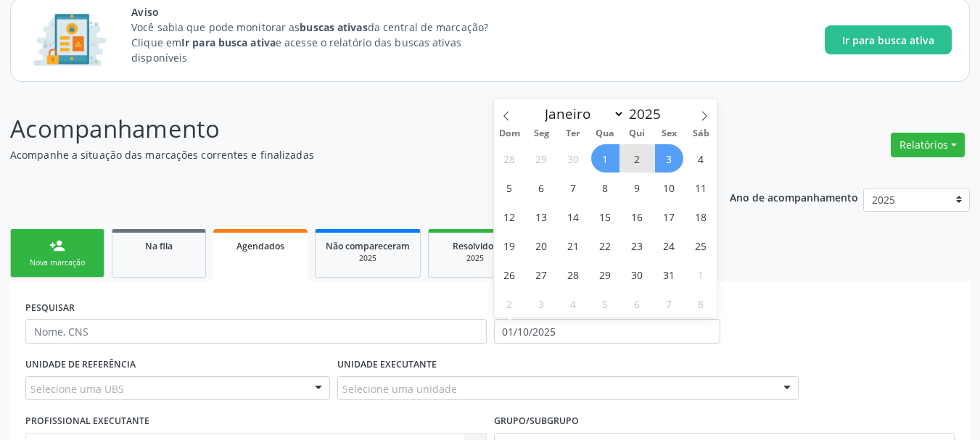
click at [669, 157] on span "3" at bounding box center [669, 158] width 28 height 28
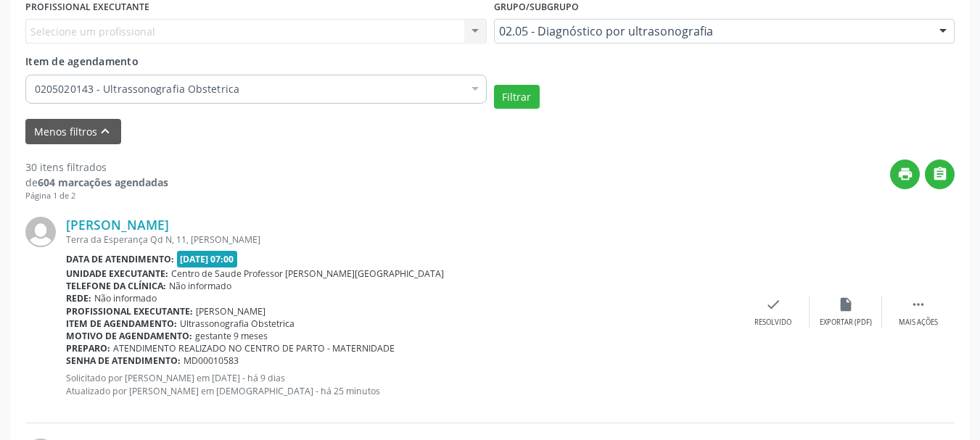
scroll to position [514, 0]
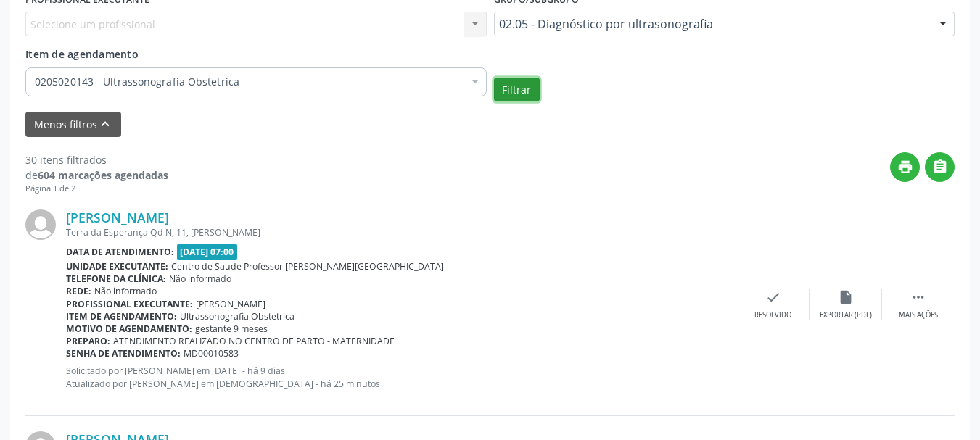
click at [523, 89] on button "Filtrar" at bounding box center [517, 90] width 46 height 25
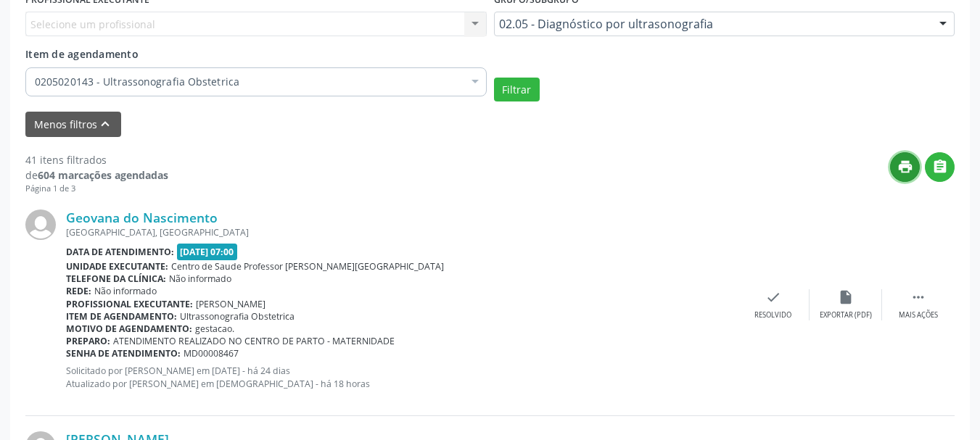
click at [908, 172] on icon "print" at bounding box center [906, 167] width 16 height 16
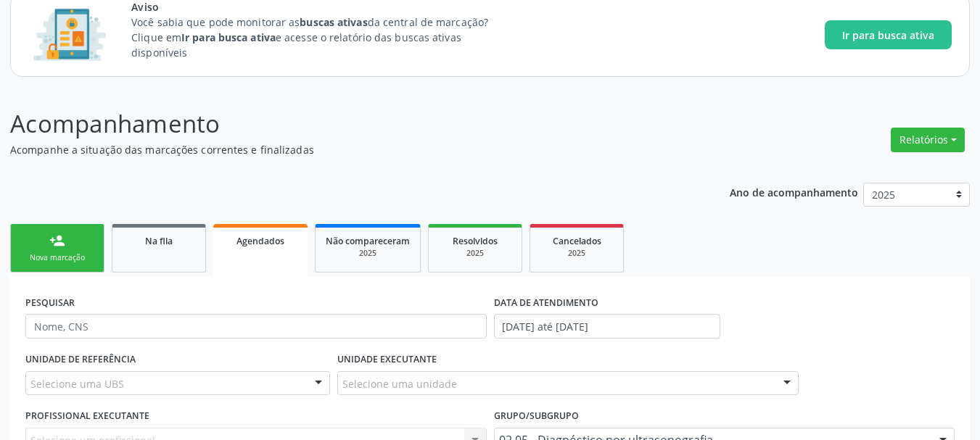
scroll to position [62, 0]
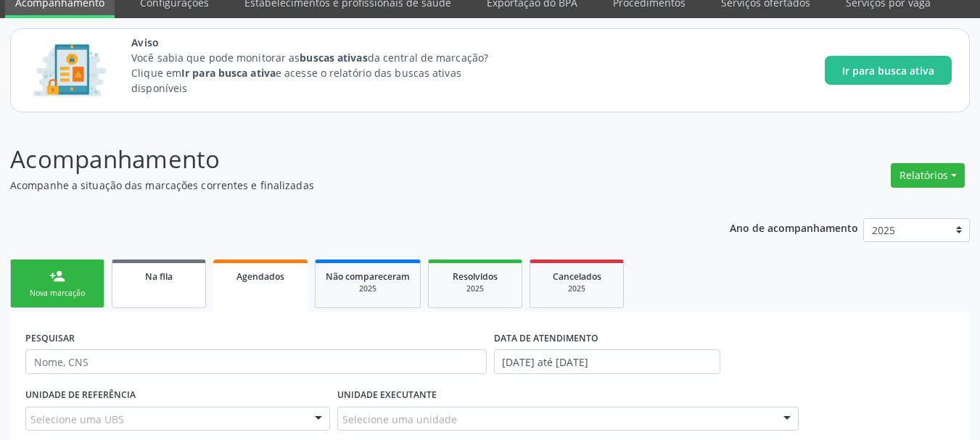
click at [128, 278] on div "Na fila" at bounding box center [159, 275] width 73 height 15
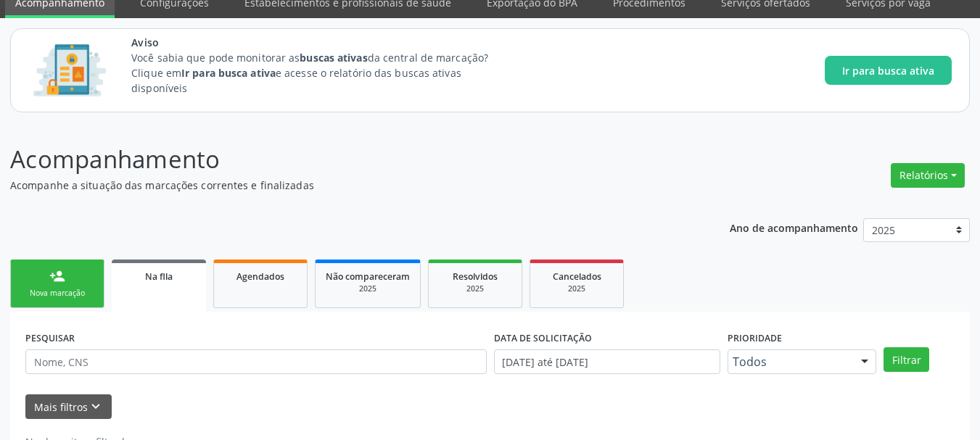
scroll to position [112, 0]
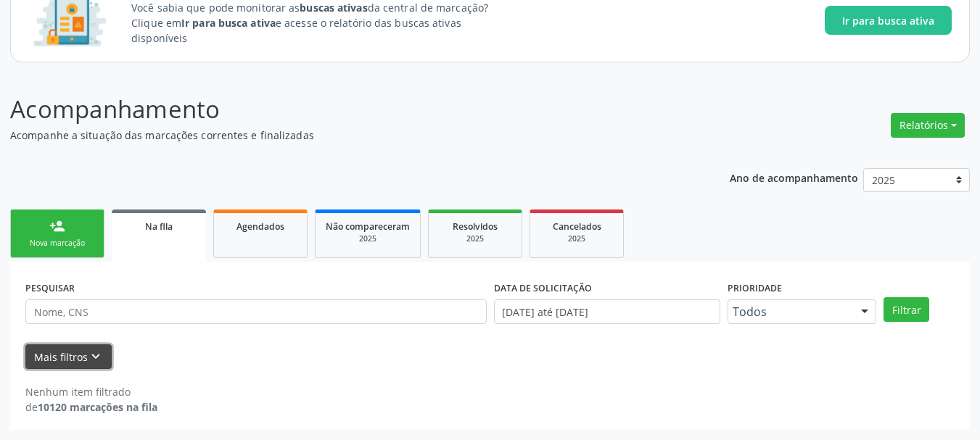
click at [38, 358] on button "Mais filtros keyboard_arrow_down" at bounding box center [68, 357] width 86 height 25
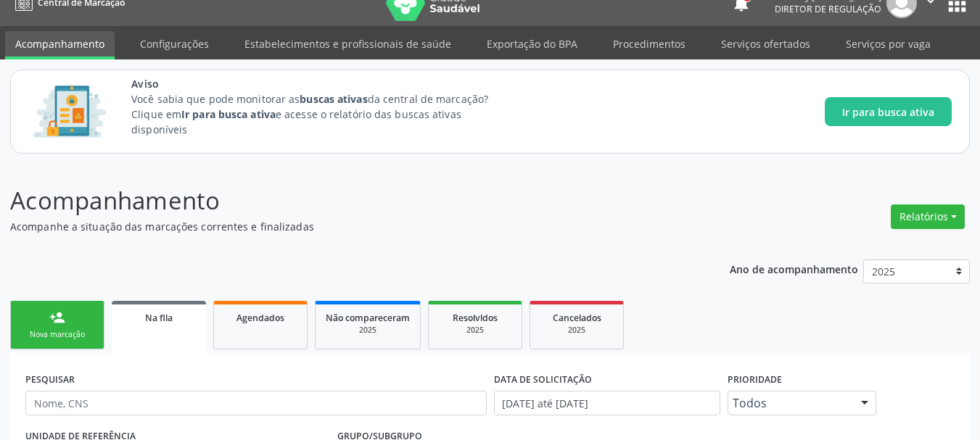
scroll to position [0, 0]
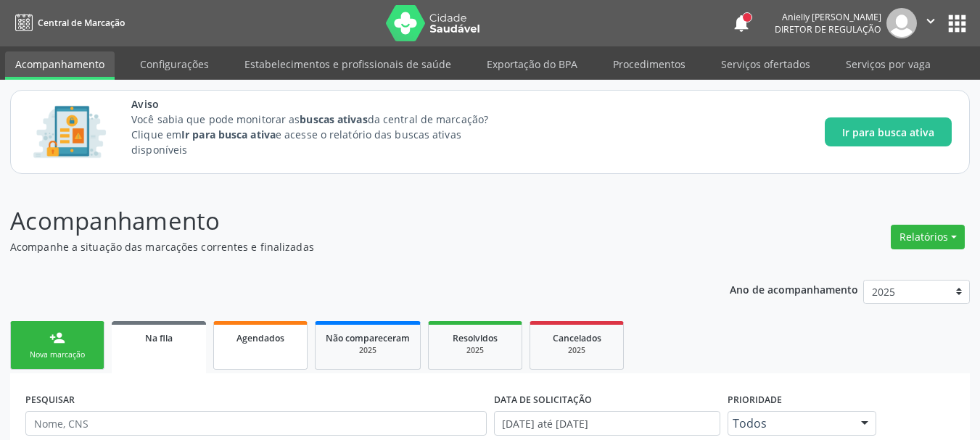
click at [268, 358] on link "Agendados" at bounding box center [260, 345] width 94 height 49
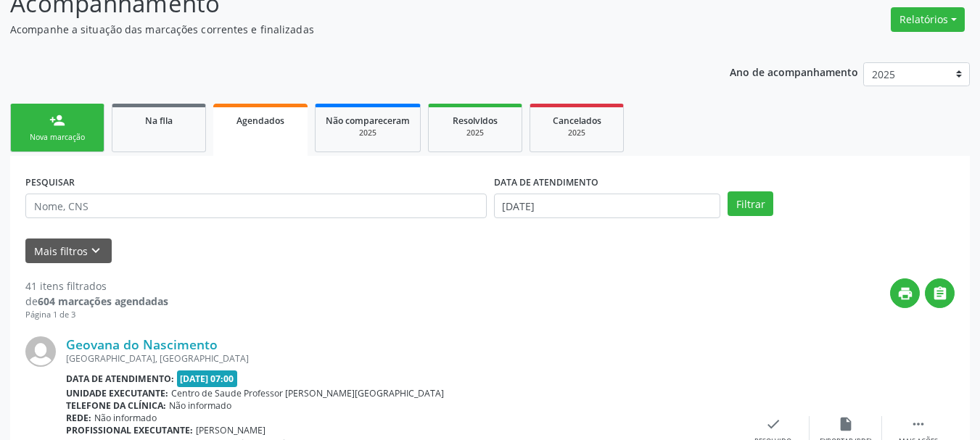
scroll to position [210, 0]
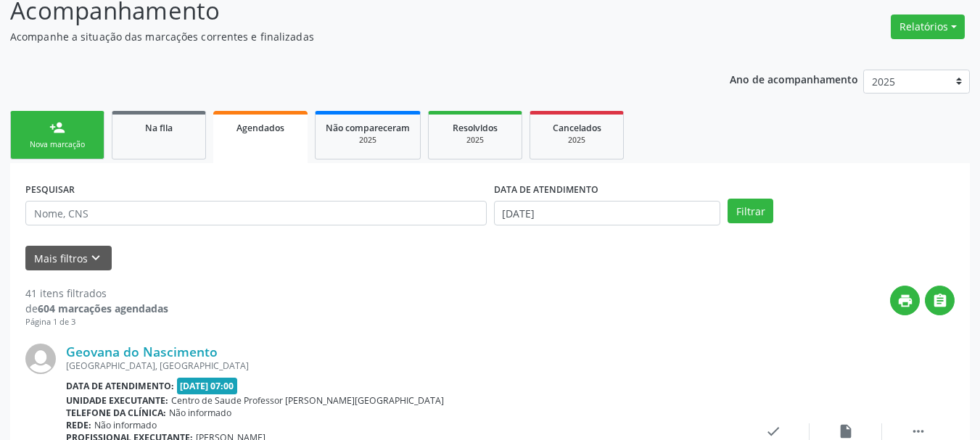
click at [490, 205] on div "DATA DE ATENDIMENTO [DATE]" at bounding box center [607, 206] width 234 height 57
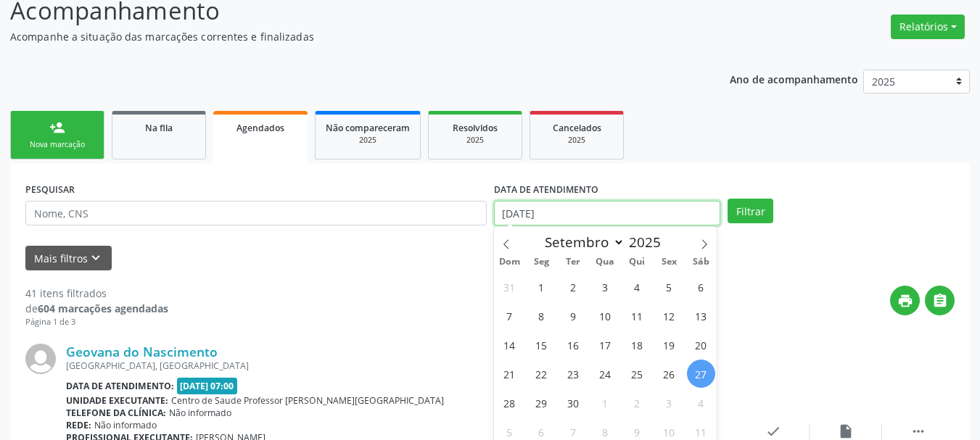
click at [526, 214] on input "[DATE]" at bounding box center [607, 213] width 227 height 25
click at [635, 409] on span "2" at bounding box center [637, 403] width 28 height 28
type input "[DATE]"
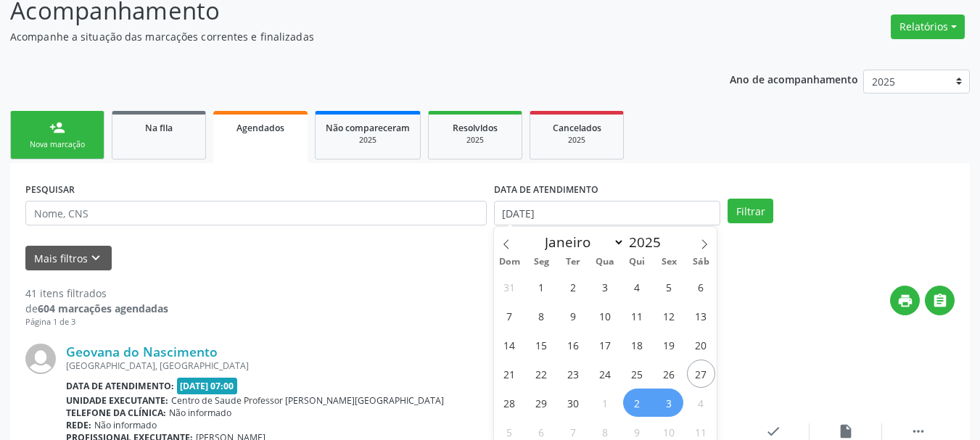
click at [661, 409] on span "3" at bounding box center [669, 403] width 28 height 28
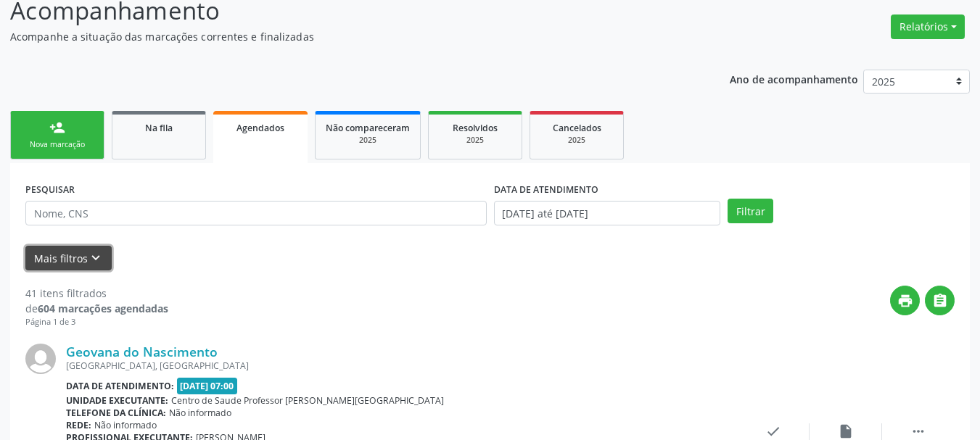
click at [28, 264] on button "Mais filtros keyboard_arrow_down" at bounding box center [68, 258] width 86 height 25
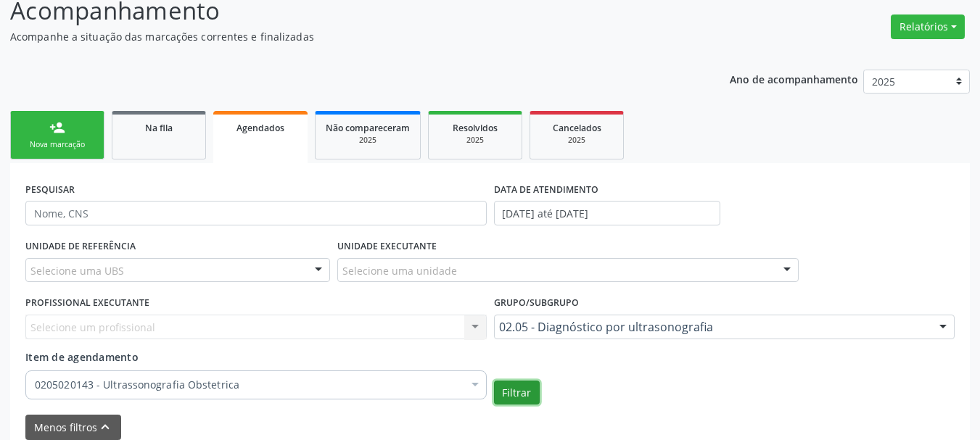
click at [515, 387] on button "Filtrar" at bounding box center [517, 393] width 46 height 25
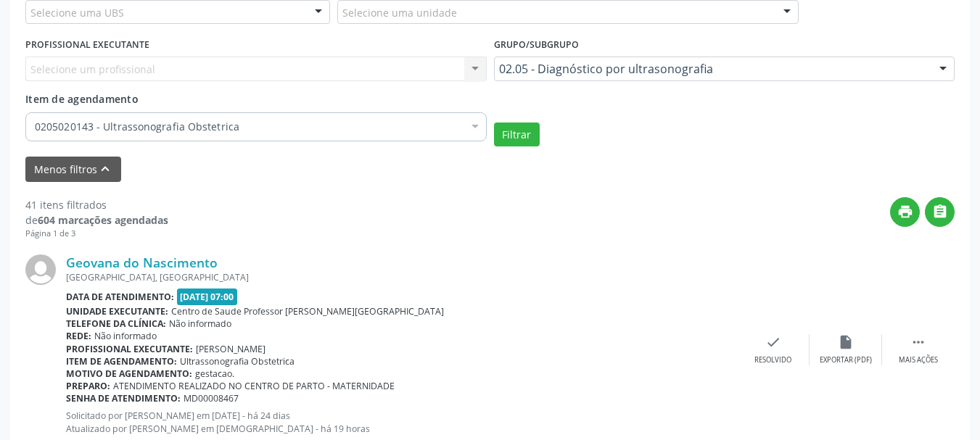
scroll to position [520, 0]
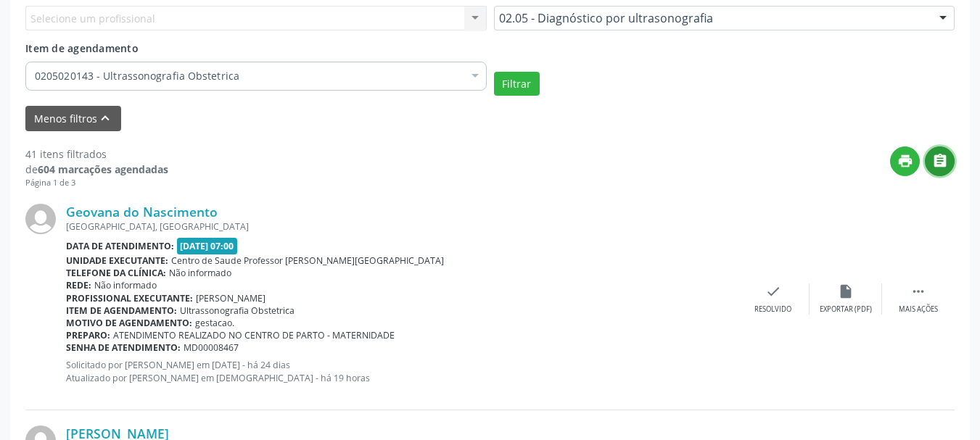
click at [945, 161] on icon "" at bounding box center [940, 161] width 16 height 16
